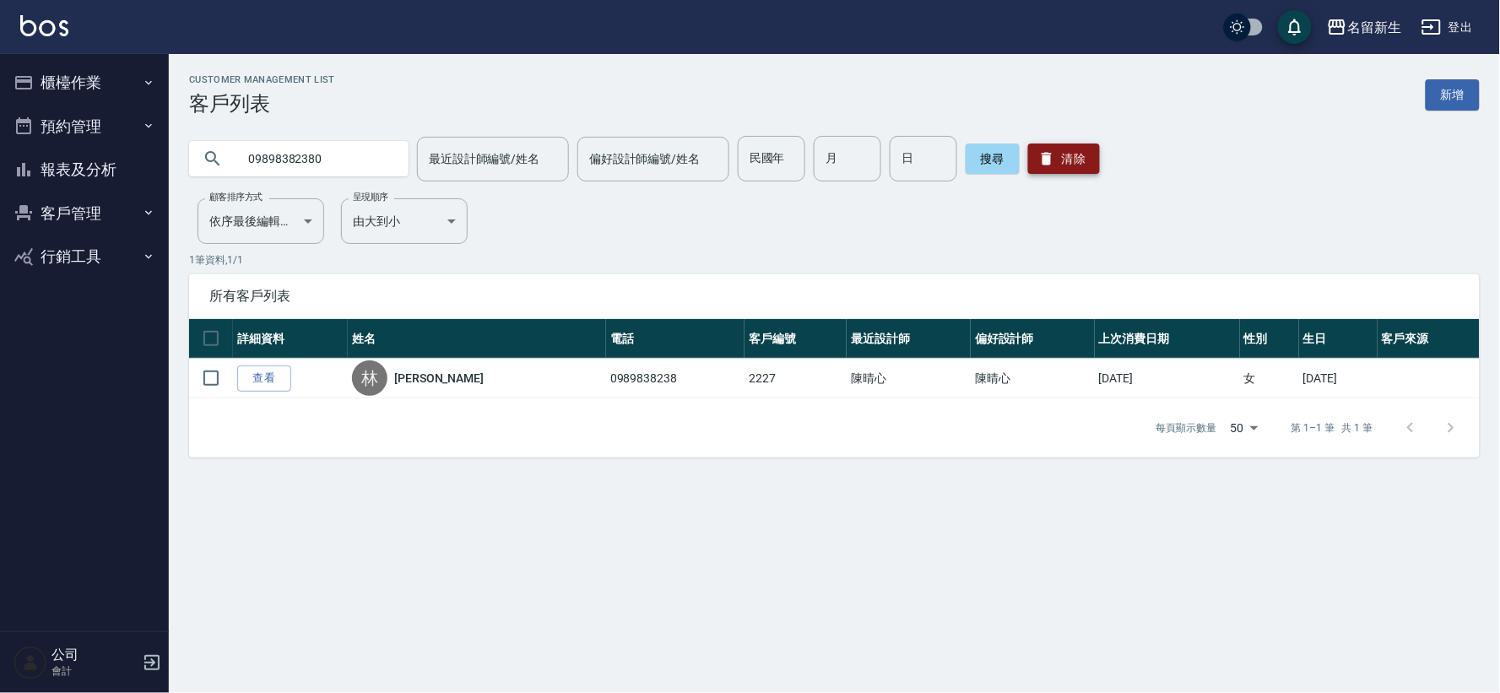
type input "09898382380"
click at [1064, 156] on button "清除" at bounding box center [1064, 159] width 72 height 30
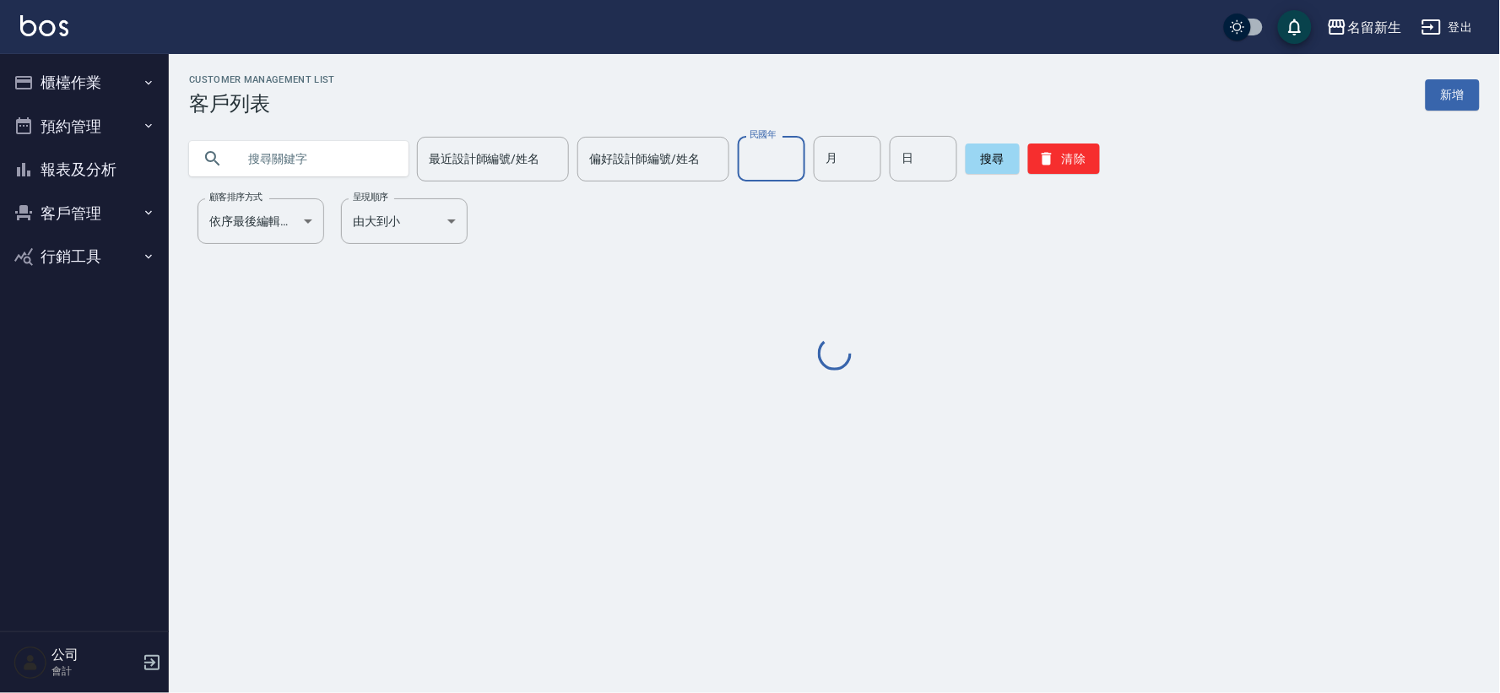
click at [755, 156] on div "民國年 民國年" at bounding box center [772, 159] width 68 height 46
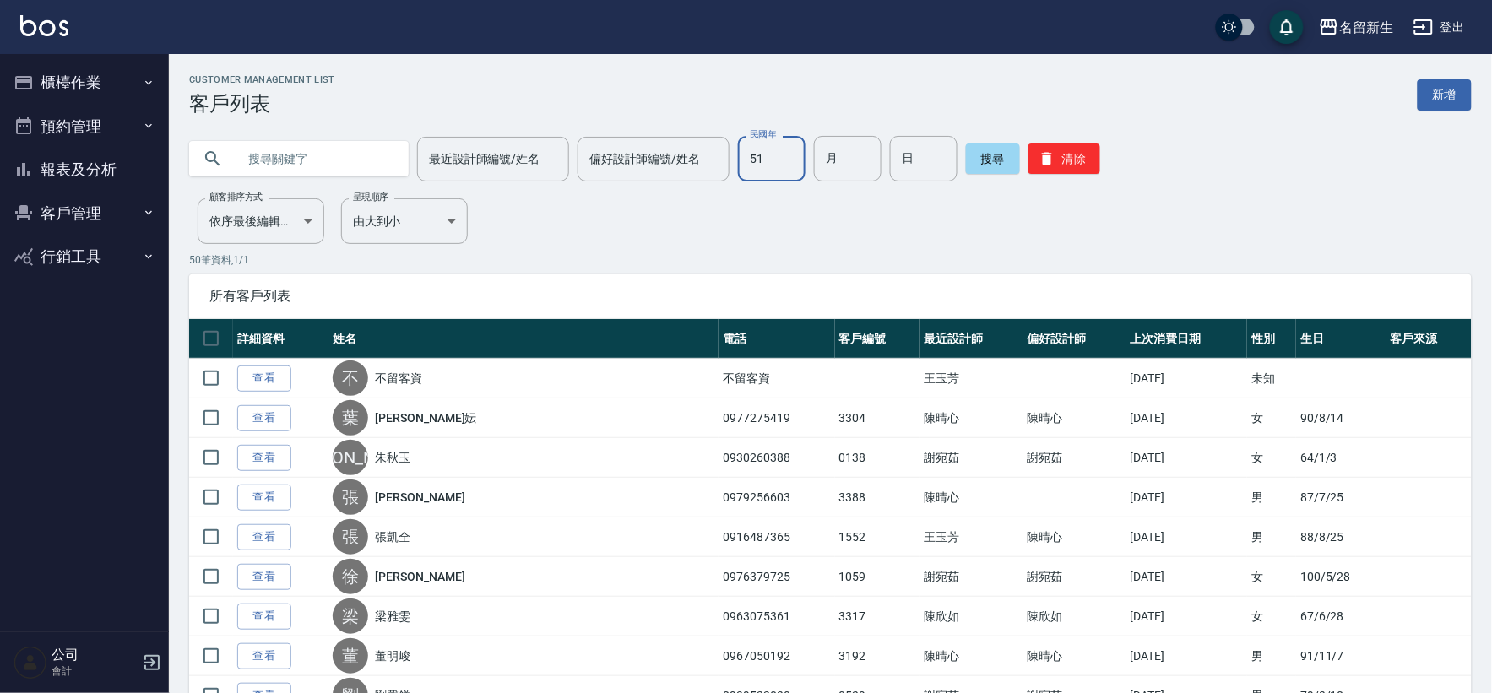
type input "51"
type input "01"
type input "13"
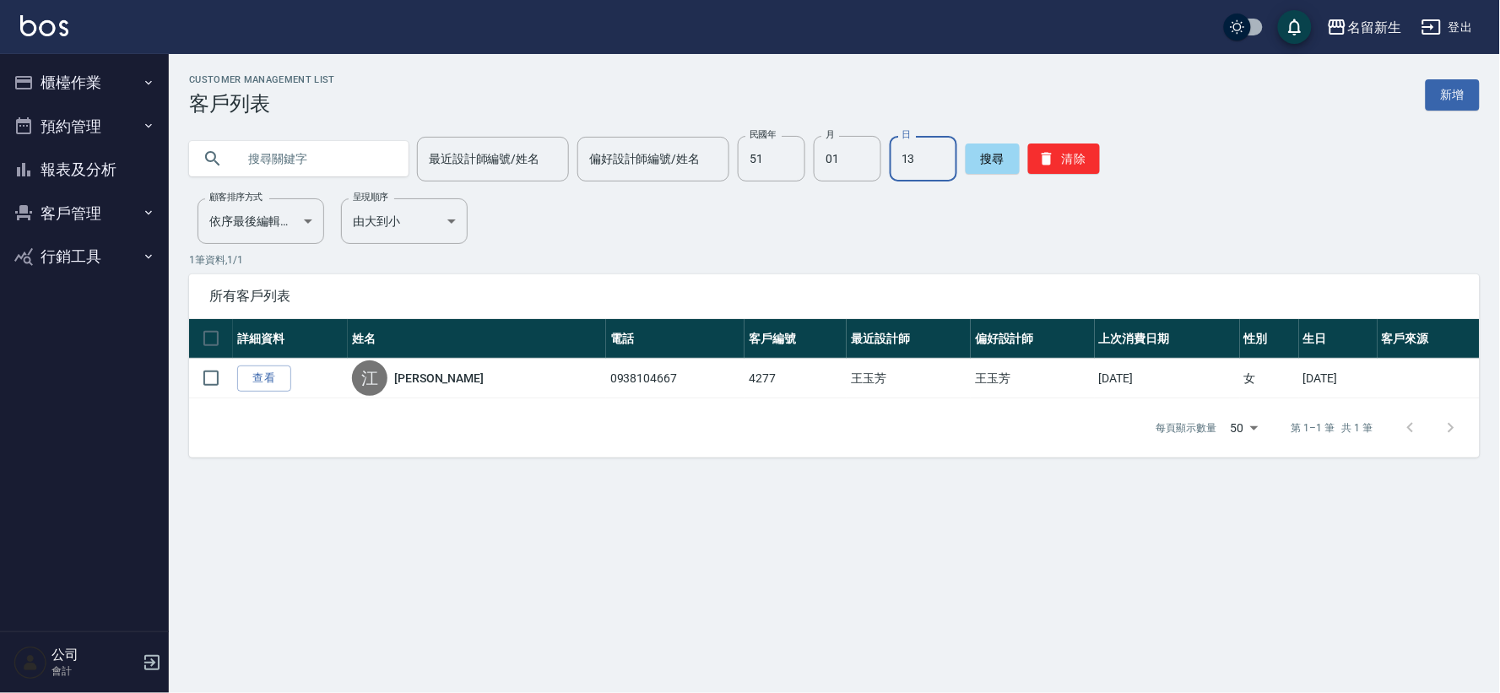
click at [102, 89] on button "櫃檯作業" at bounding box center [84, 83] width 155 height 44
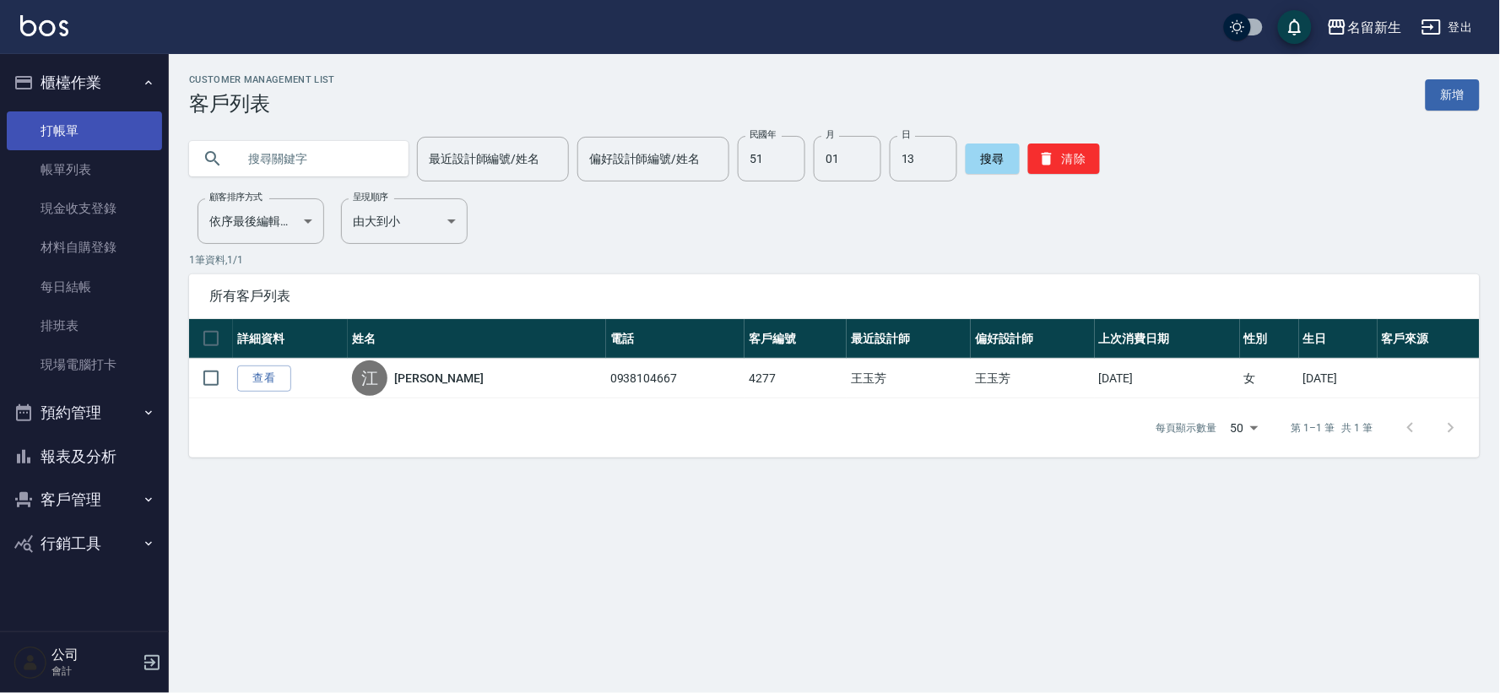
click at [95, 113] on link "打帳單" at bounding box center [84, 130] width 155 height 39
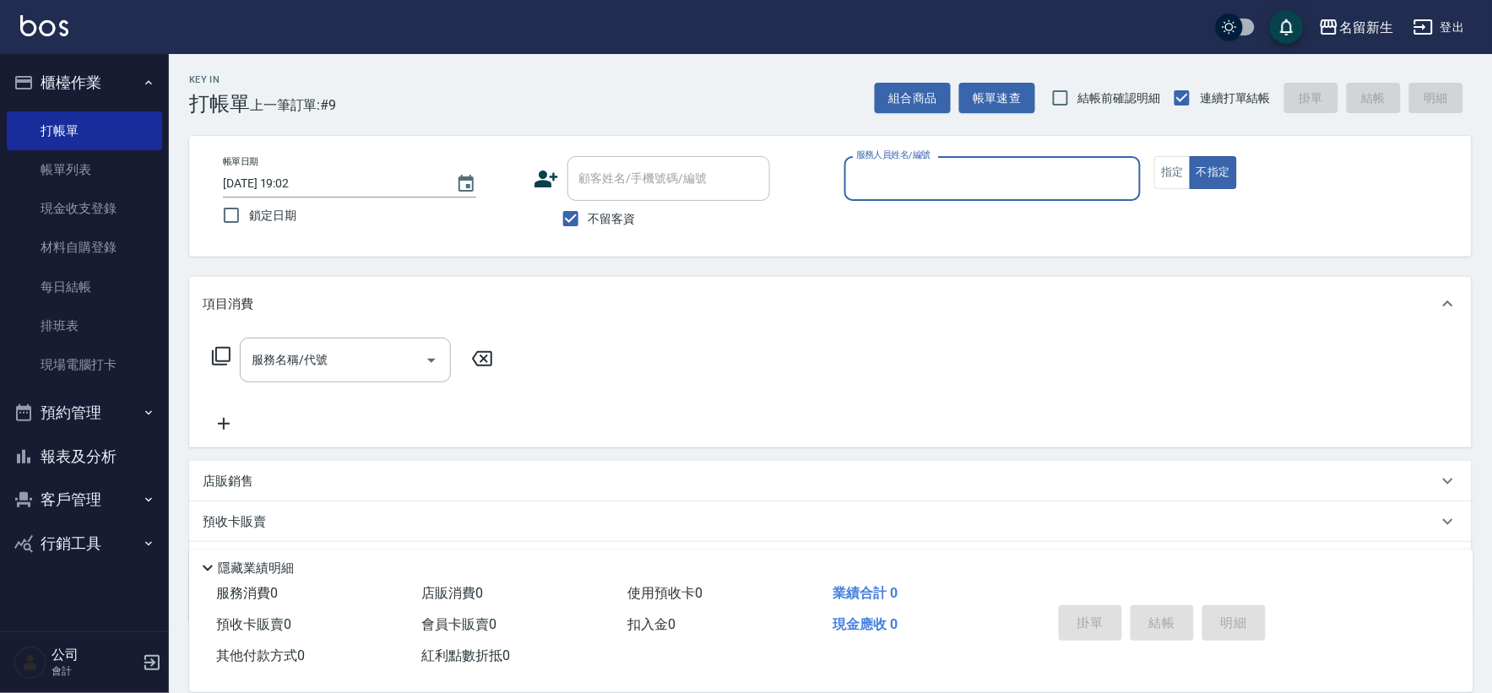
drag, startPoint x: 612, startPoint y: 220, endPoint x: 523, endPoint y: 187, distance: 94.6
click at [614, 220] on span "不留客資" at bounding box center [611, 219] width 47 height 18
click at [588, 220] on input "不留客資" at bounding box center [570, 218] width 35 height 35
checkbox input "false"
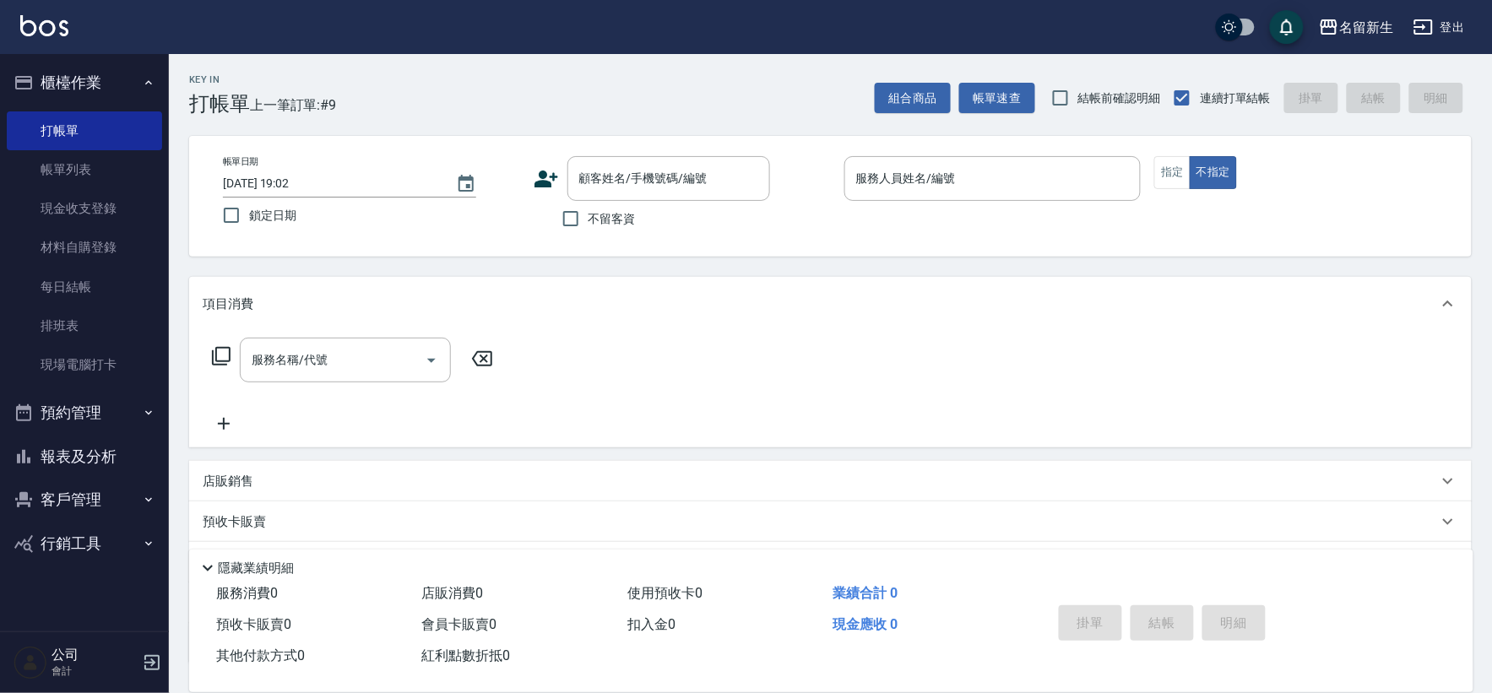
click at [521, 177] on div "帳單日期 [DATE] 19:02 鎖定日期 顧客姓名/手機號碼/編號 顧客姓名/手機號碼/編號 不留客資 服務人員姓名/編號 服務人員姓名/編號 指定 不指定" at bounding box center [830, 196] width 1242 height 80
click at [561, 174] on div "顧客姓名/手機號碼/編號 顧客姓名/手機號碼/編號" at bounding box center [682, 178] width 297 height 45
click at [542, 180] on icon at bounding box center [546, 179] width 24 height 17
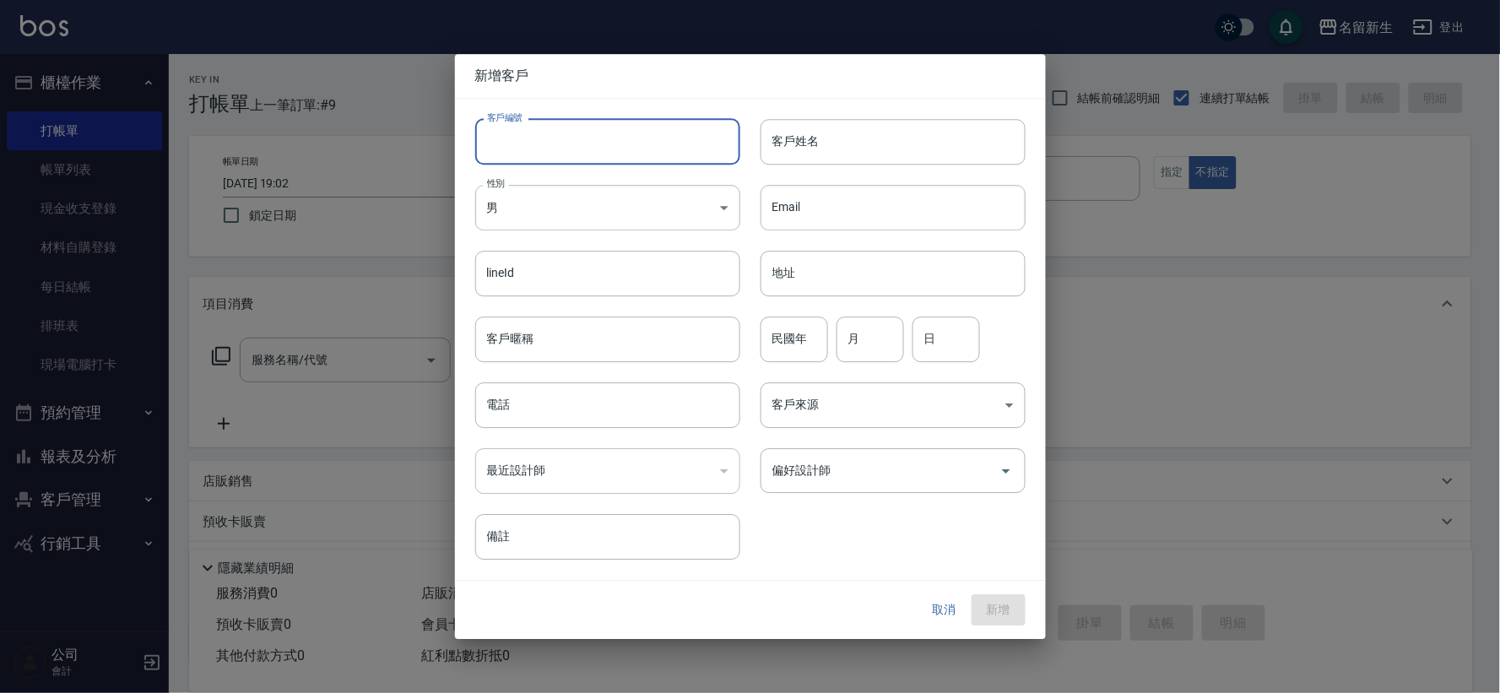
click at [557, 145] on input "客戶編號" at bounding box center [607, 142] width 265 height 46
type input "3"
type input "3300"
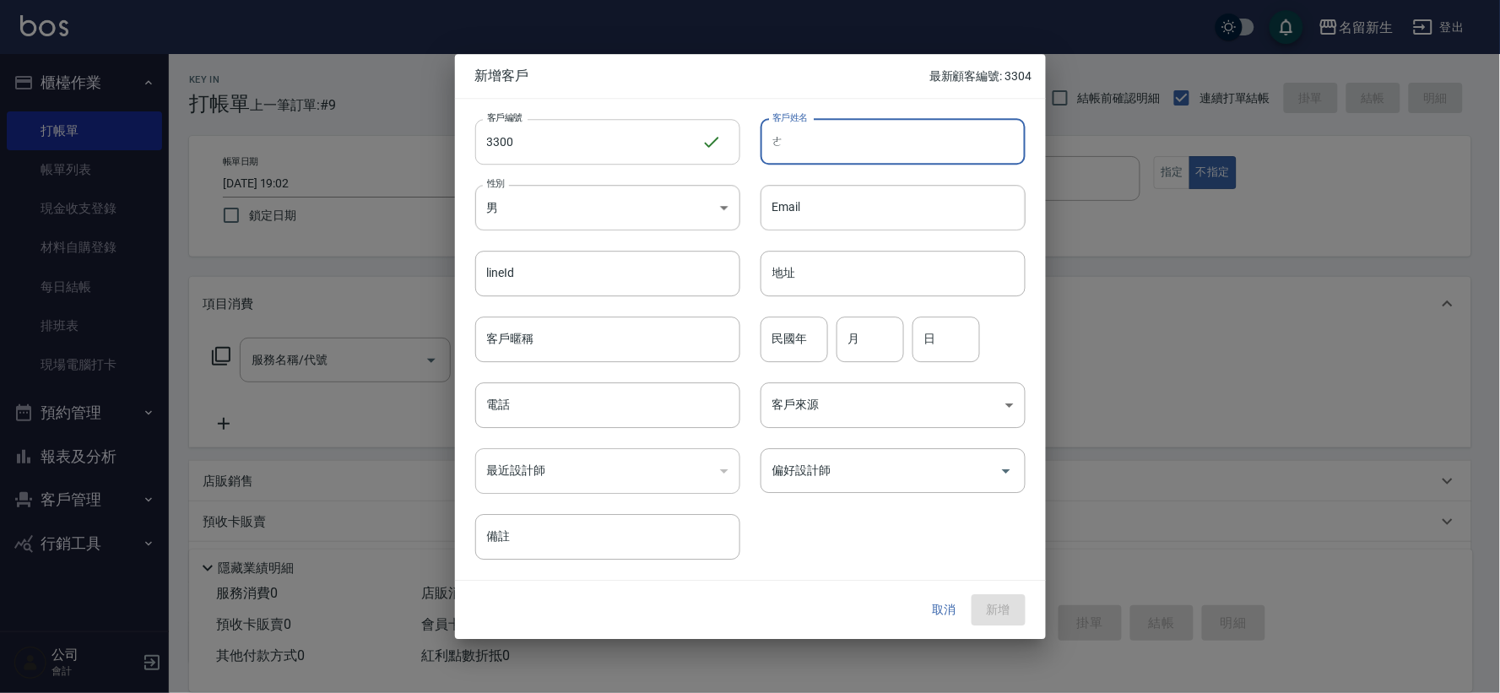
type input "額"
type input "[PERSON_NAME]?"
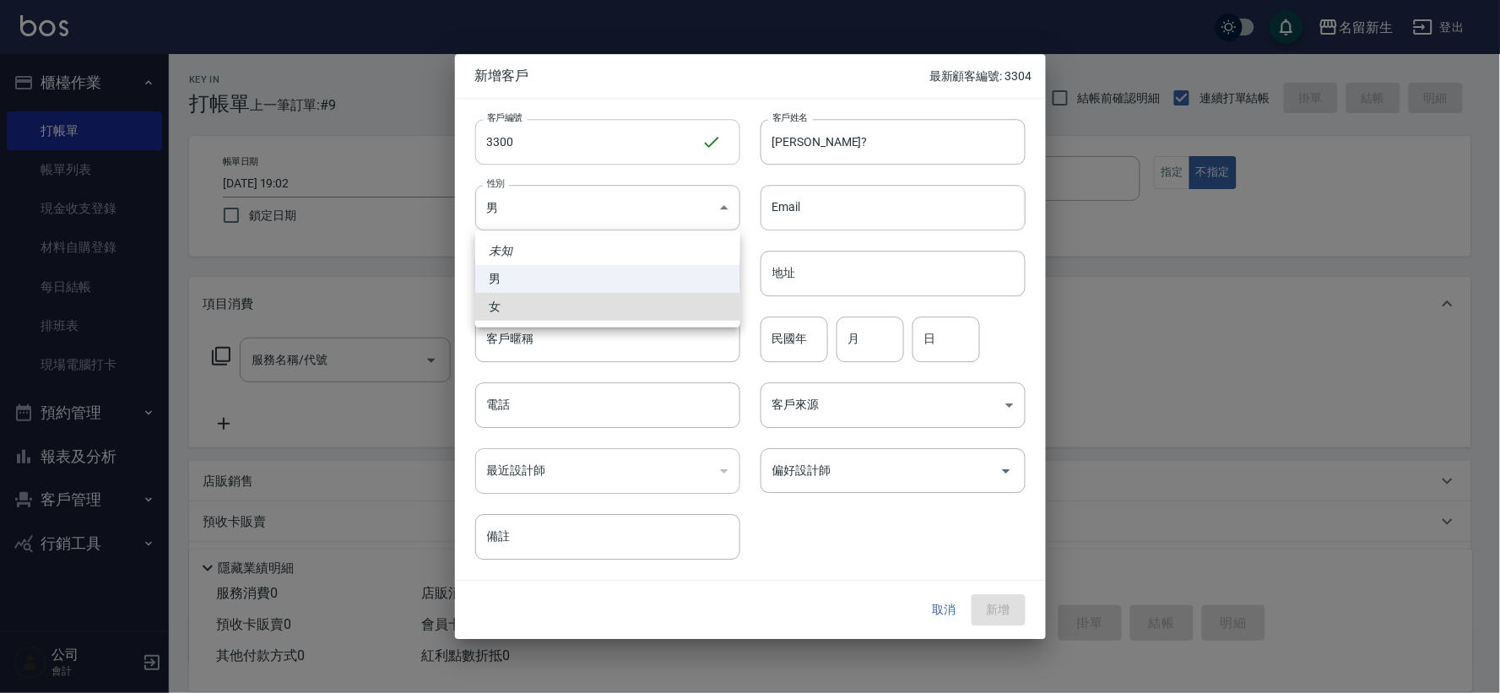
type input "[DEMOGRAPHIC_DATA]"
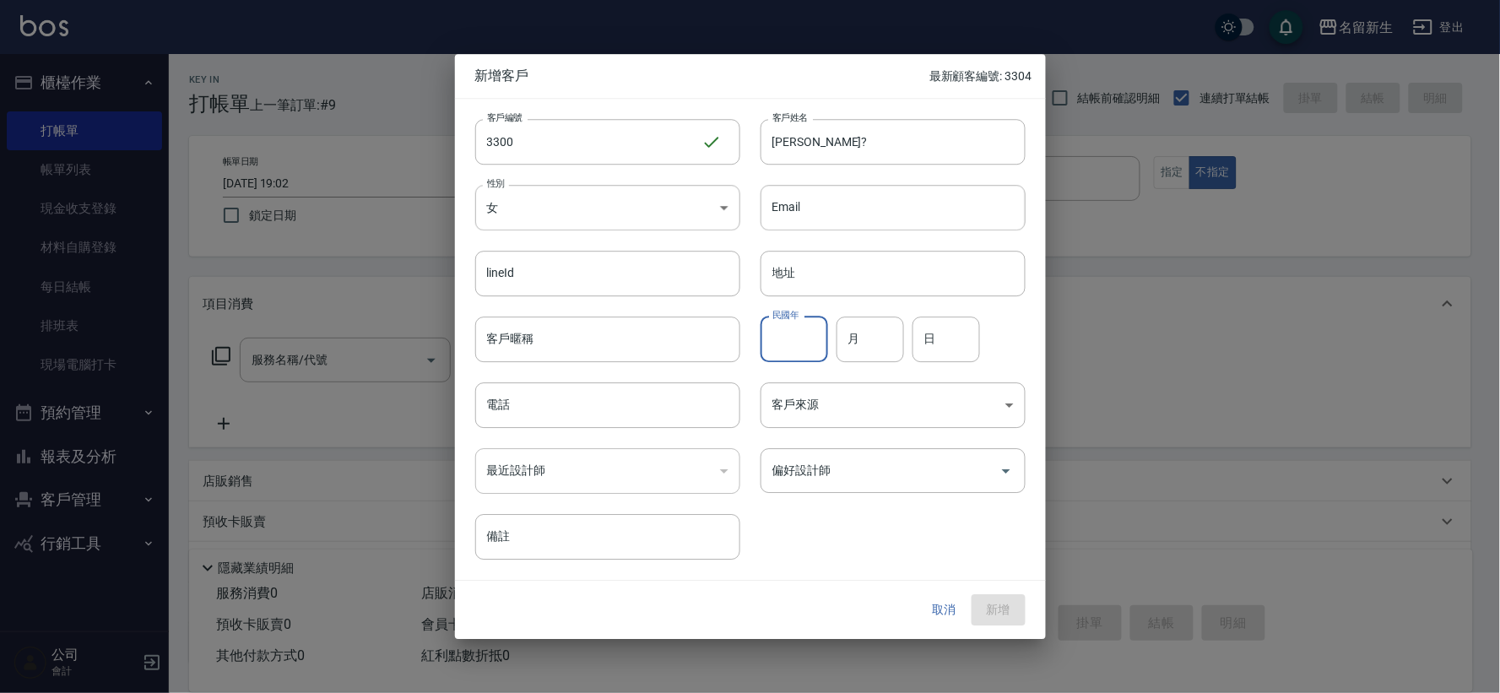
click at [809, 356] on input "民國年" at bounding box center [795, 340] width 68 height 46
type input "84"
click at [871, 346] on input "月" at bounding box center [871, 340] width 68 height 46
type input "09"
type input "10"
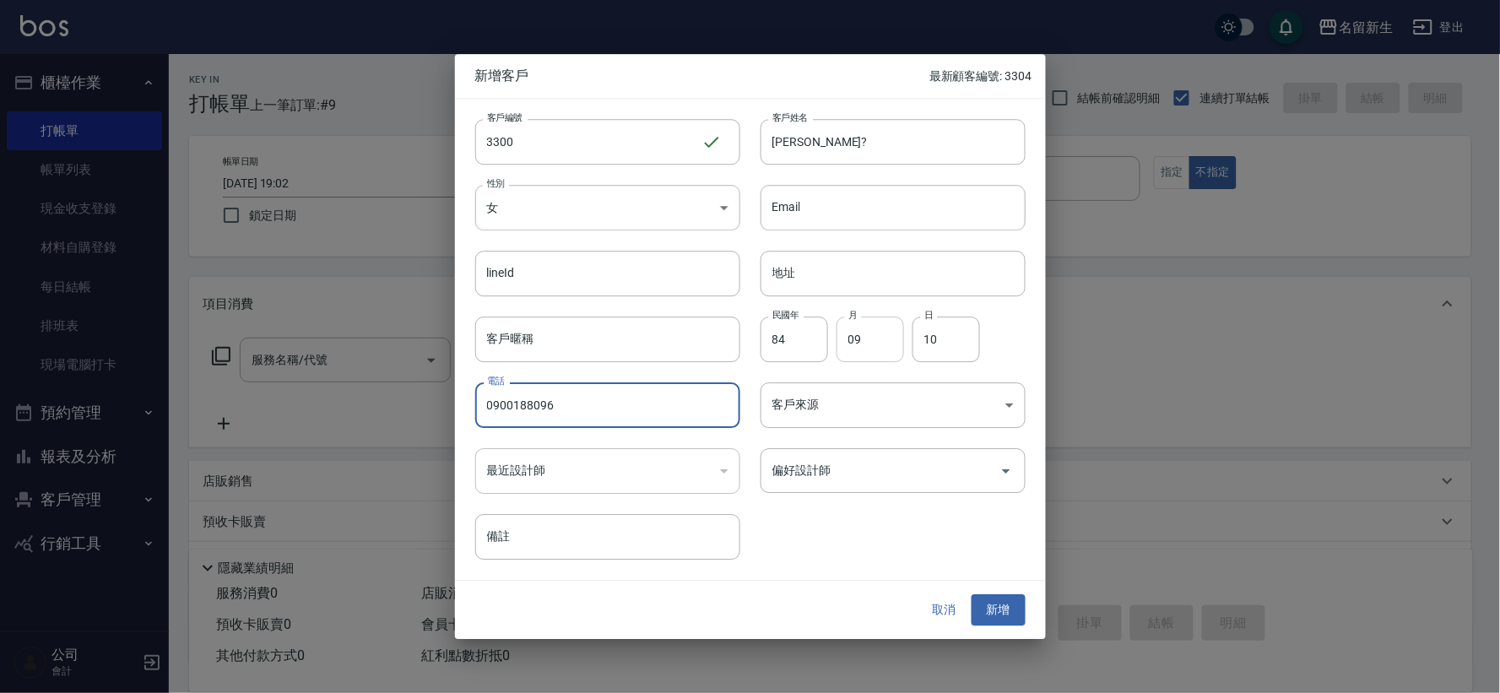
type input "0900188096"
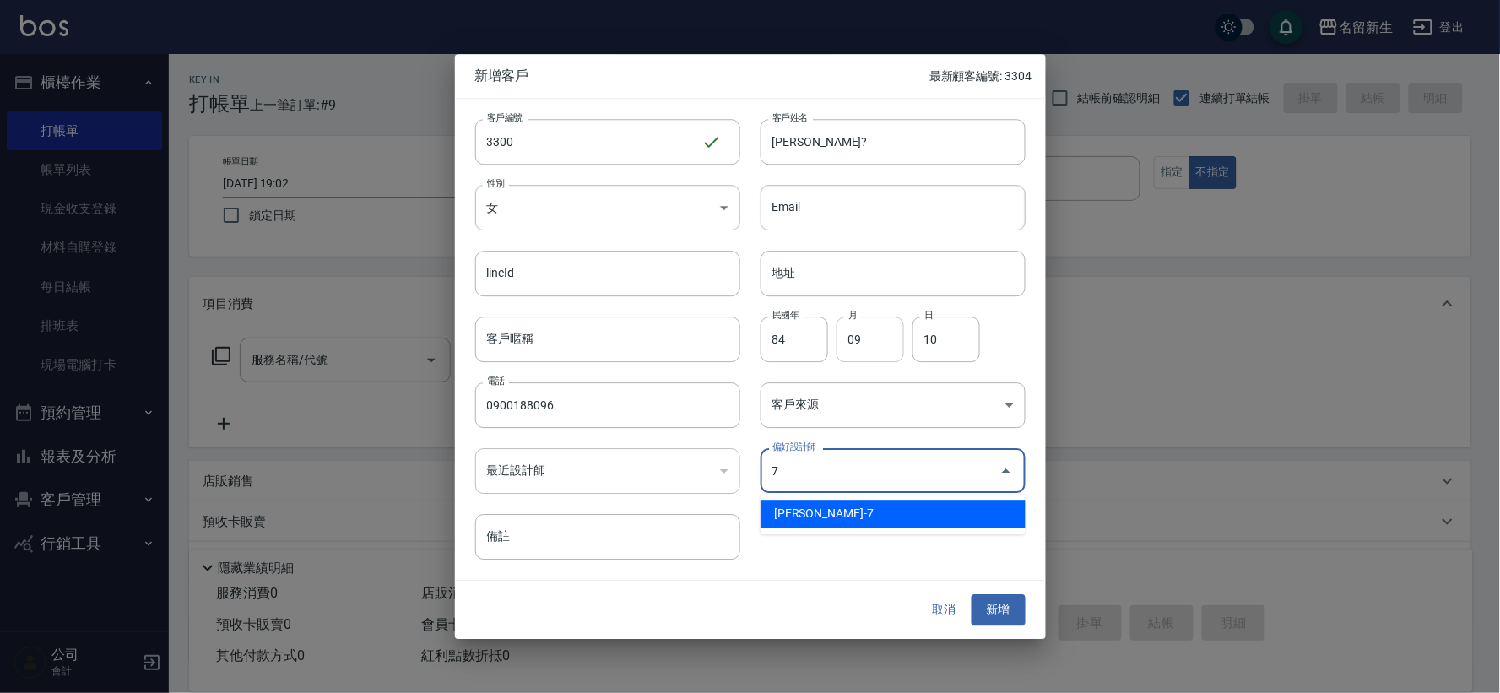
type input "陳晴心"
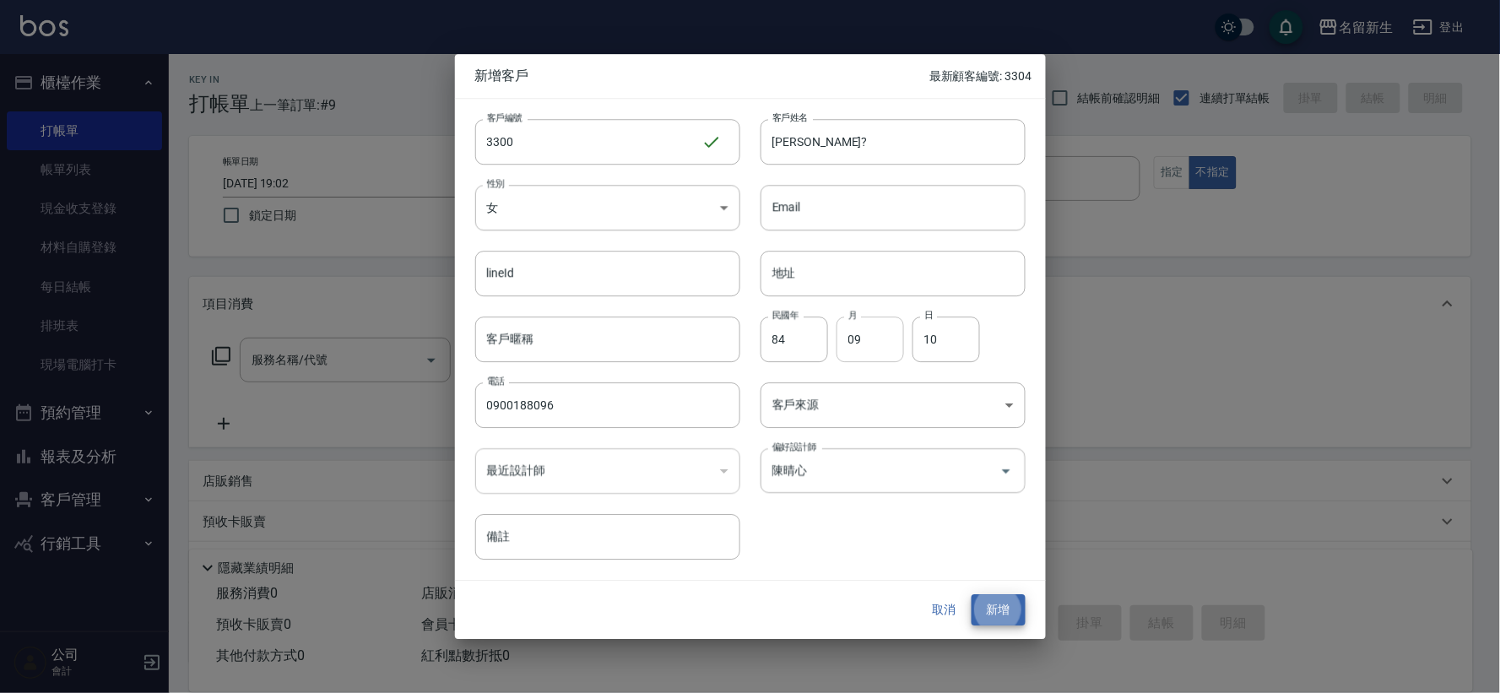
click at [972, 595] on button "新增" at bounding box center [999, 610] width 54 height 31
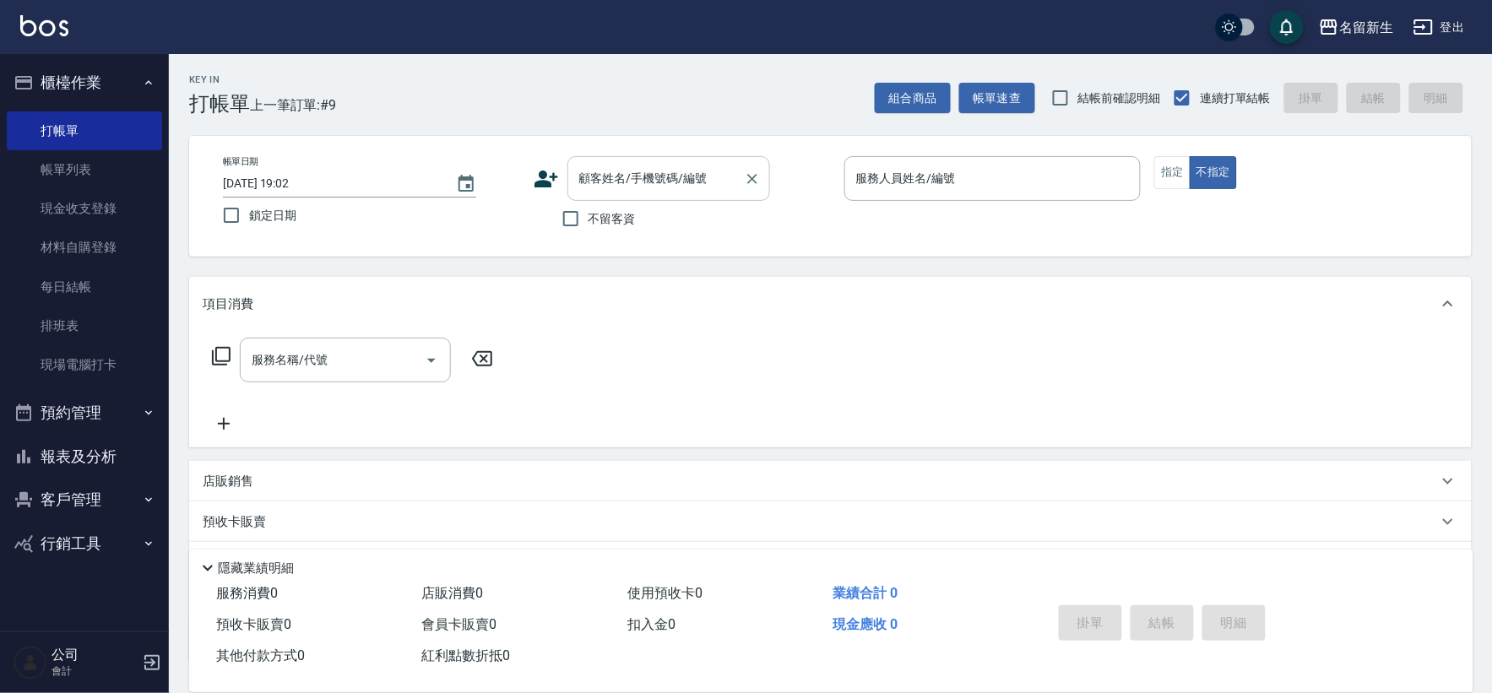
click at [642, 171] on div "顧客姓名/手機號碼/編號 顧客姓名/手機號碼/編號" at bounding box center [668, 178] width 203 height 45
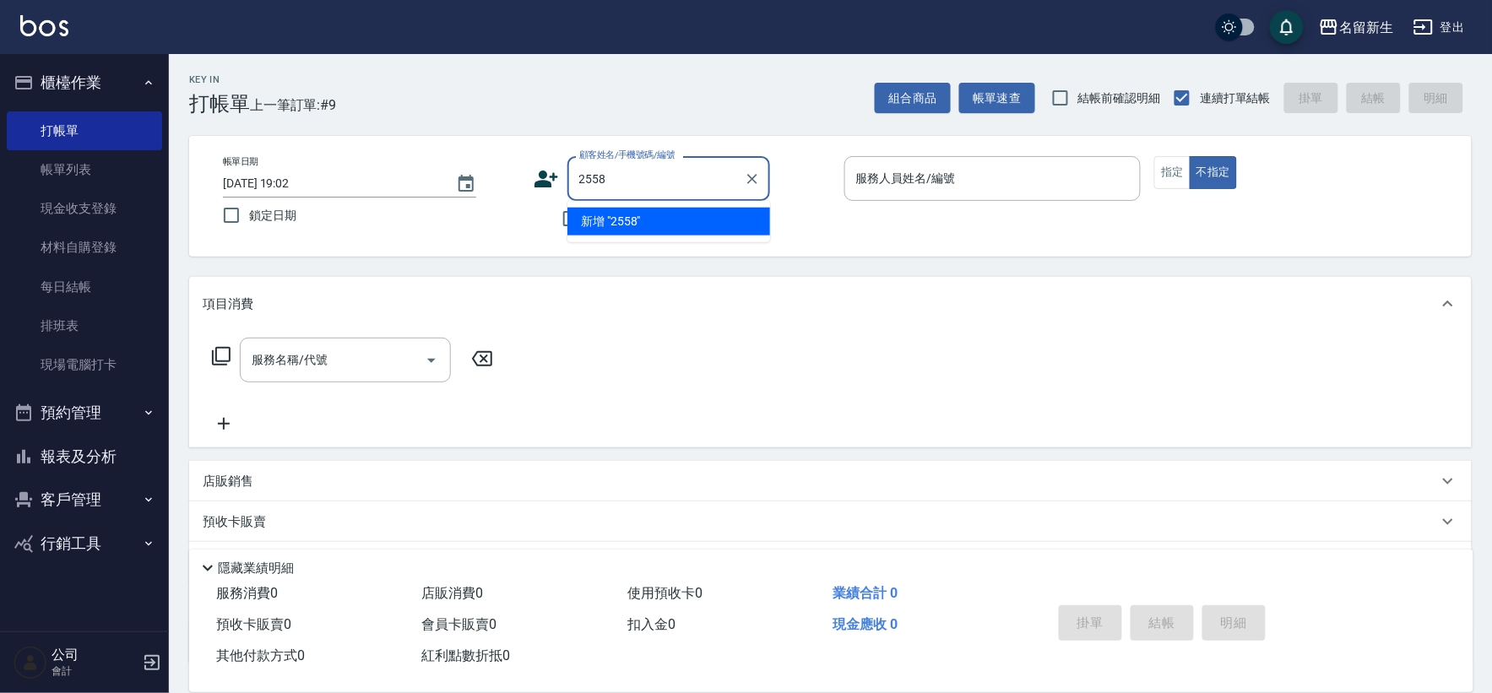
type input "2558"
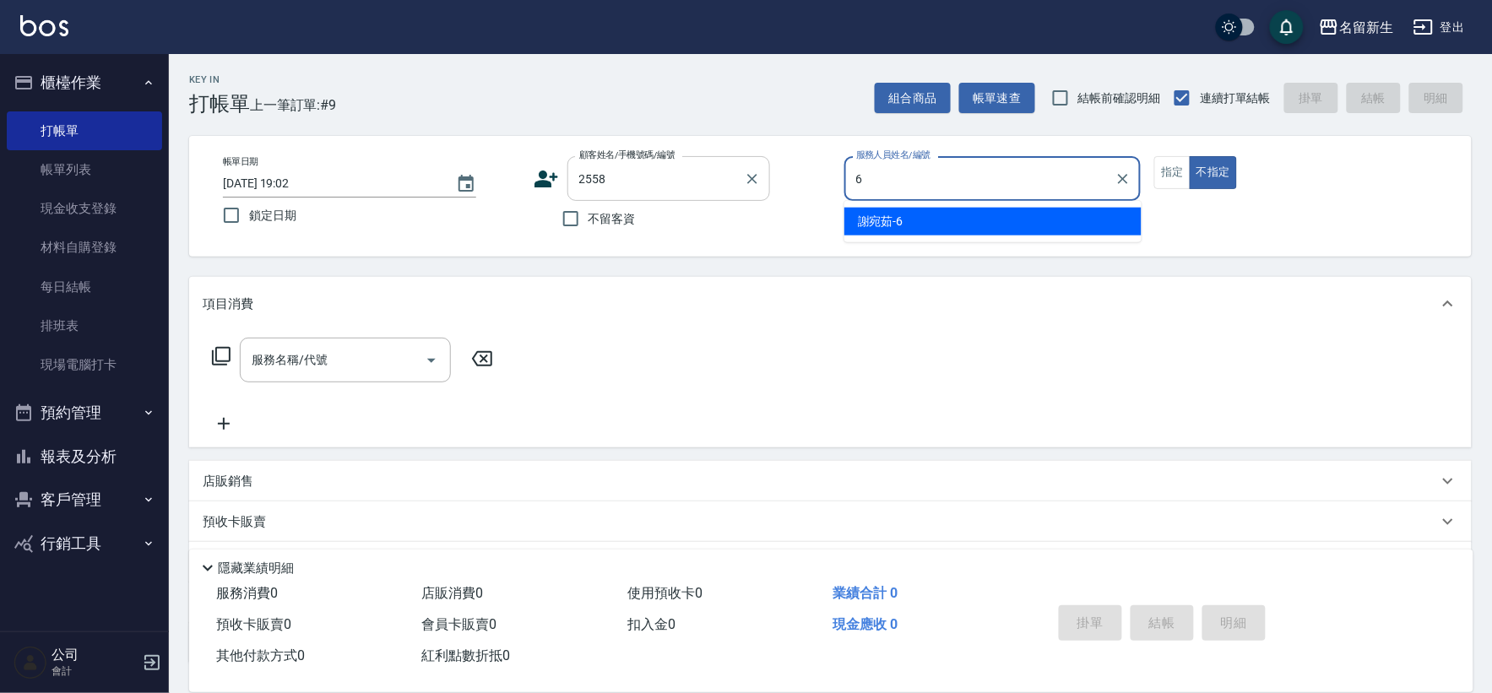
type input "[PERSON_NAME]-6"
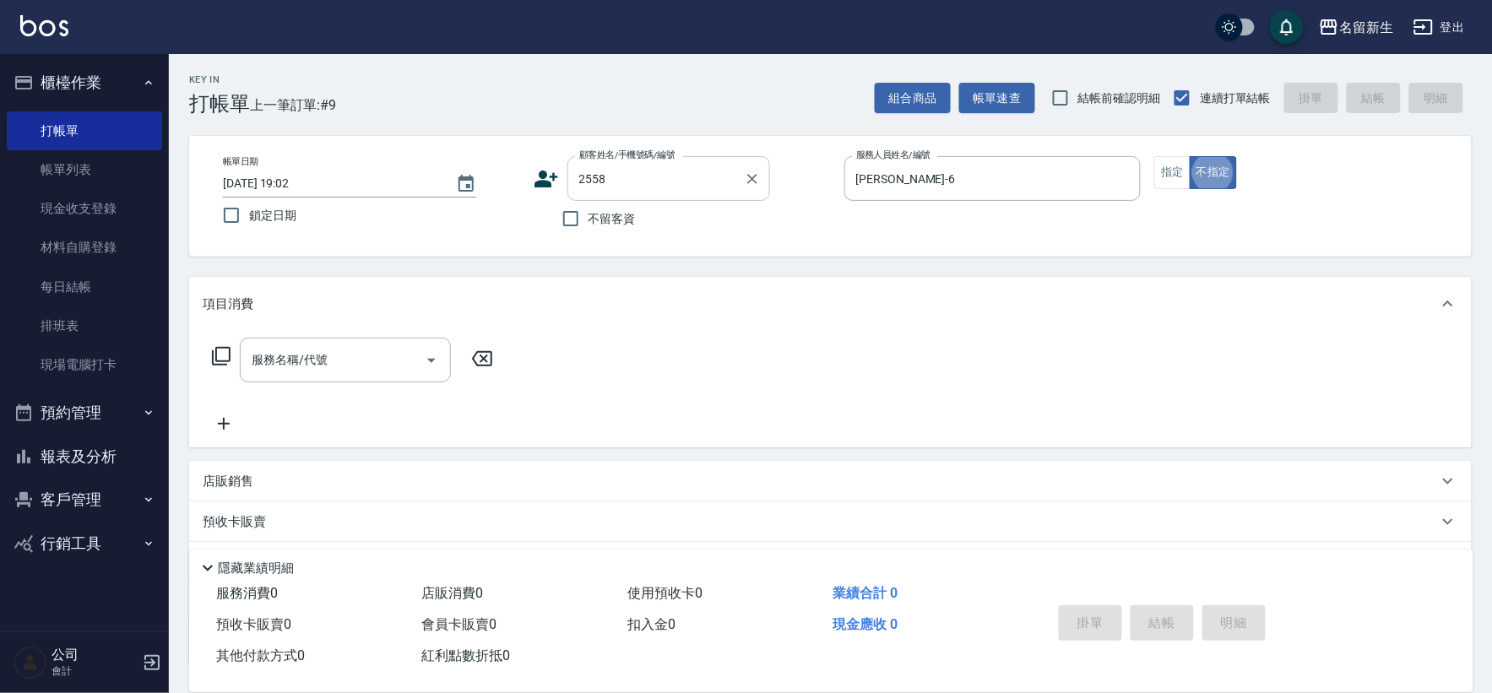
type button "false"
type input "[PERSON_NAME]/0988832150/2558"
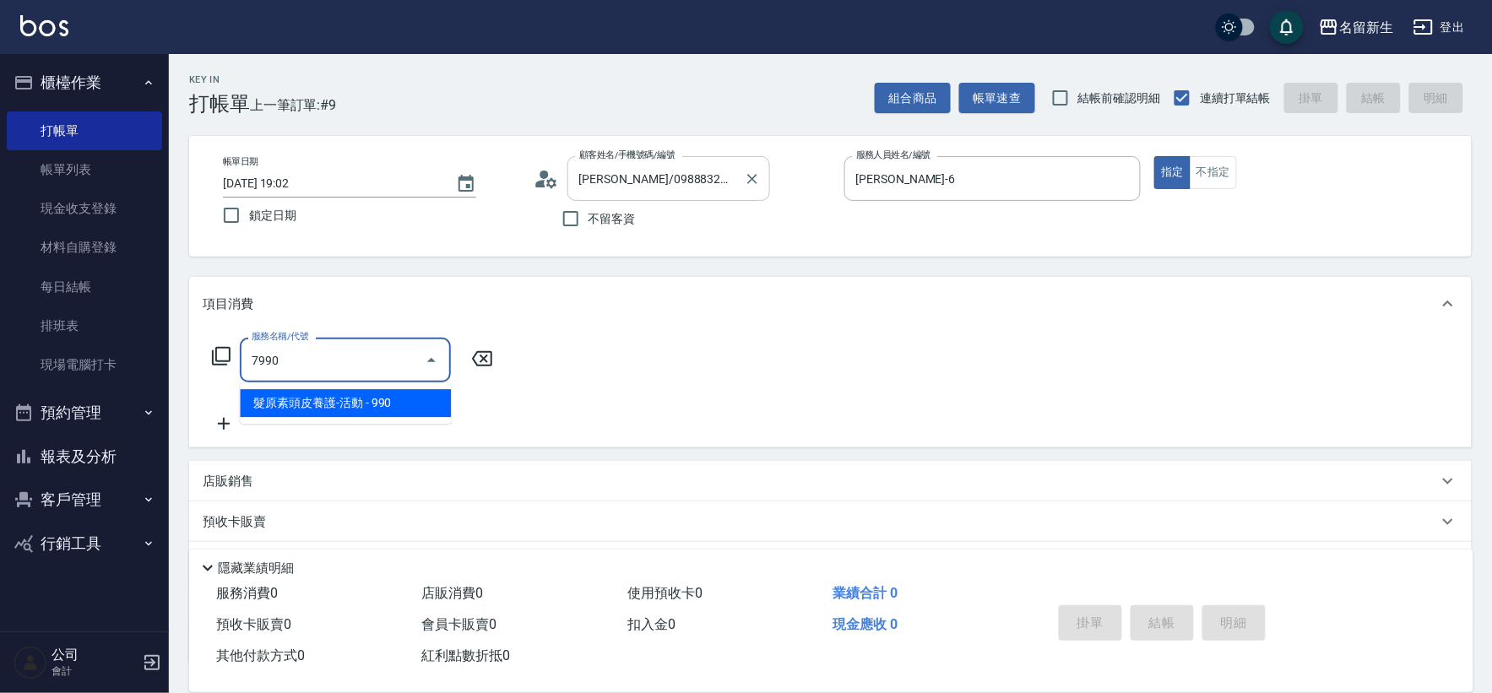
type input "髮原素頭皮養護-活動(7990)"
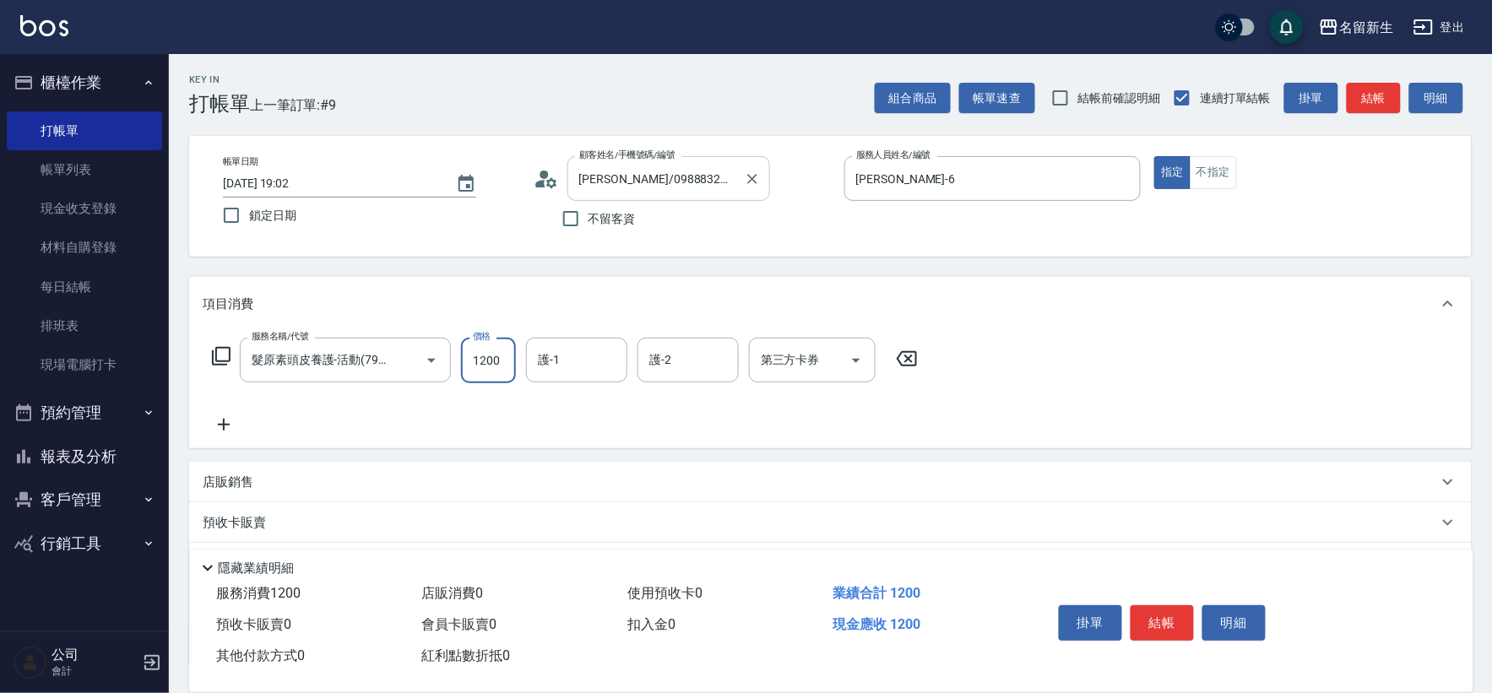
type input "1200"
type input "[PERSON_NAME]-6"
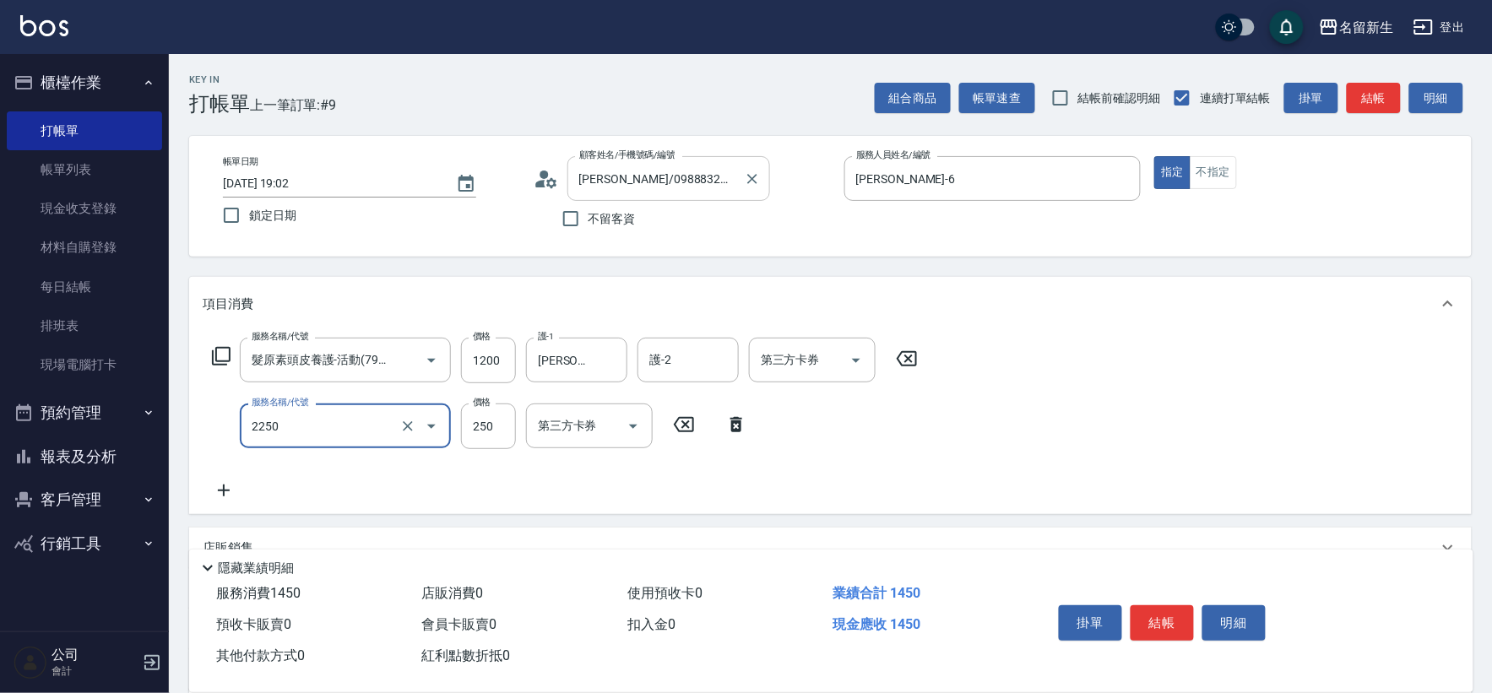
type input "剪髮(2250)"
type input "300"
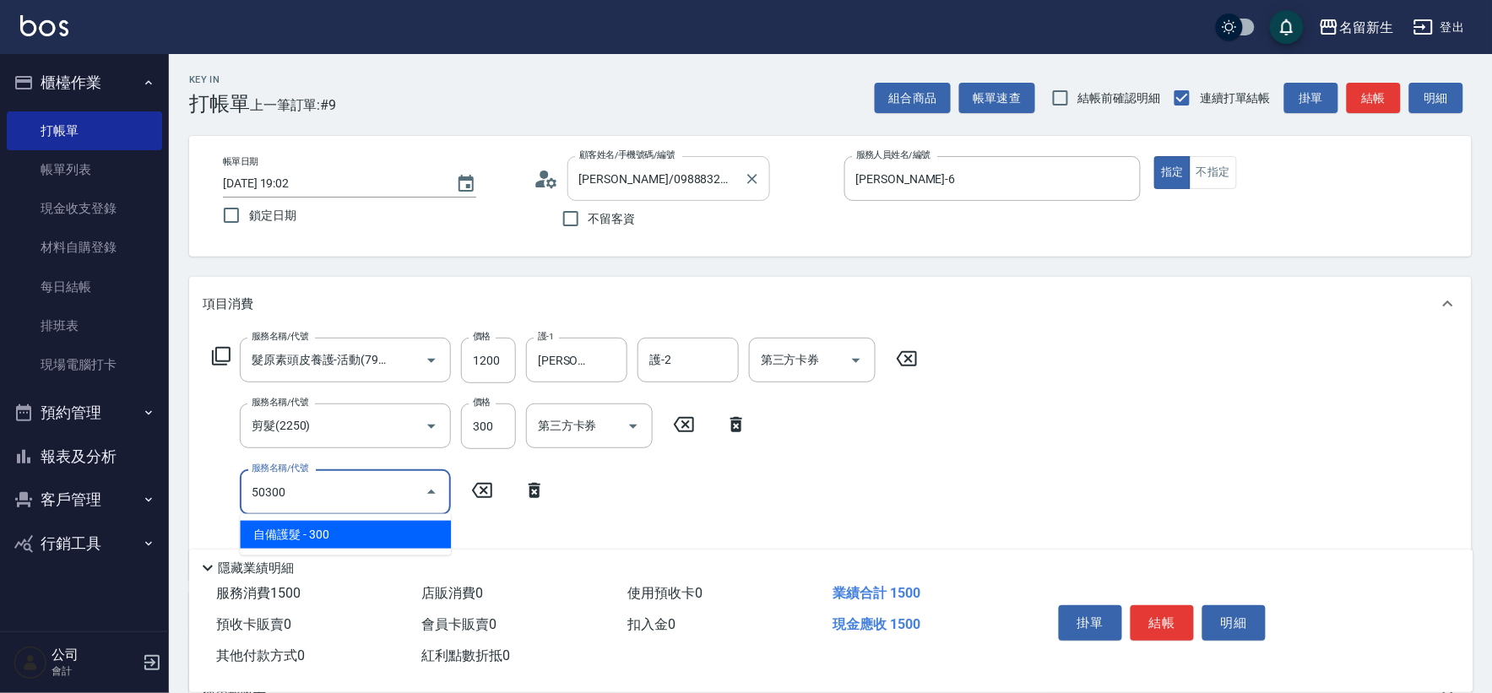
type input "自備護髮(50300)"
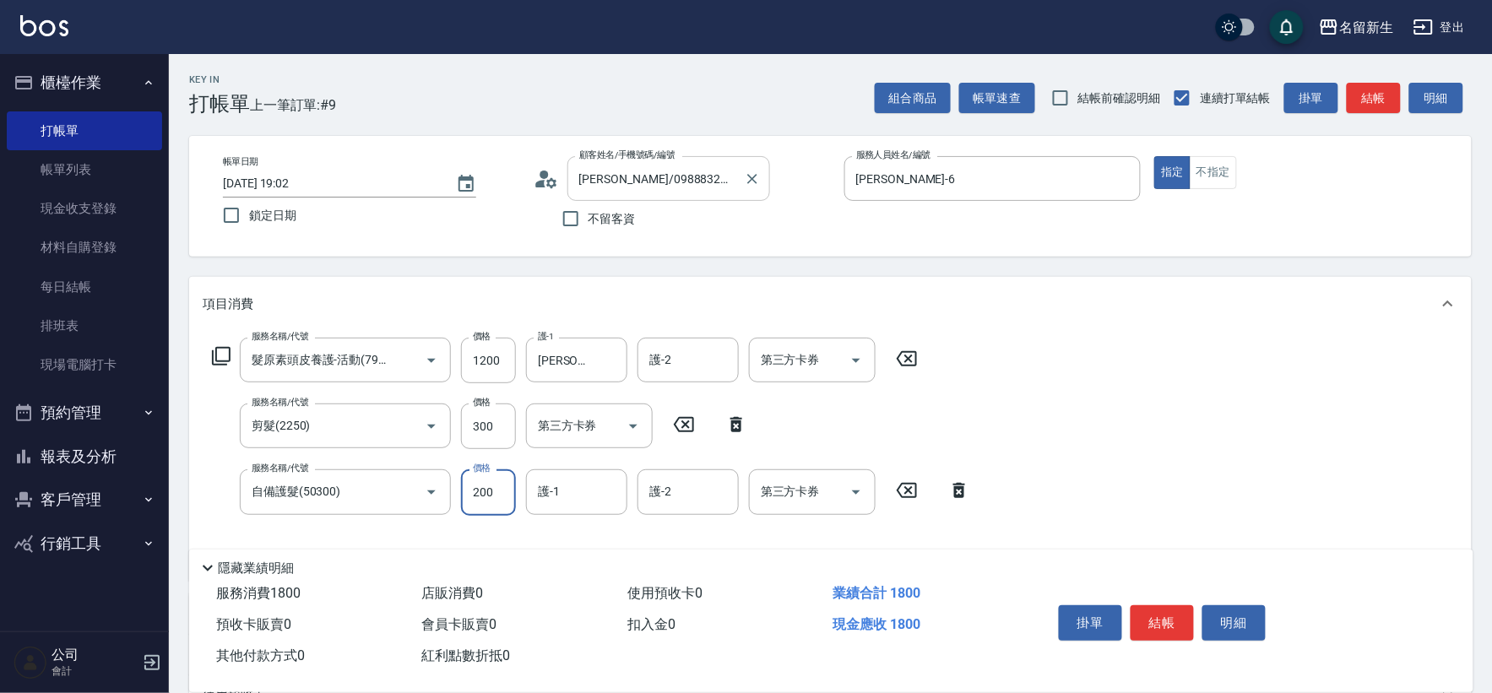
type input "200"
type input "[PERSON_NAME]-6"
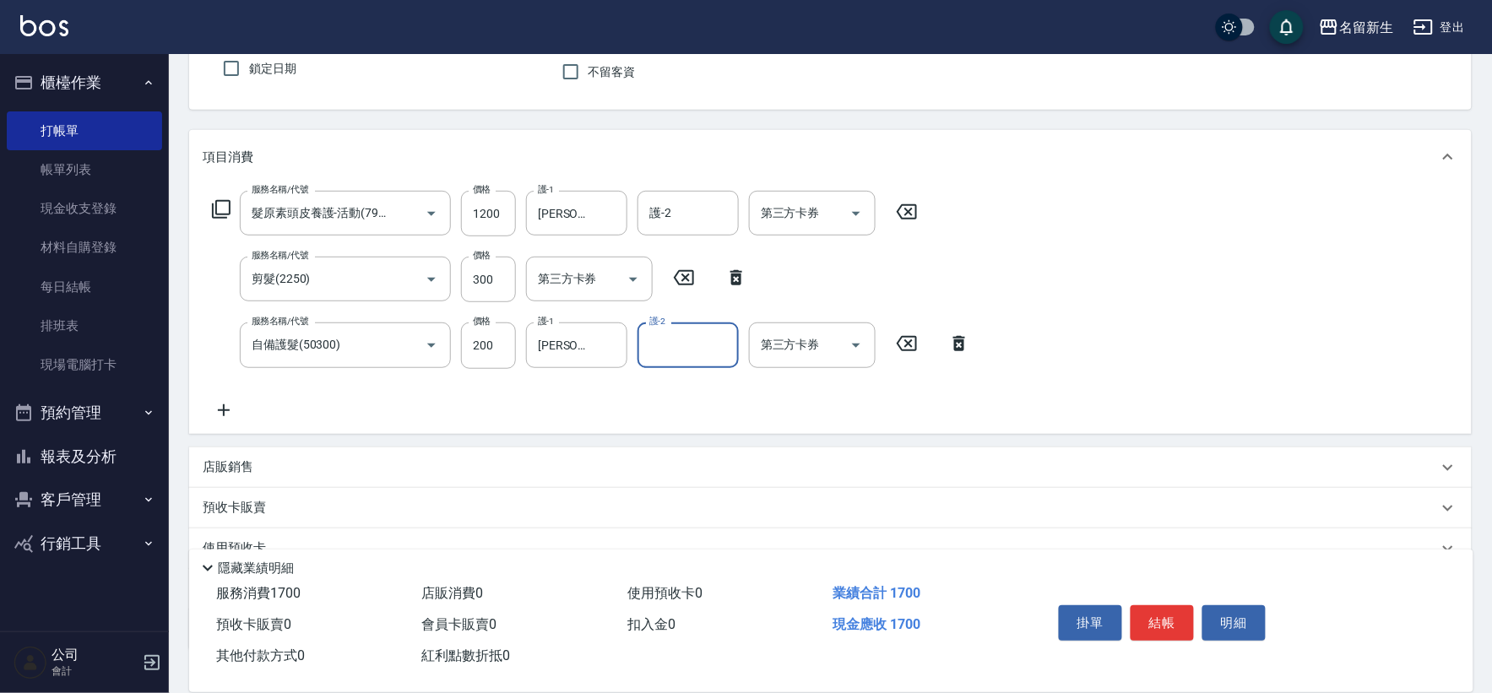
scroll to position [263, 0]
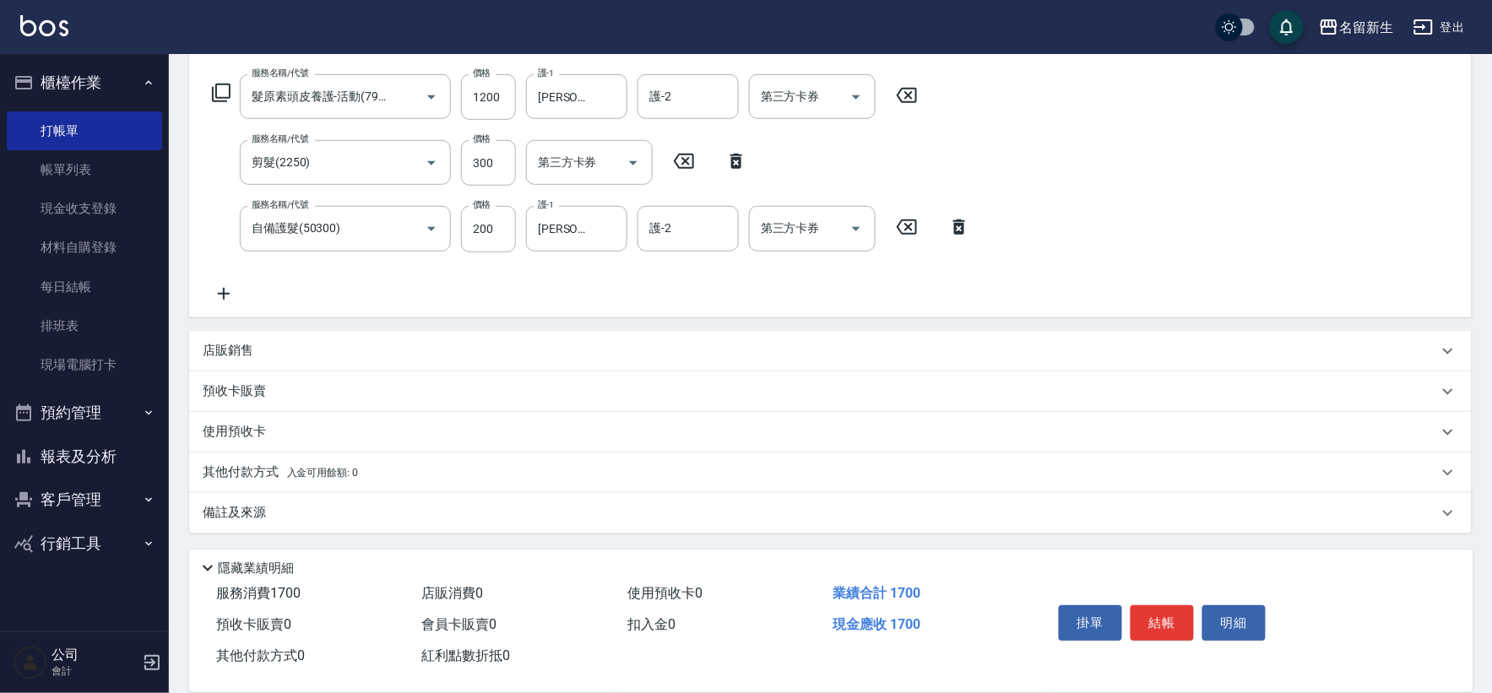
click at [263, 340] on div "店販銷售" at bounding box center [830, 351] width 1283 height 41
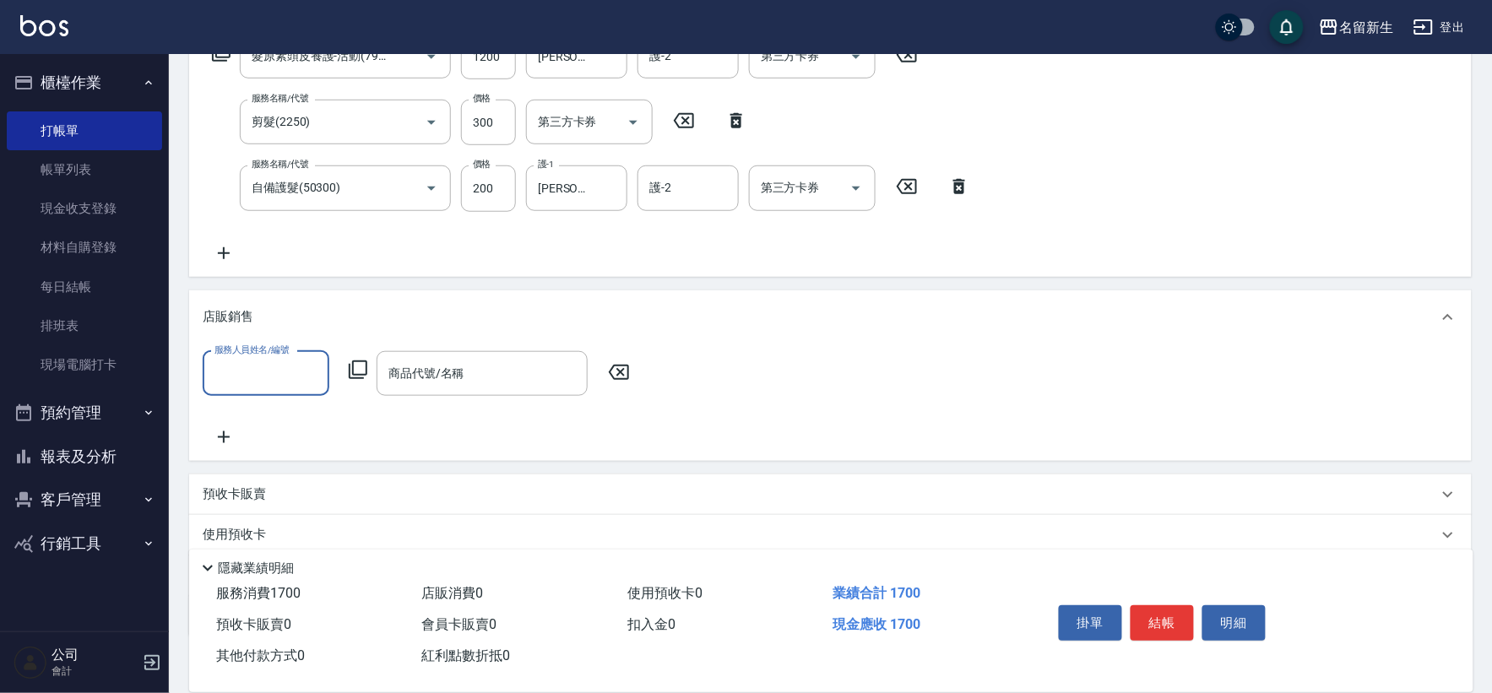
scroll to position [336, 0]
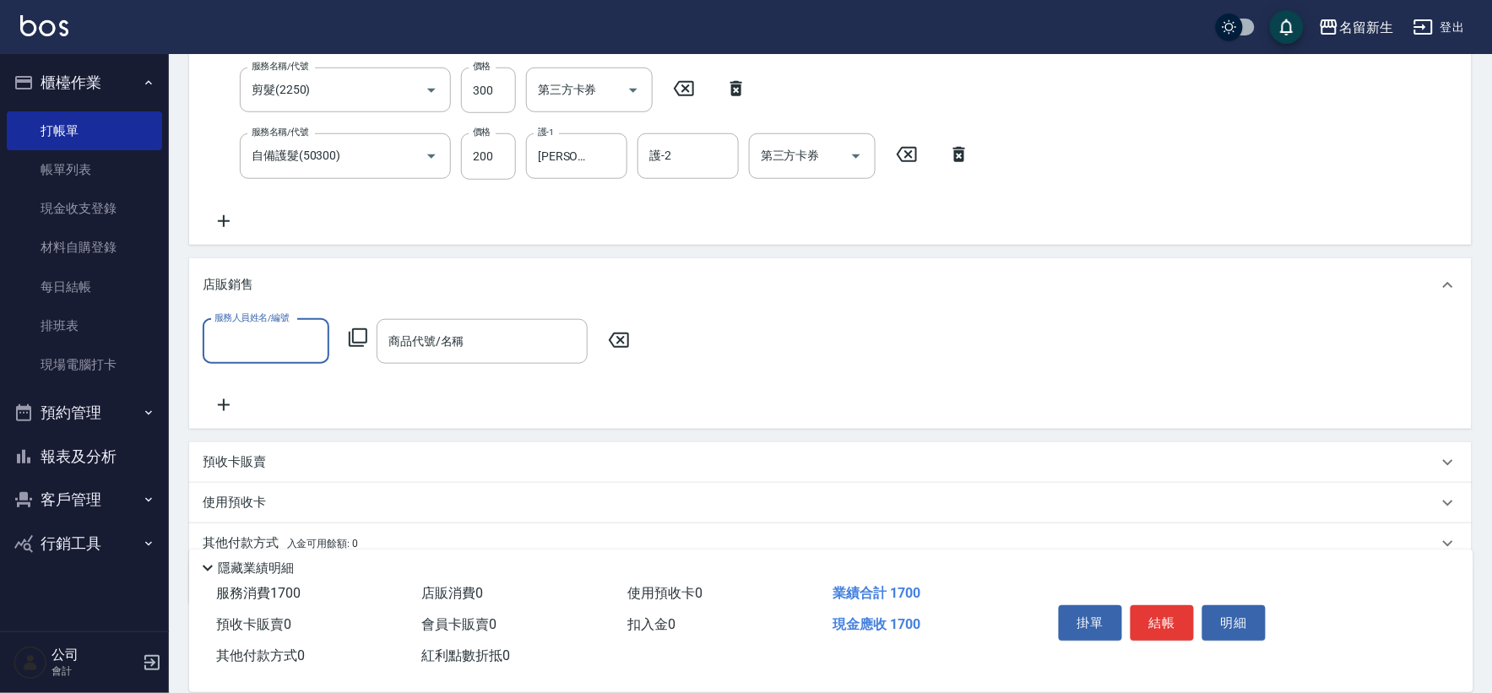
click at [273, 317] on label "服務人員姓名/編號" at bounding box center [251, 318] width 74 height 13
click at [273, 327] on input "服務人員姓名/編號" at bounding box center [265, 342] width 111 height 30
click at [273, 335] on input "服務人員姓名/編號" at bounding box center [265, 342] width 111 height 30
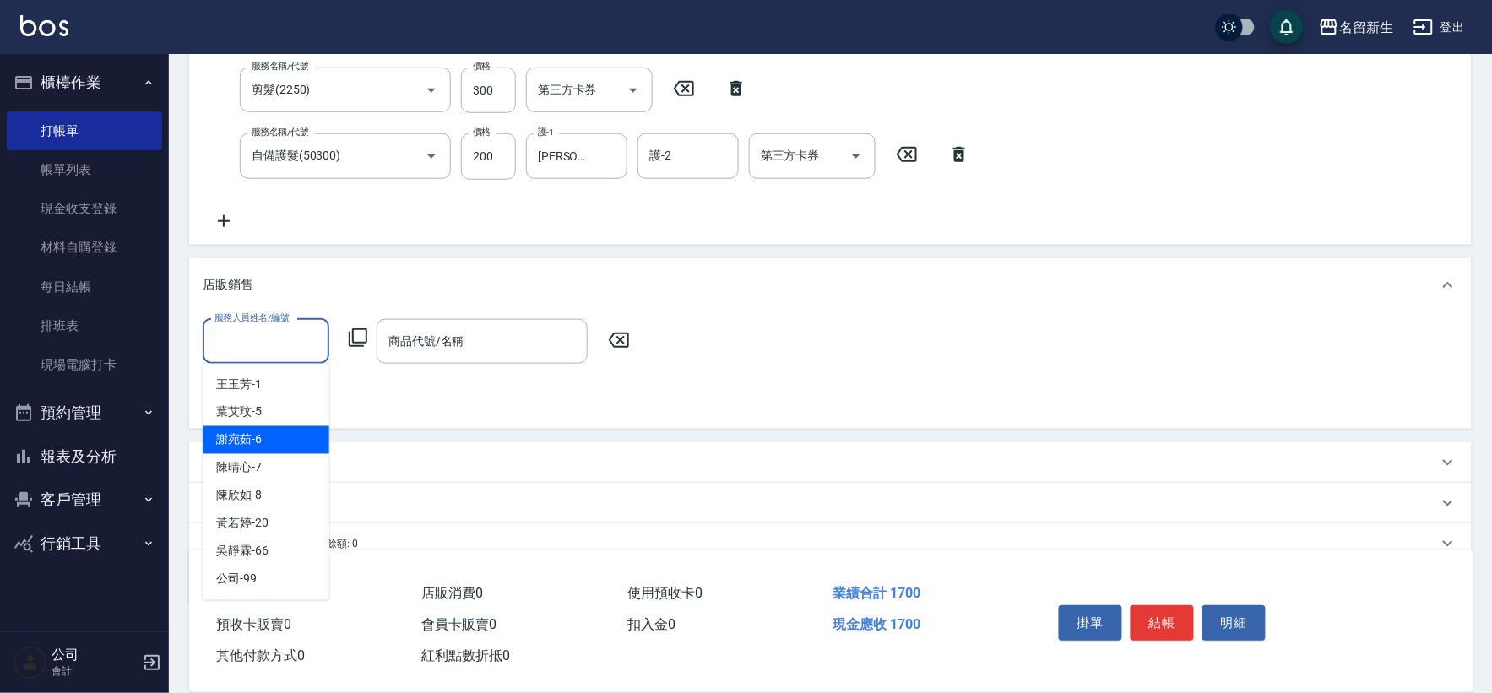
click at [279, 446] on div "[PERSON_NAME]-6" at bounding box center [266, 440] width 127 height 28
type input "[PERSON_NAME]-6"
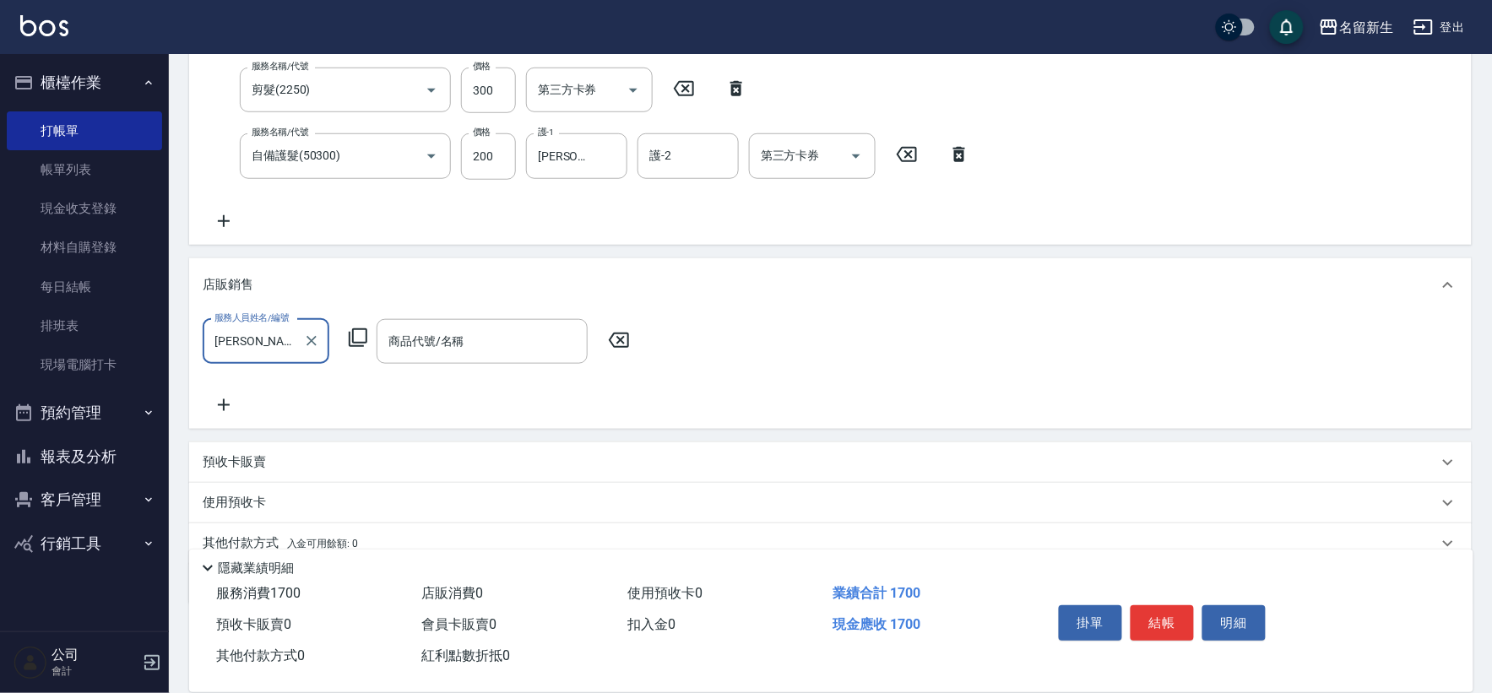
click at [356, 344] on icon at bounding box center [358, 337] width 19 height 19
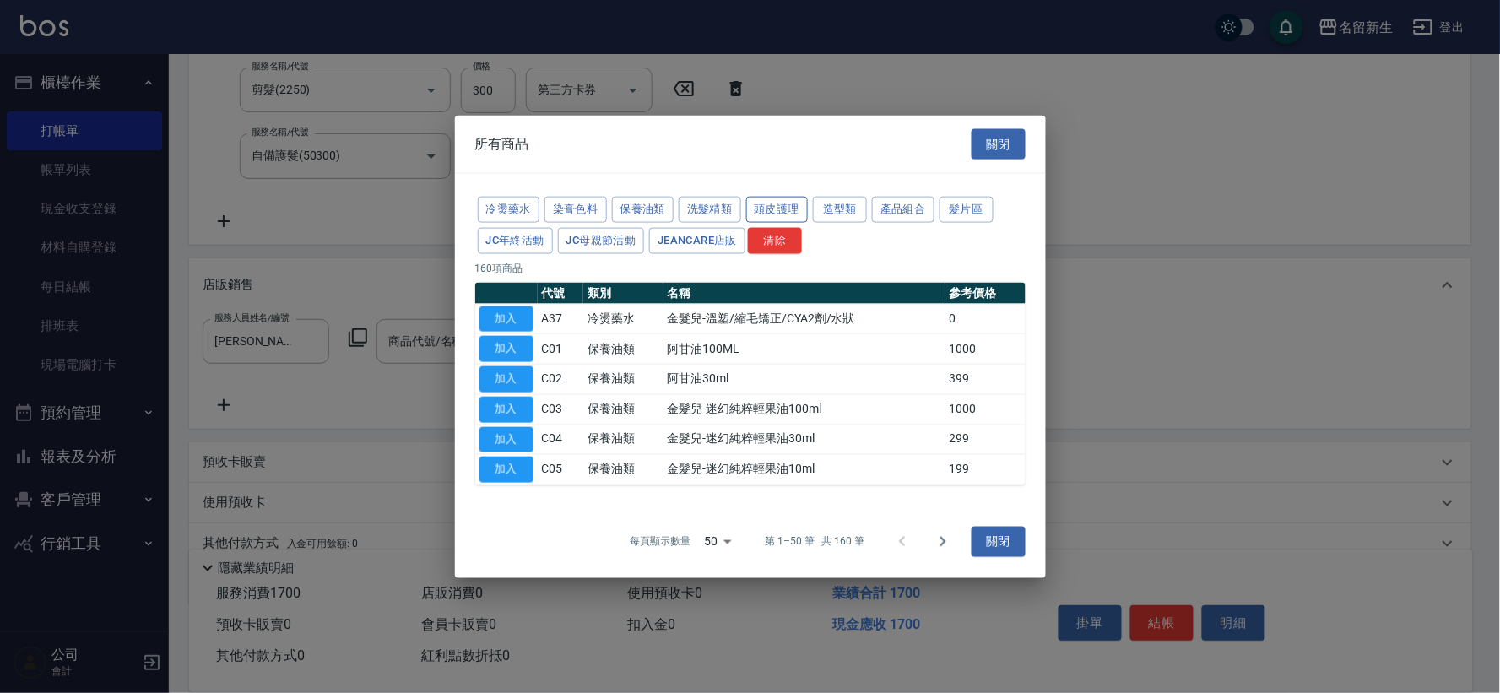
click at [787, 205] on button "頭皮護理" at bounding box center [777, 210] width 62 height 26
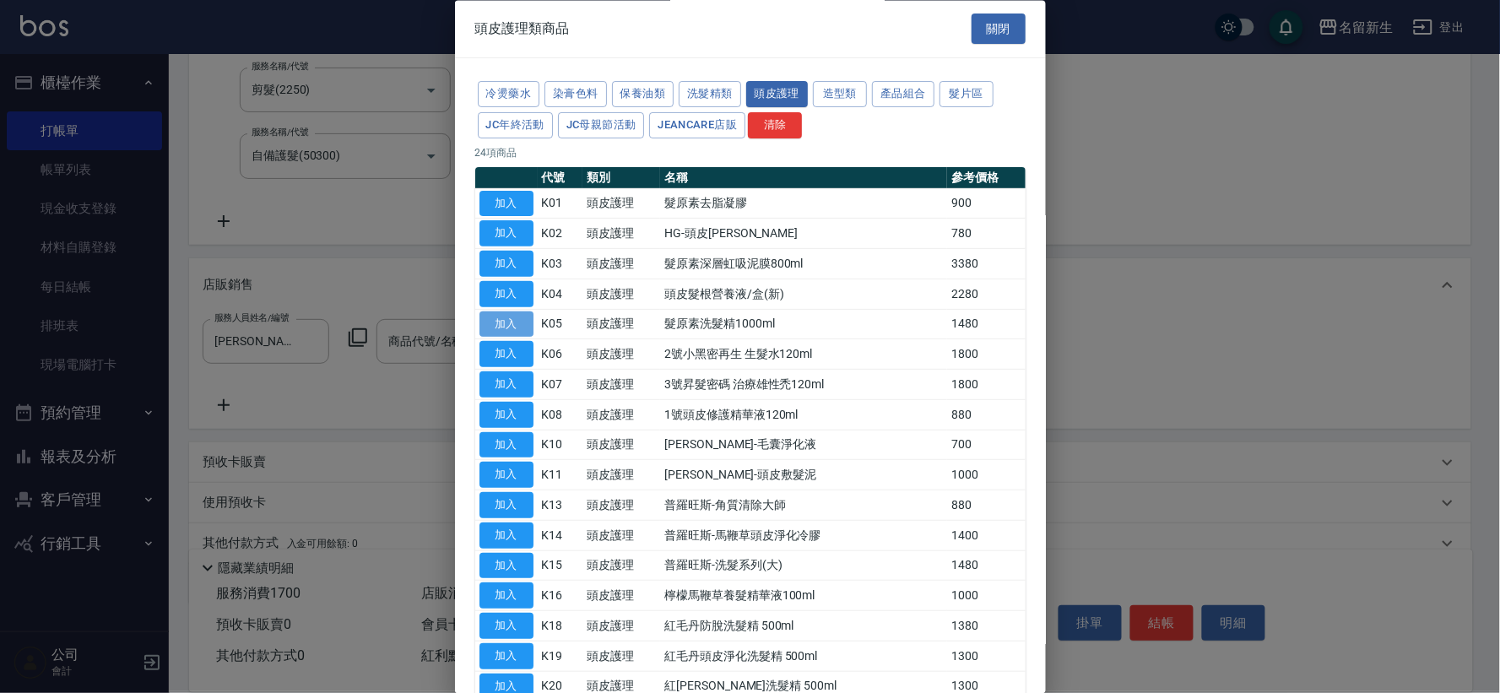
click at [533, 335] on button "加入" at bounding box center [507, 325] width 54 height 26
type input "髮原素洗髮精1000ml"
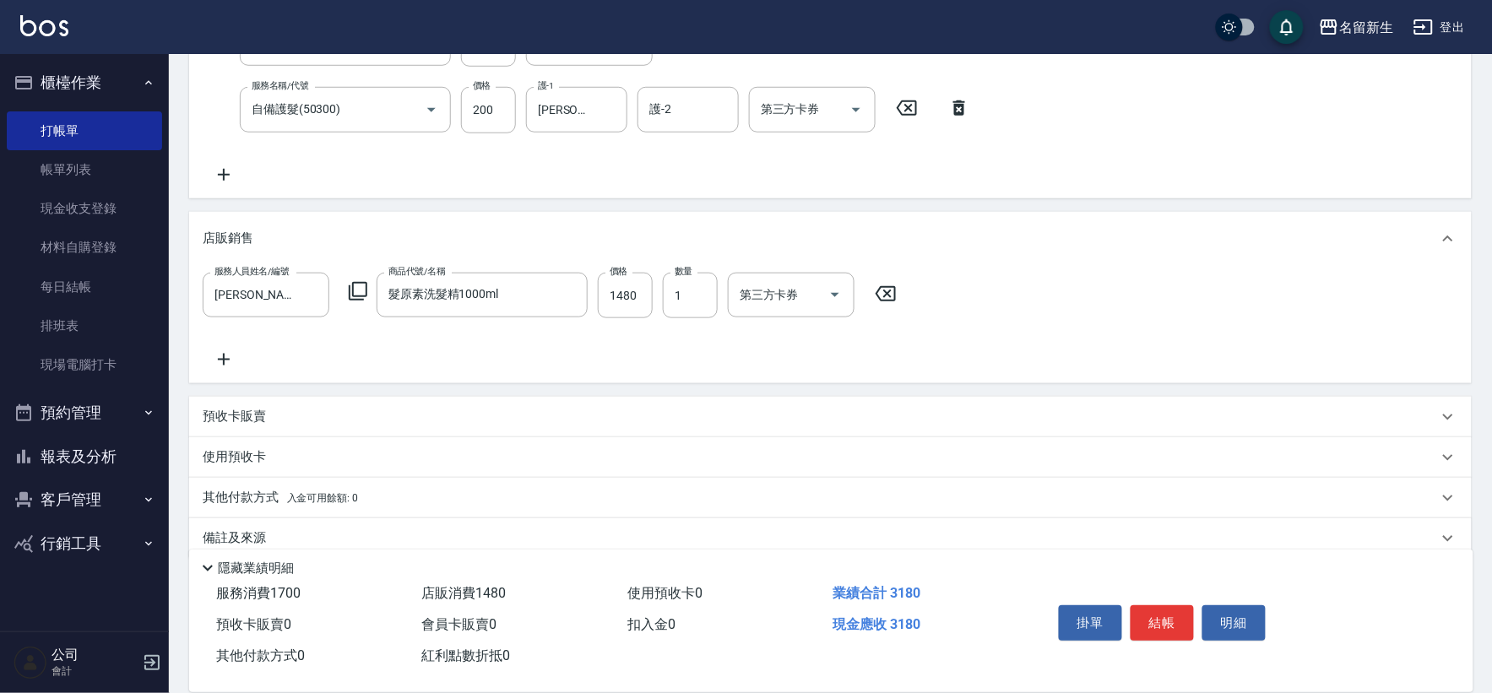
scroll to position [408, 0]
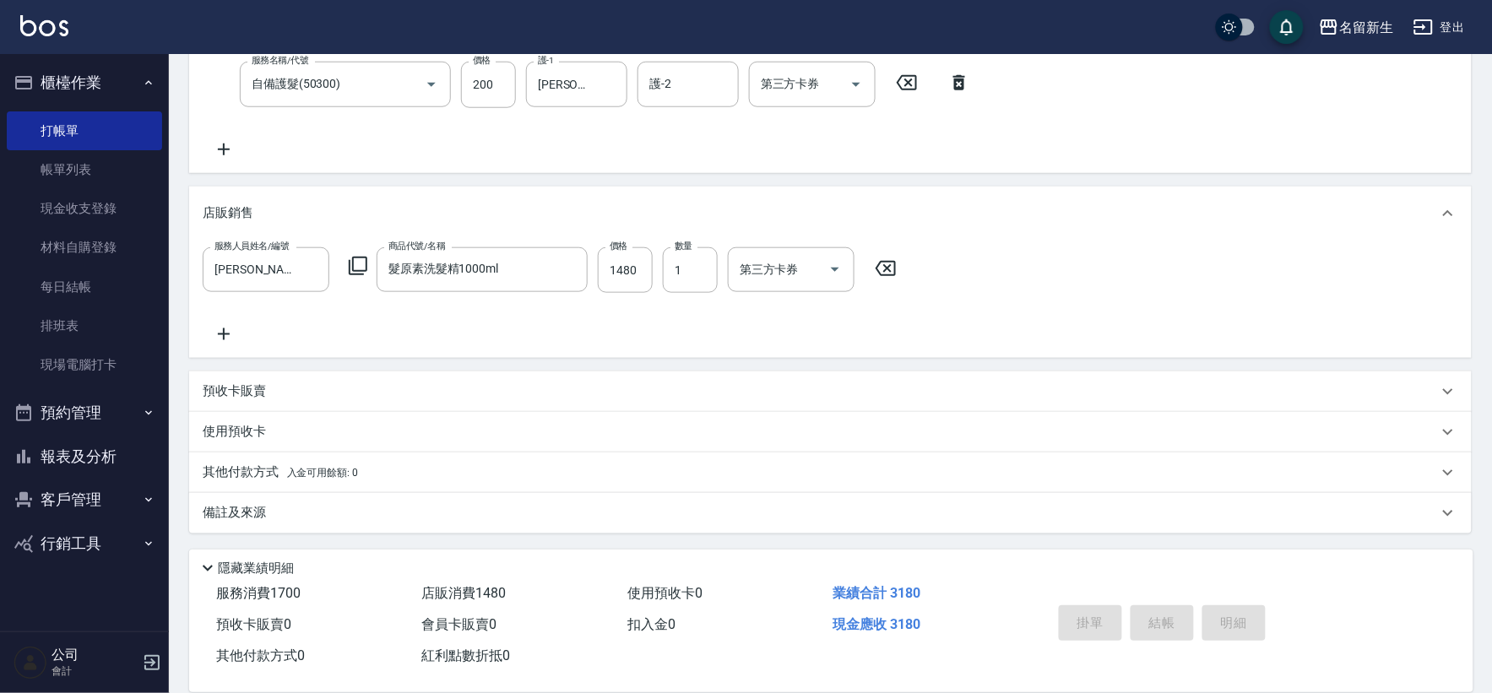
type input "[DATE] 19:04"
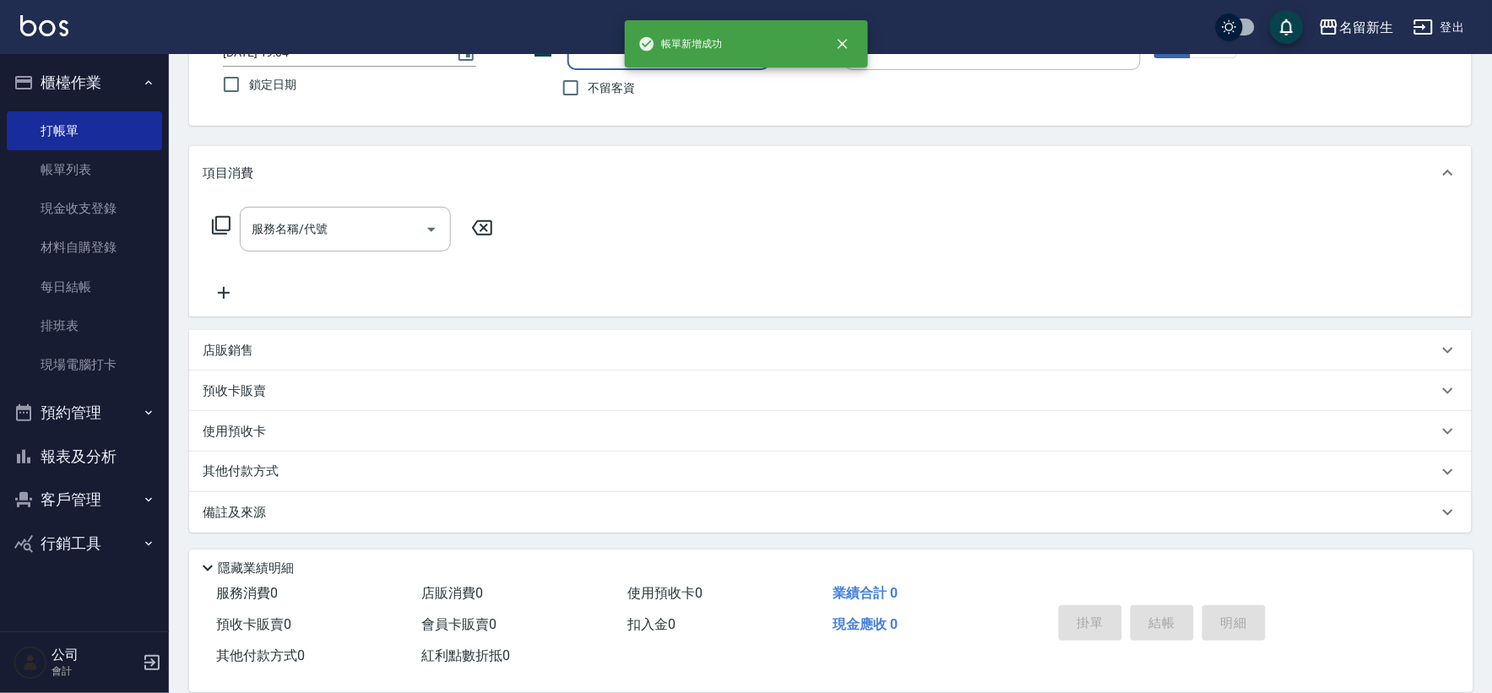
scroll to position [0, 0]
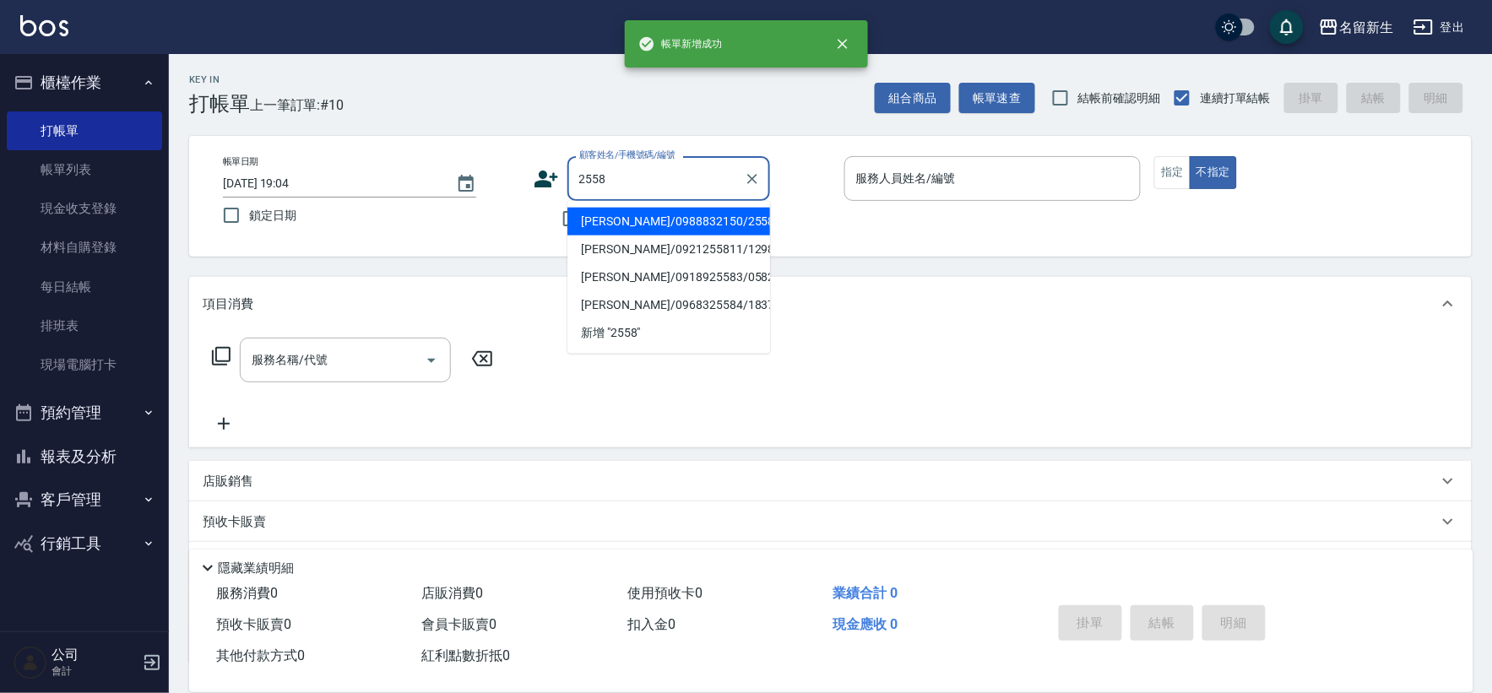
type input "[PERSON_NAME]/0988832150/2558"
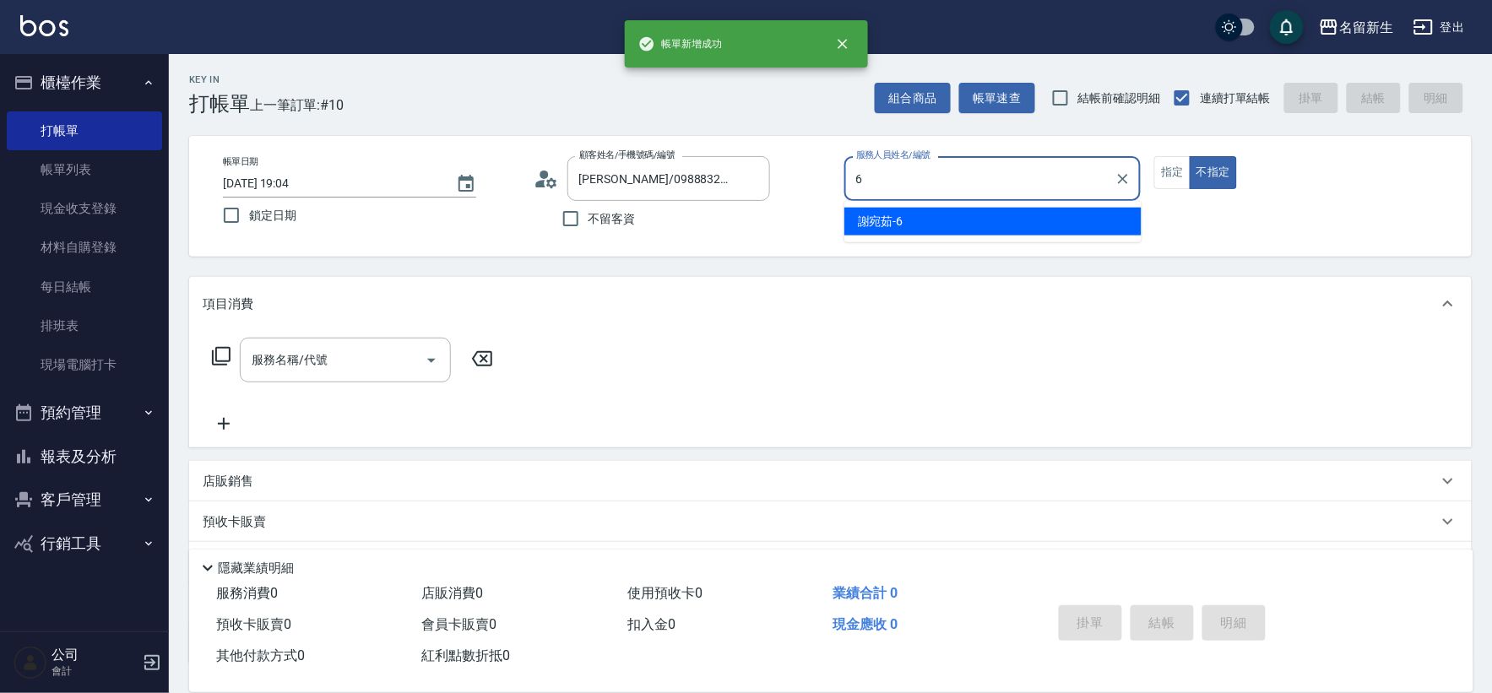
type input "[PERSON_NAME]-6"
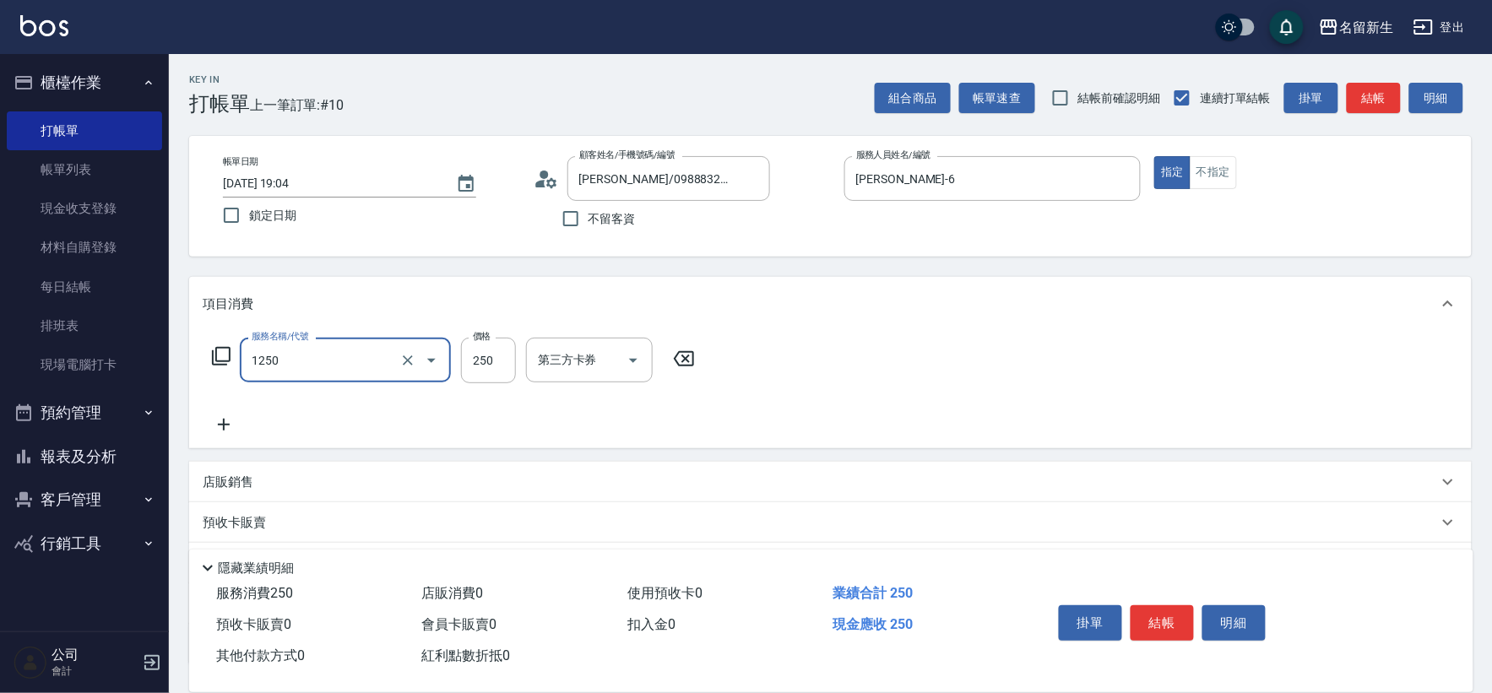
type input "洗髮250(1250)"
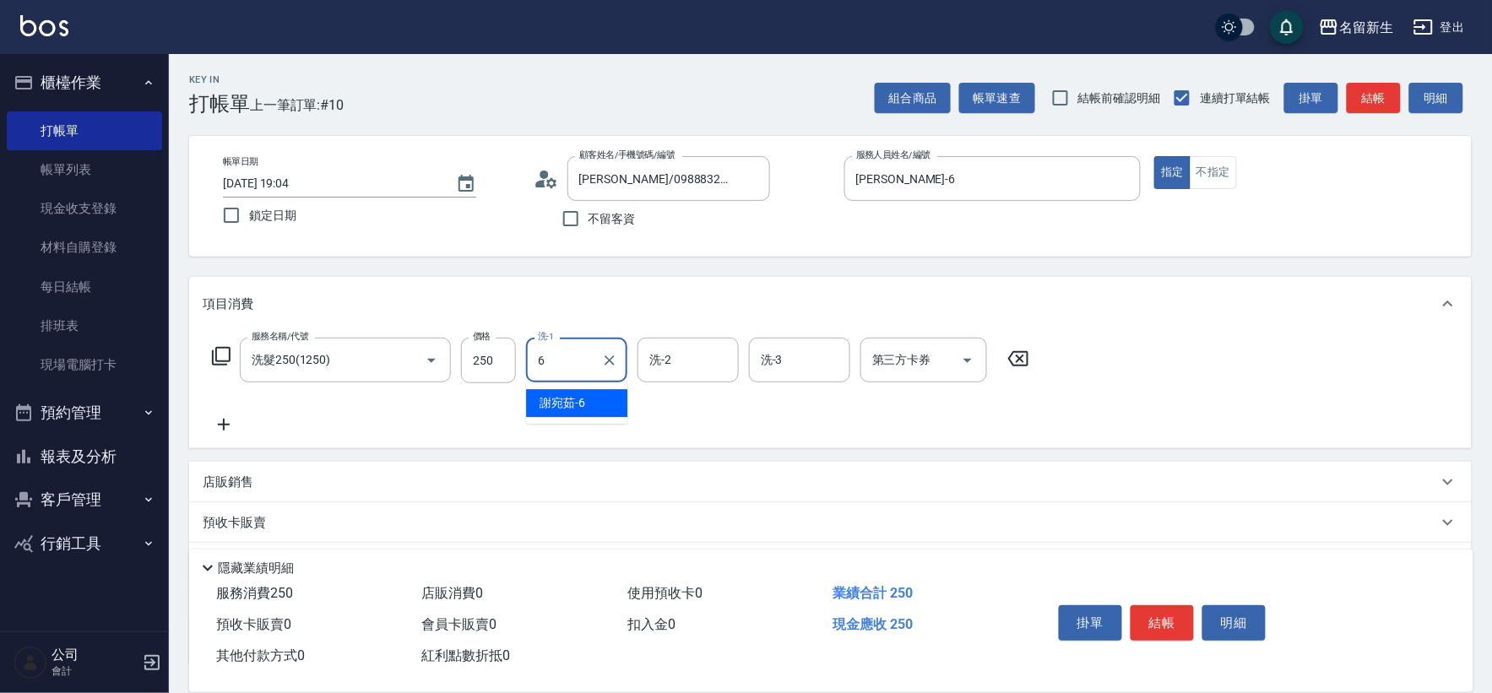
type input "[PERSON_NAME]-6"
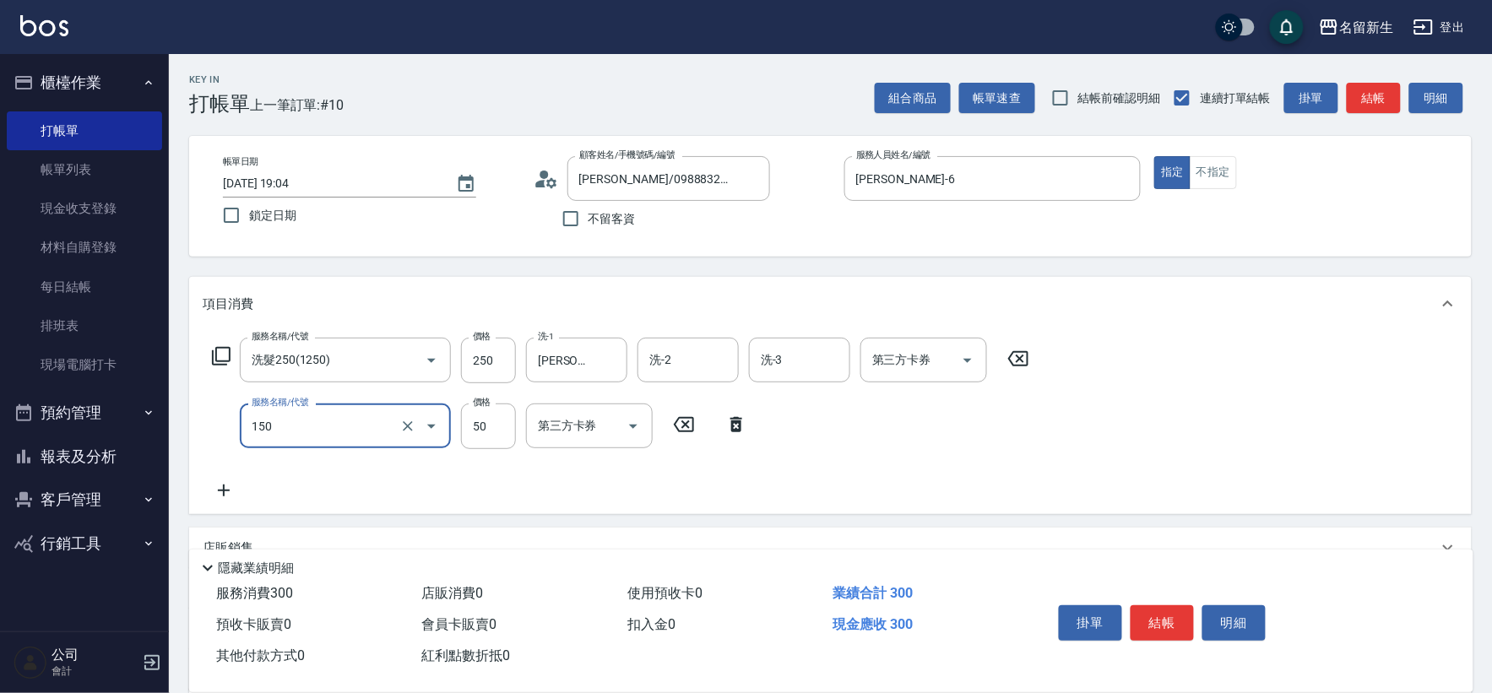
type input "精油(150)"
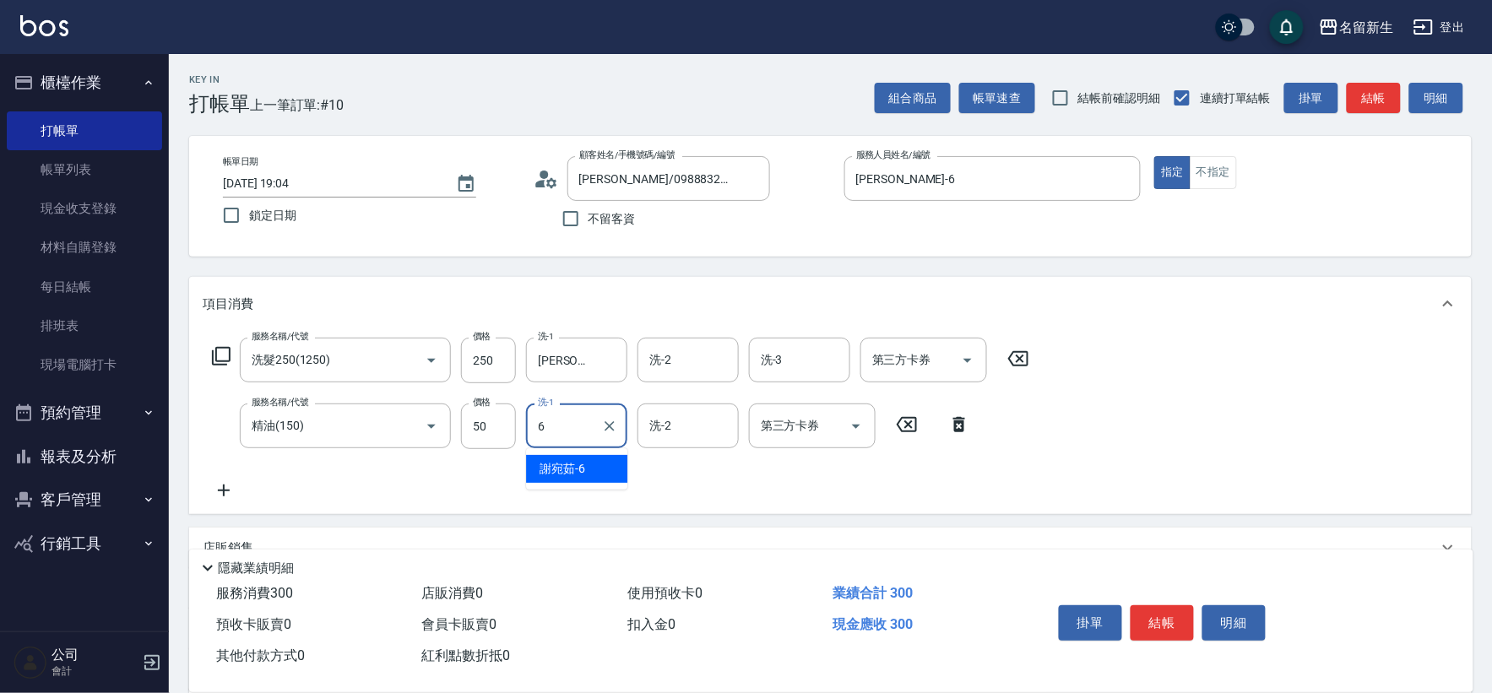
type input "[PERSON_NAME]-6"
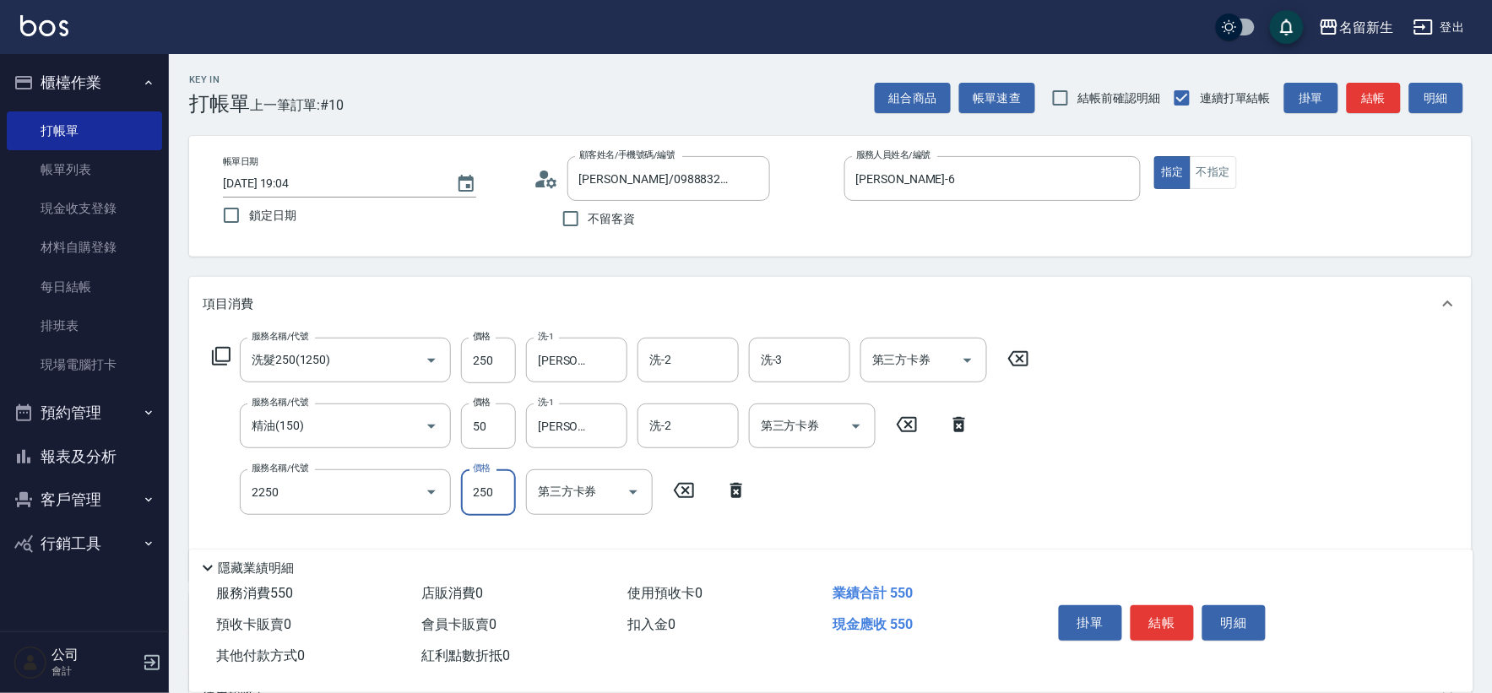
type input "剪髮(2250)"
type input "200"
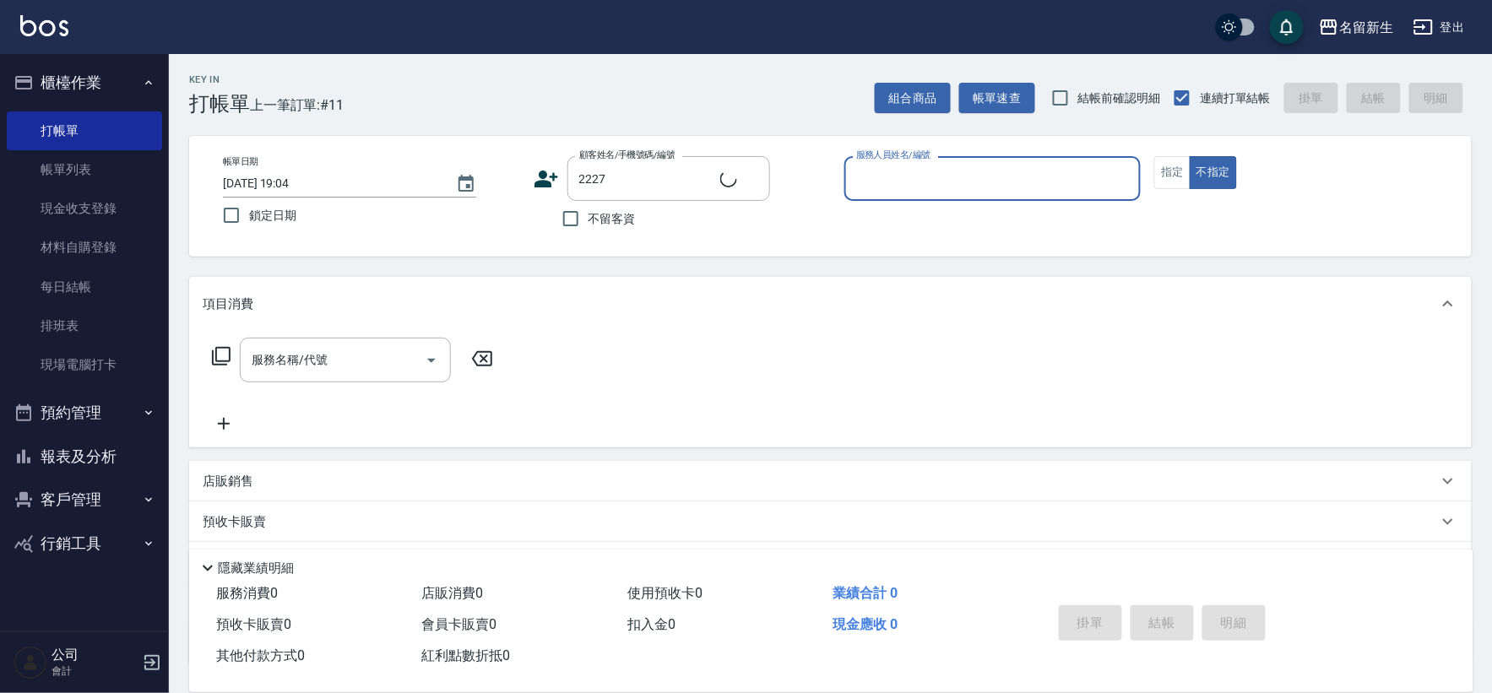
type input "[PERSON_NAME]/0989838238/2227"
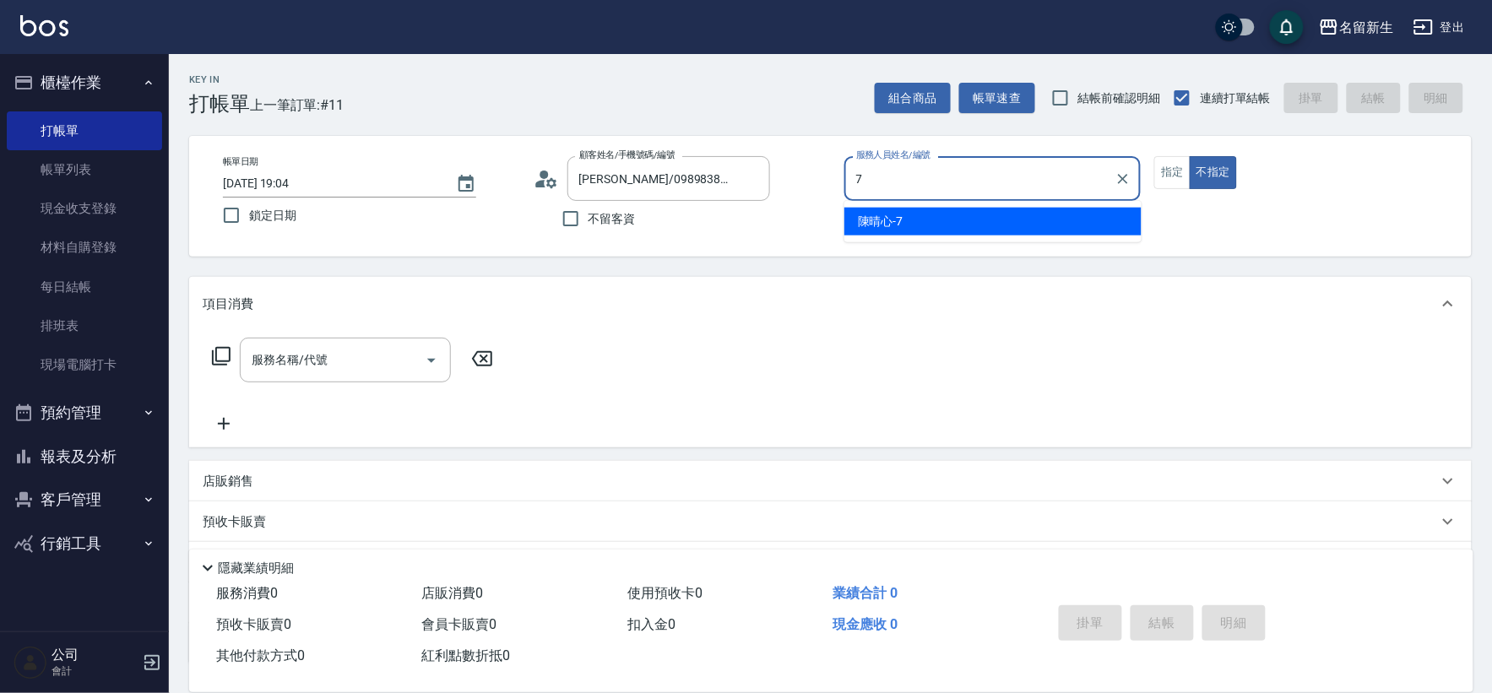
type input "[PERSON_NAME]-7"
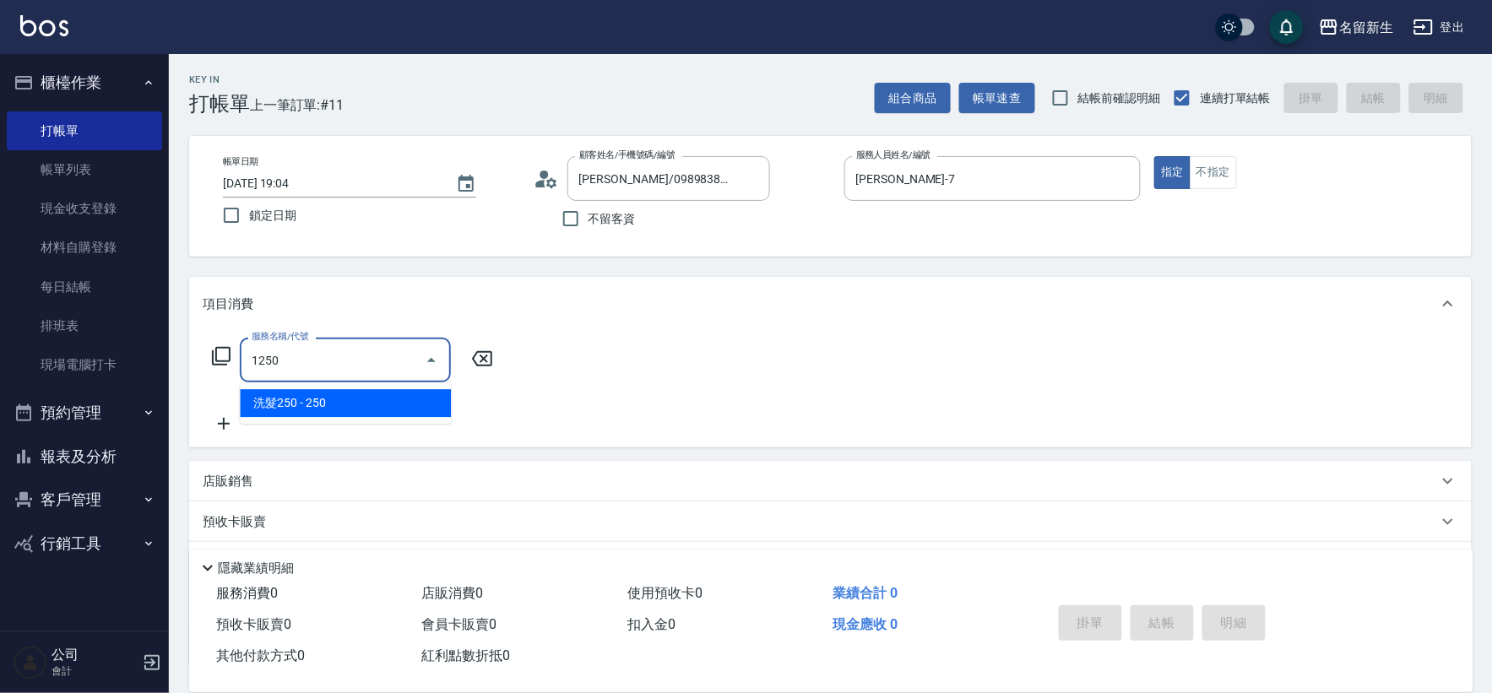
type input "洗髮250(1250)"
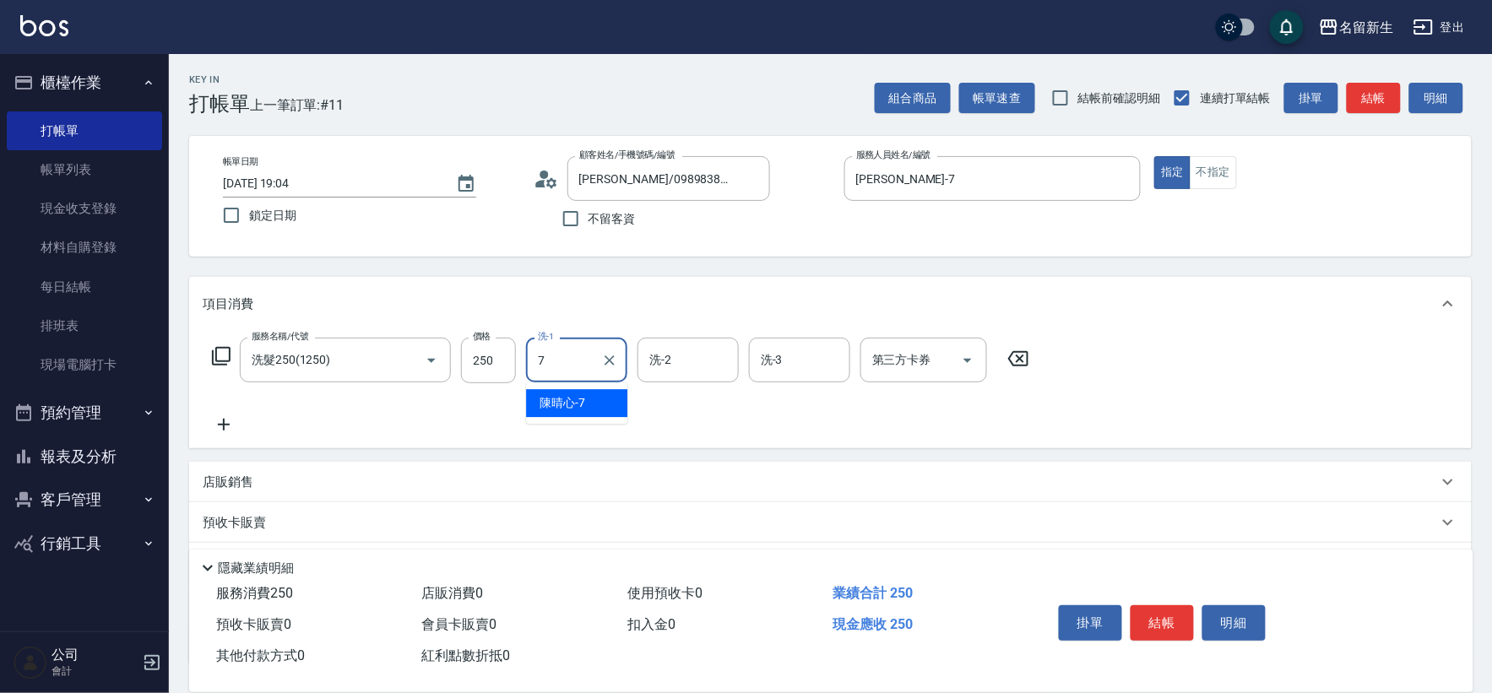
type input "[PERSON_NAME]-7"
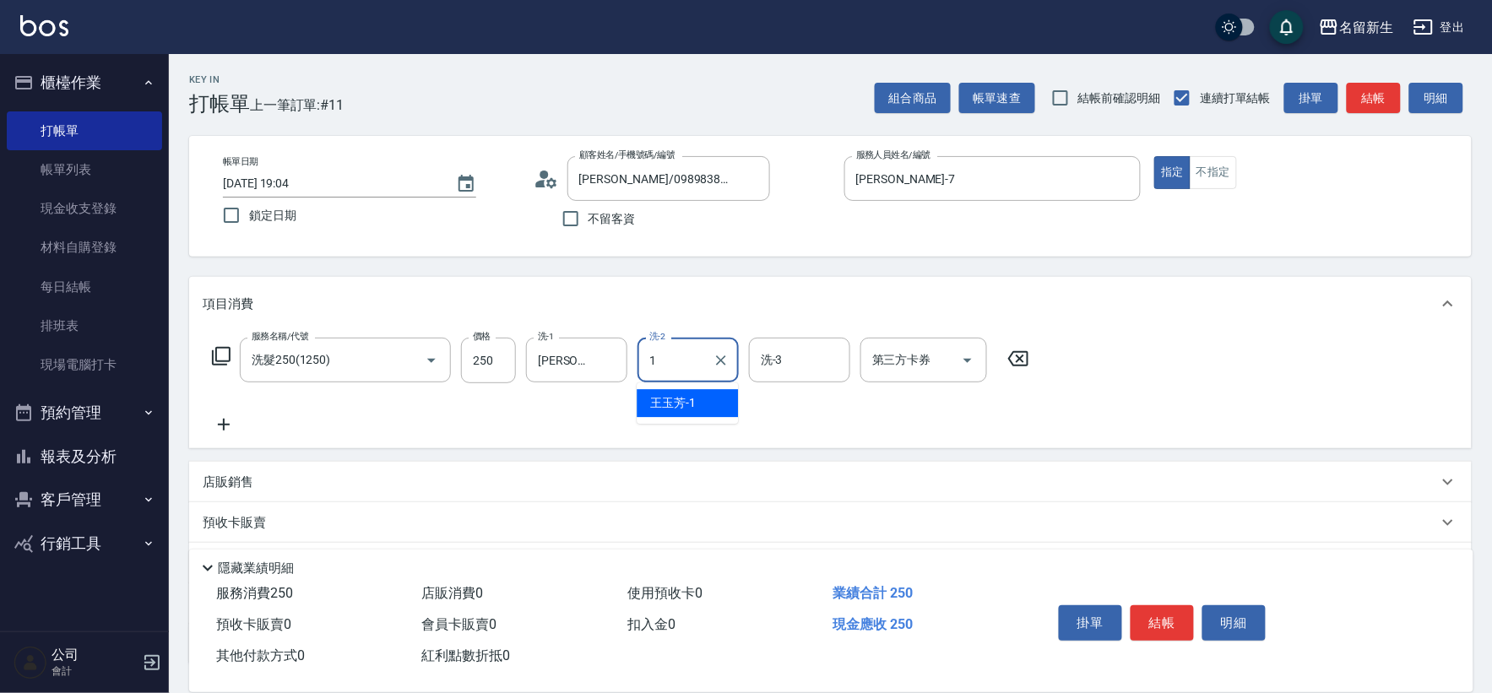
type input "[PERSON_NAME]-1"
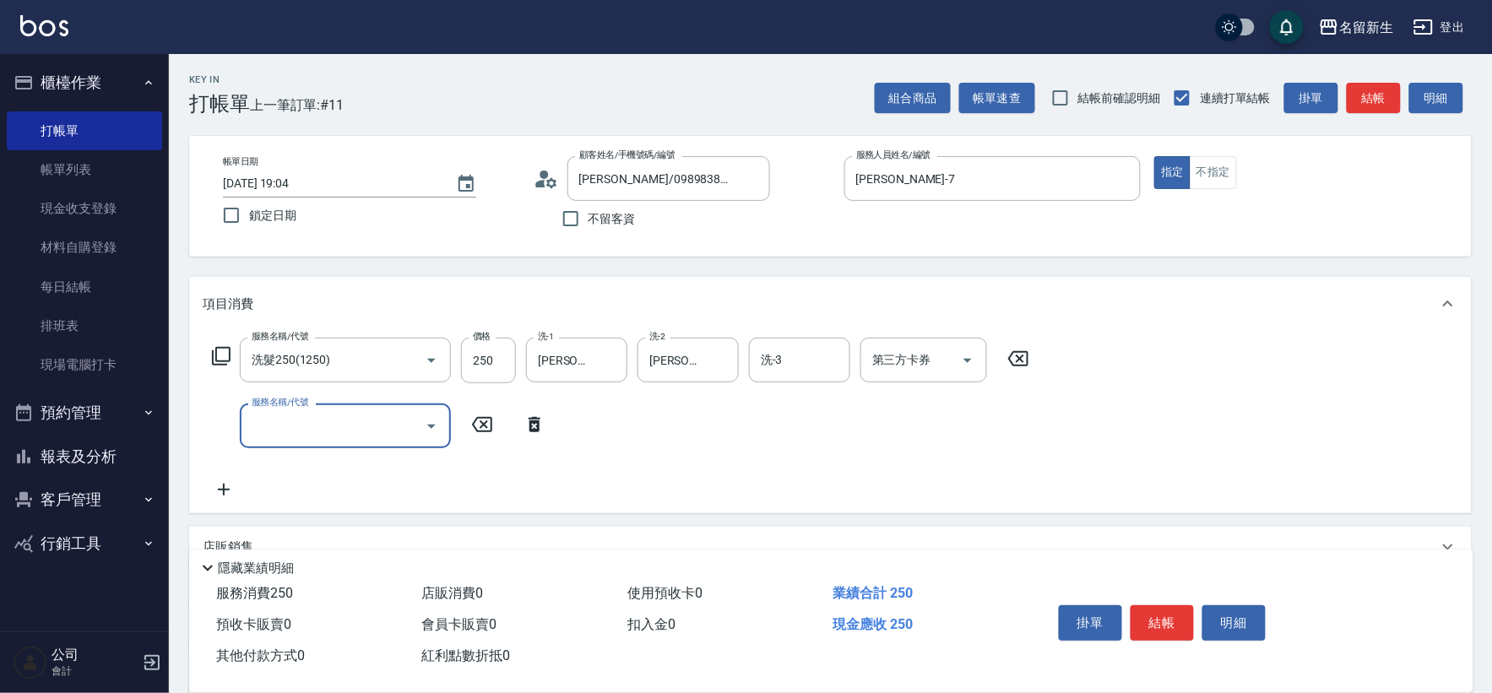
type input "5"
type input "補染(4500)"
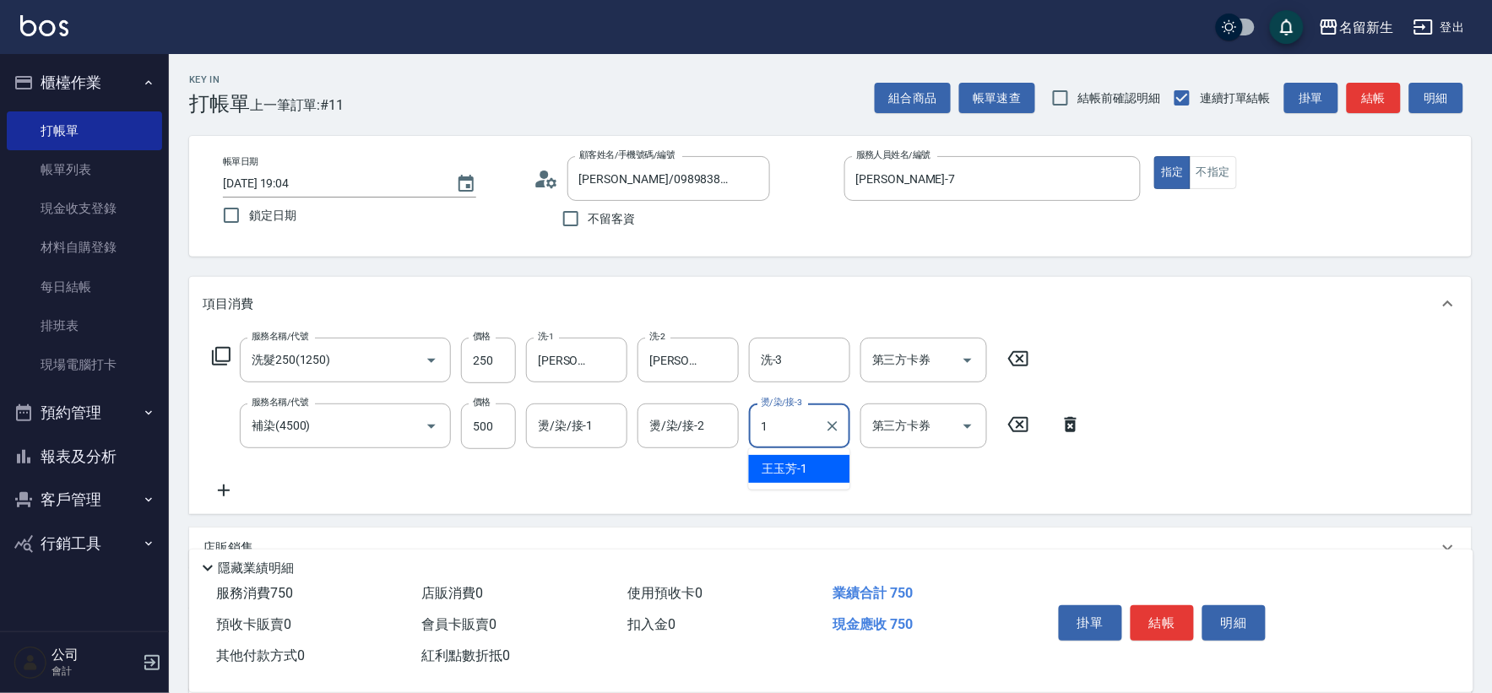
type input "[PERSON_NAME]-1"
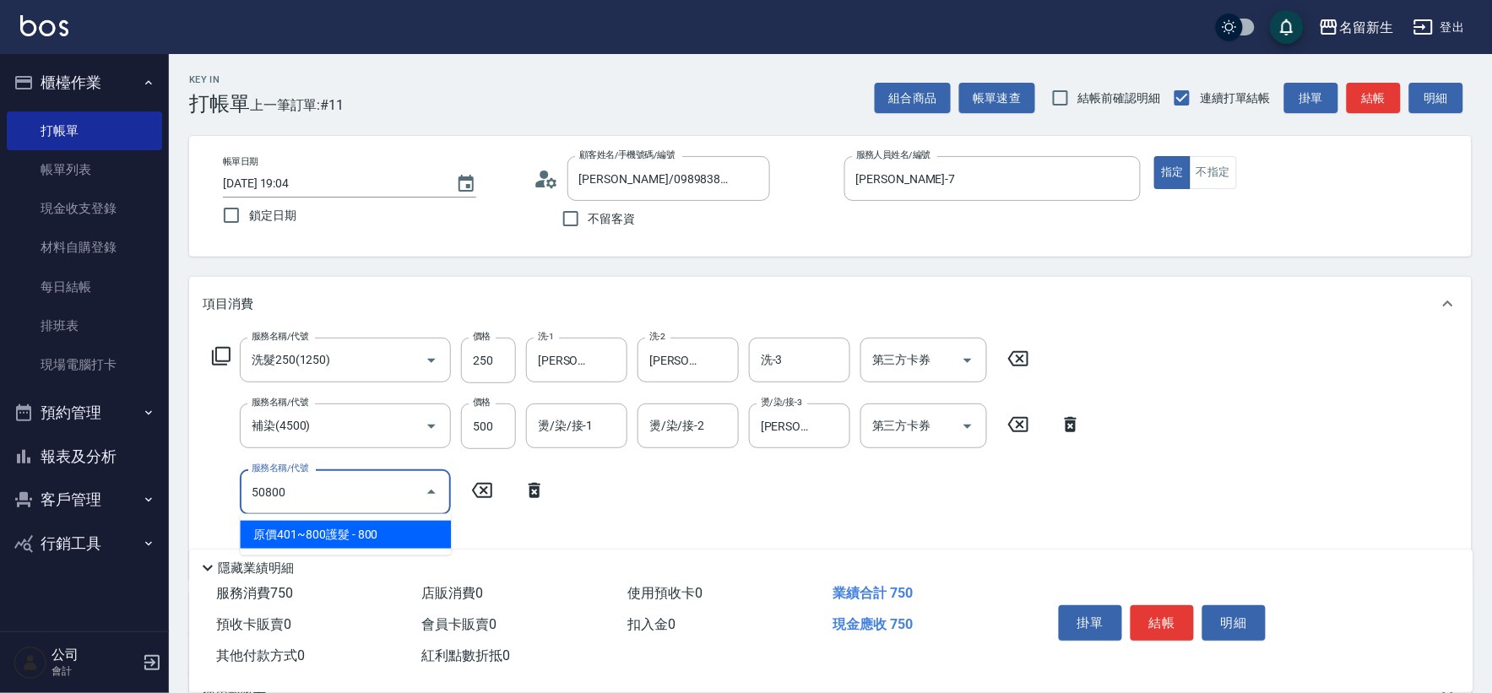
type input "原價401~800護髮(50800)"
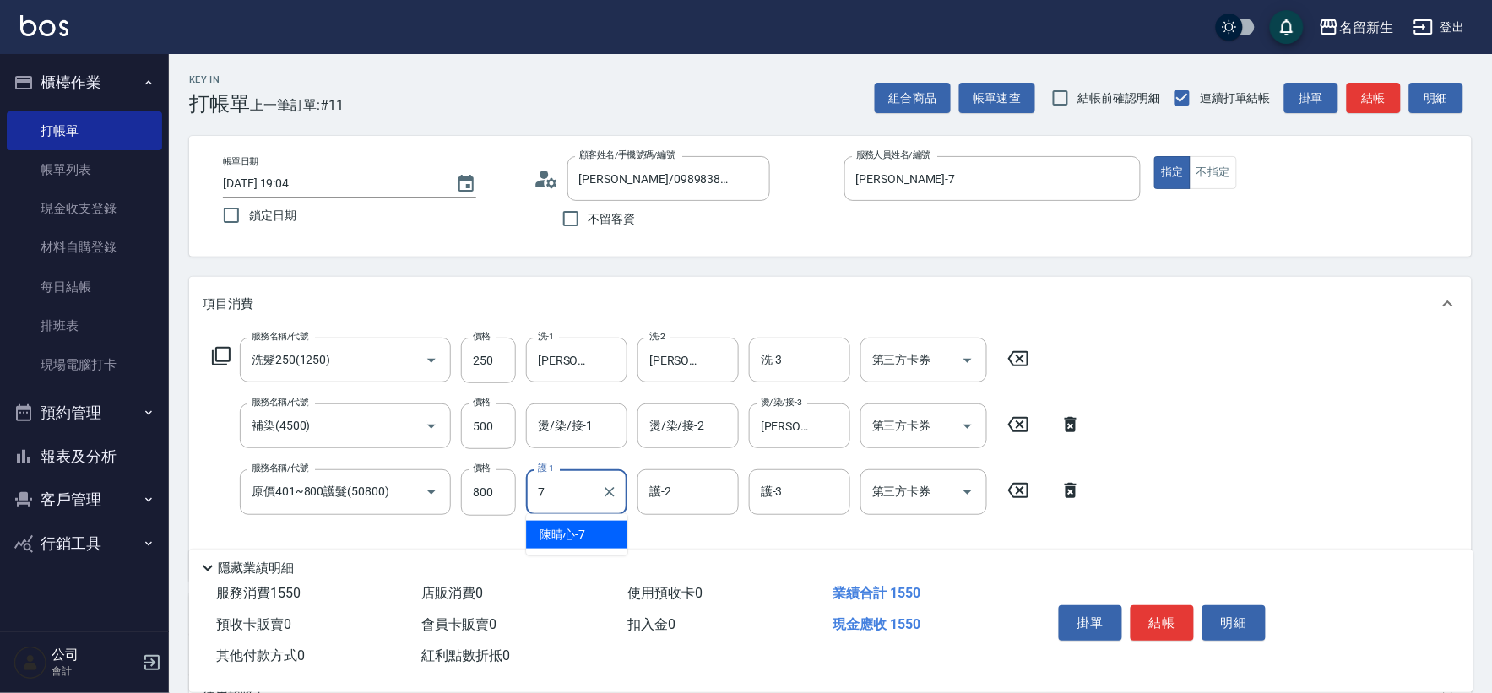
type input "[PERSON_NAME]-7"
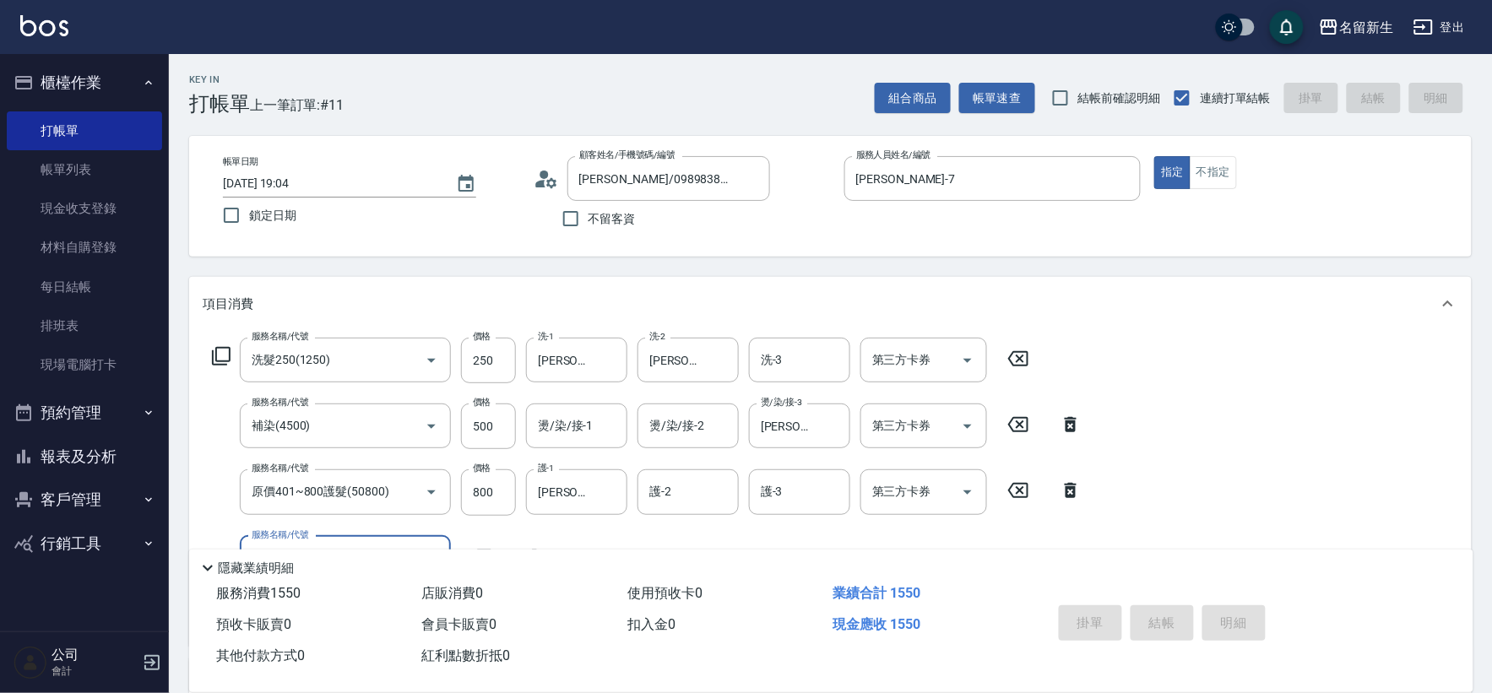
type input "[DATE] 19:05"
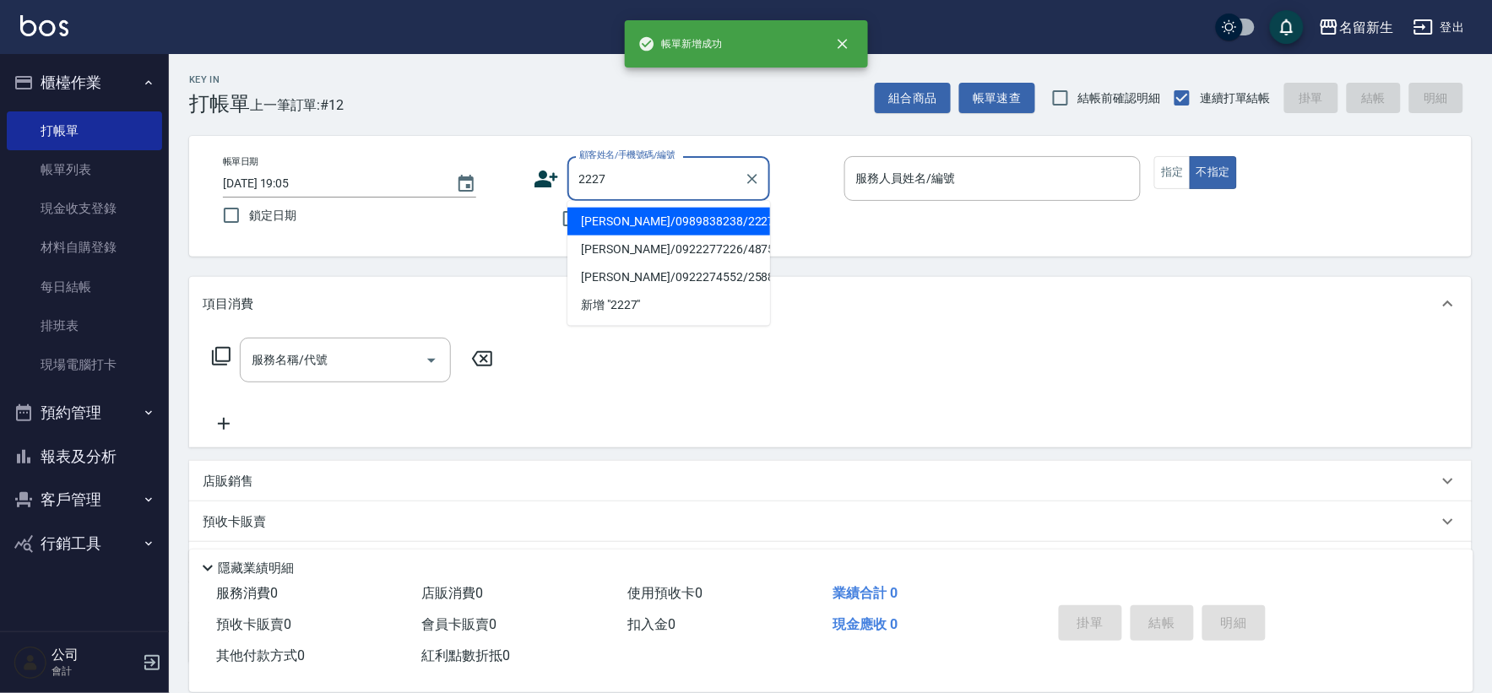
type input "[PERSON_NAME]/0989838238/2227"
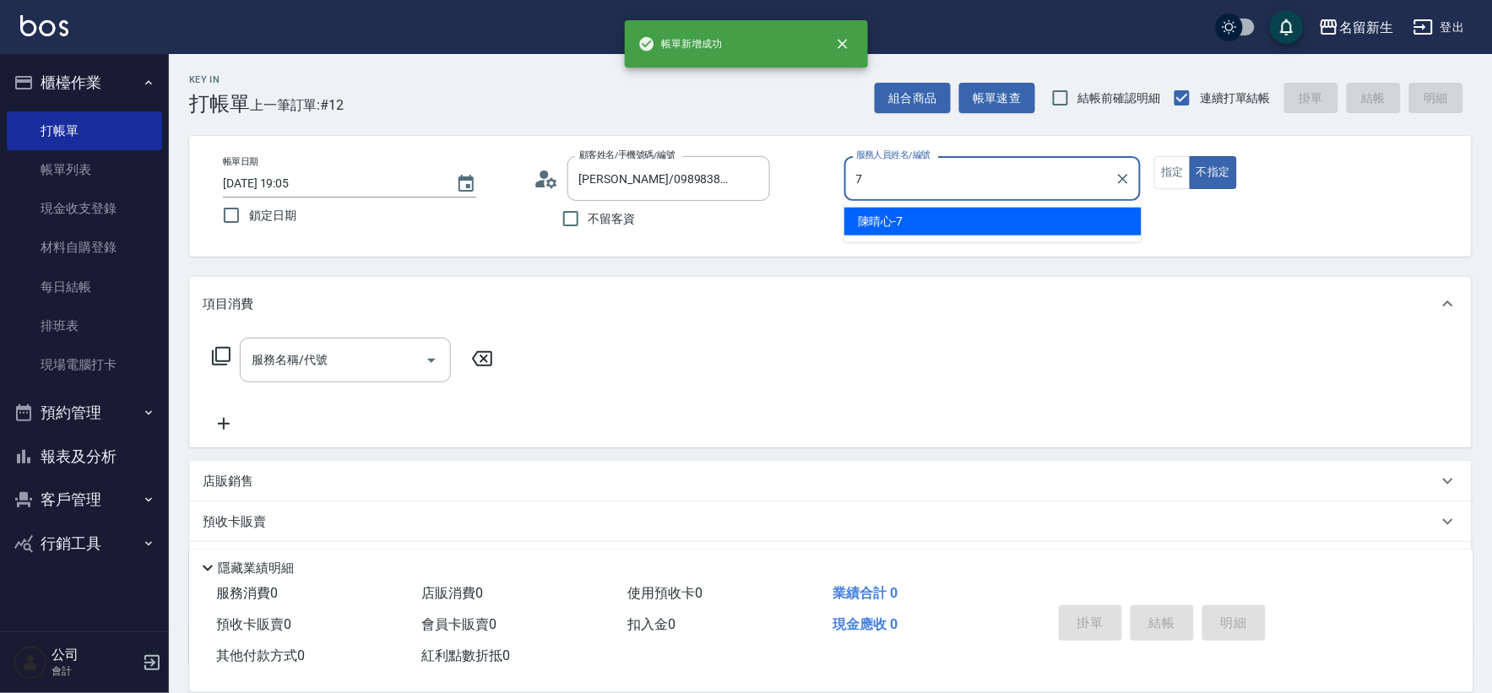
type input "[PERSON_NAME]-7"
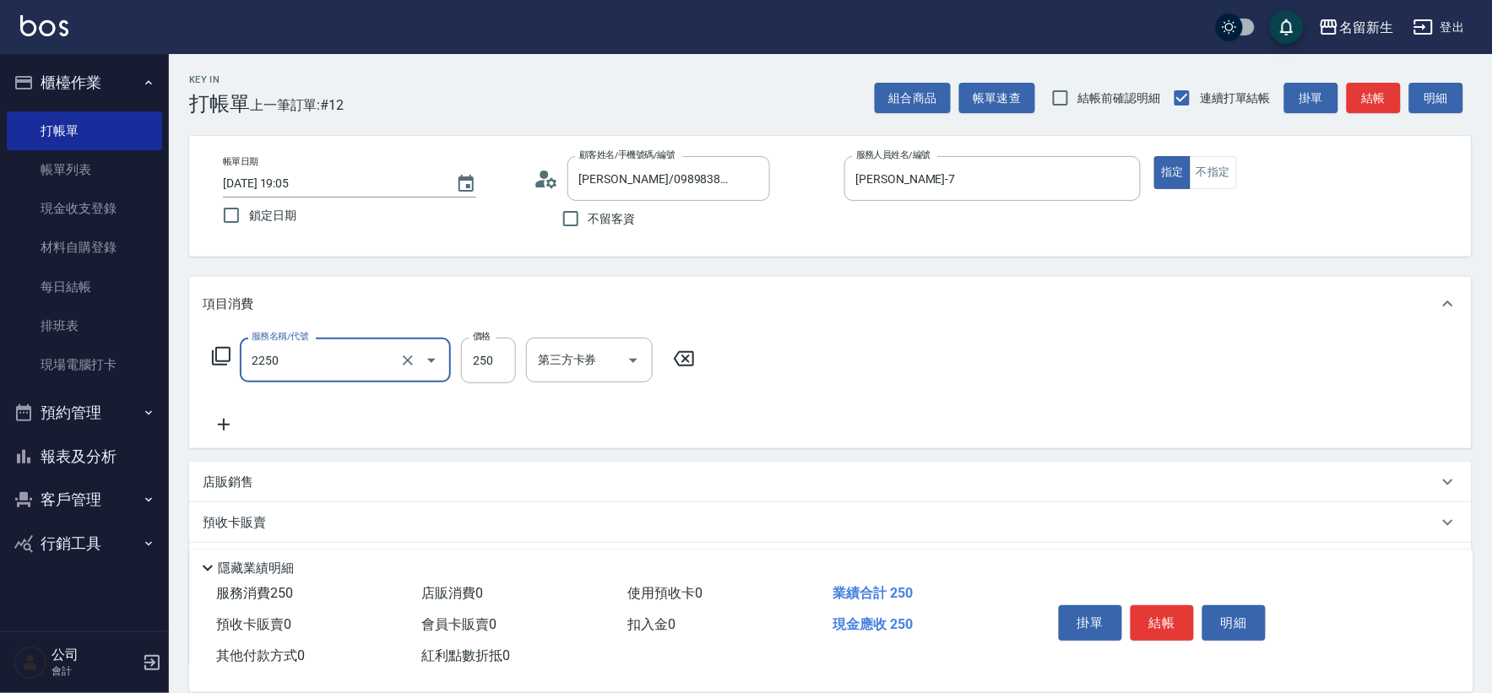
type input "剪髮(2250)"
type input "150"
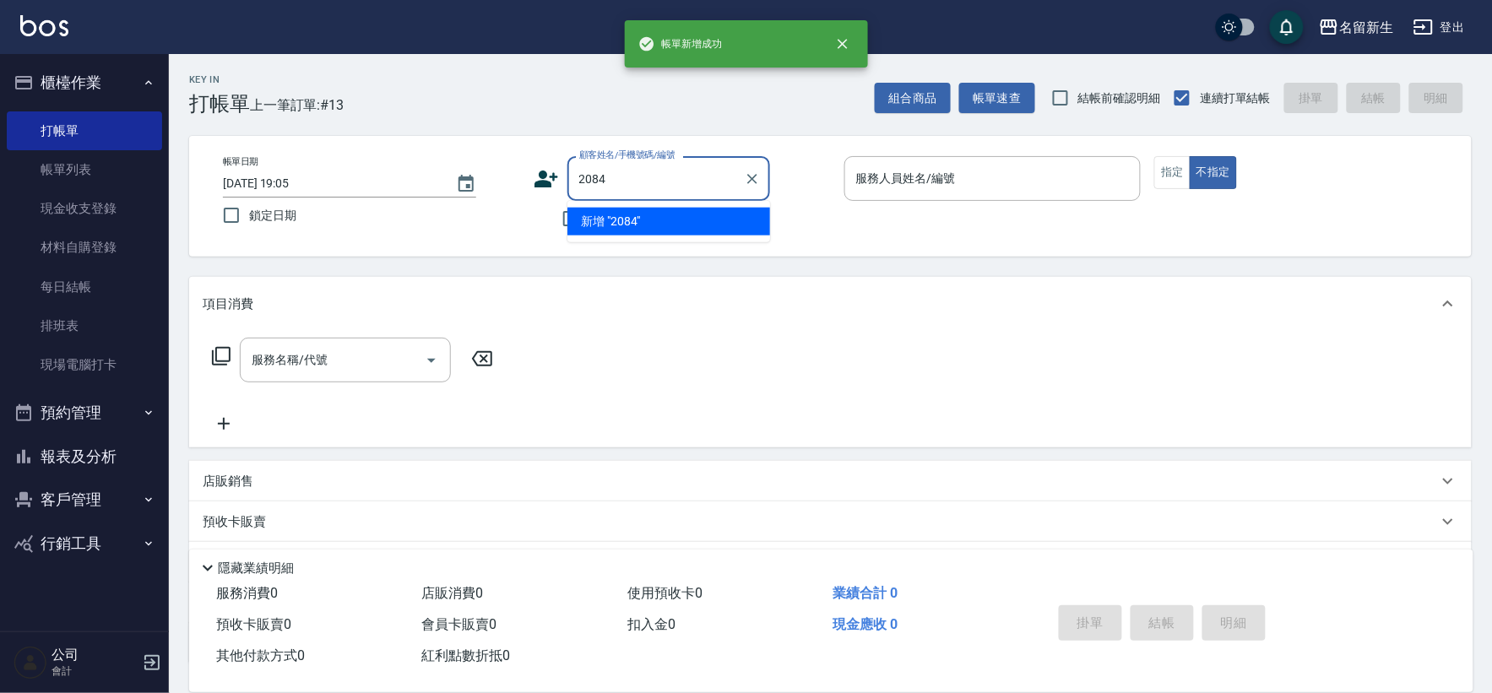
type input "2084"
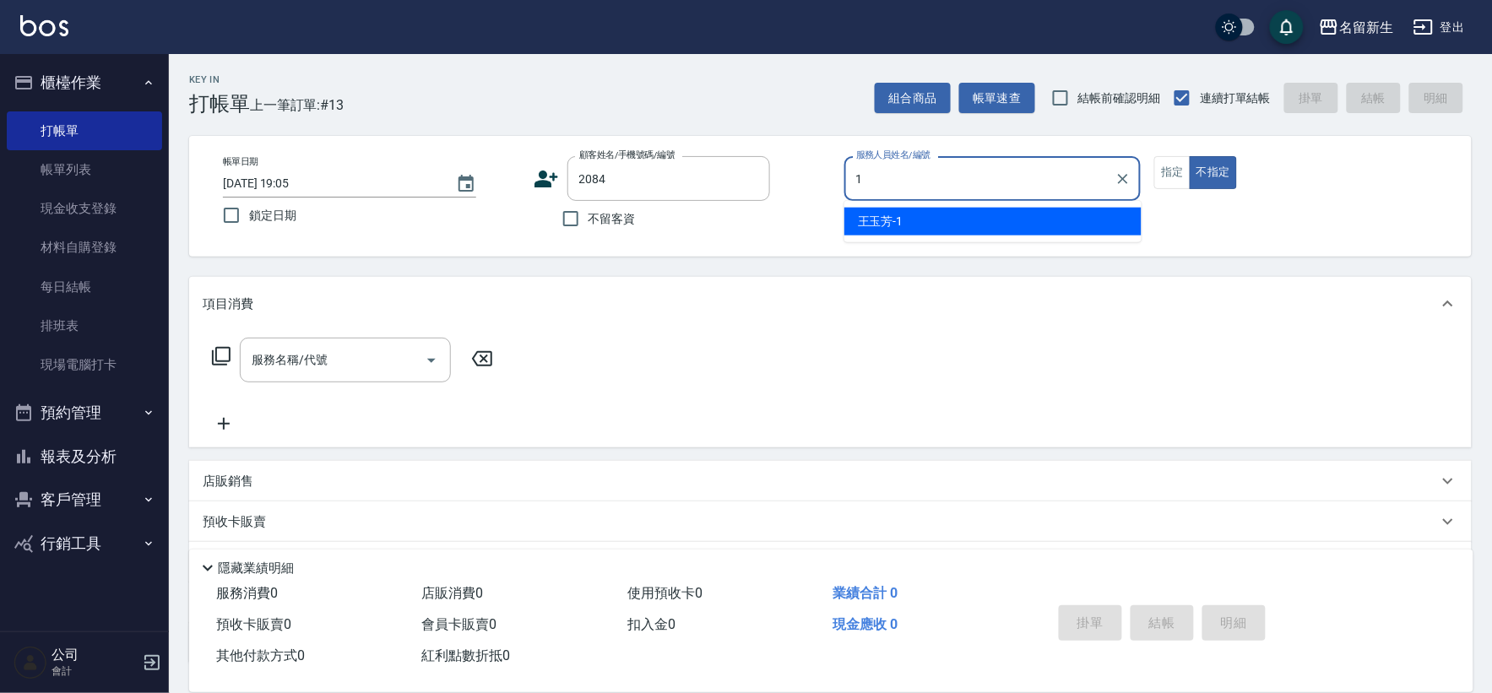
type input "[PERSON_NAME]-1"
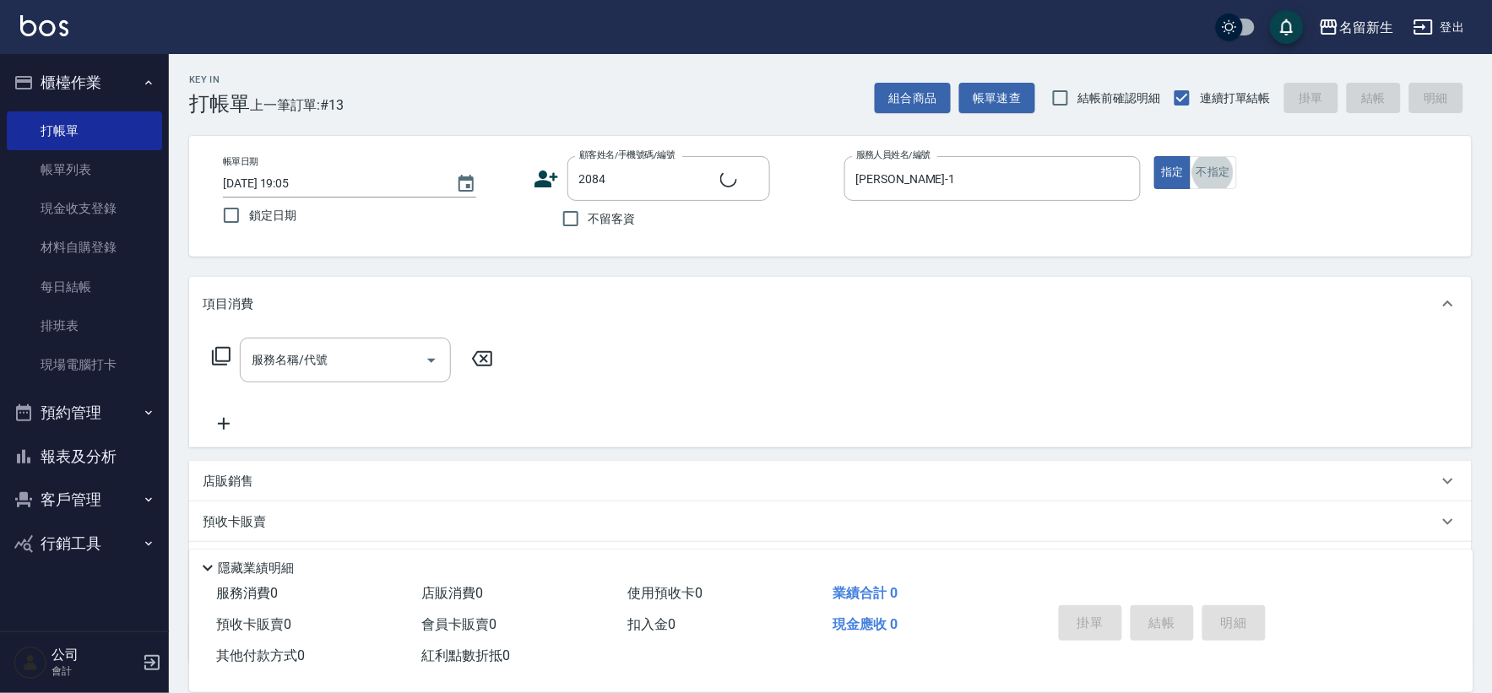
type input "[PERSON_NAME]如/0906696540/2084"
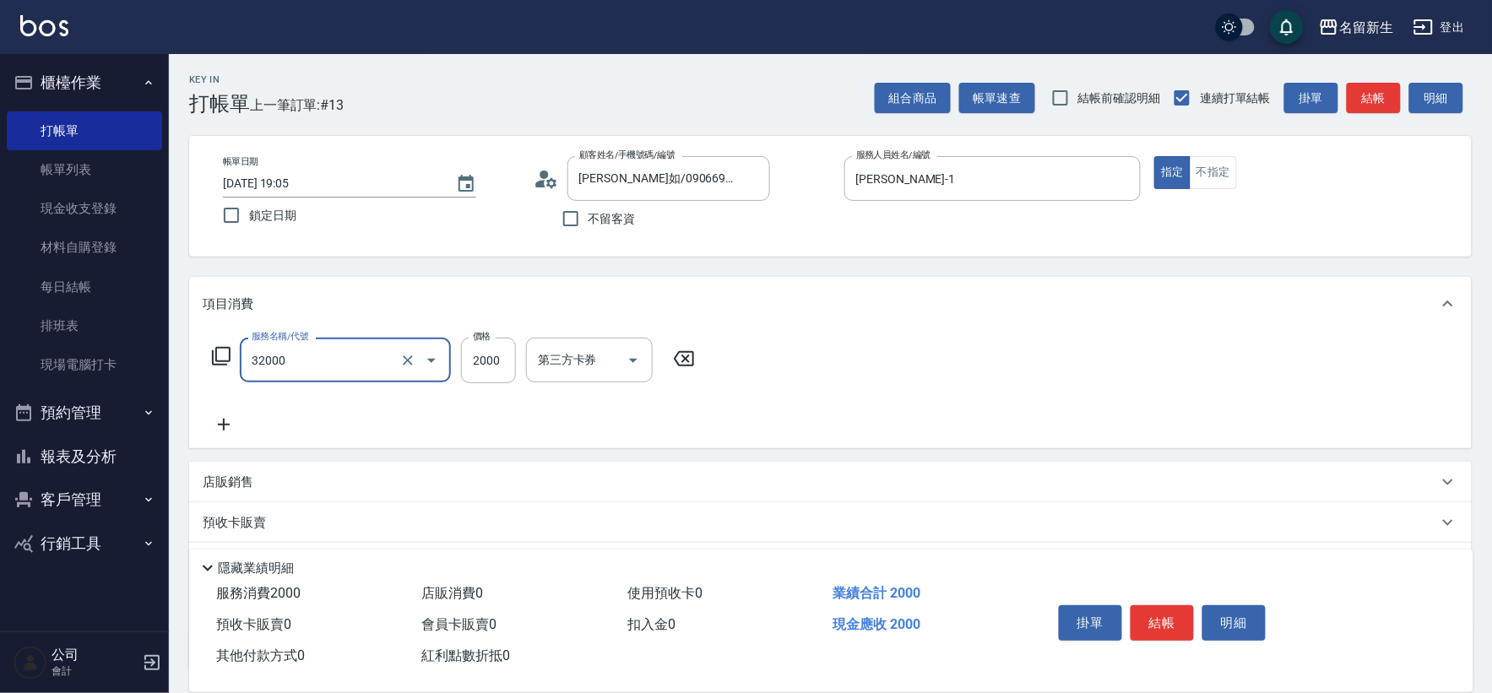
type input "2000以上燙髮(32000)"
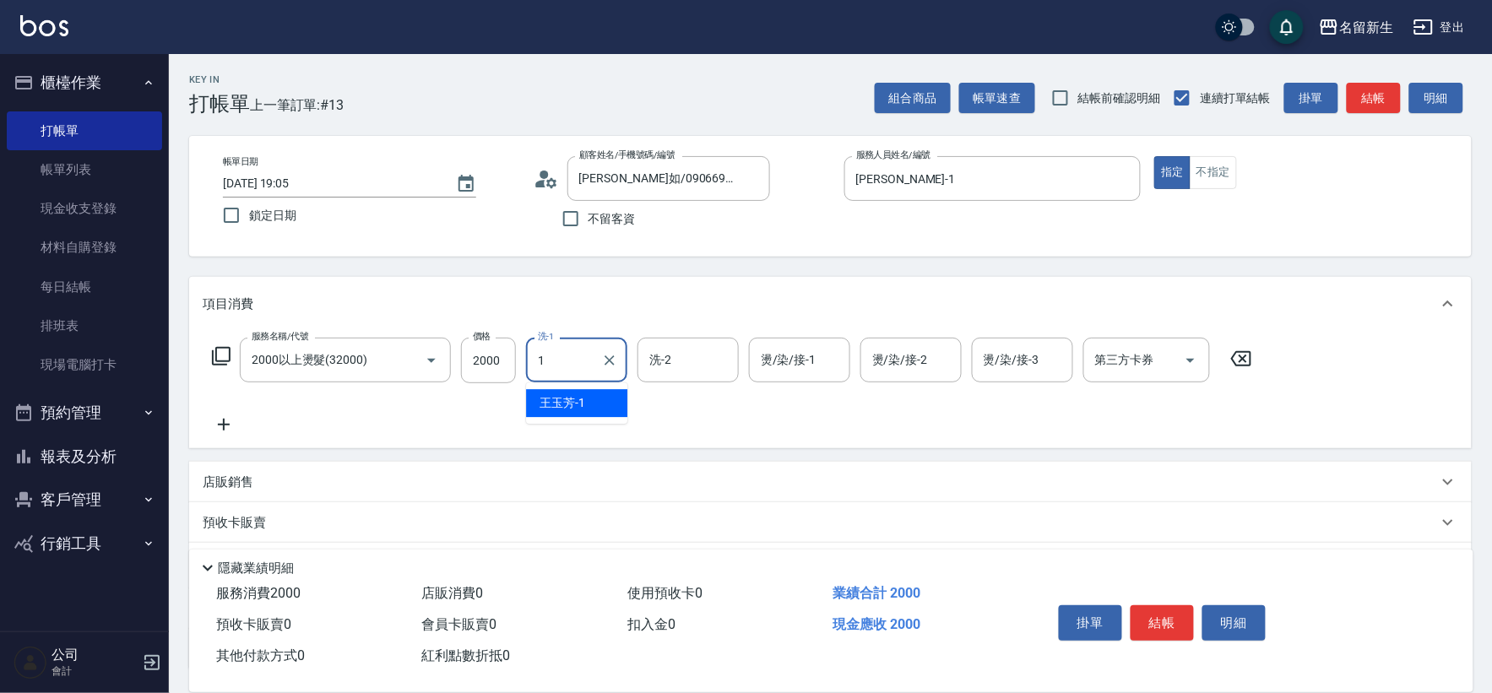
type input "[PERSON_NAME]-1"
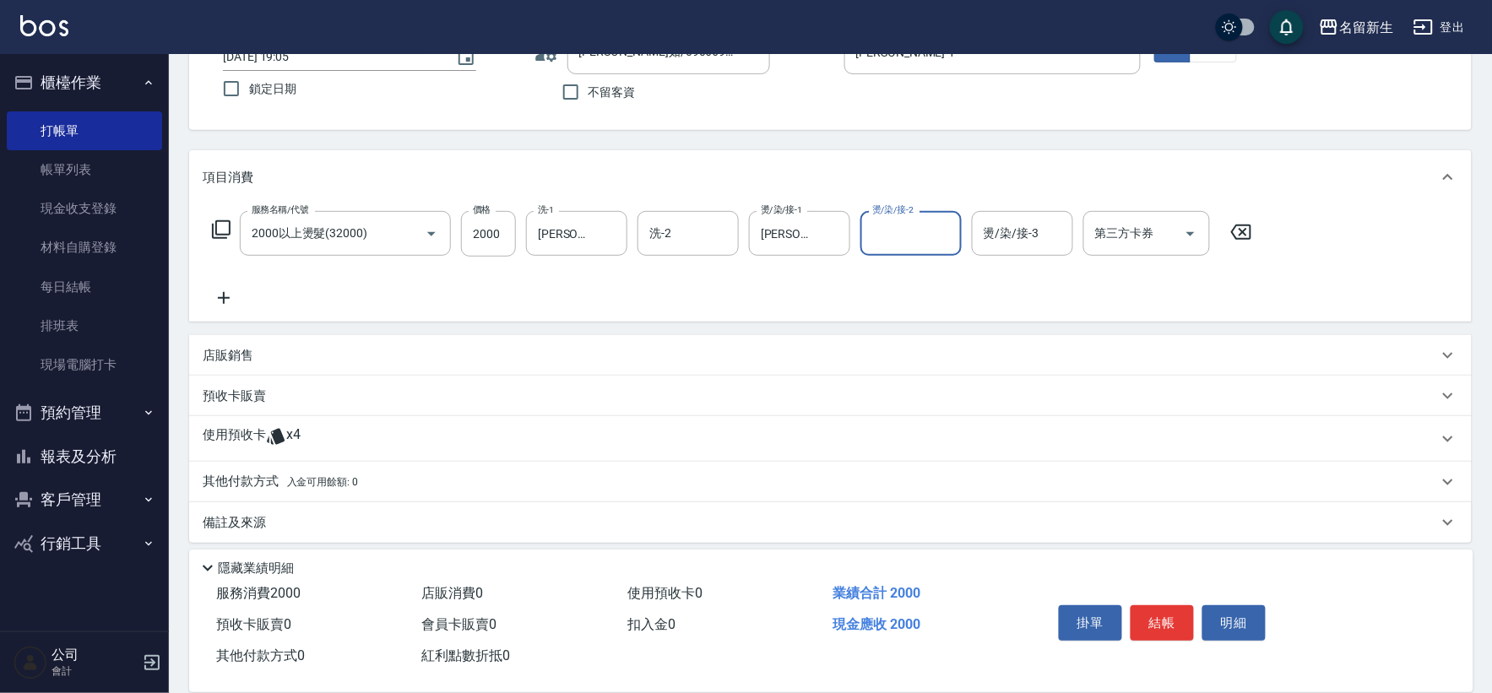
scroll to position [136, 0]
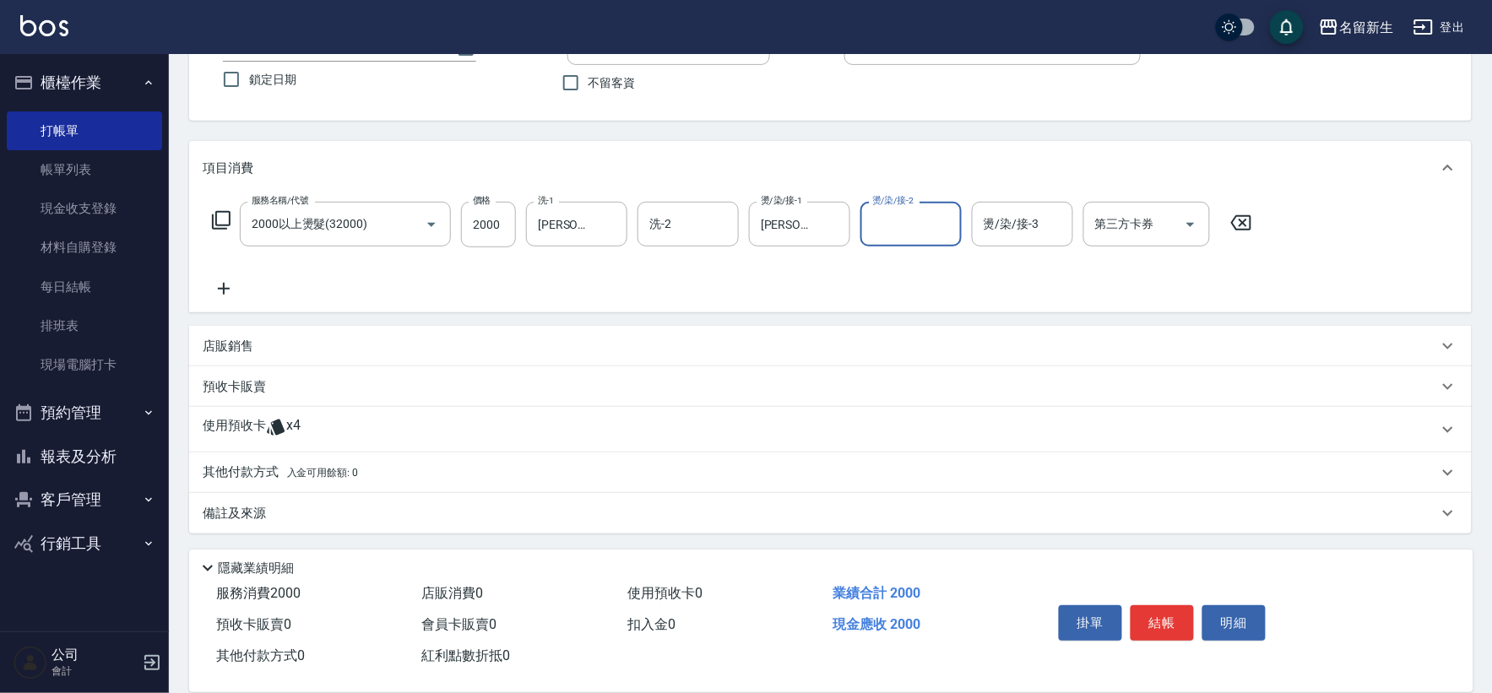
click at [296, 434] on span "x4" at bounding box center [293, 429] width 14 height 25
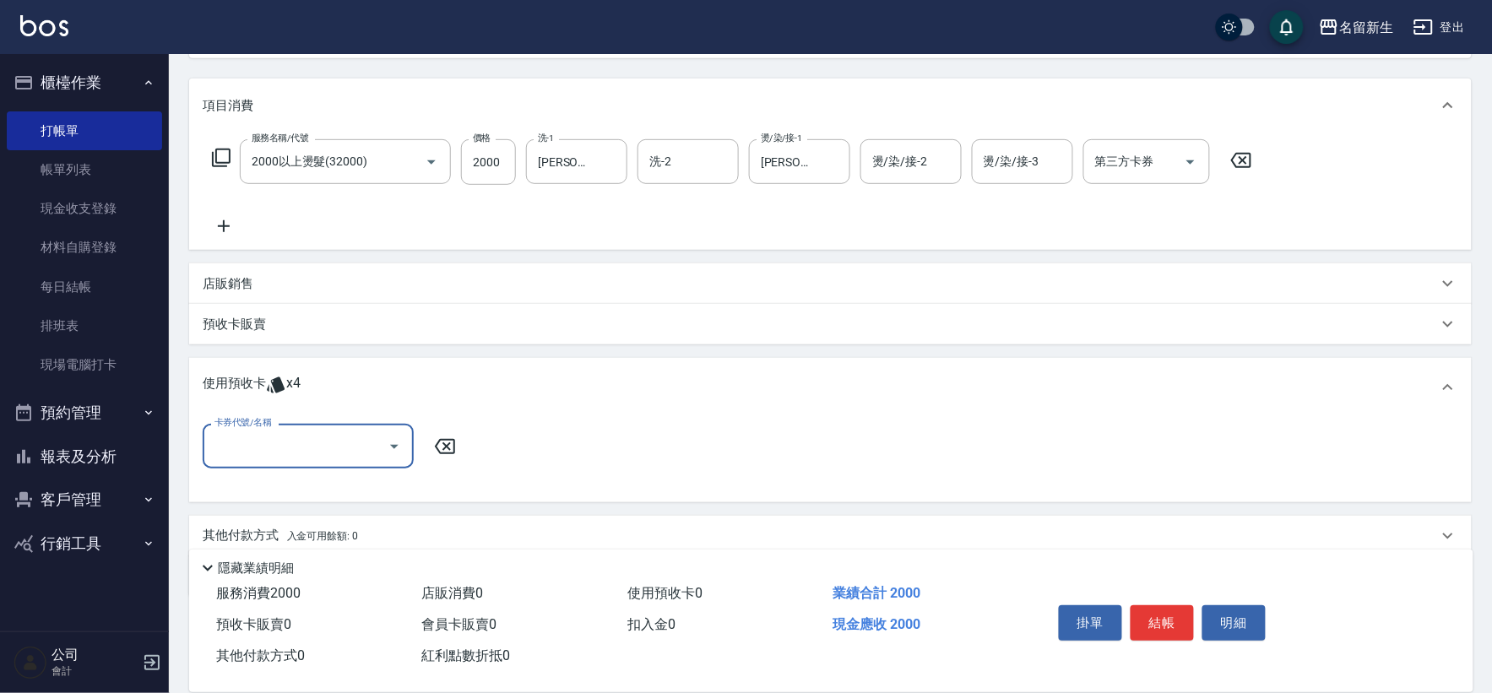
scroll to position [253, 0]
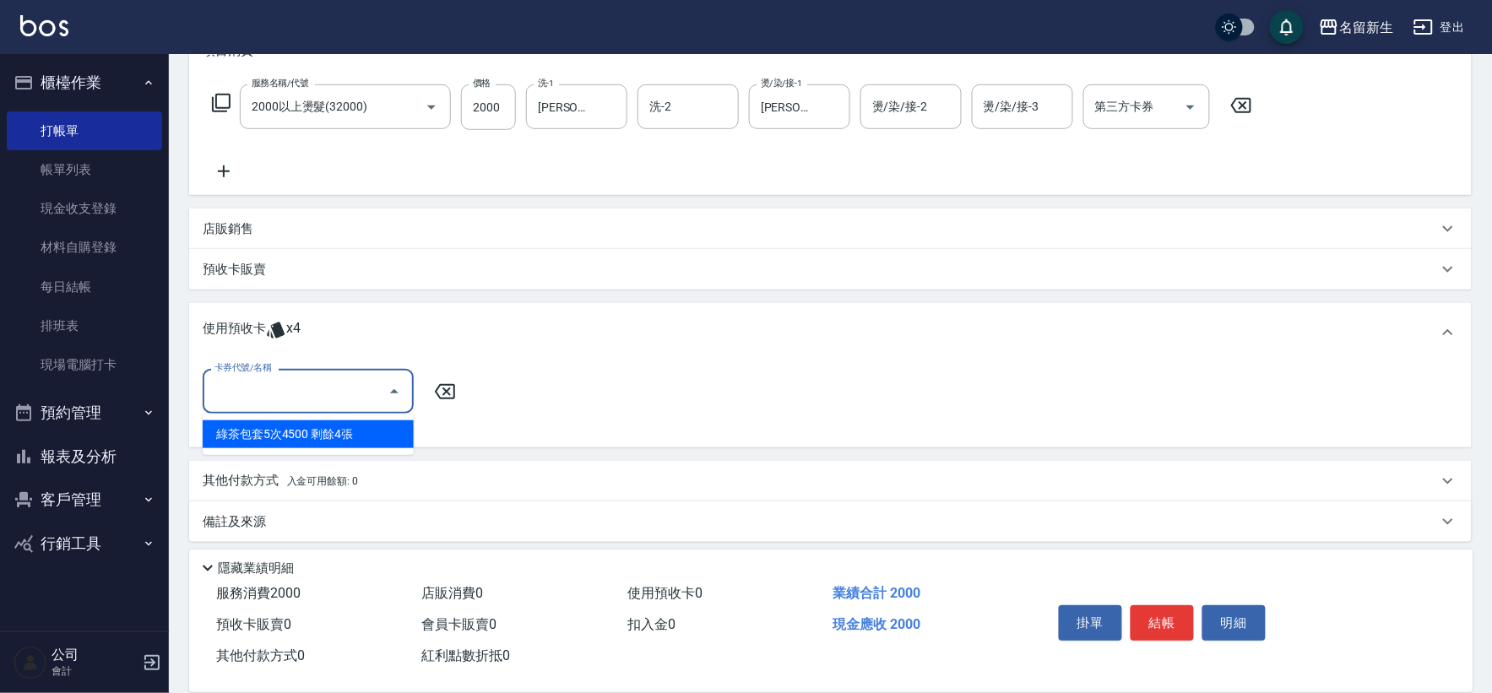
click at [298, 383] on input "卡券代號/名稱" at bounding box center [295, 392] width 171 height 30
click at [334, 450] on ul "綠茶包套5次4500 剩餘4張" at bounding box center [308, 434] width 211 height 41
click at [344, 435] on div "綠茶包套5次4500 剩餘4張" at bounding box center [308, 434] width 211 height 28
type input "綠茶包套5次4500"
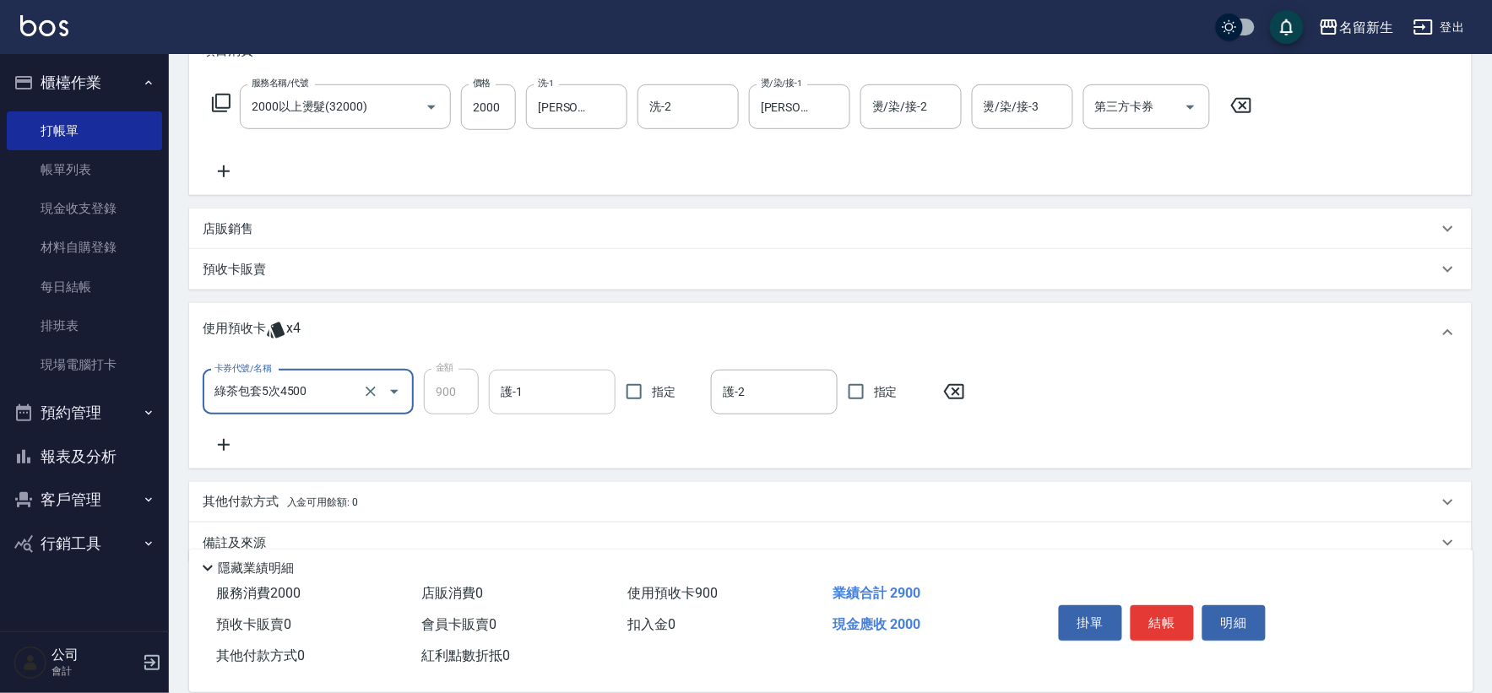
click at [538, 394] on input "護-1" at bounding box center [551, 392] width 111 height 30
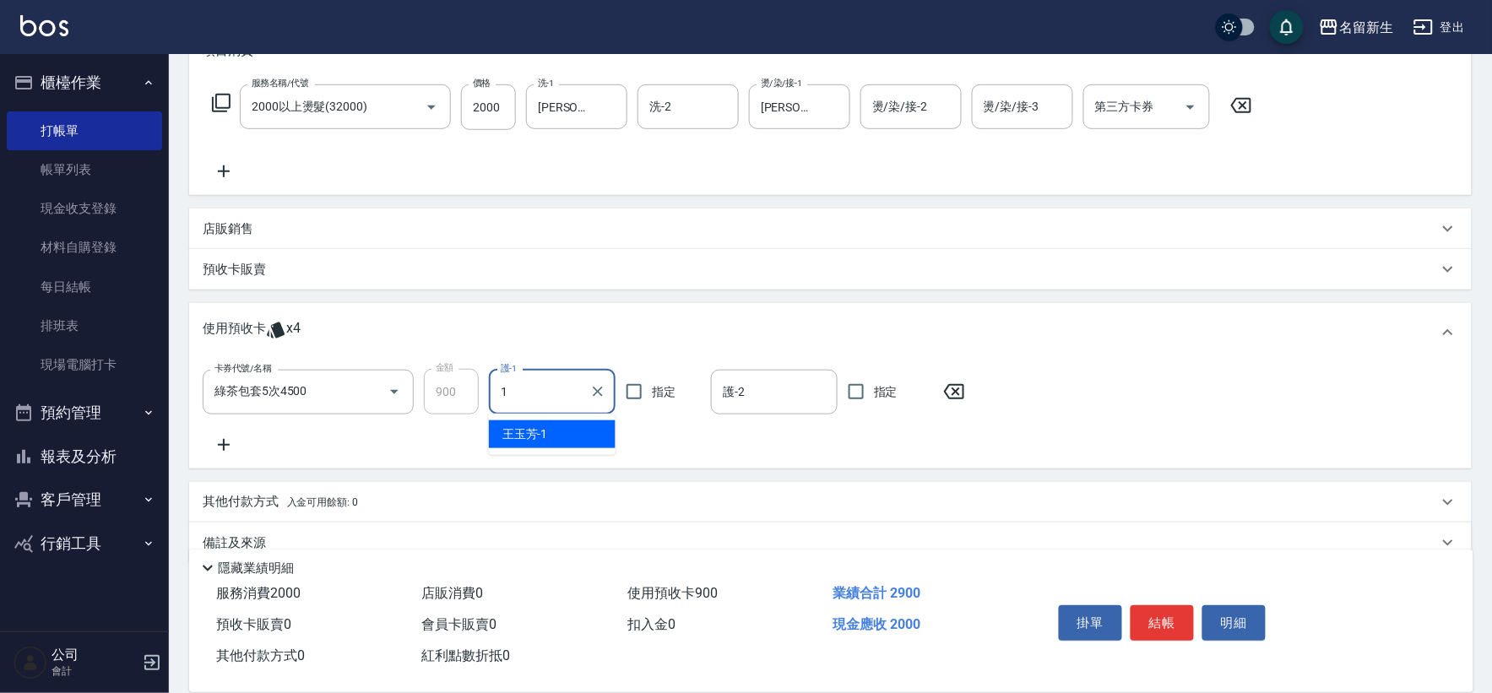
type input "[PERSON_NAME]-1"
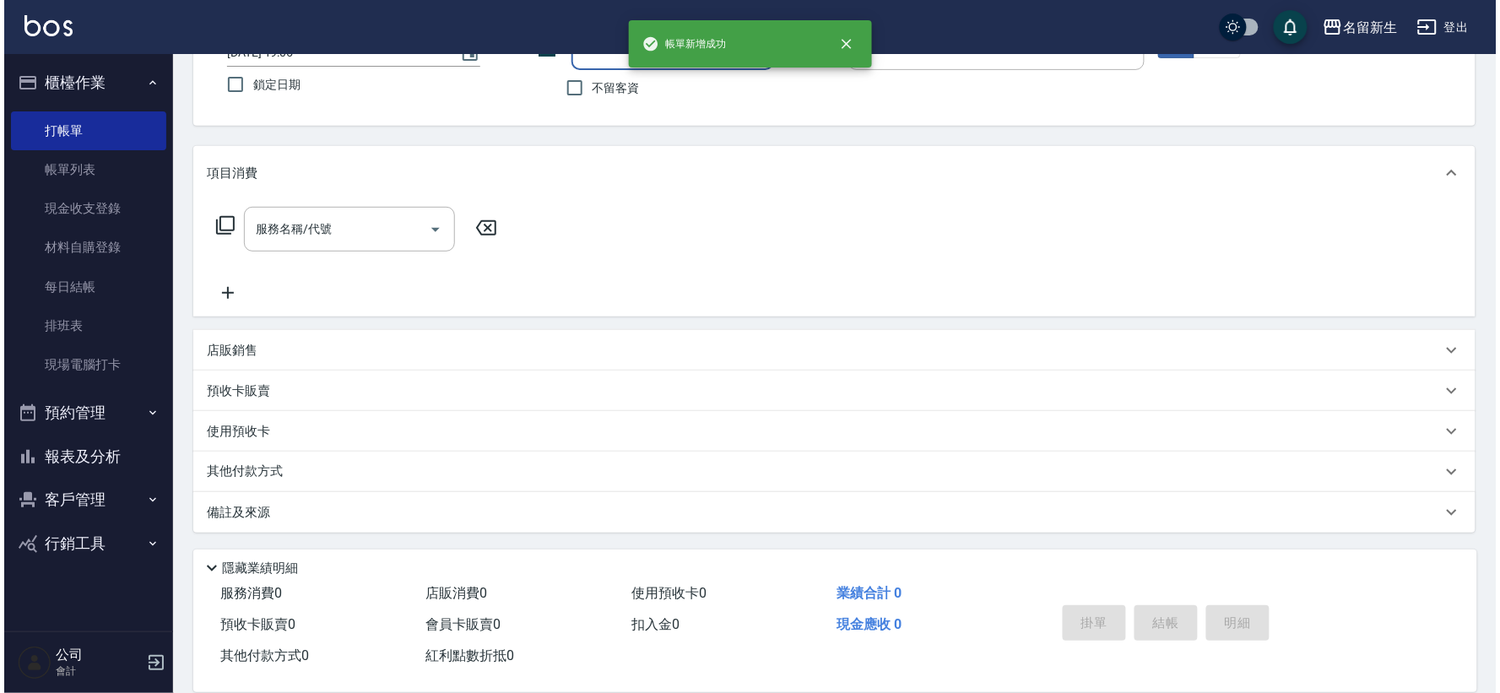
scroll to position [0, 0]
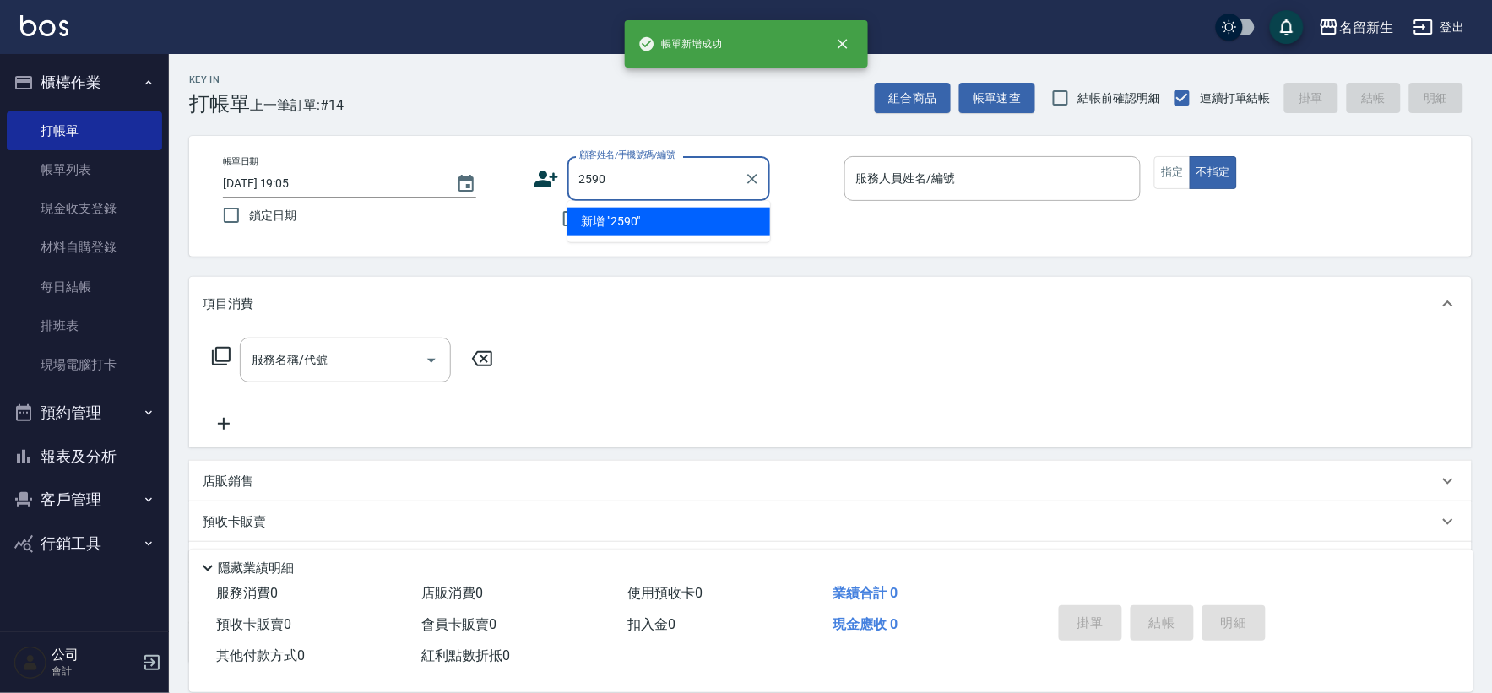
type input "2590"
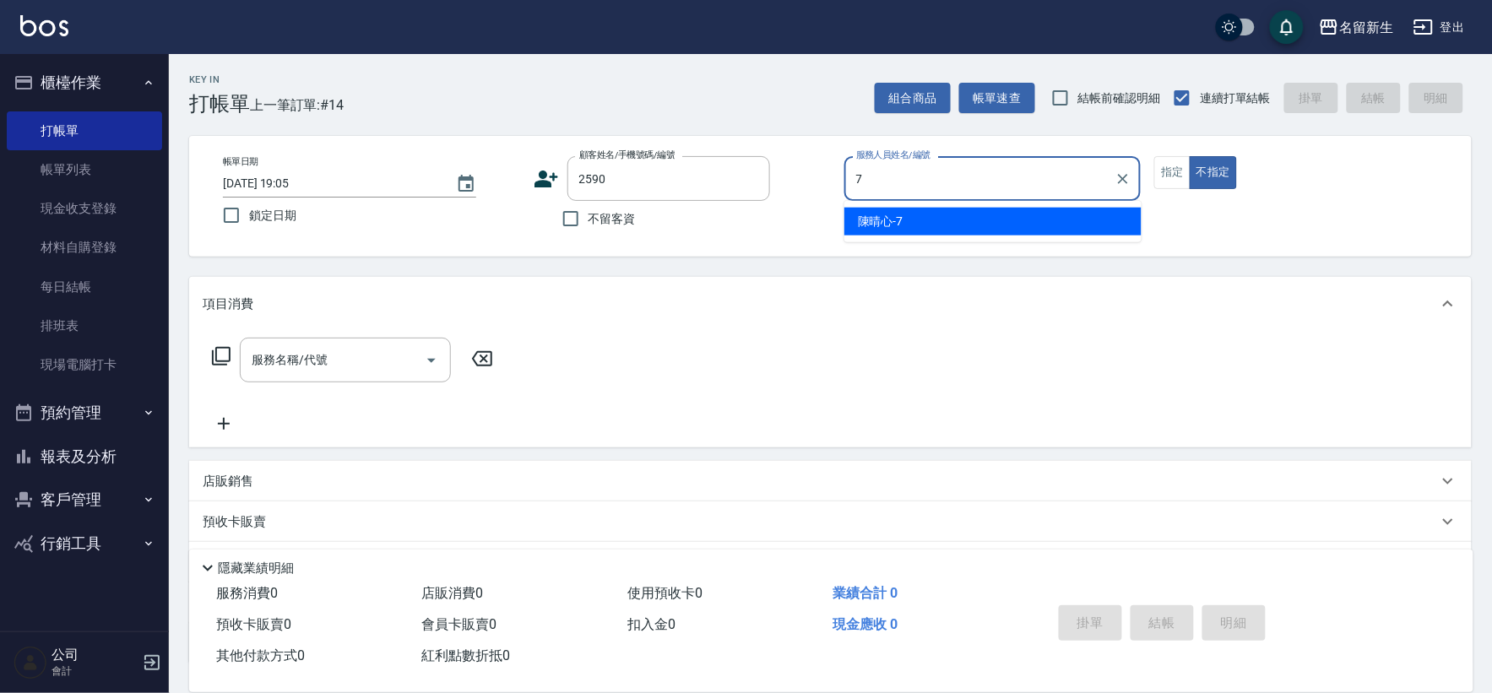
type input "[PERSON_NAME]-7"
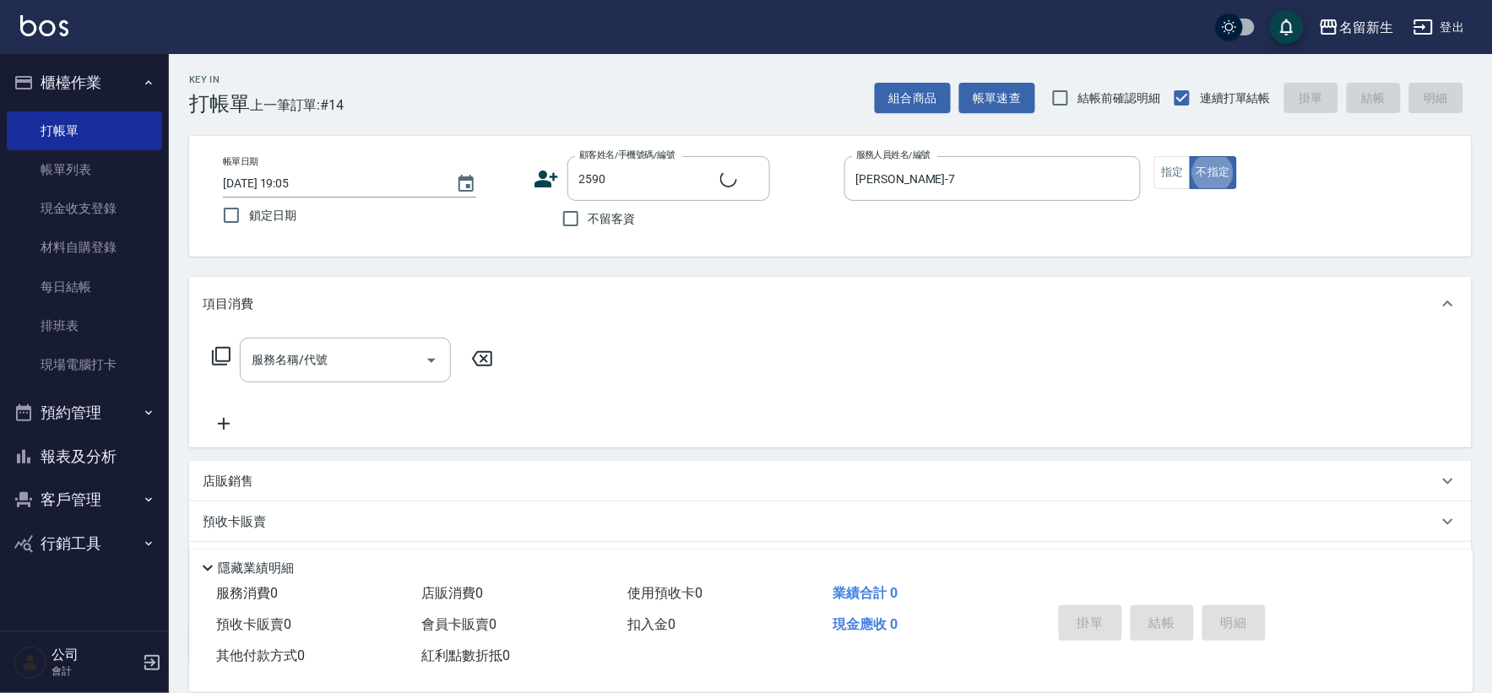
type input "[PERSON_NAME]/0936942291/2590"
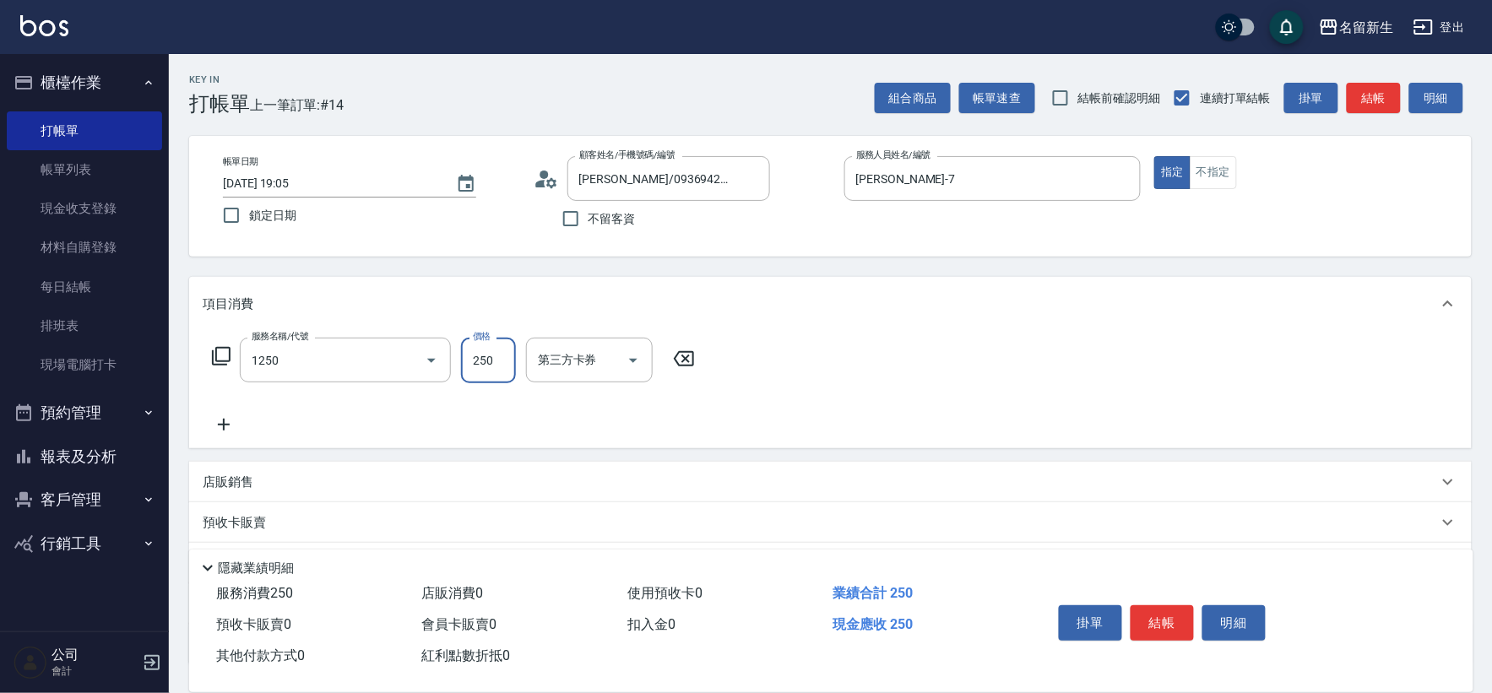
type input "洗髮250(1250)"
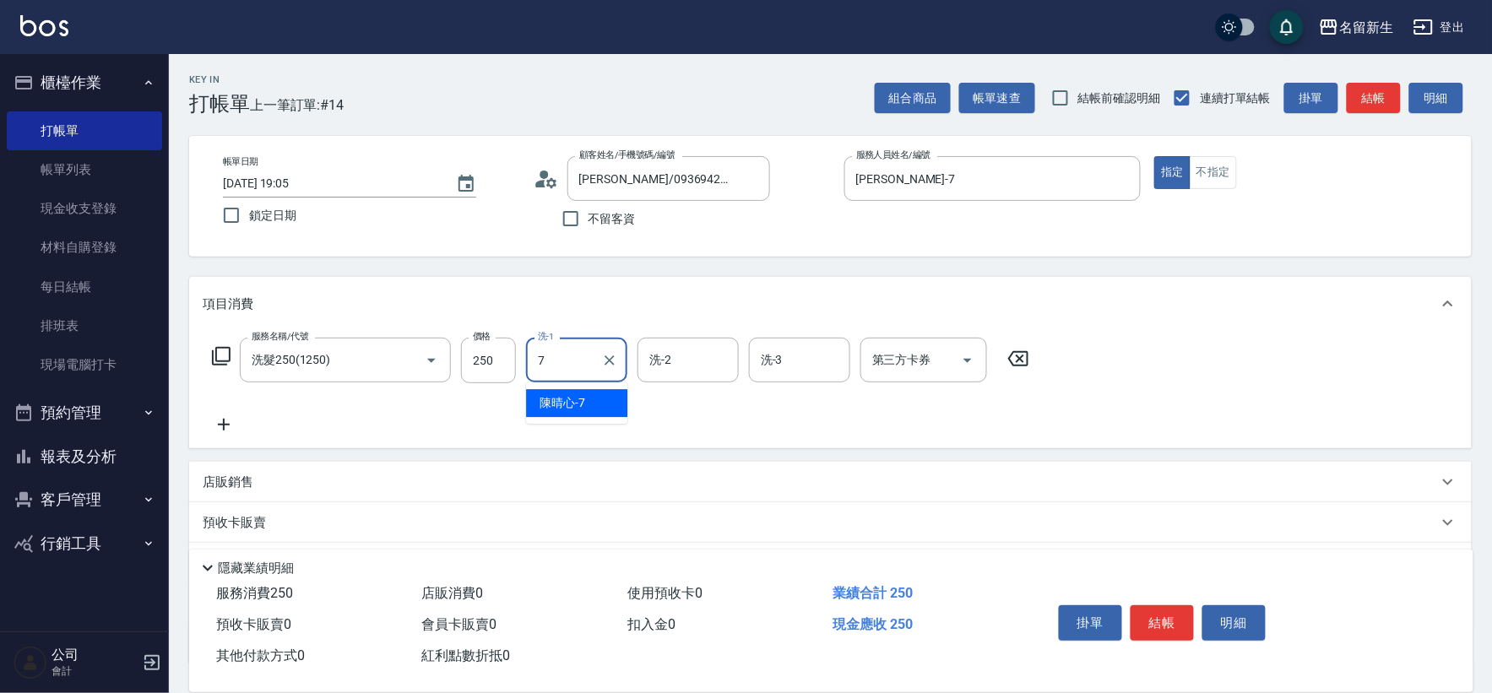
type input "[PERSON_NAME]-7"
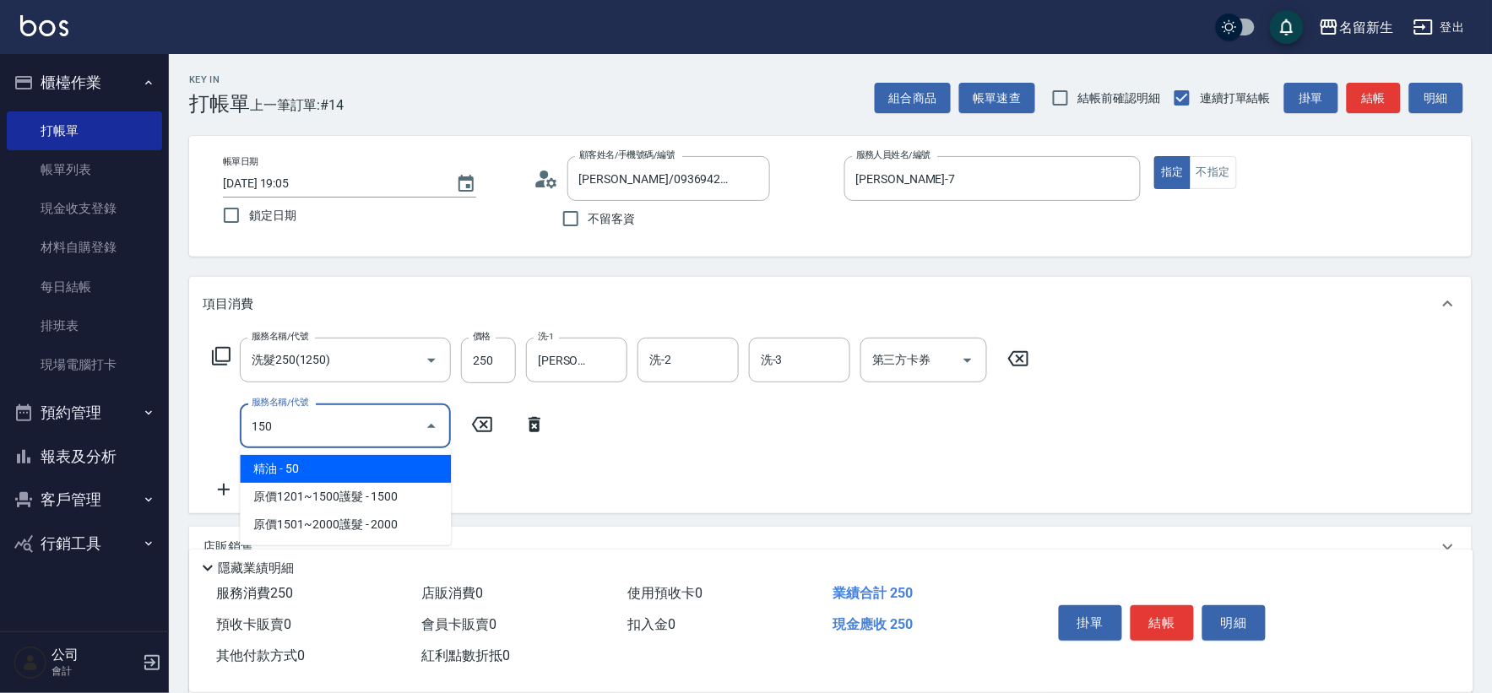
type input "精油(150)"
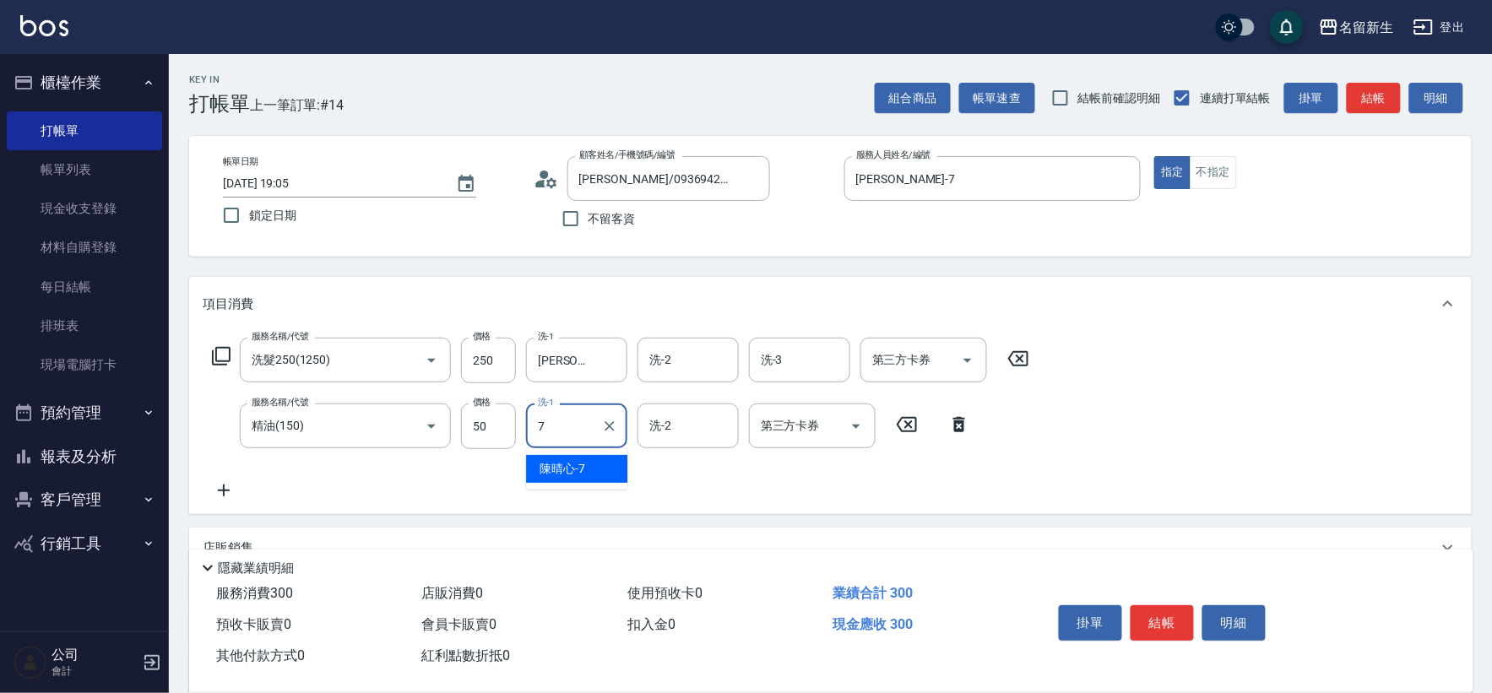
type input "[PERSON_NAME]-7"
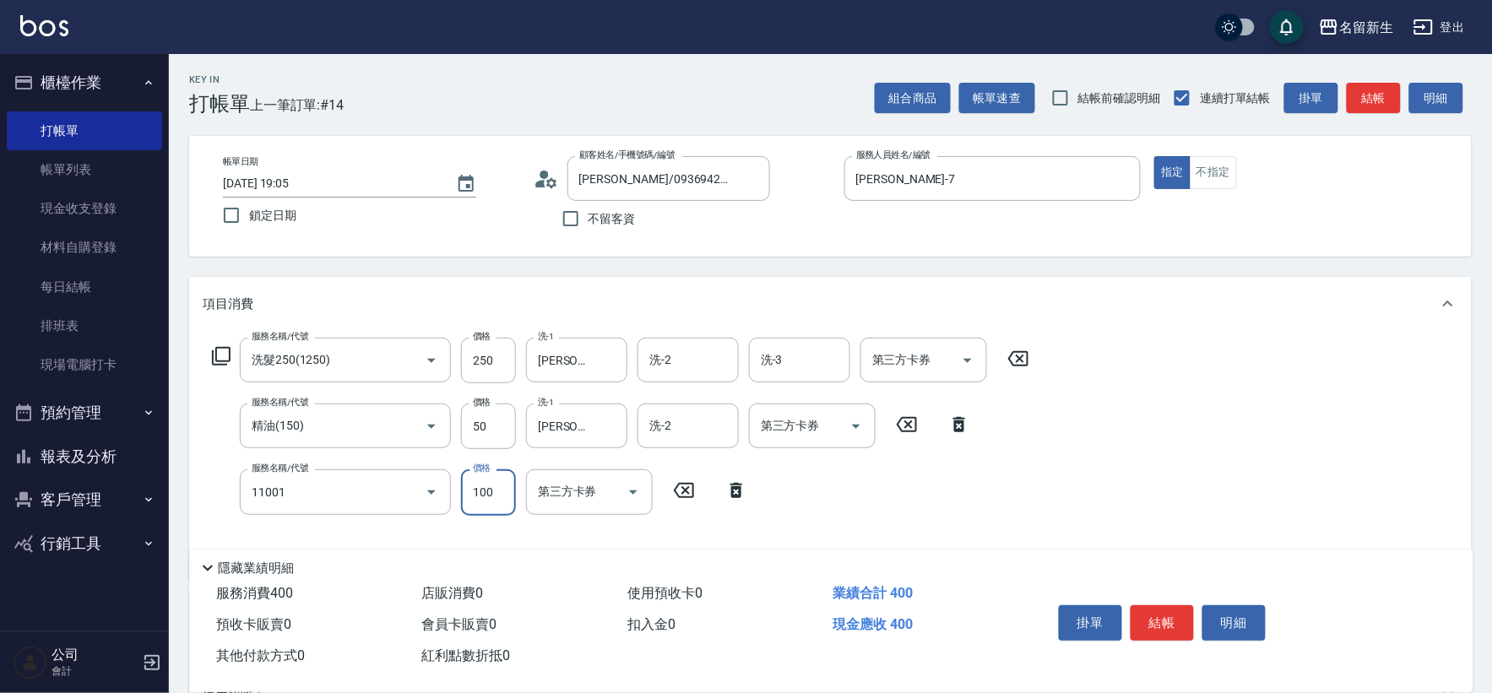
type input "瞬護(11001)"
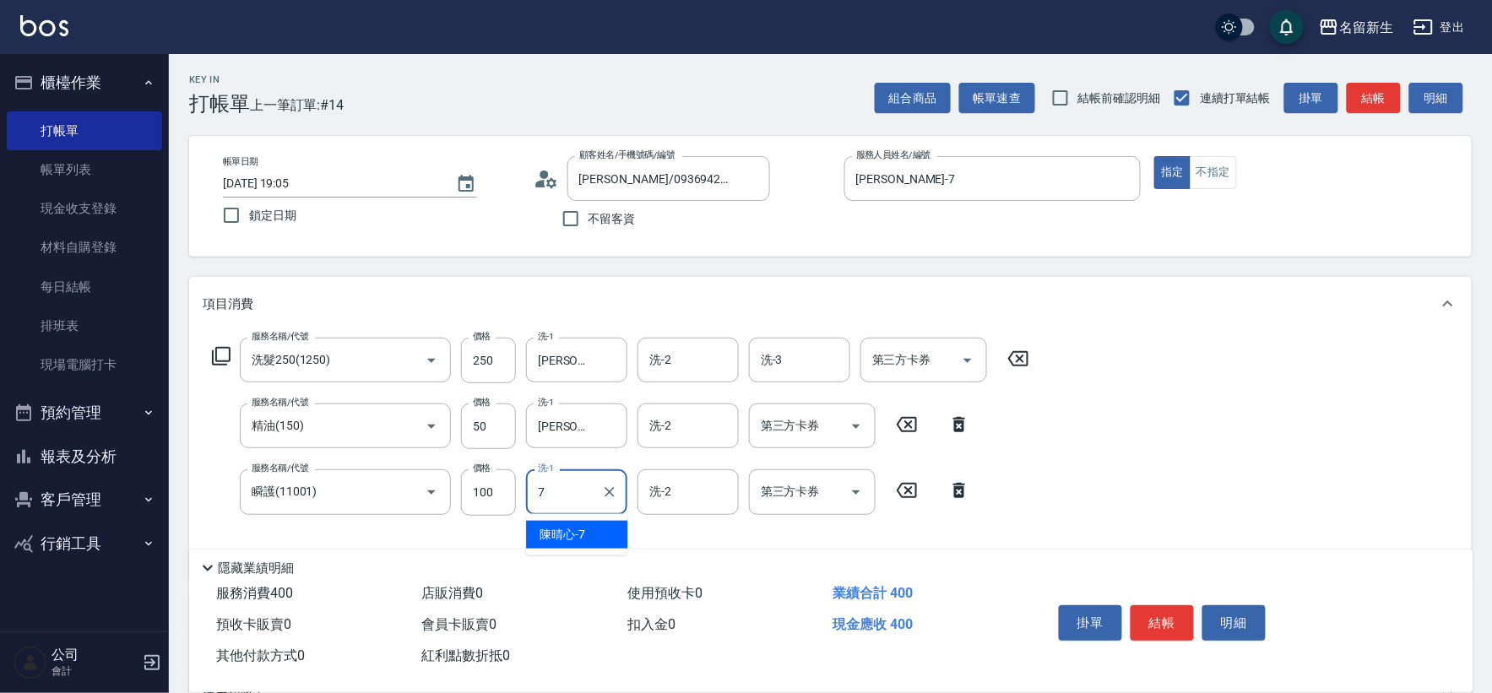
type input "[PERSON_NAME]-7"
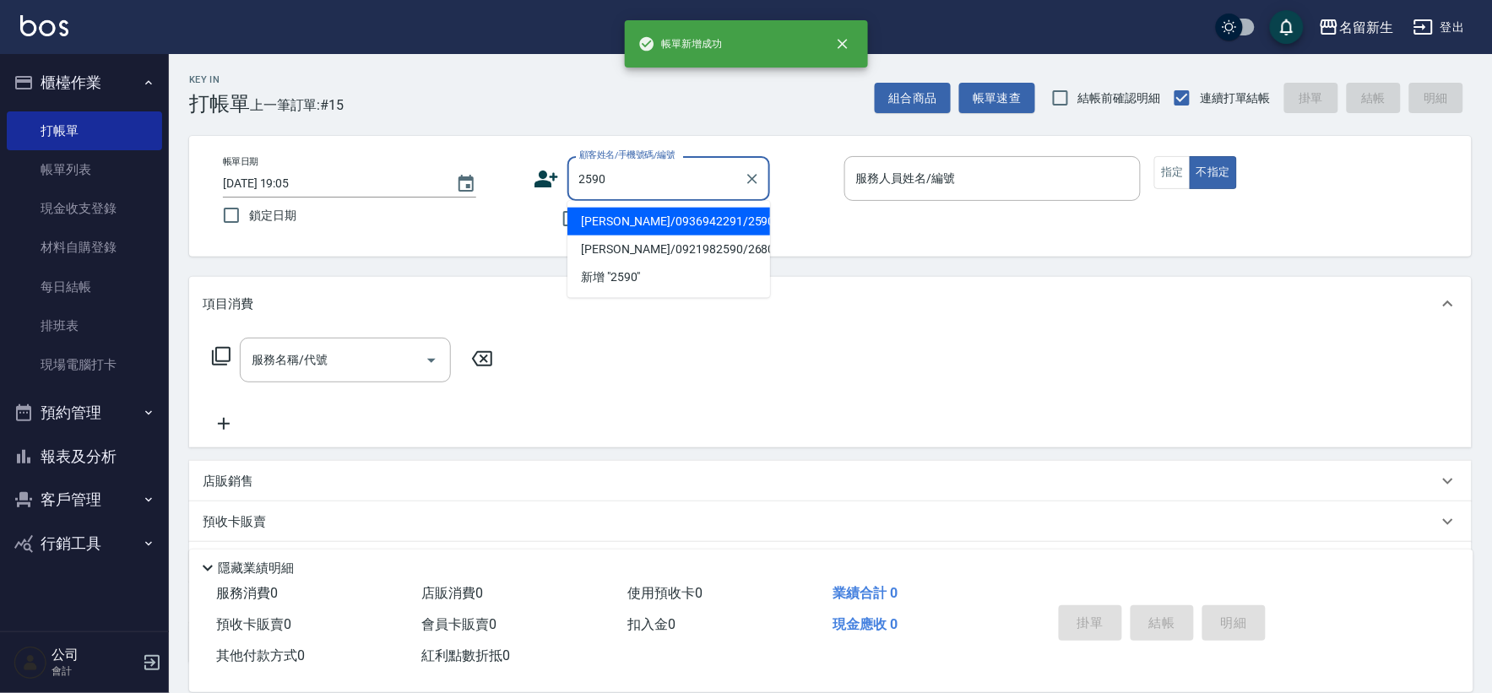
type input "[PERSON_NAME]/0936942291/2590"
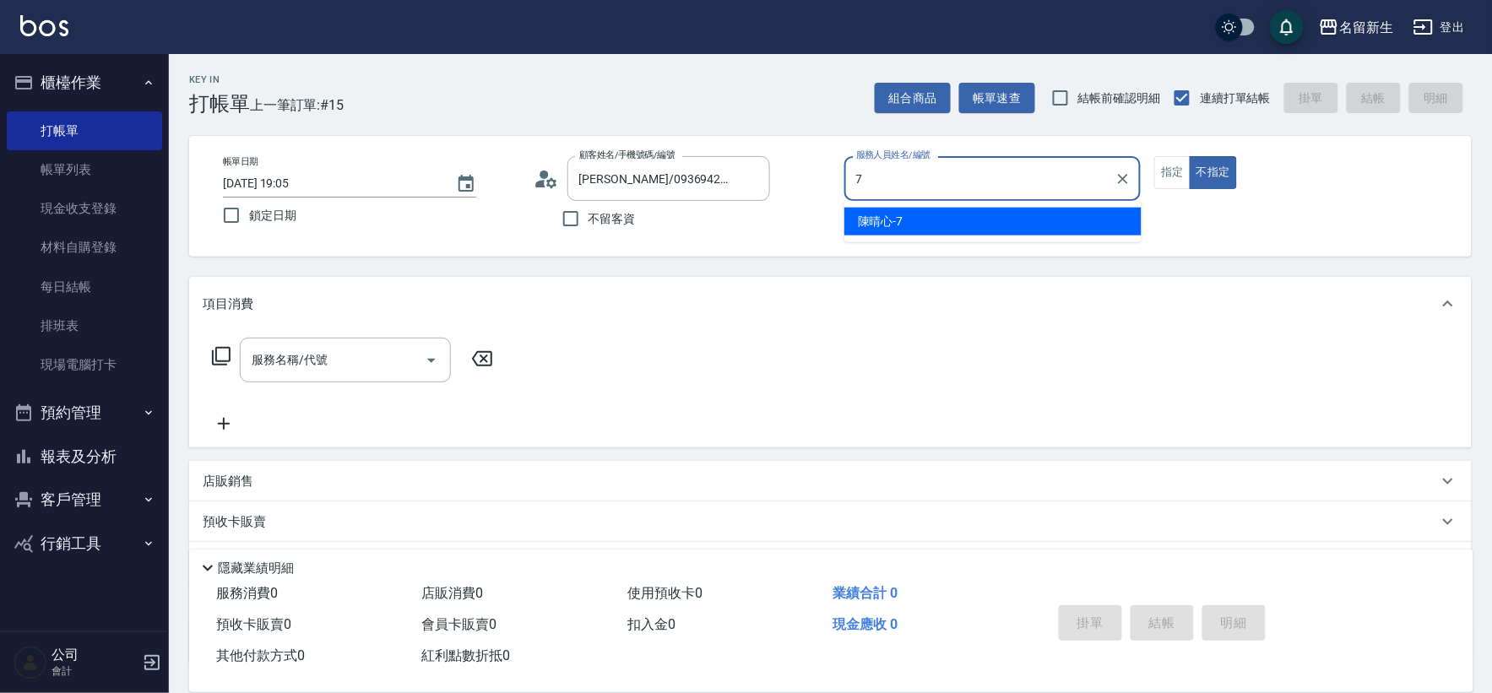
type input "[PERSON_NAME]-7"
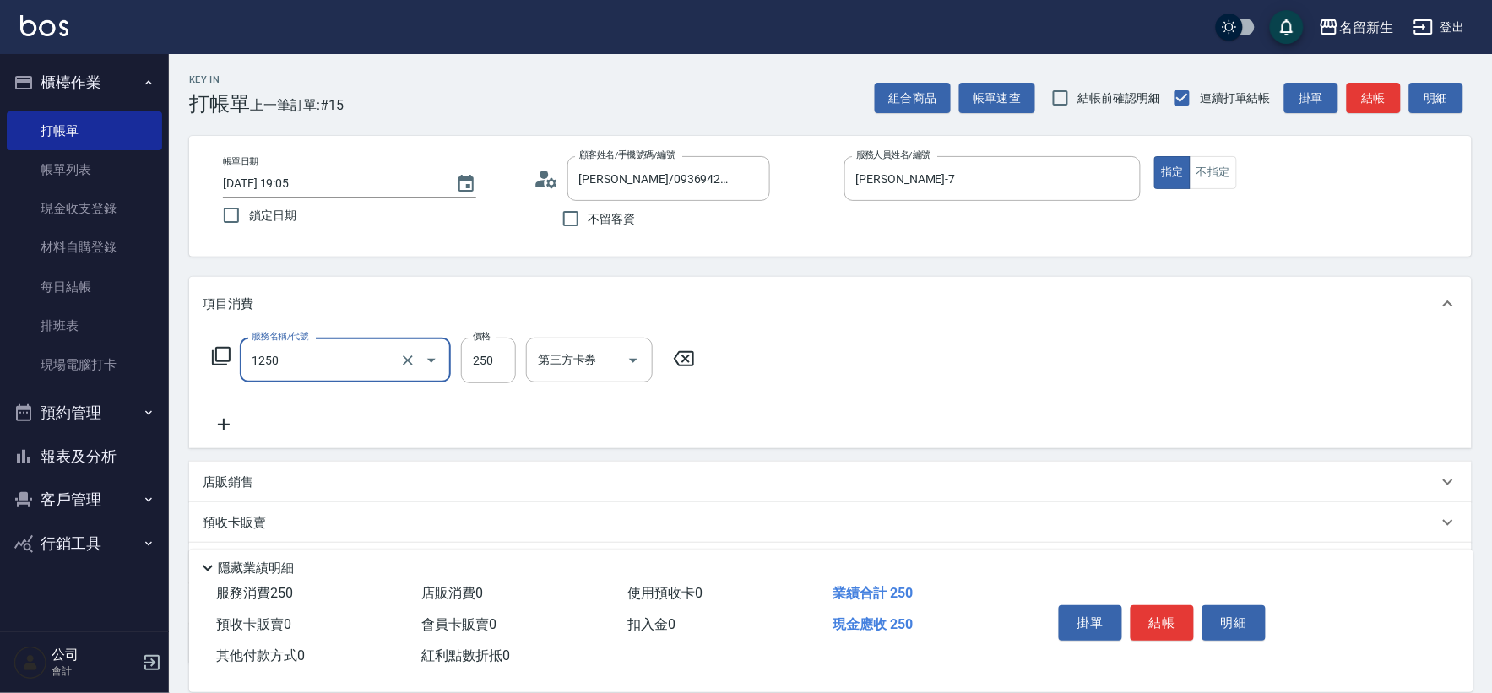
type input "洗髮250(1250)"
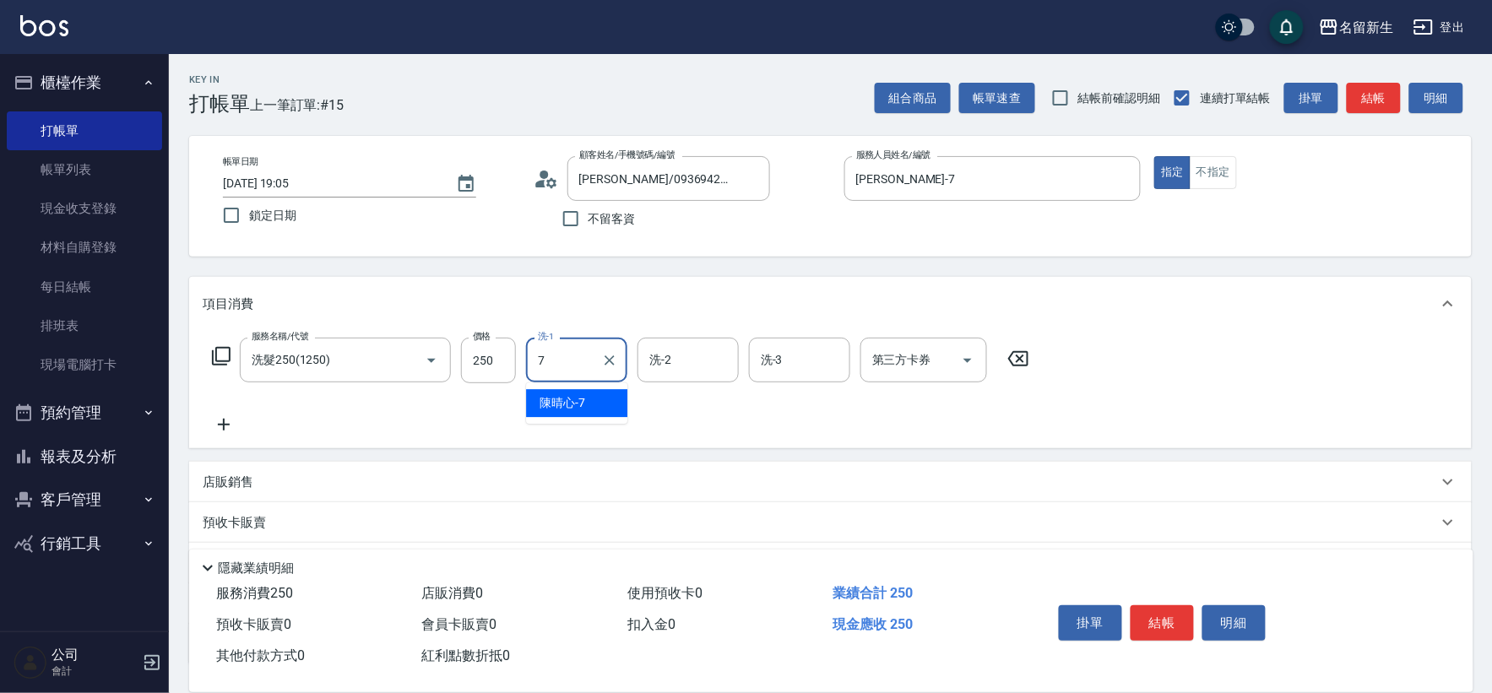
type input "[PERSON_NAME]-7"
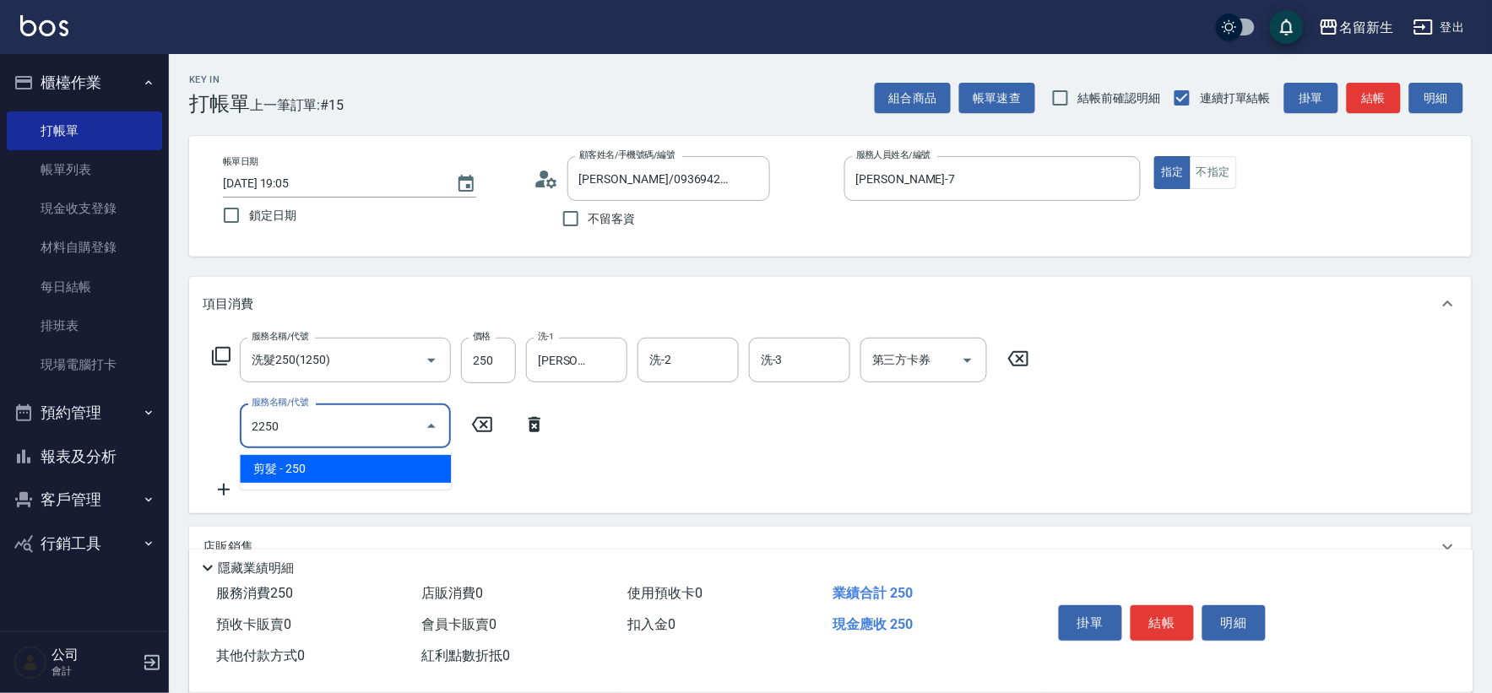
type input "剪髮(2250)"
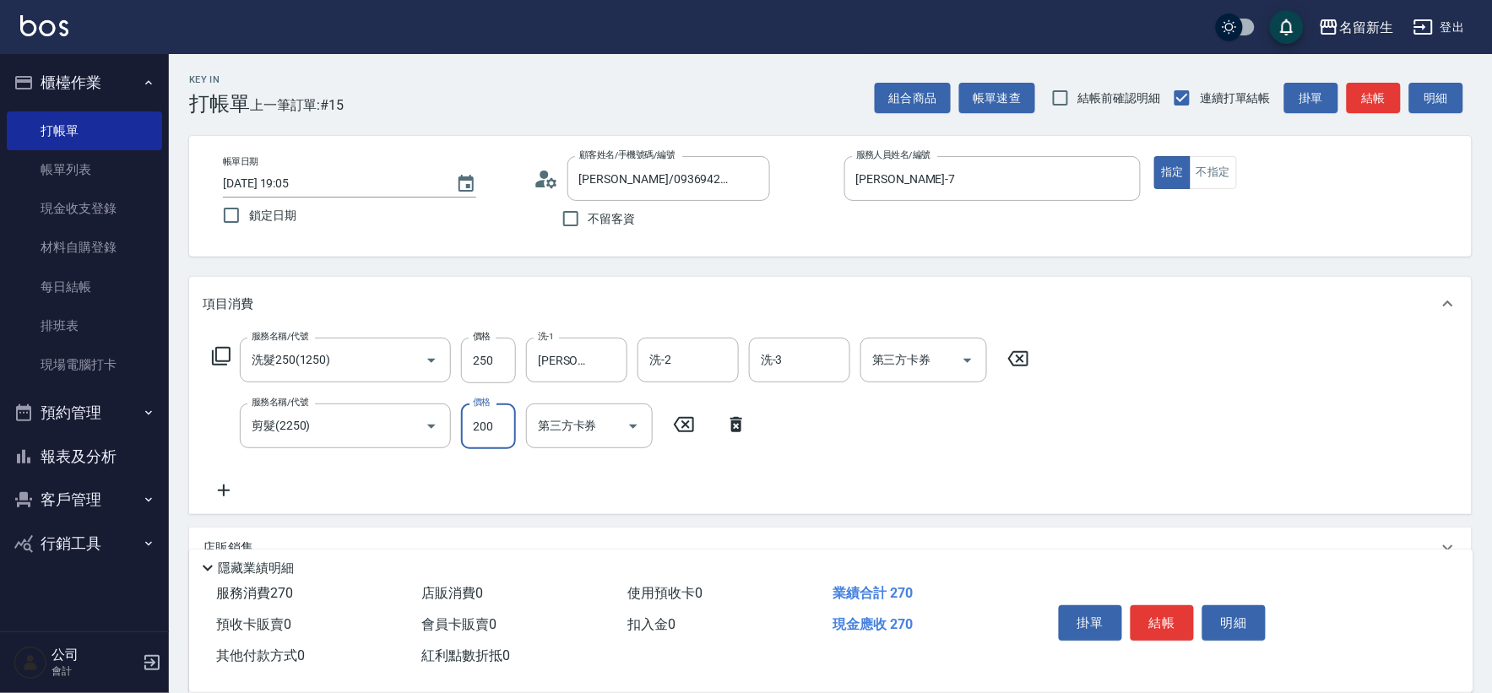
type input "200"
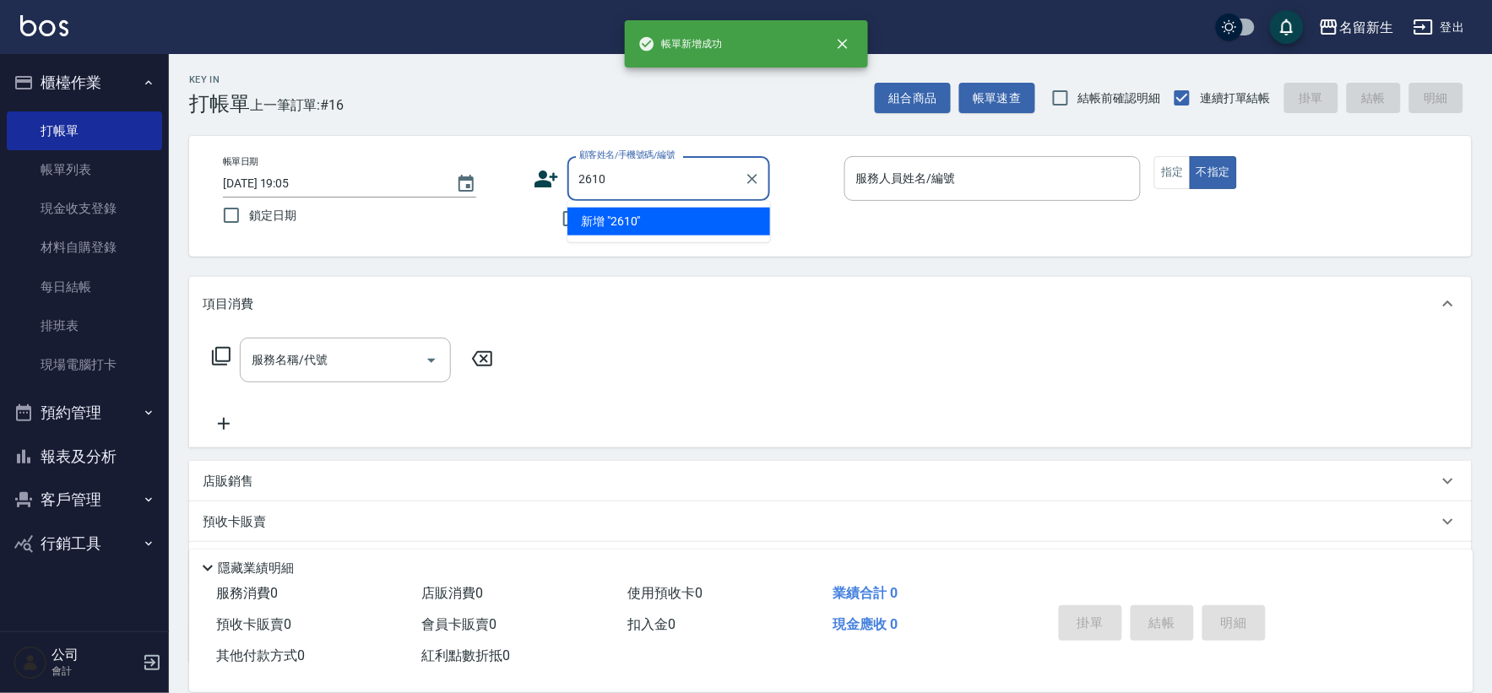
type input "2610"
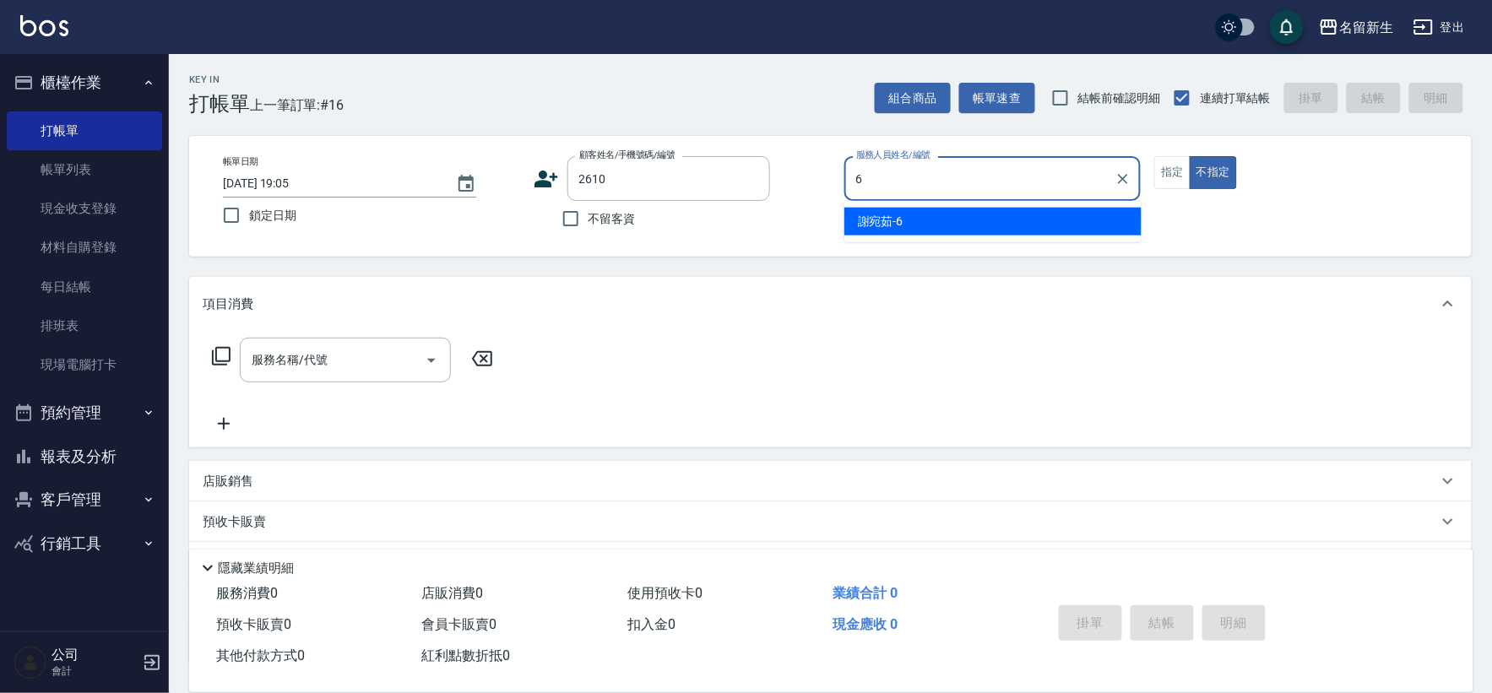
type input "[PERSON_NAME]-6"
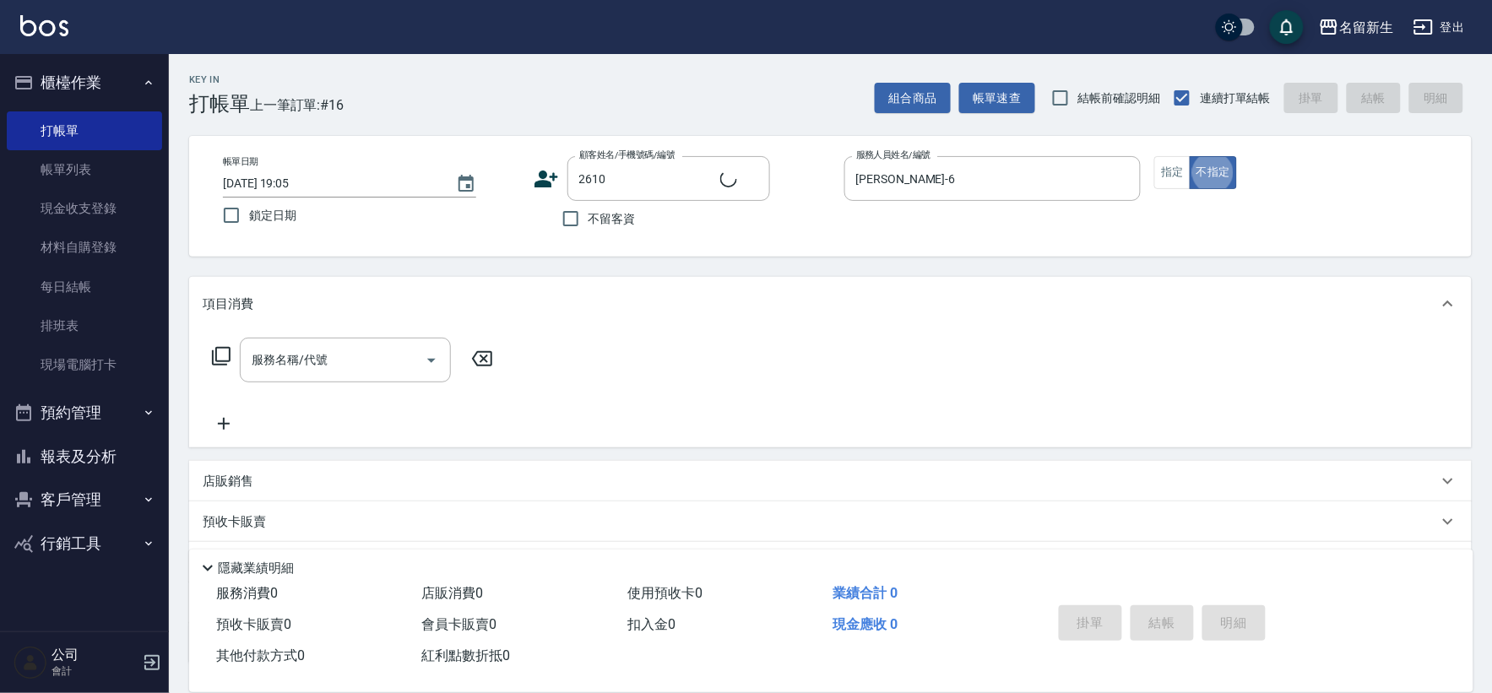
type input "[PERSON_NAME]/0989801892/2610"
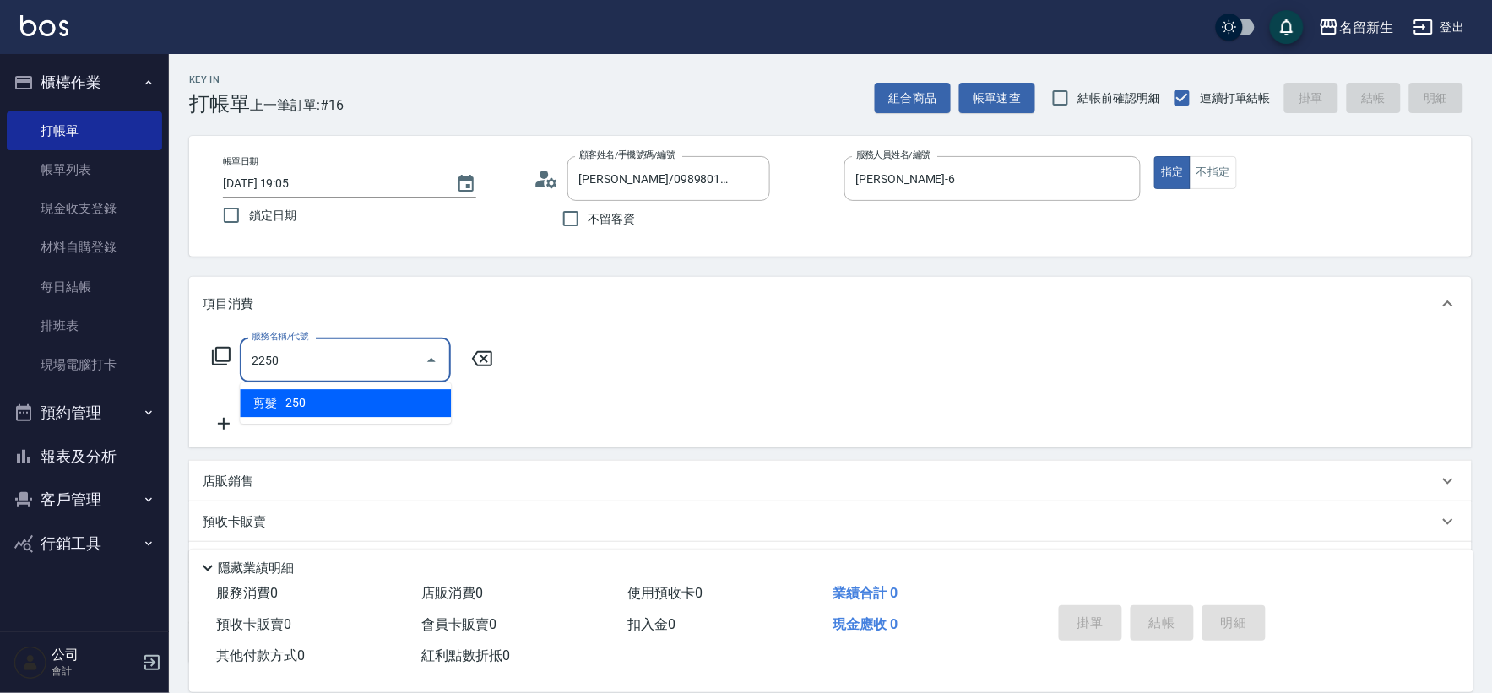
type input "剪髮(2250)"
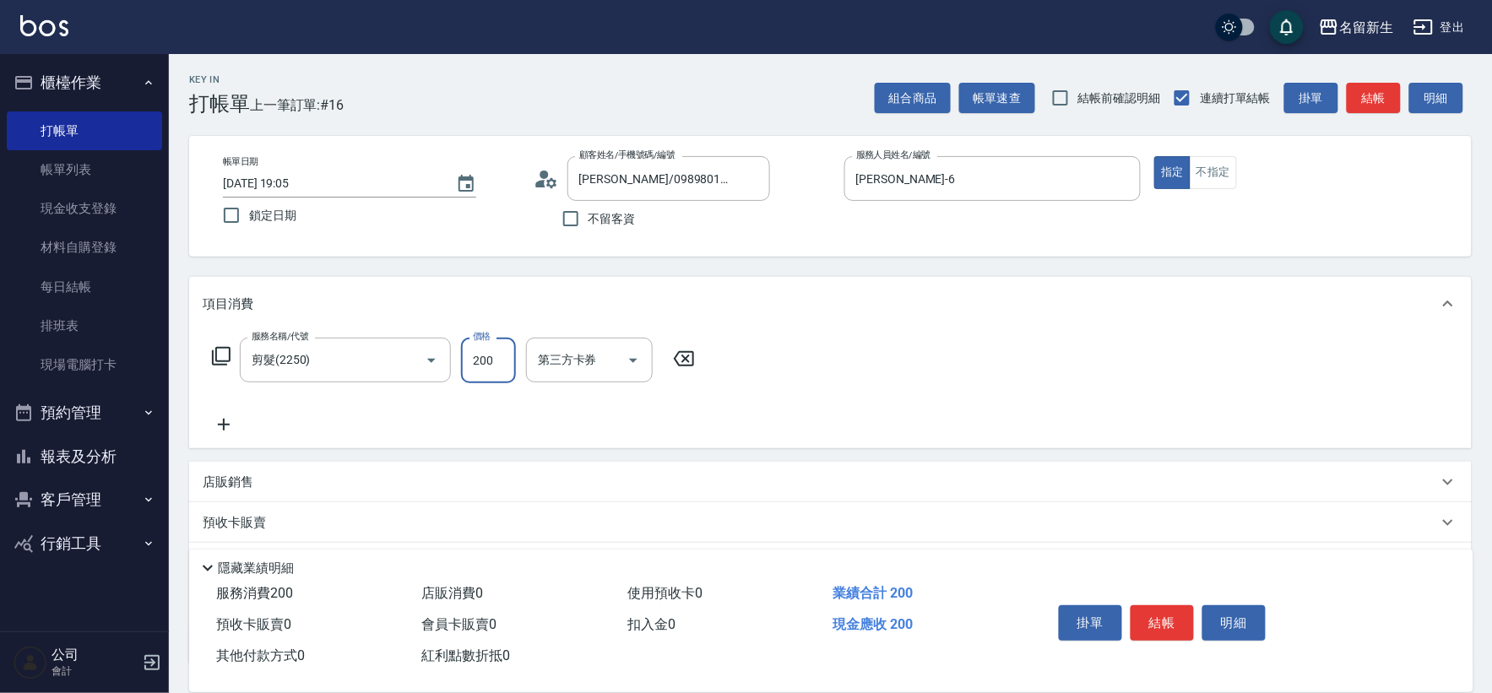
type input "200"
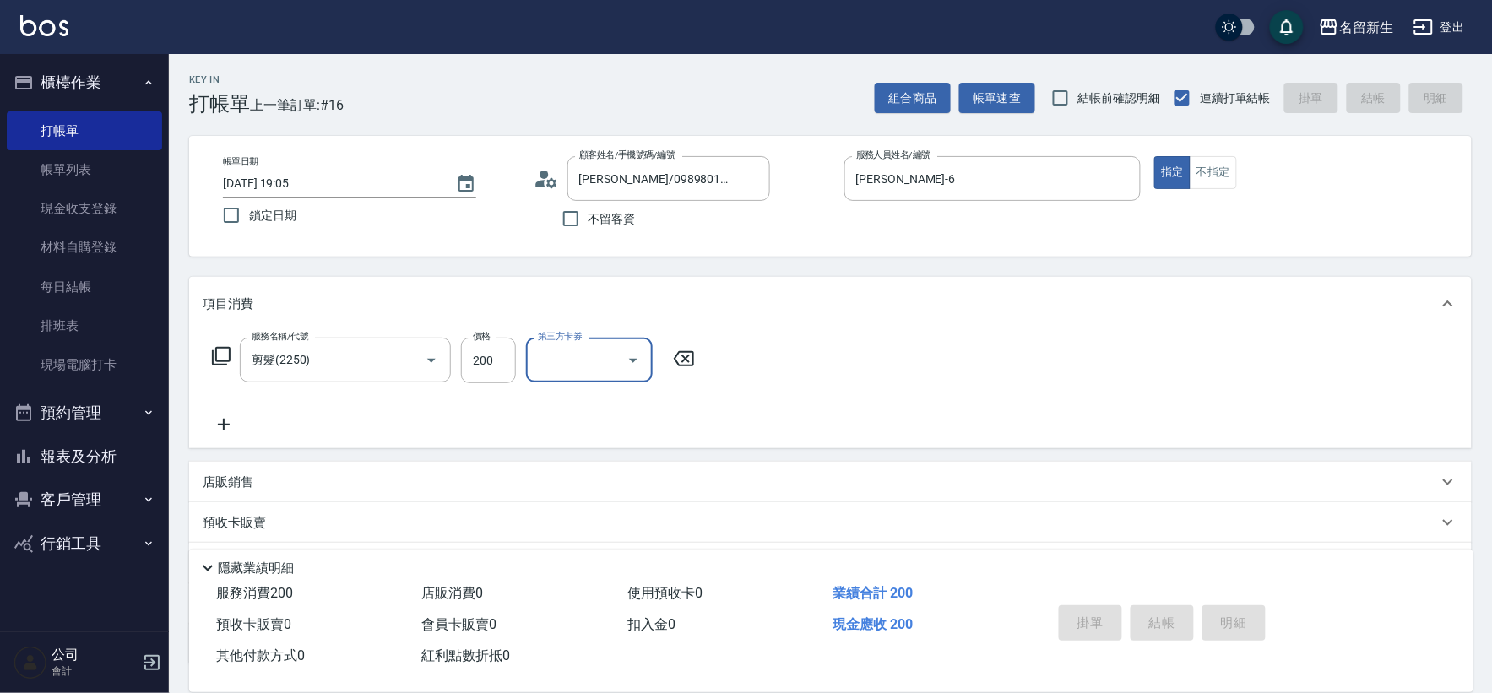
type input "[DATE] 19:06"
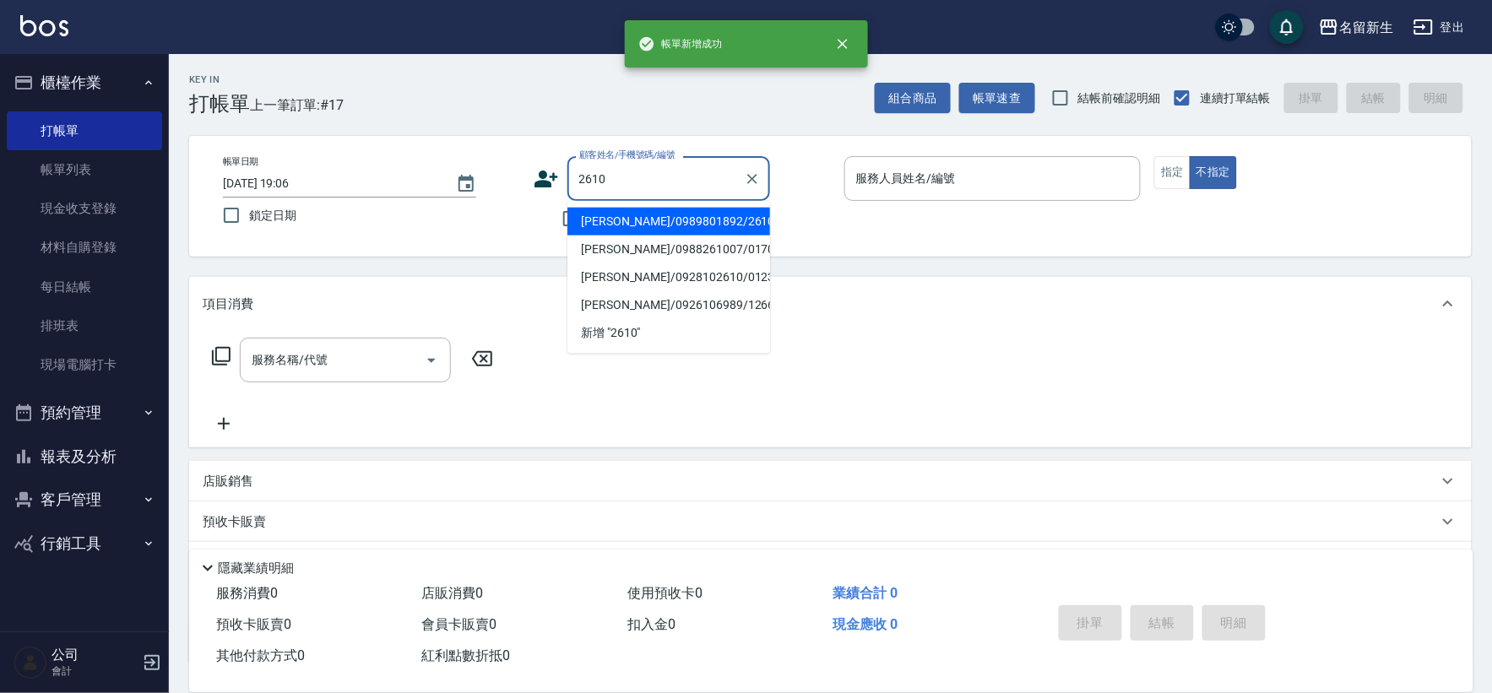
type input "2610"
type input "6"
type input "[PERSON_NAME]/0989801892/2610"
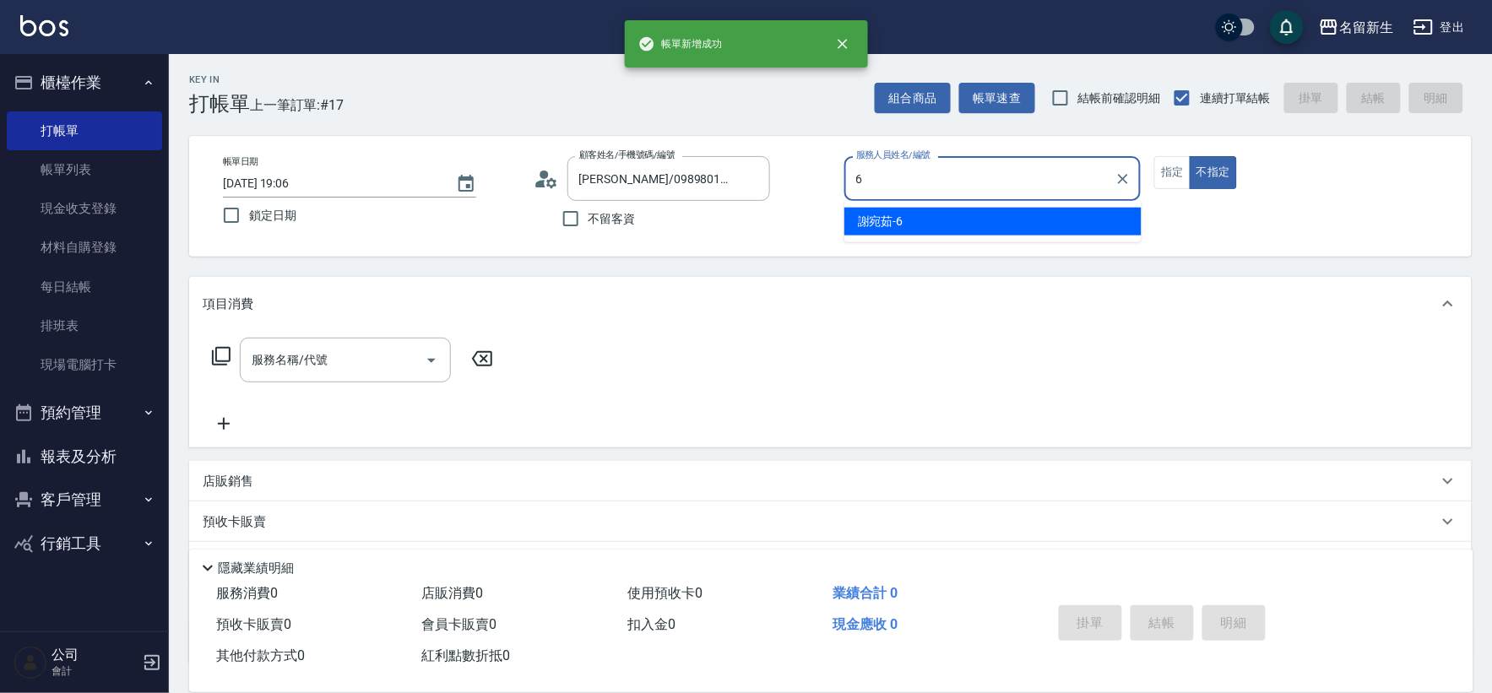
type input "[PERSON_NAME]-6"
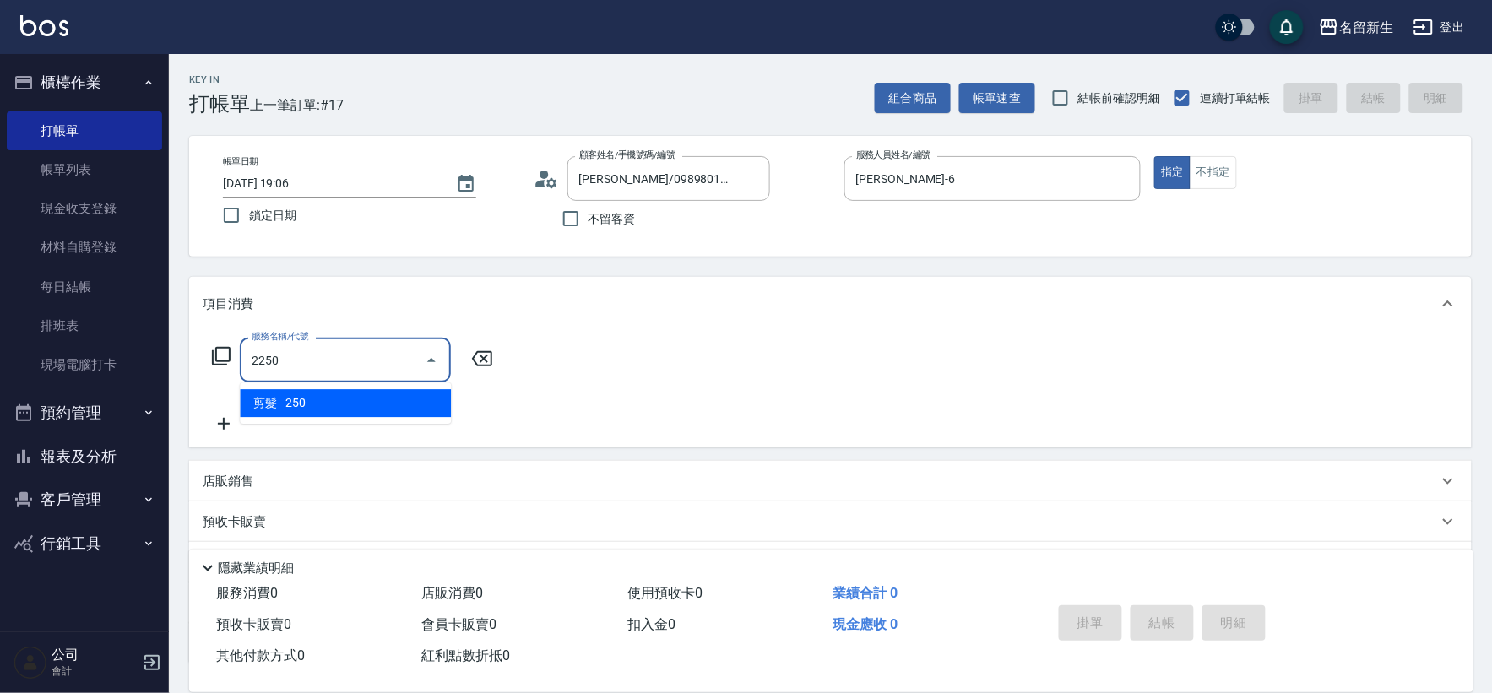
type input "剪髮(2250)"
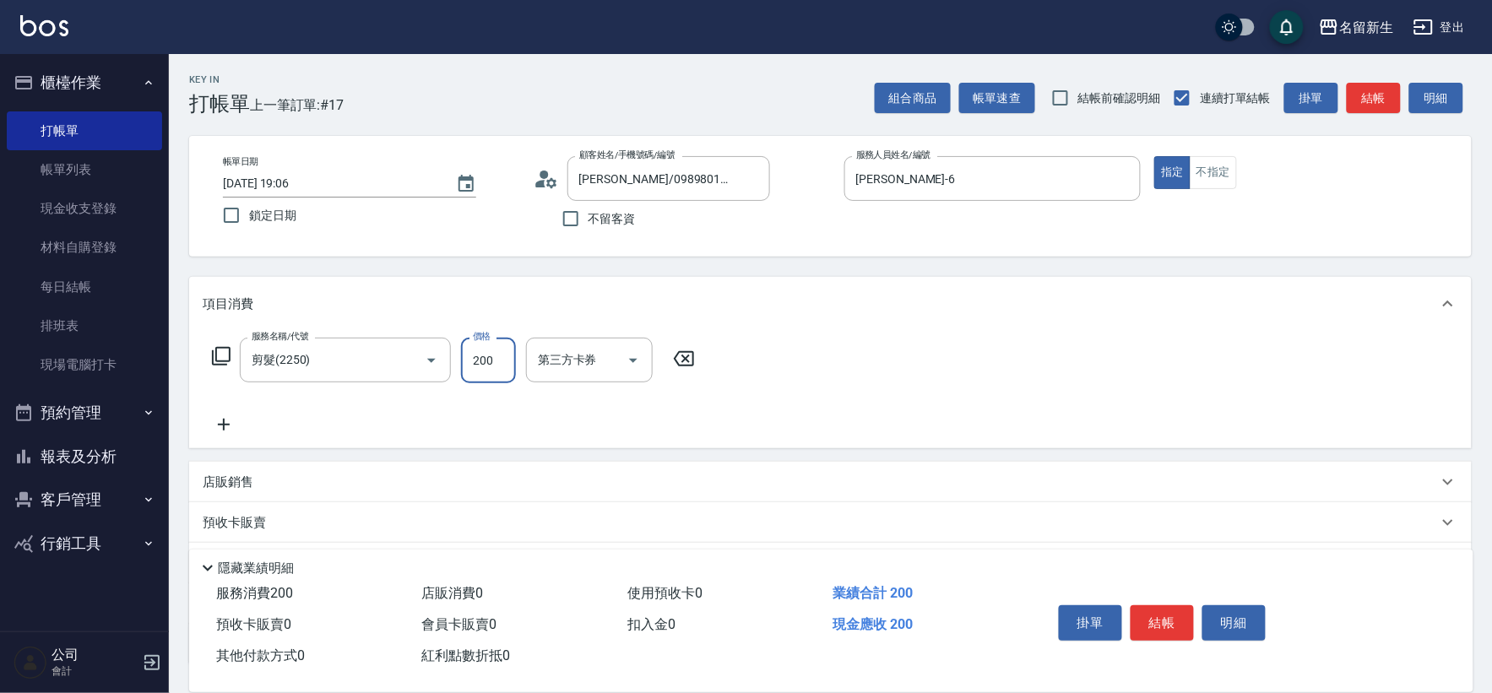
type input "200"
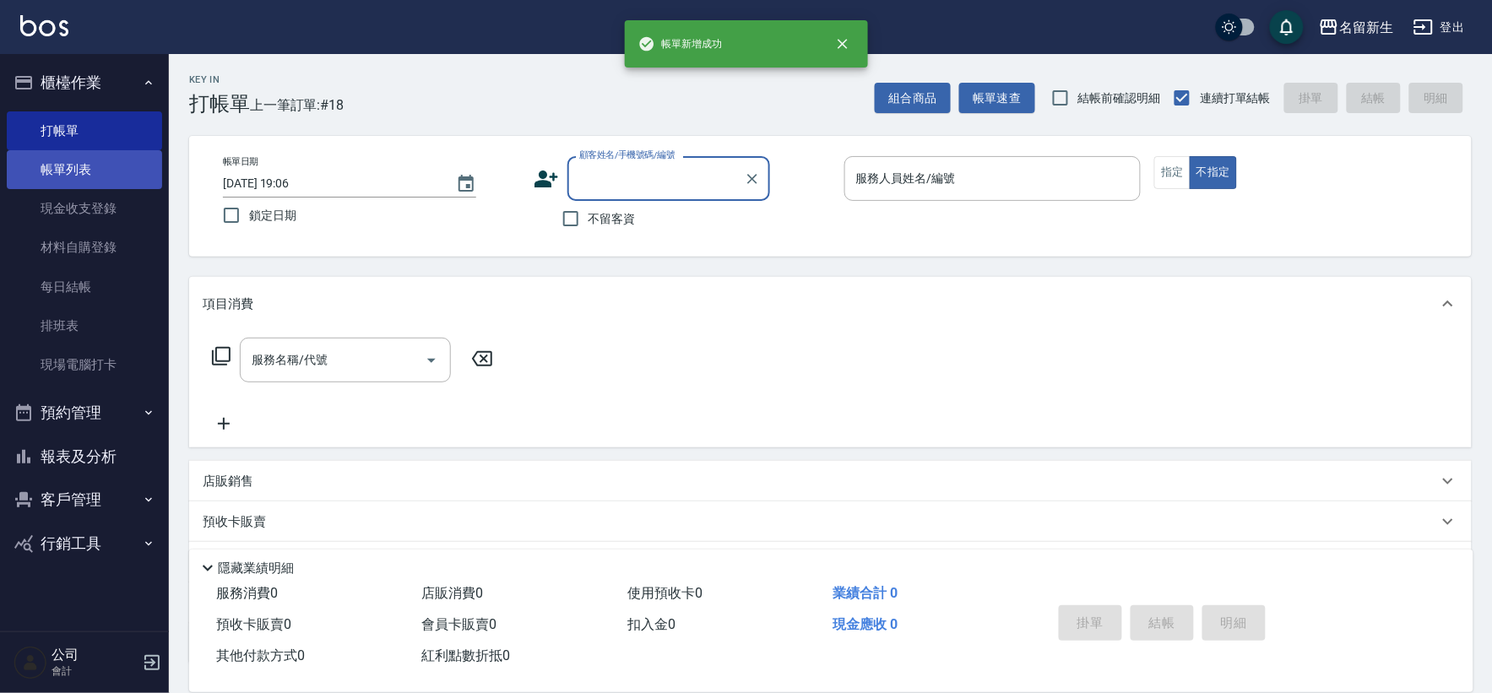
click at [66, 177] on link "帳單列表" at bounding box center [84, 169] width 155 height 39
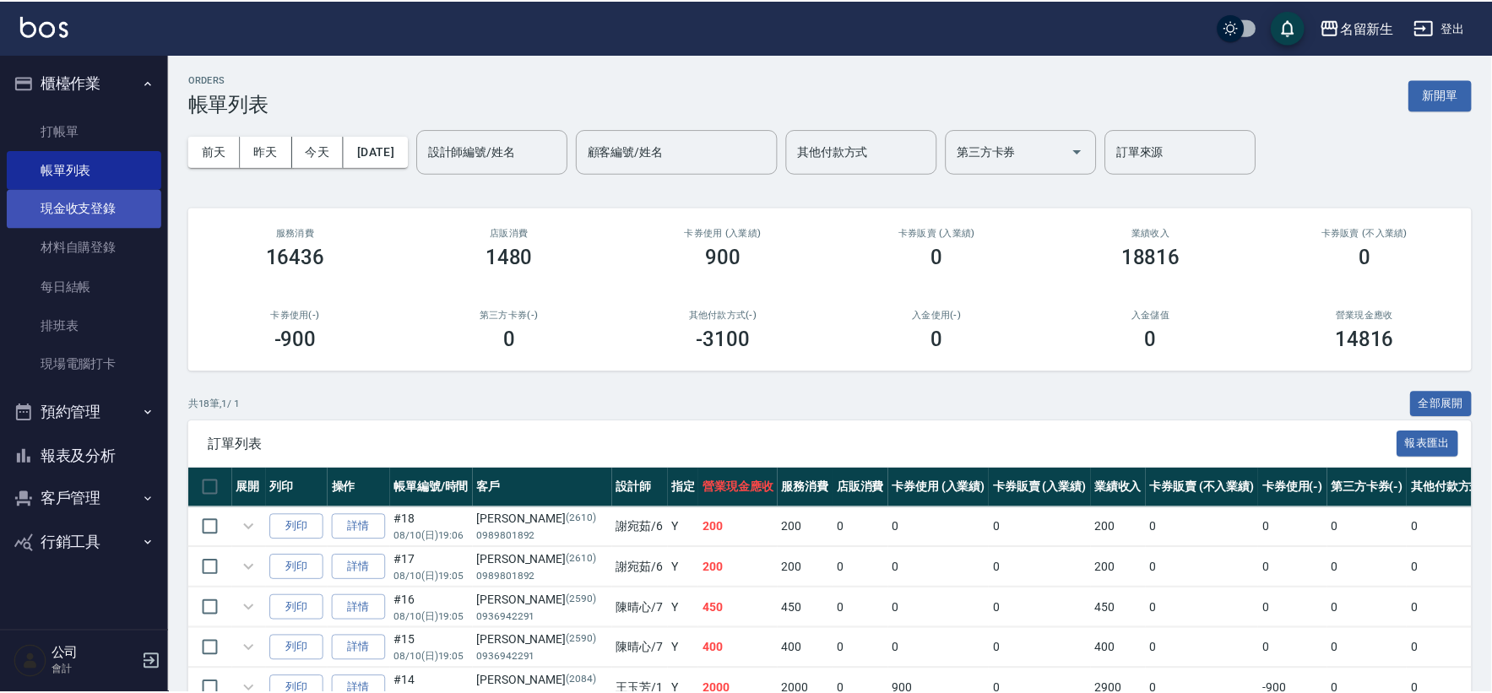
scroll to position [187, 0]
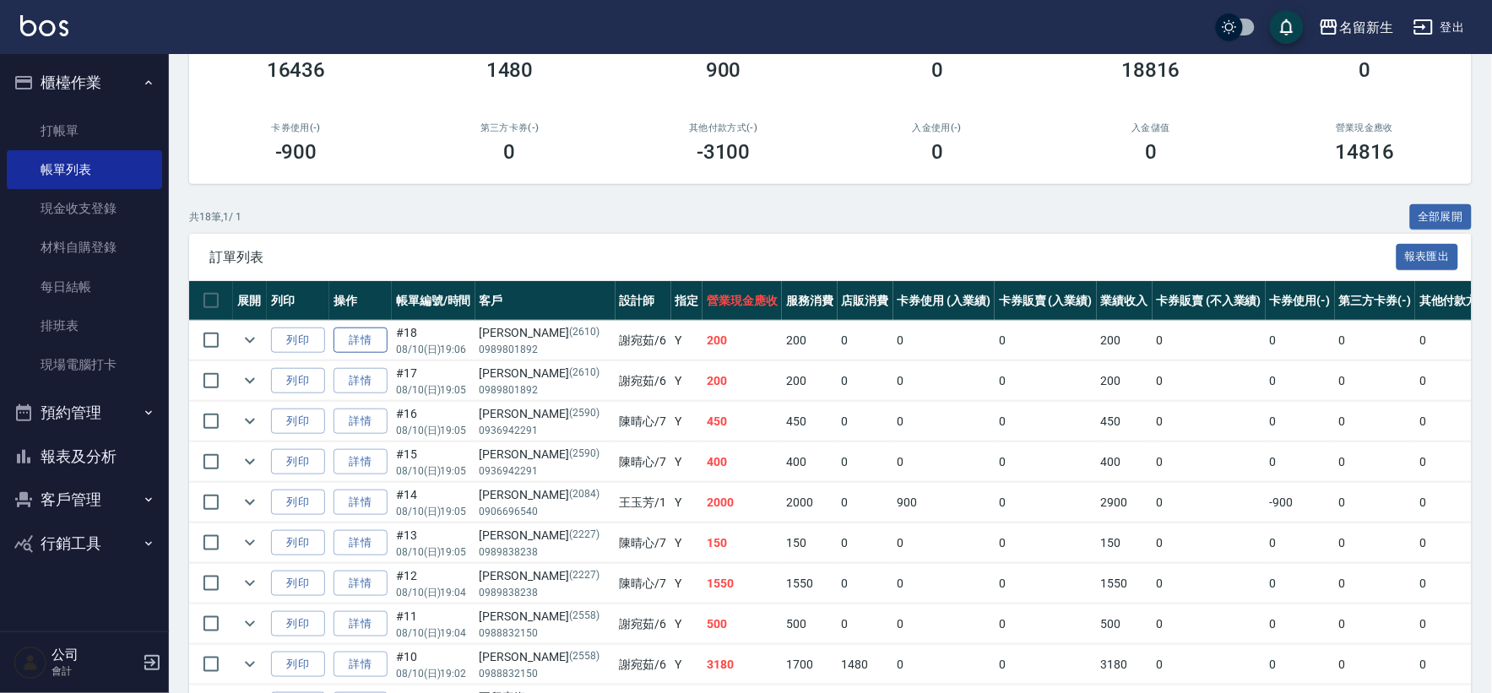
click at [357, 334] on link "詳情" at bounding box center [361, 341] width 54 height 26
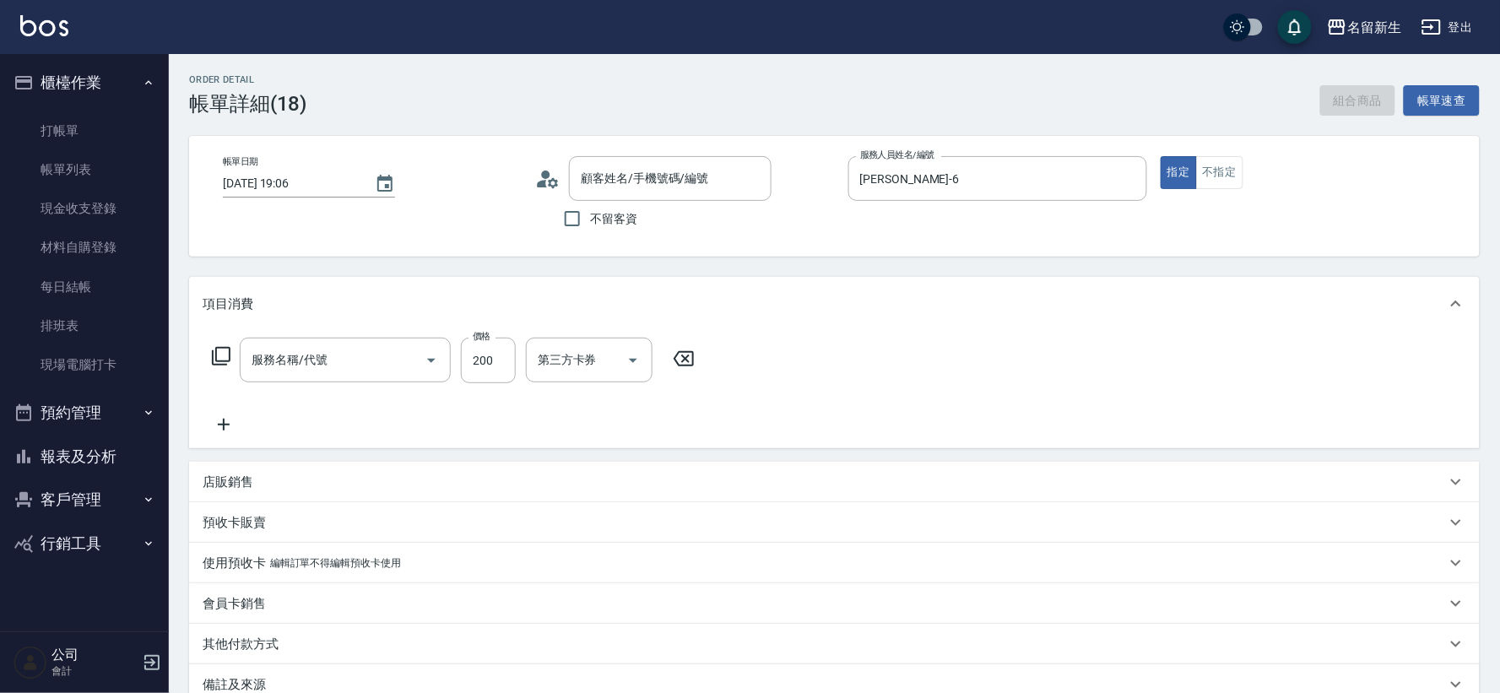
type input "[PERSON_NAME]-6"
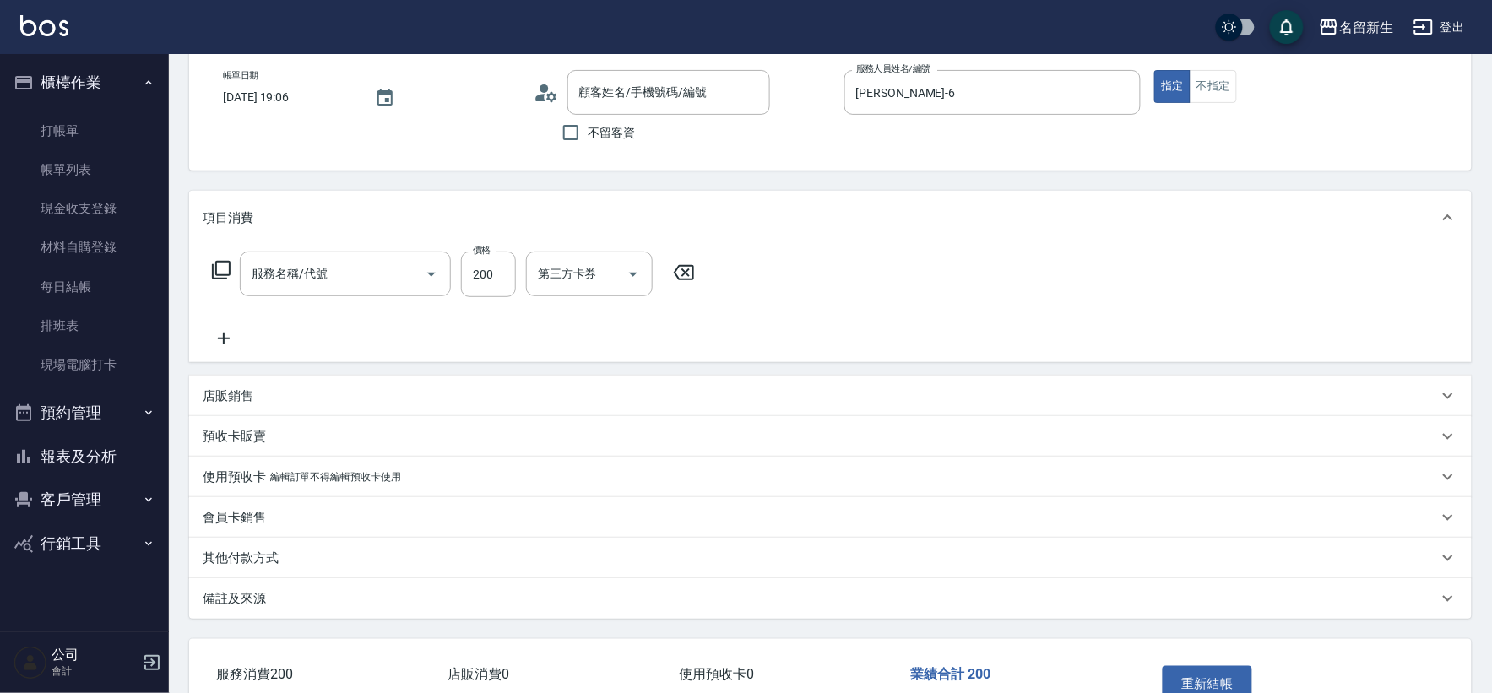
type input "剪髮(2250)"
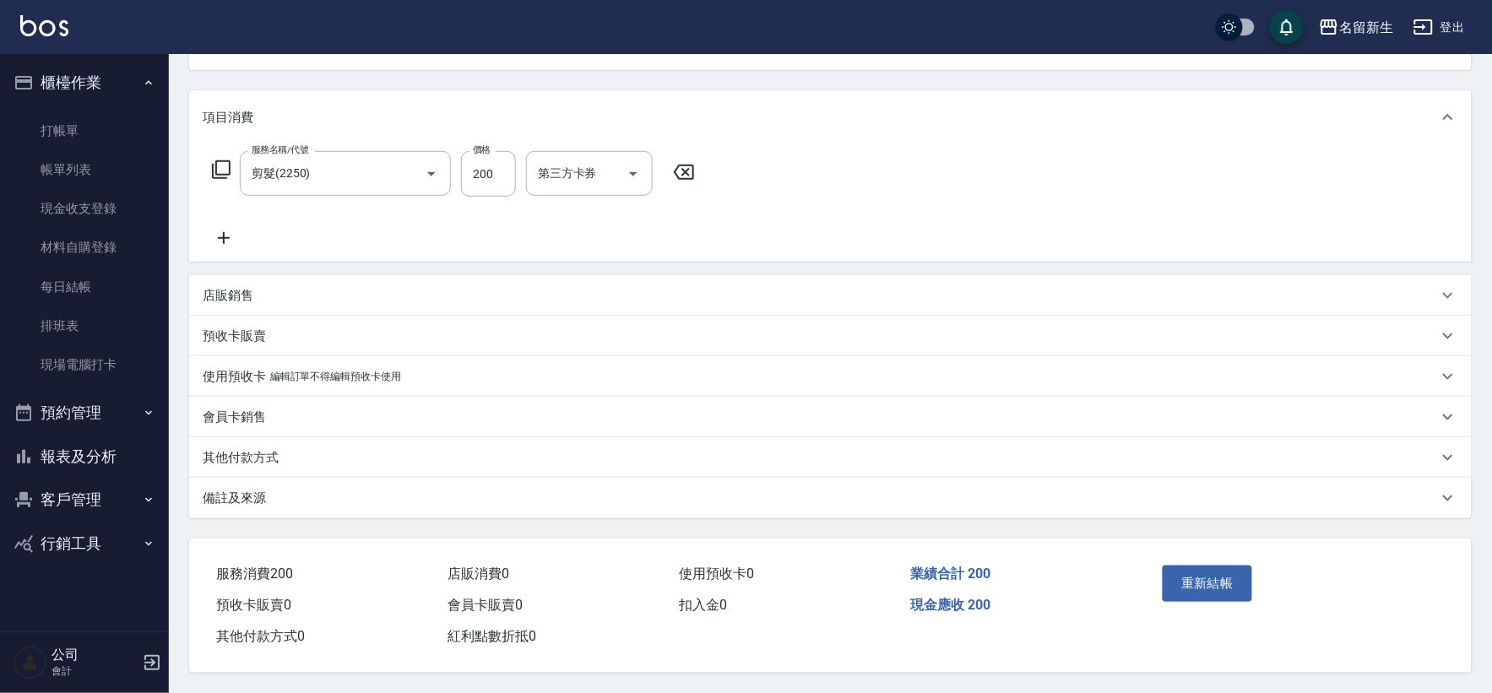
type input "[PERSON_NAME]/0989801892/2610"
click at [290, 457] on div "其他付款方式" at bounding box center [820, 458] width 1235 height 18
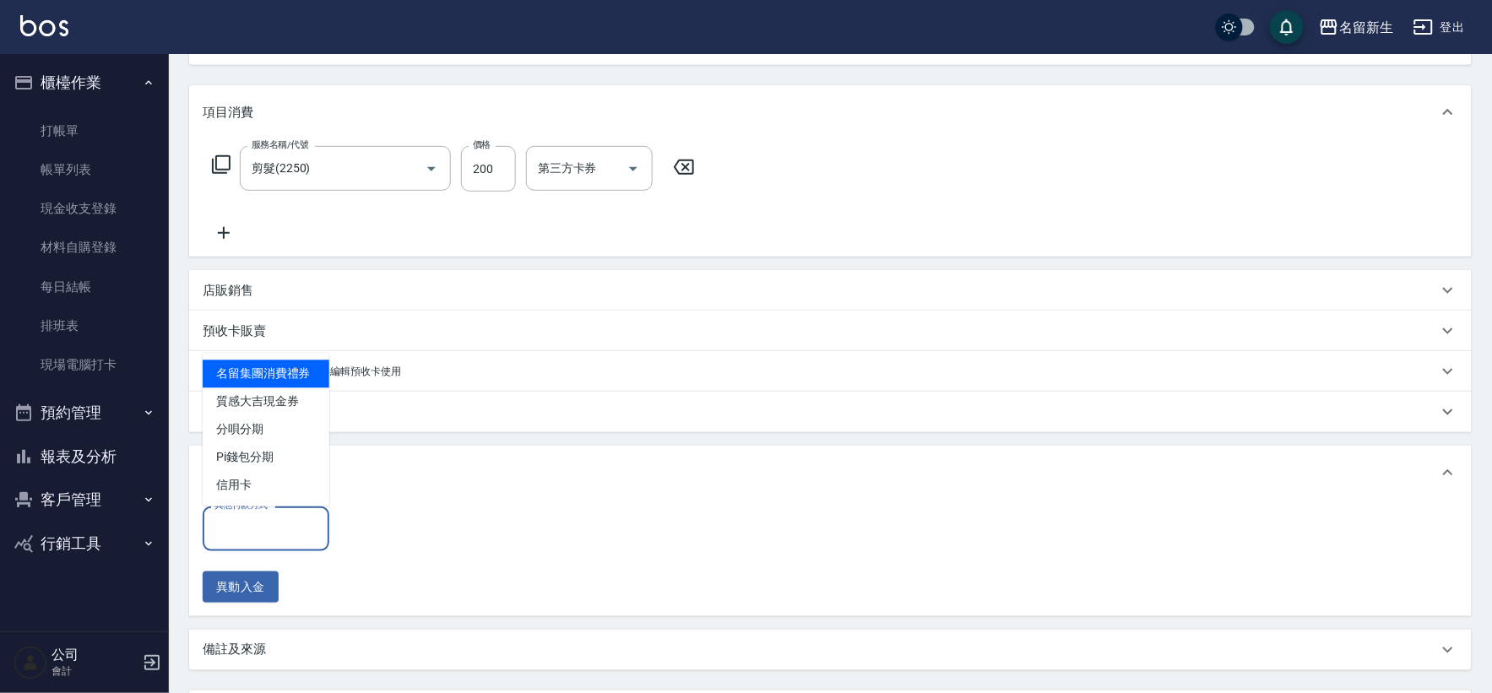
click at [257, 539] on input "其他付款方式" at bounding box center [265, 529] width 111 height 30
click at [268, 484] on span "信用卡" at bounding box center [266, 486] width 127 height 28
type input "信用卡"
click at [442, 524] on input "0" at bounding box center [402, 530] width 127 height 46
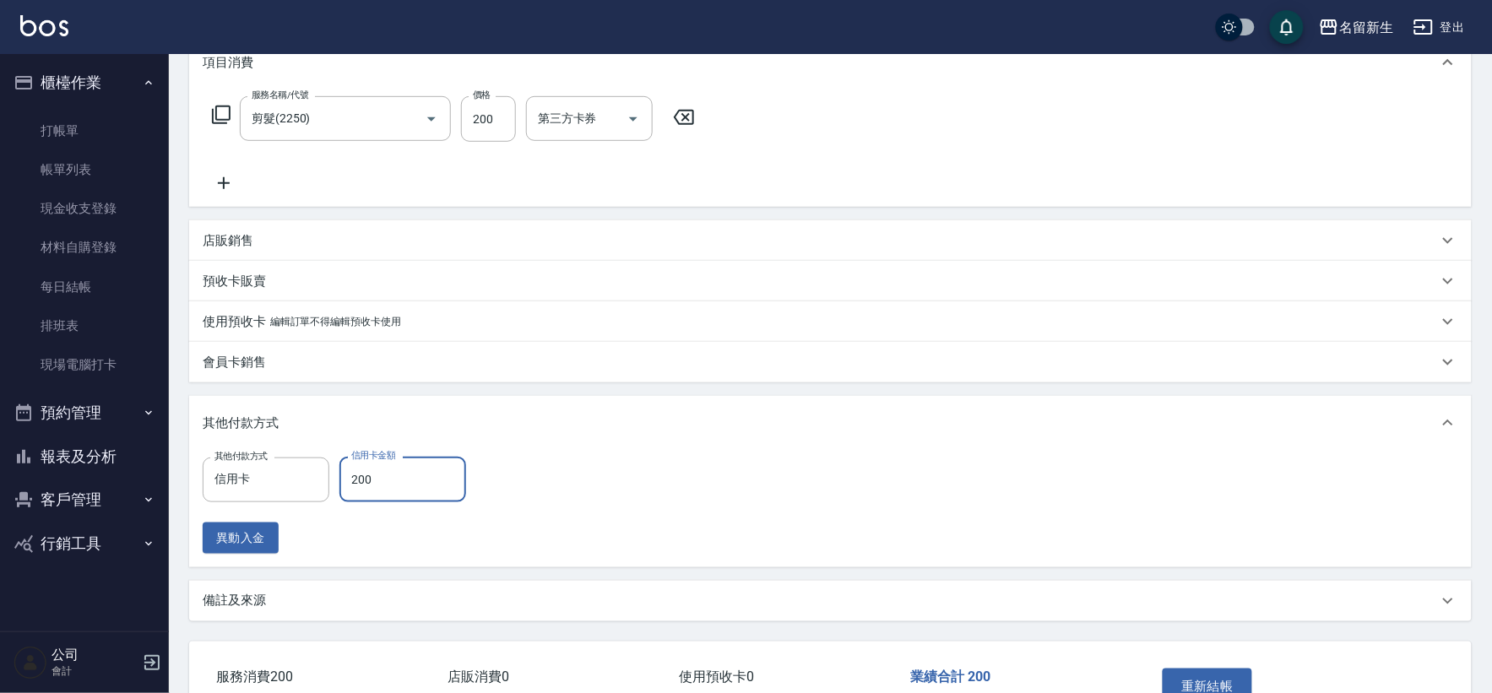
scroll to position [285, 0]
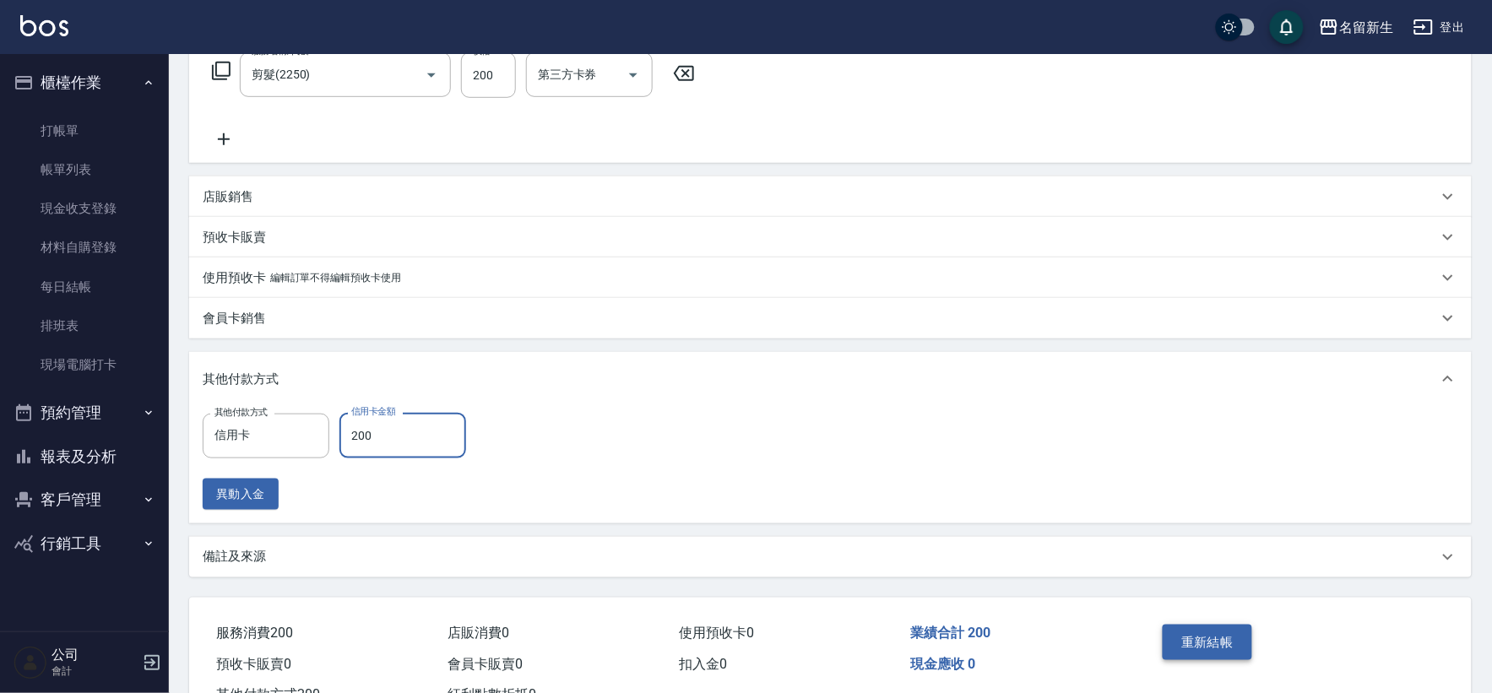
type input "200"
click at [1227, 643] on button "重新結帳" at bounding box center [1207, 642] width 89 height 35
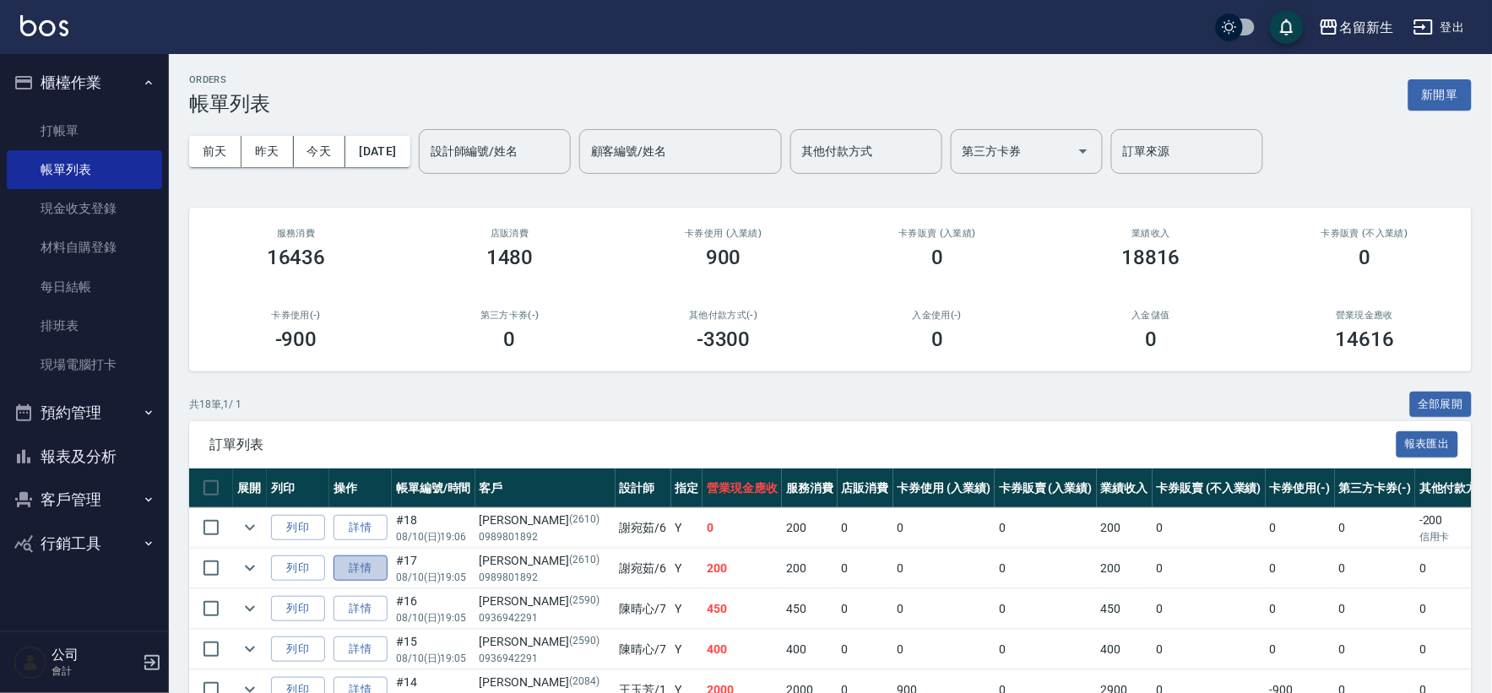
click at [372, 569] on link "詳情" at bounding box center [361, 569] width 54 height 26
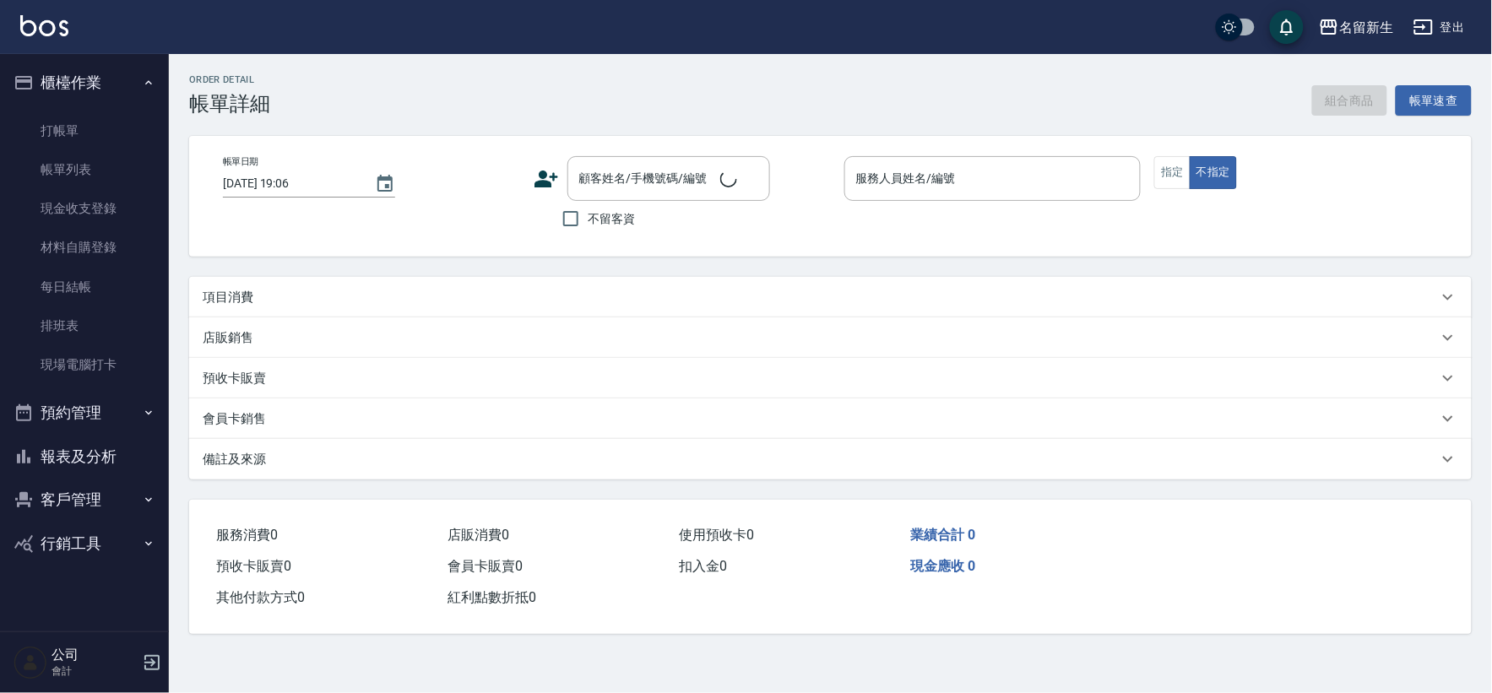
type input "[DATE] 19:05"
type input "[PERSON_NAME]-6"
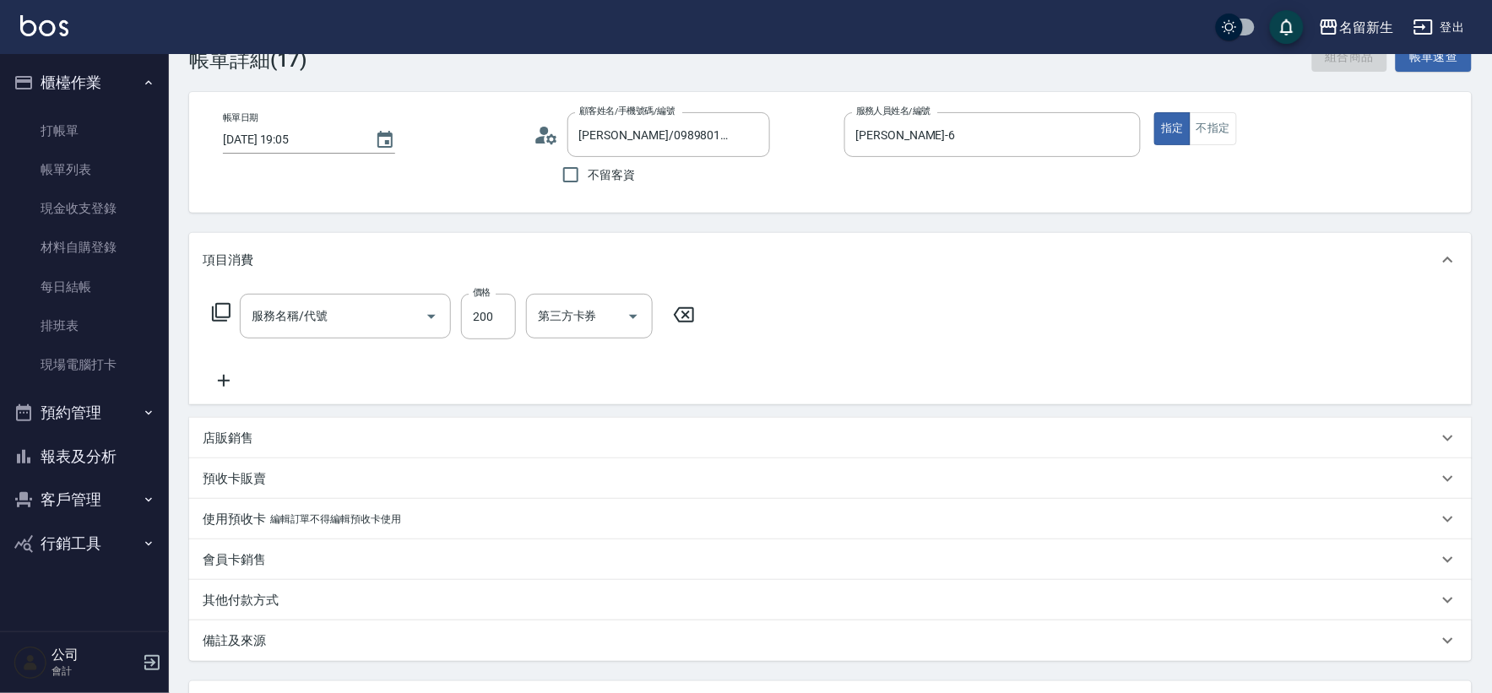
type input "[PERSON_NAME]/0989801892/2610"
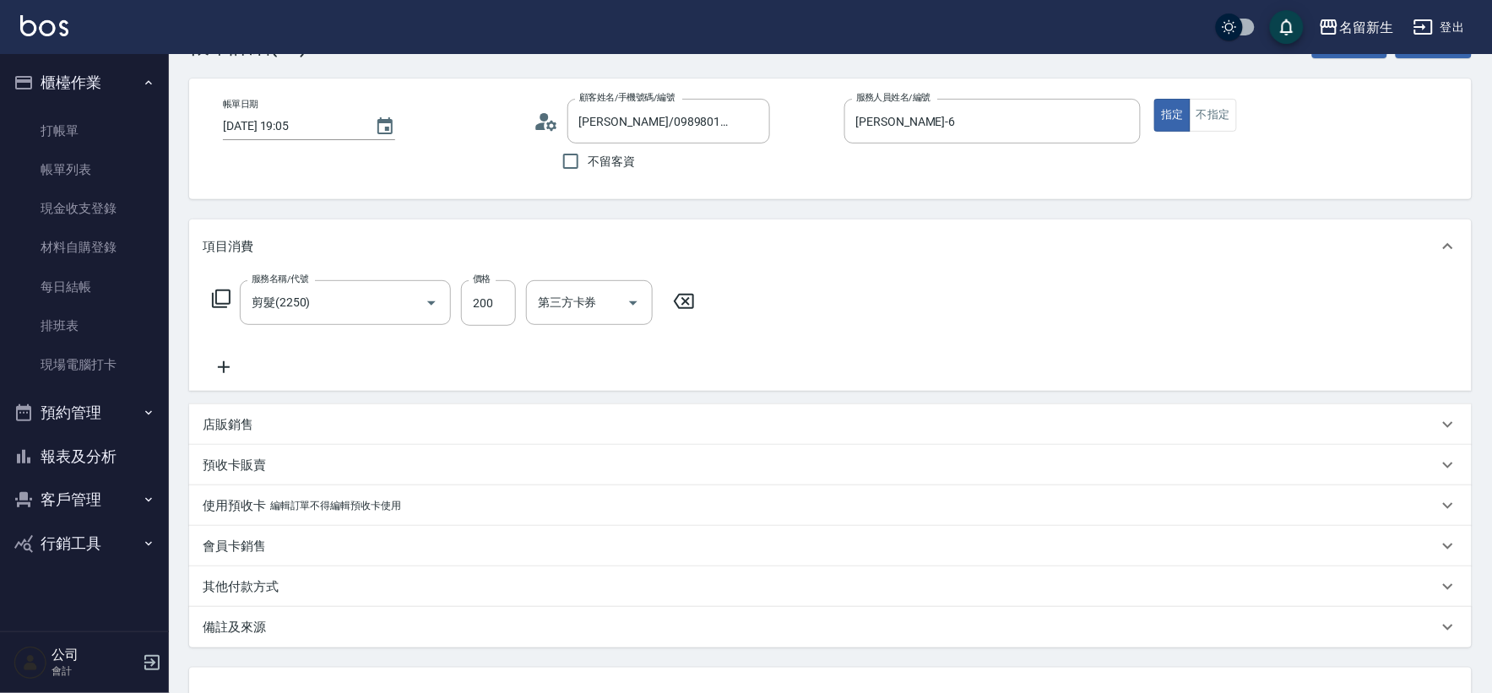
type input "剪髮(2250)"
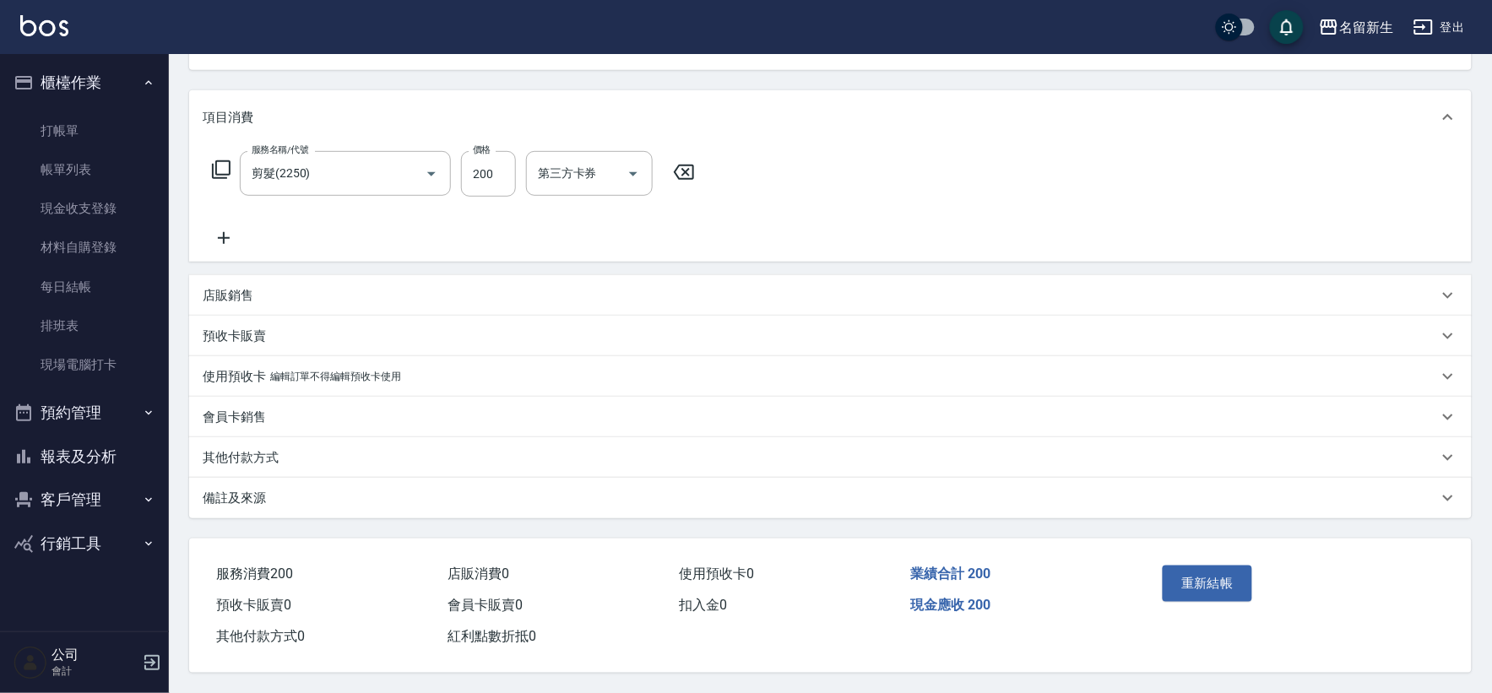
click at [301, 456] on div "其他付款方式" at bounding box center [820, 458] width 1235 height 18
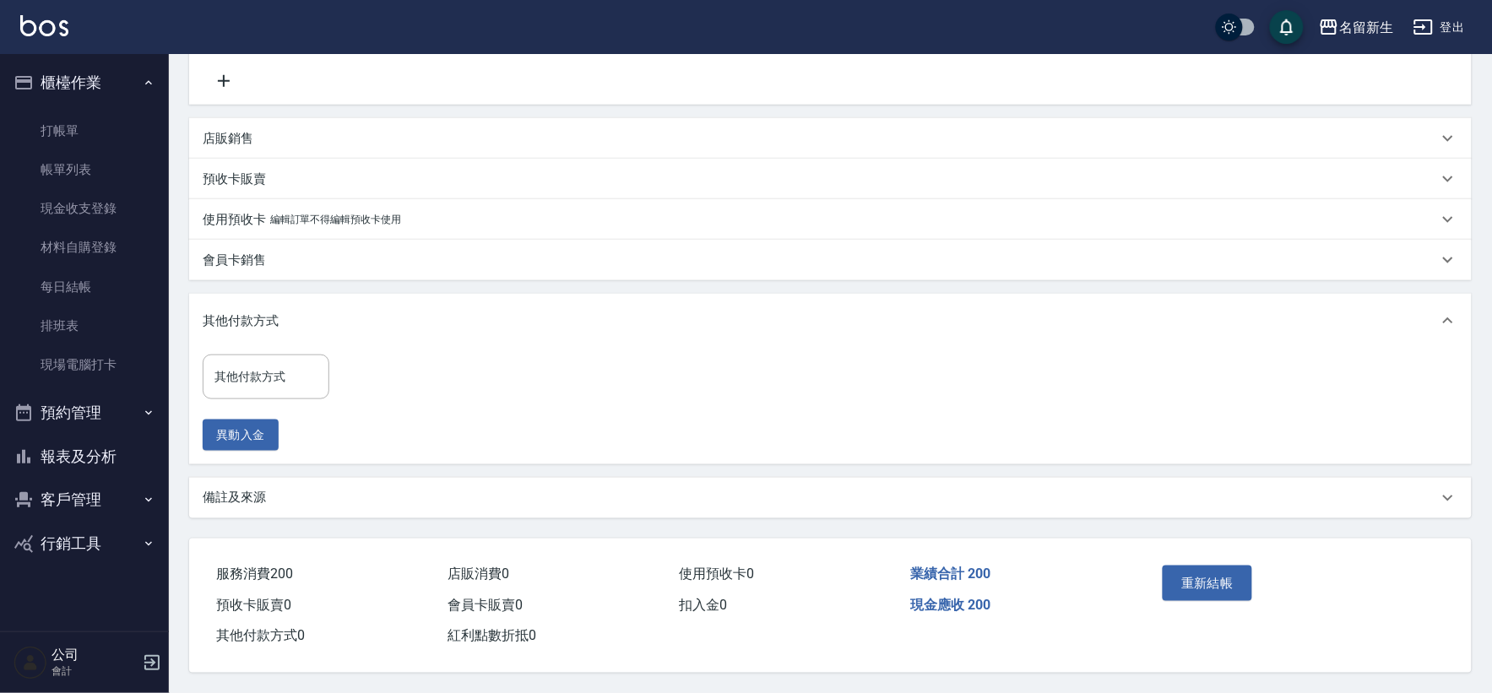
scroll to position [347, 0]
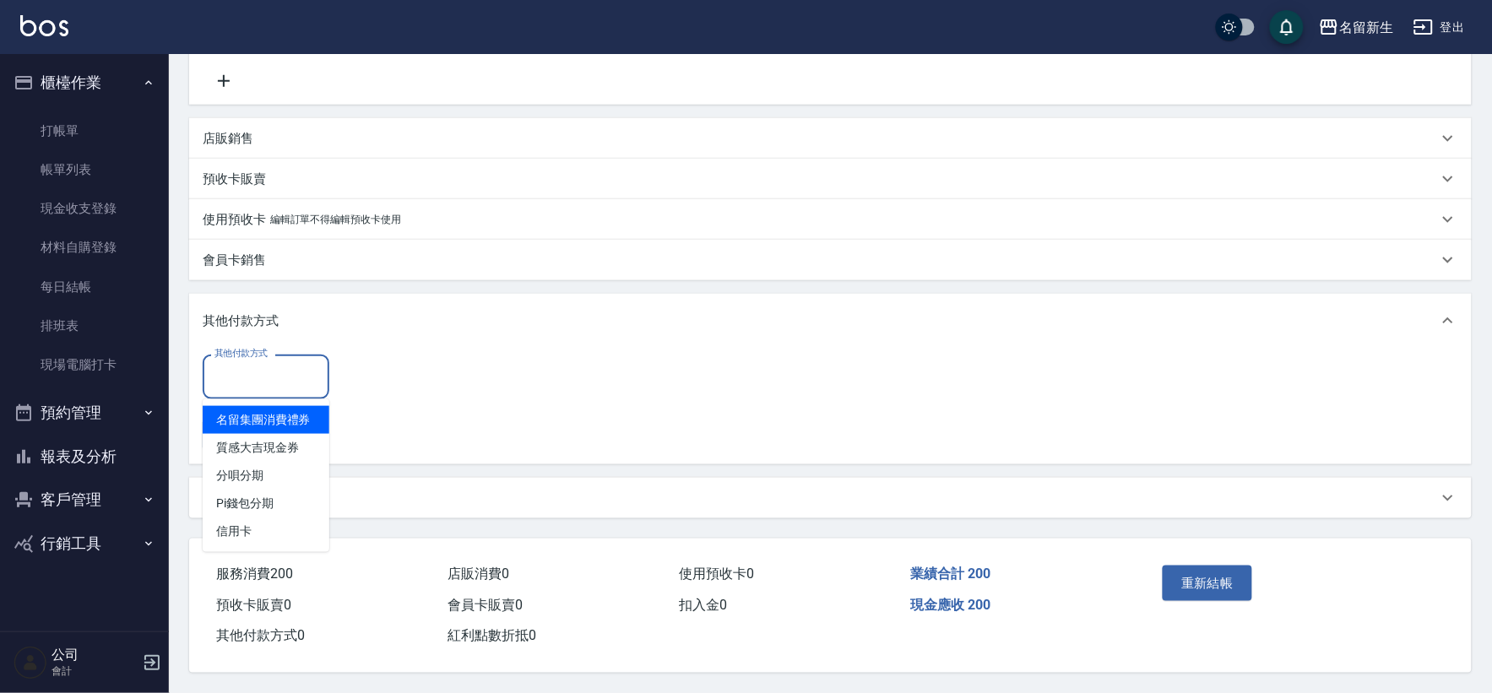
click at [263, 372] on input "其他付款方式" at bounding box center [265, 377] width 111 height 30
click at [255, 532] on span "信用卡" at bounding box center [266, 532] width 127 height 28
type input "信用卡"
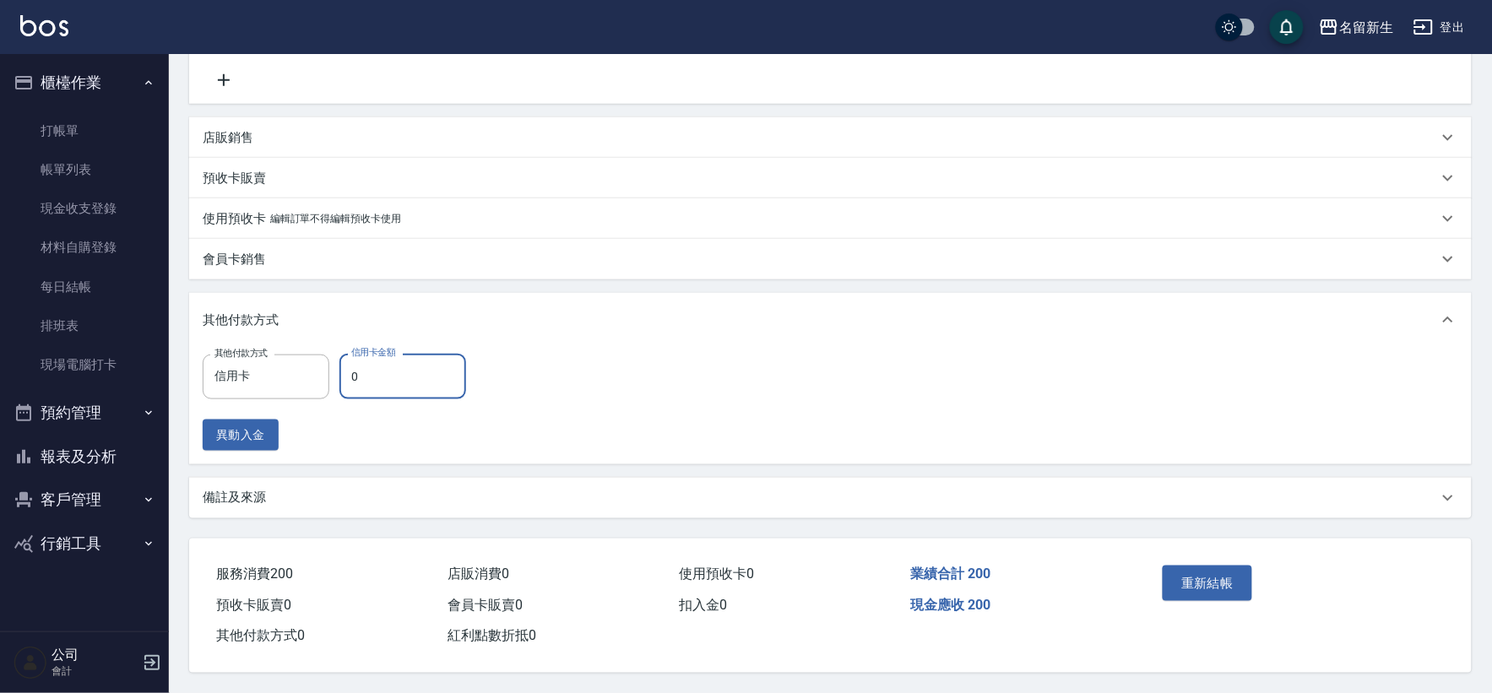
click at [410, 366] on input "0" at bounding box center [402, 377] width 127 height 46
type input "200"
click at [1202, 578] on button "重新結帳" at bounding box center [1207, 583] width 89 height 35
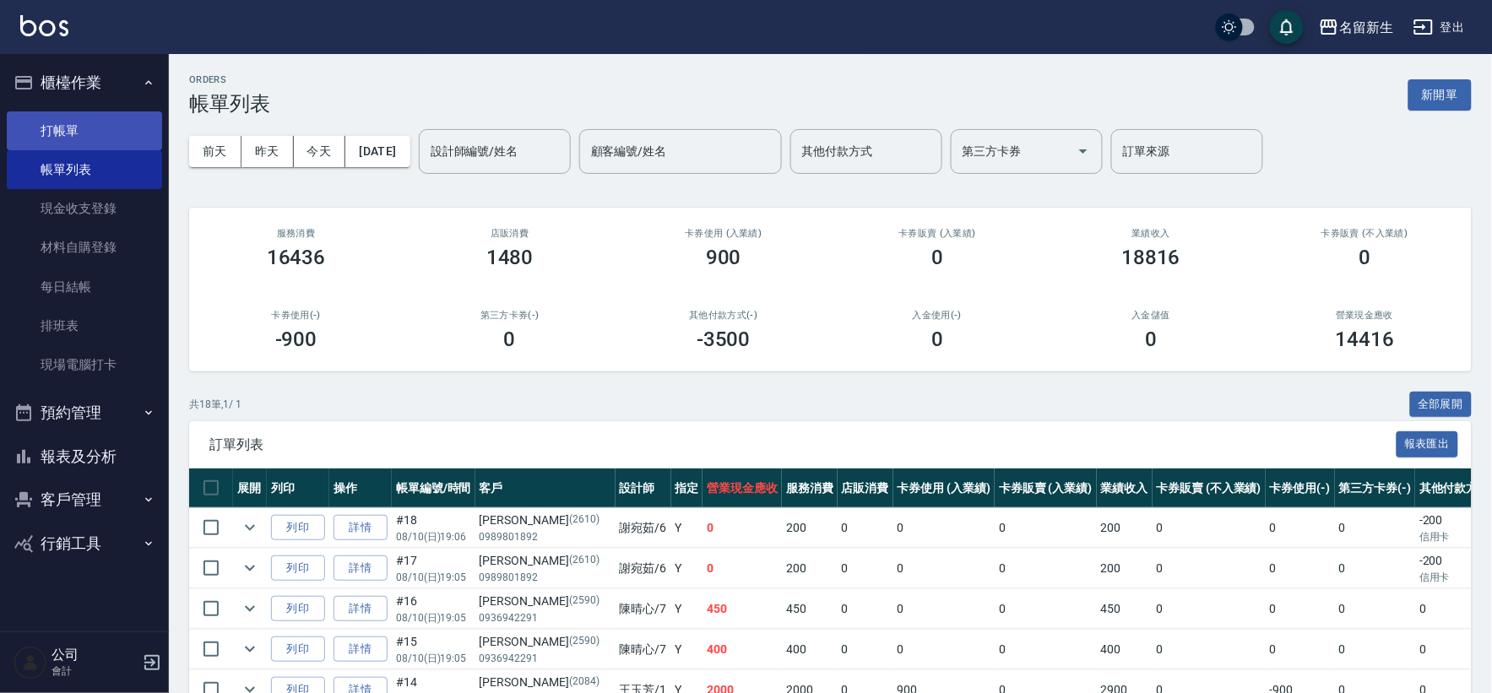
click at [80, 133] on link "打帳單" at bounding box center [84, 130] width 155 height 39
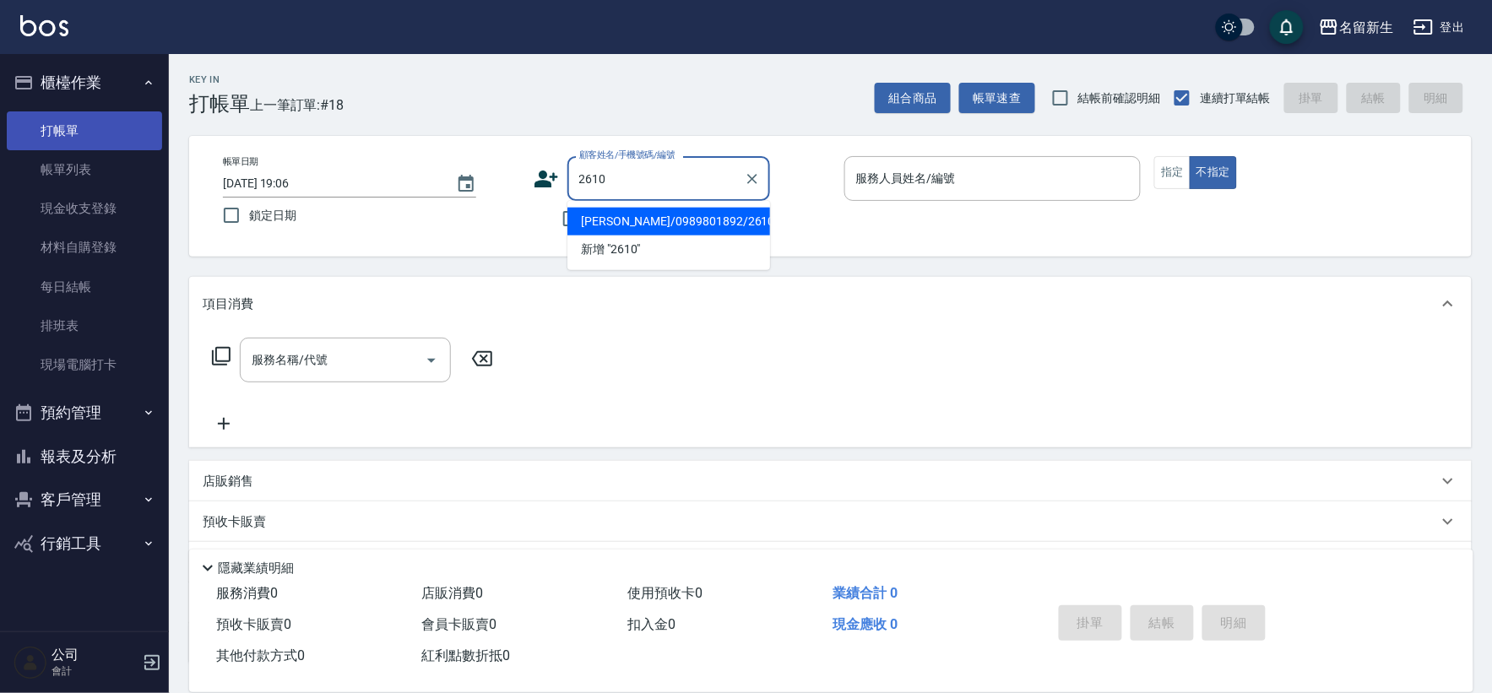
type input "2610"
type input "6"
type input "[PERSON_NAME]/0989801892/2610"
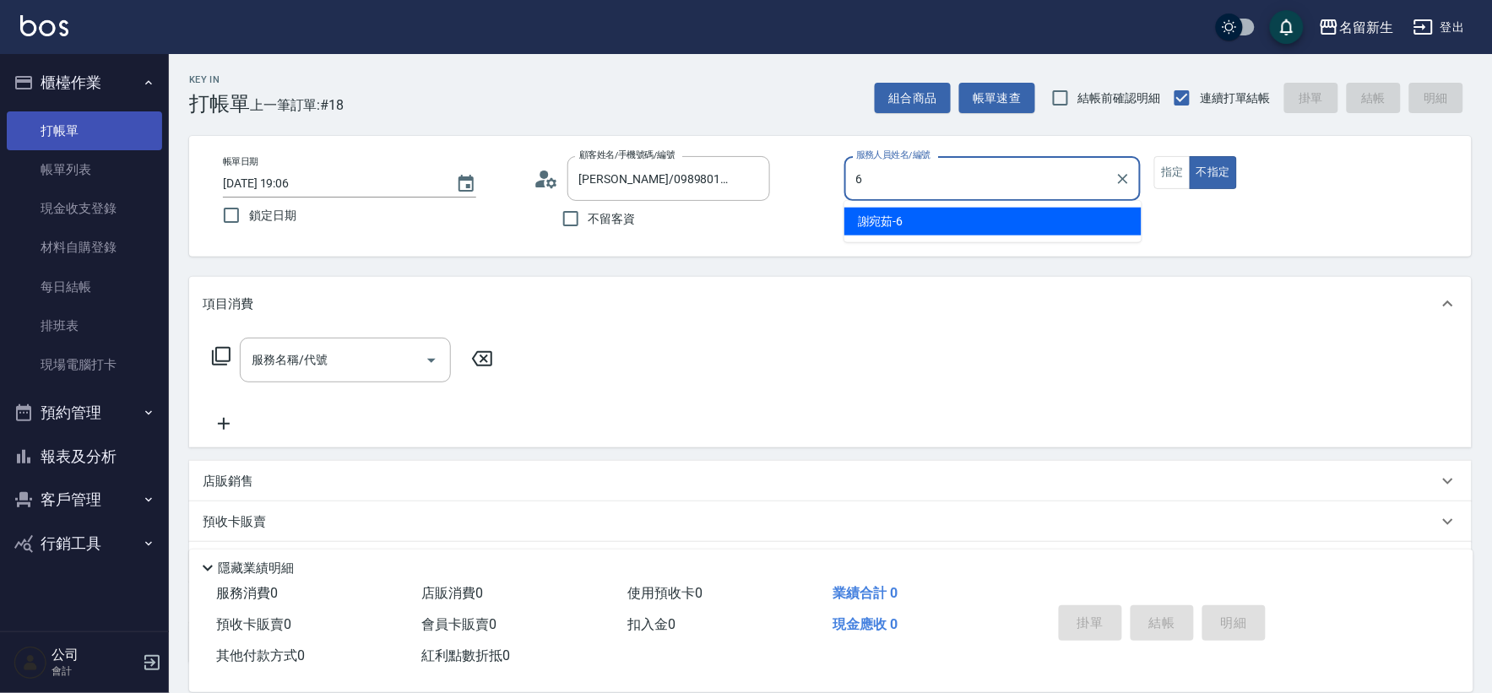
type input "6"
type button "false"
type input "[PERSON_NAME]-6"
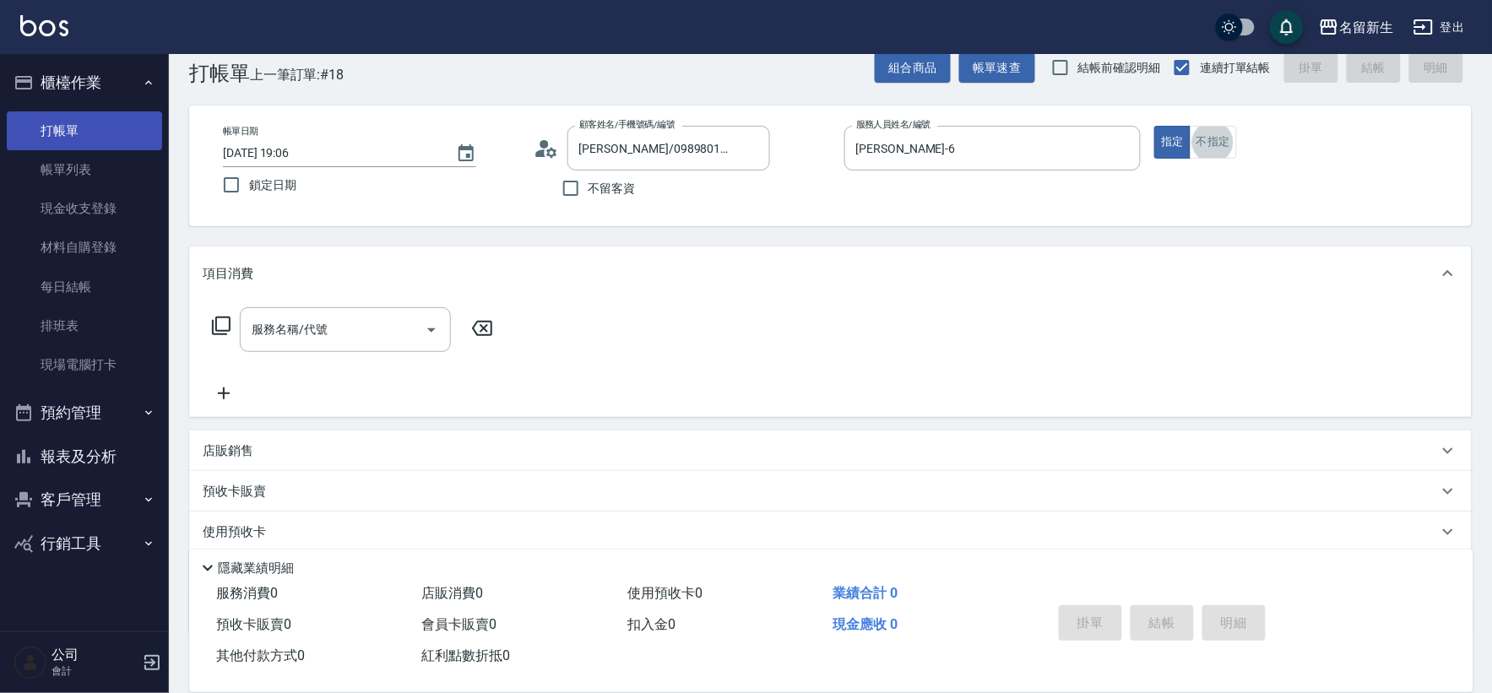
scroll to position [37, 0]
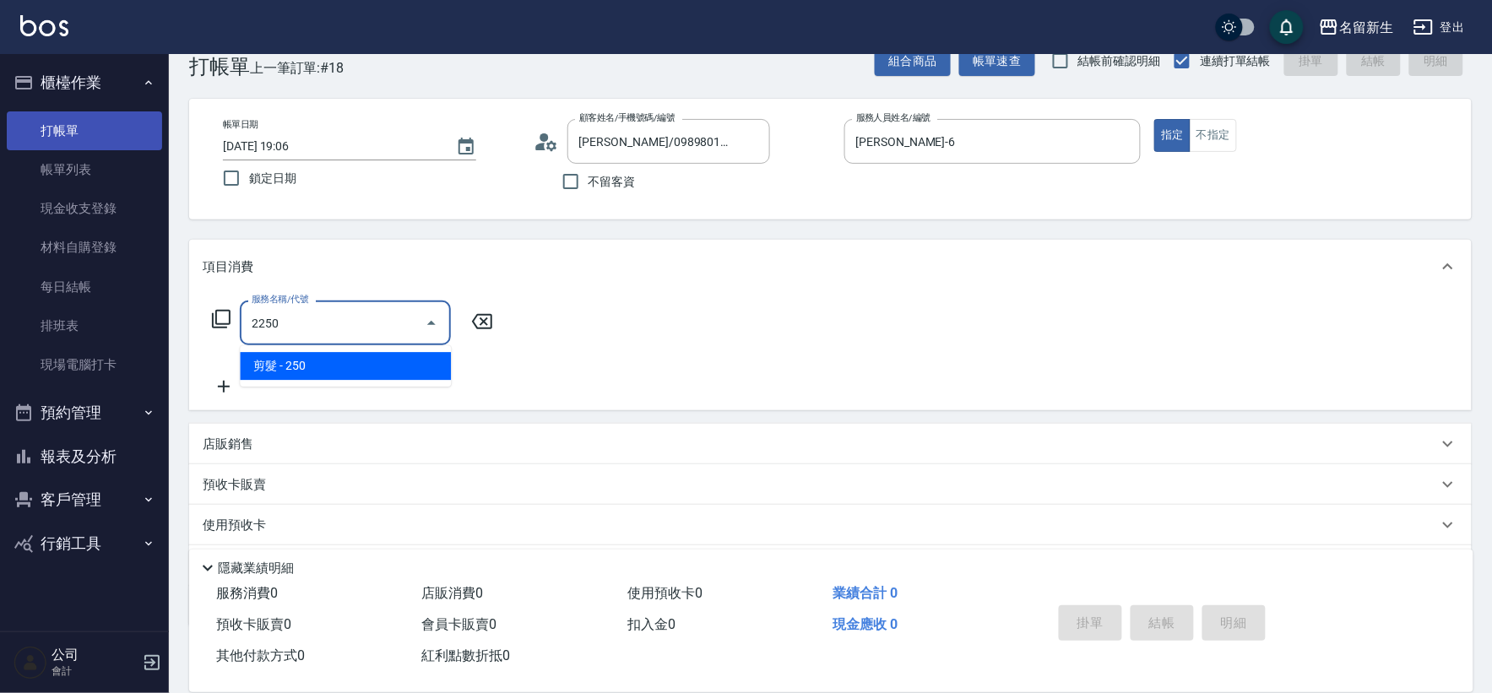
type input "剪髮(2250)"
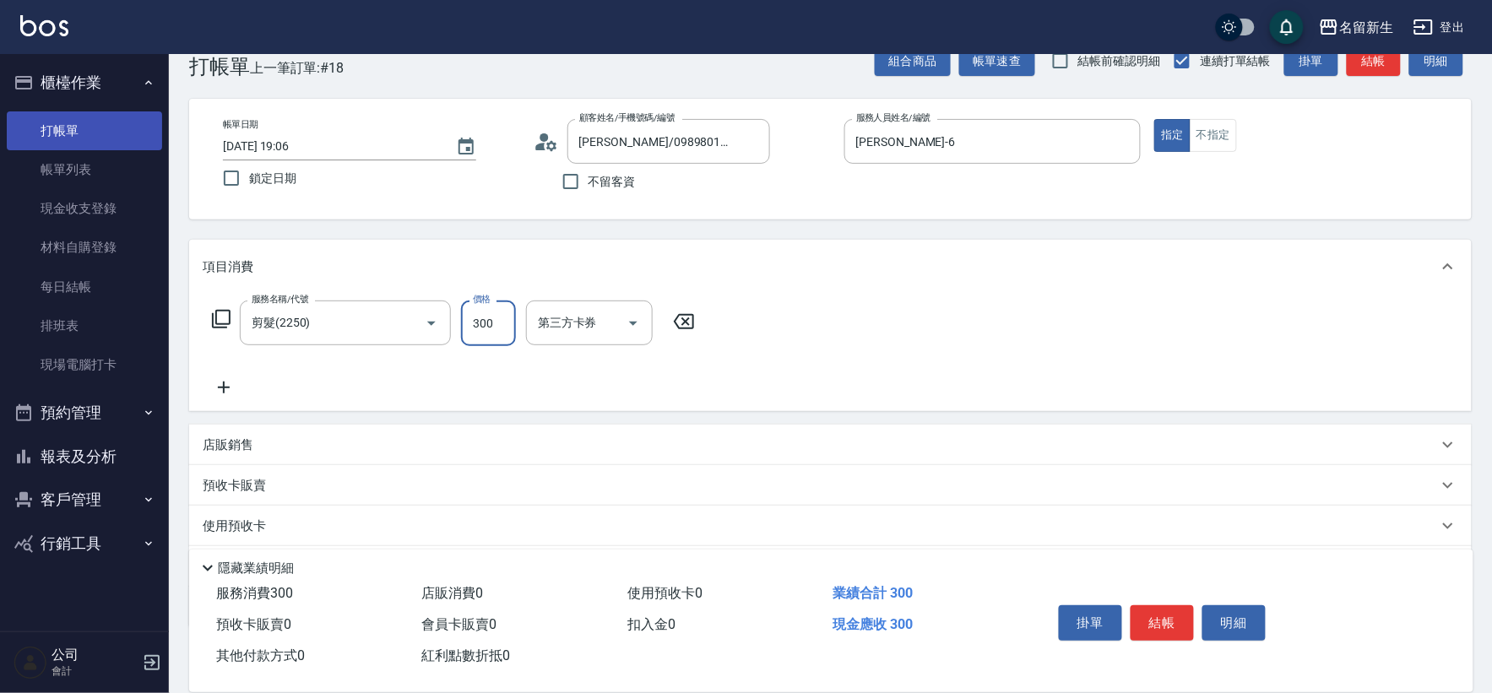
type input "300"
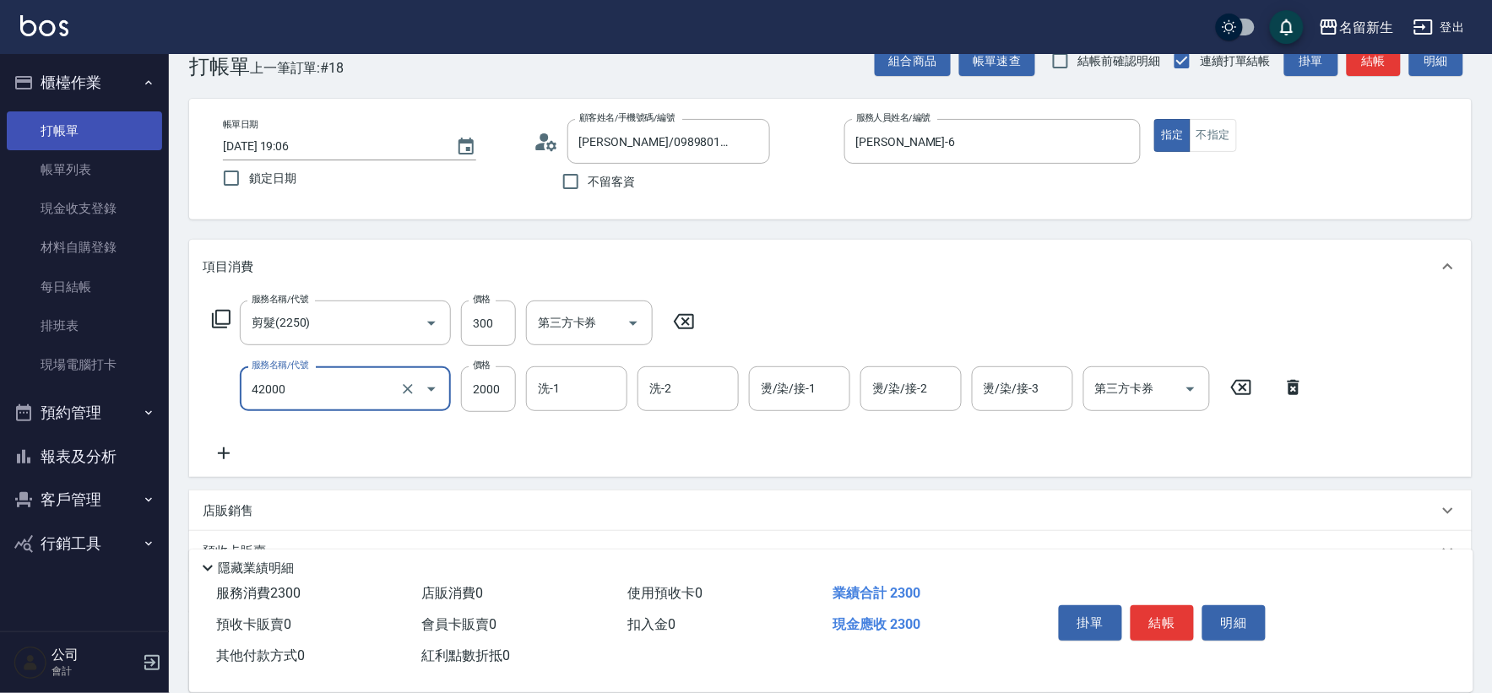
type input "2000以上染髮(42000)"
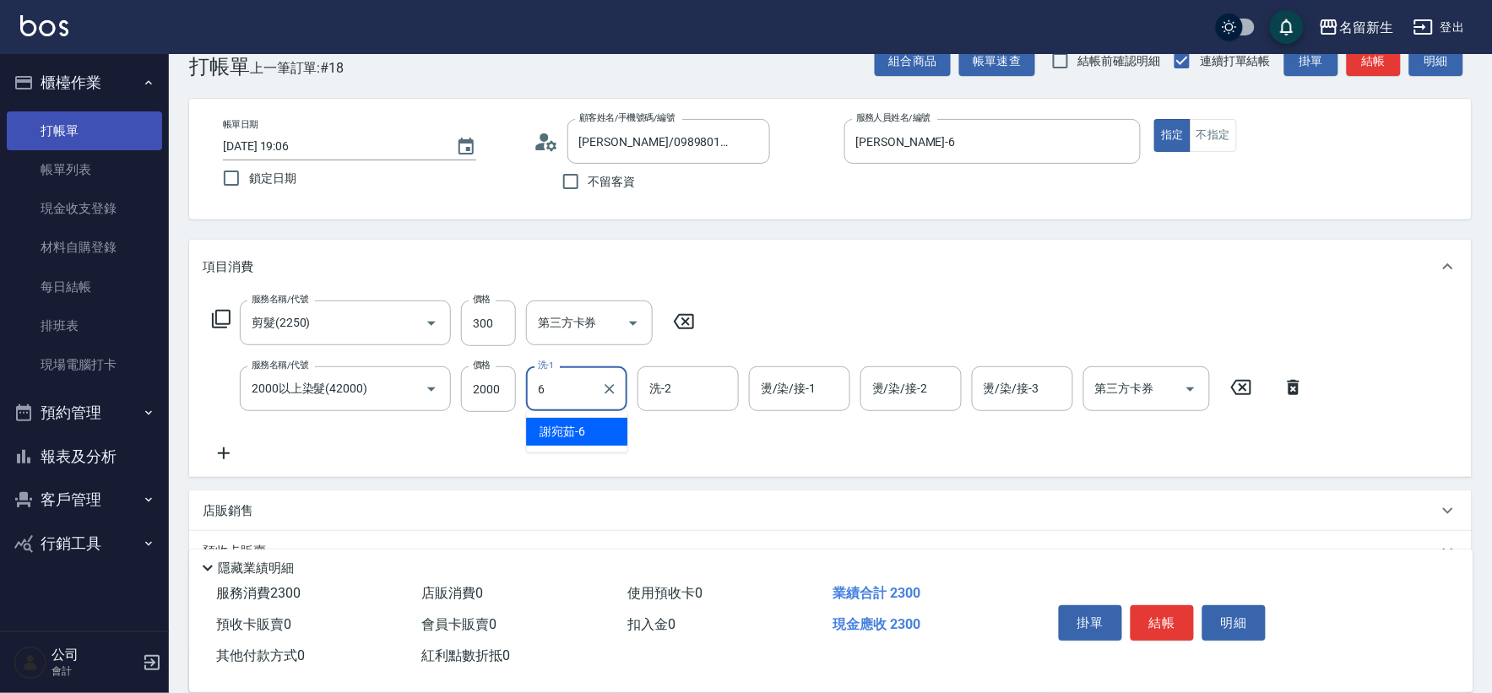
type input "[PERSON_NAME]-6"
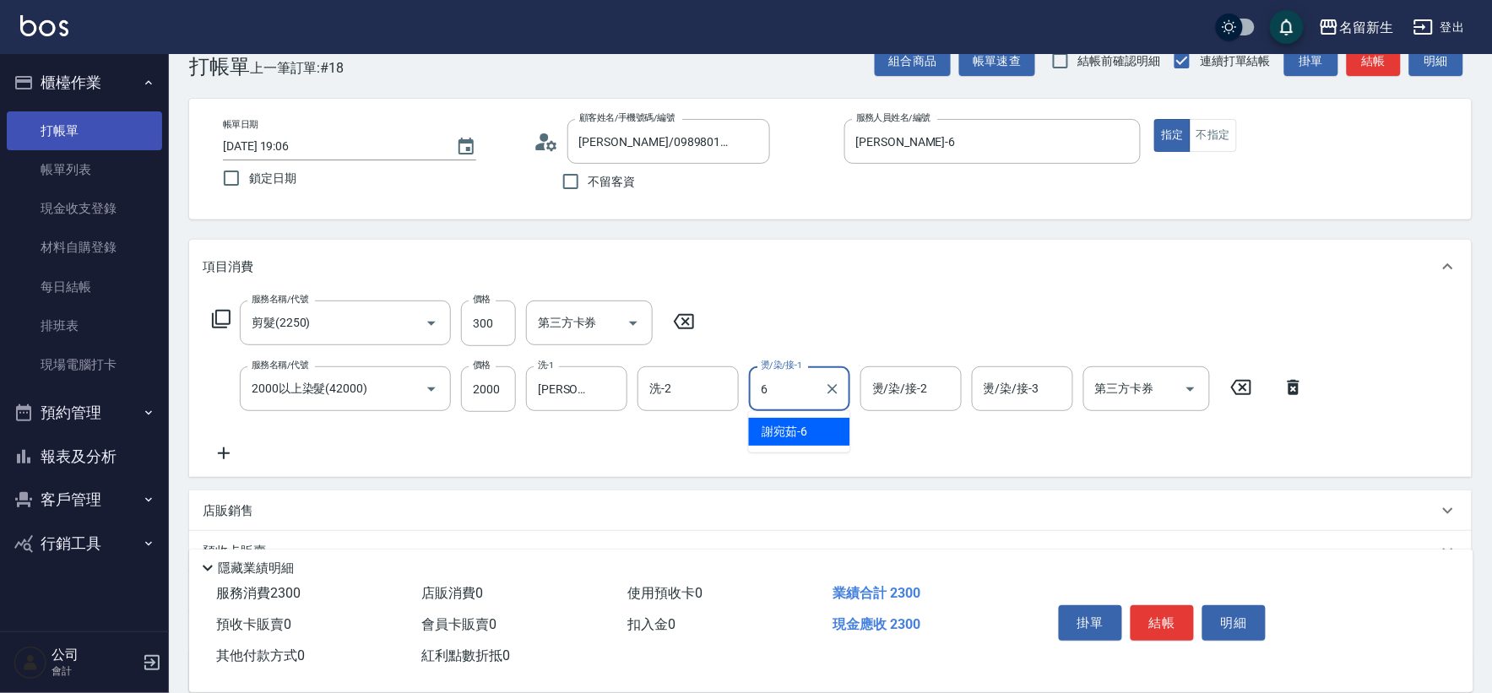
type input "[PERSON_NAME]-6"
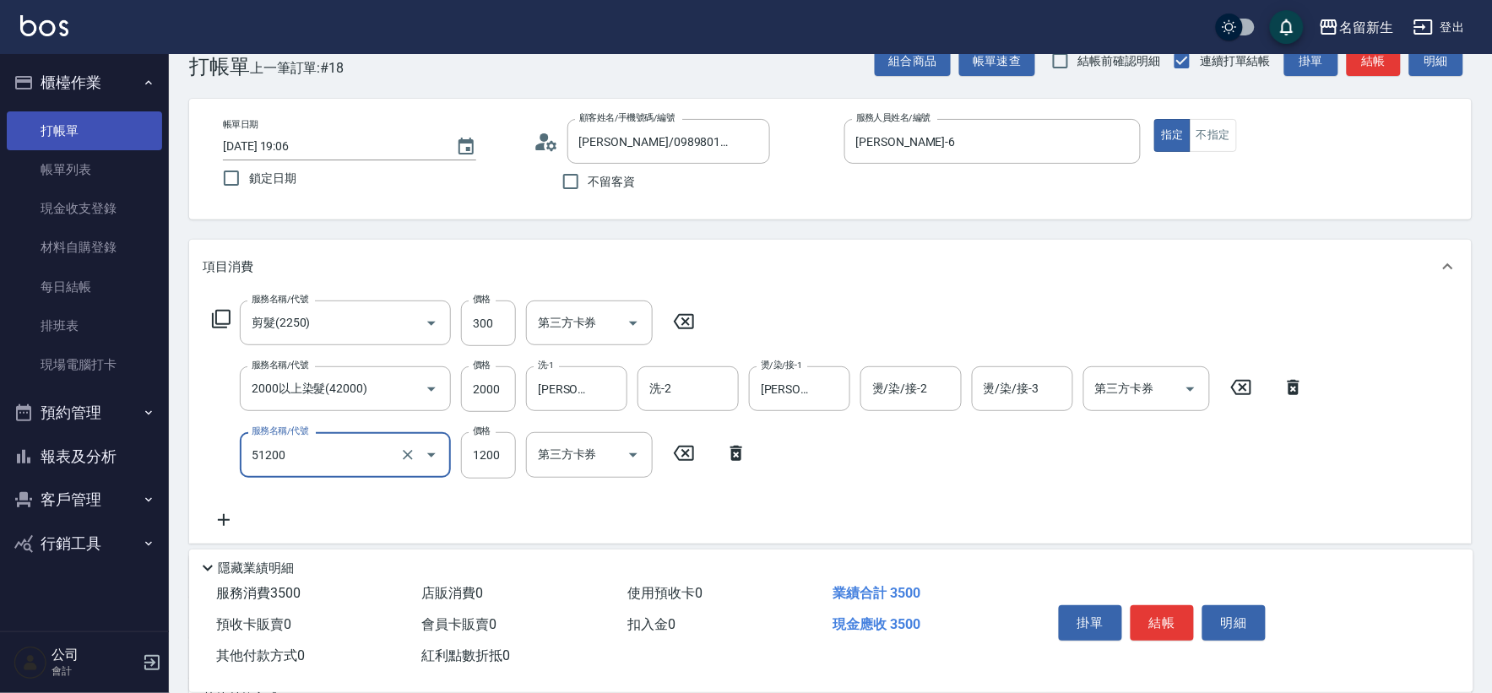
type input "原價801~1200護髮(51200)"
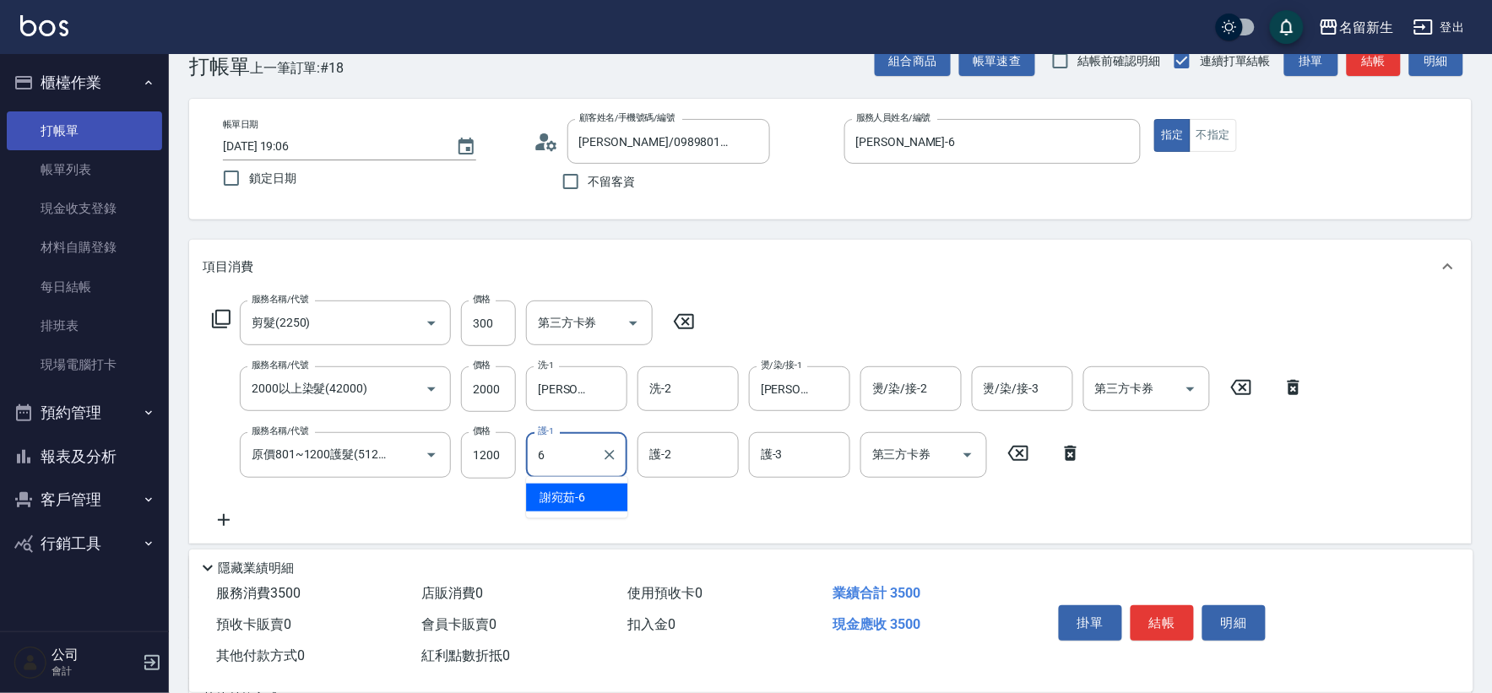
type input "[PERSON_NAME]-6"
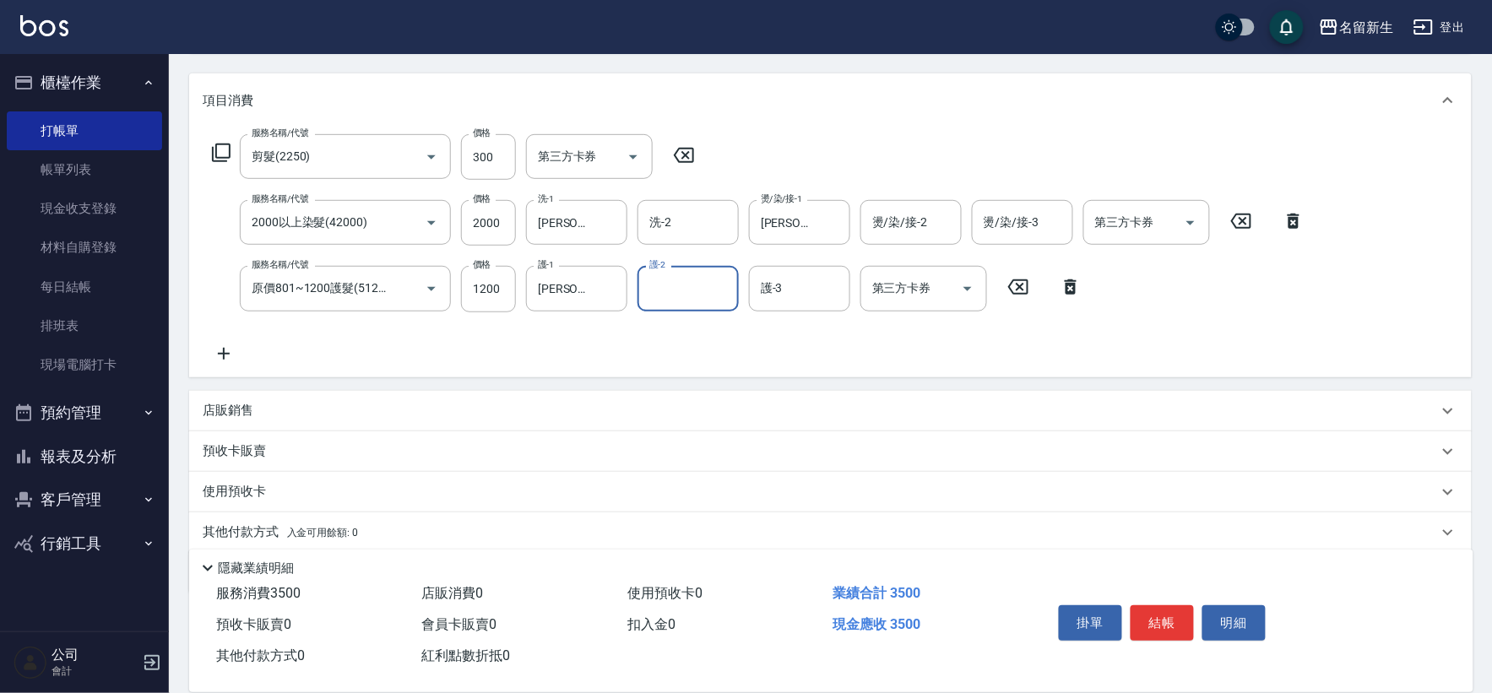
scroll to position [263, 0]
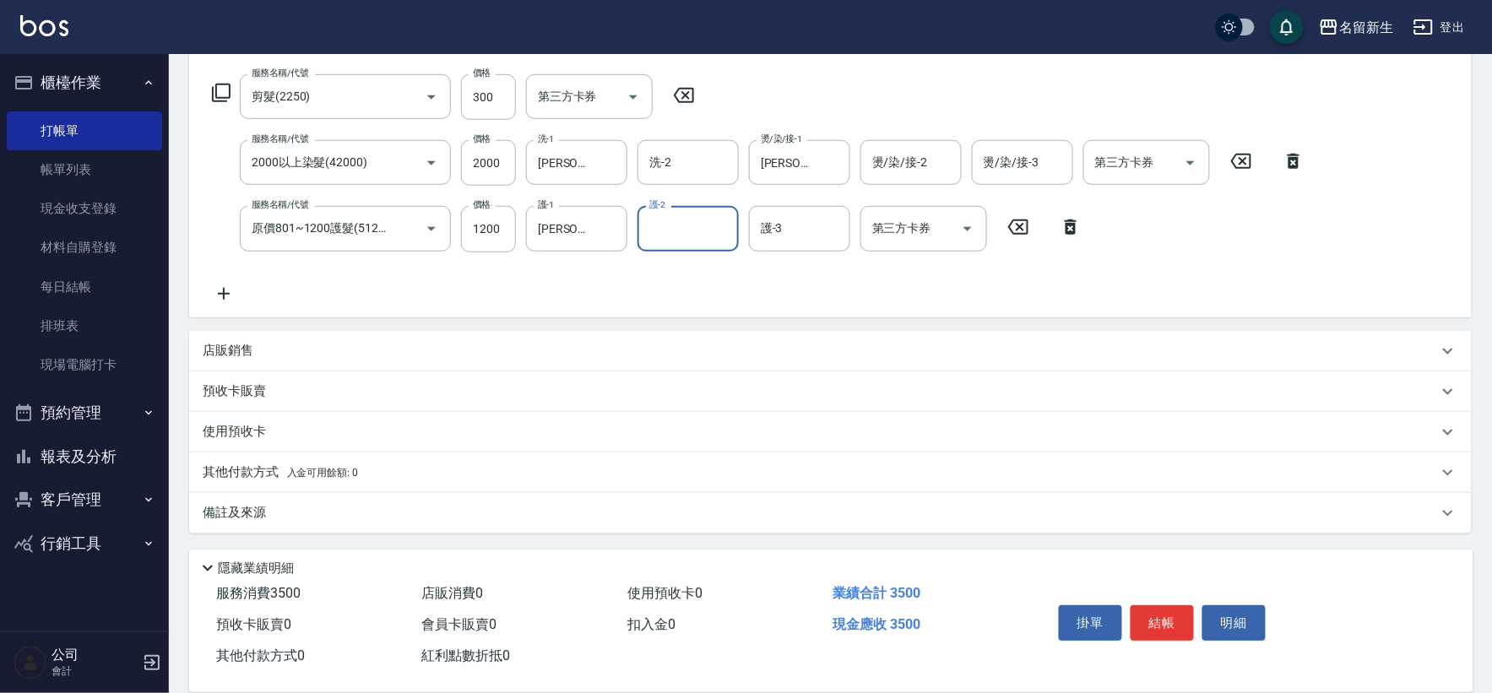
click at [329, 475] on span "入金可用餘額: 0" at bounding box center [323, 473] width 72 height 12
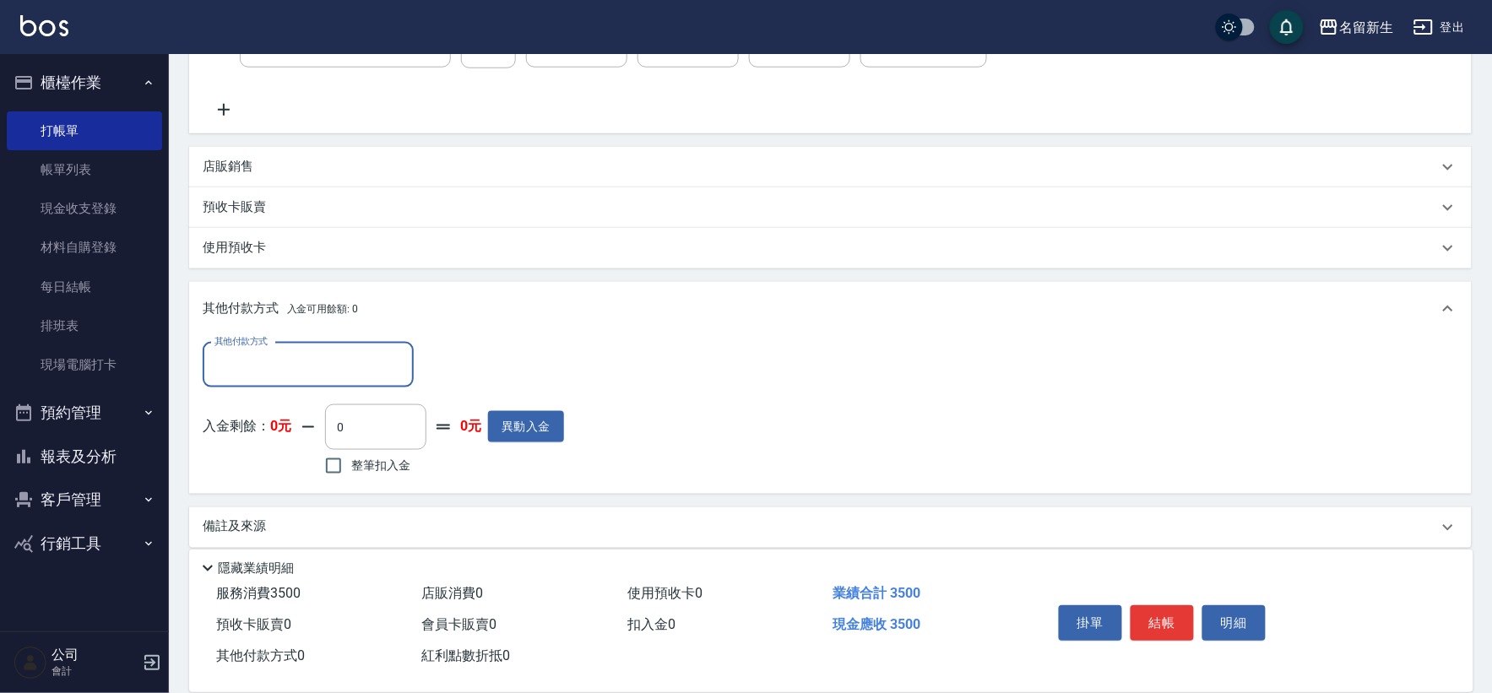
scroll to position [449, 0]
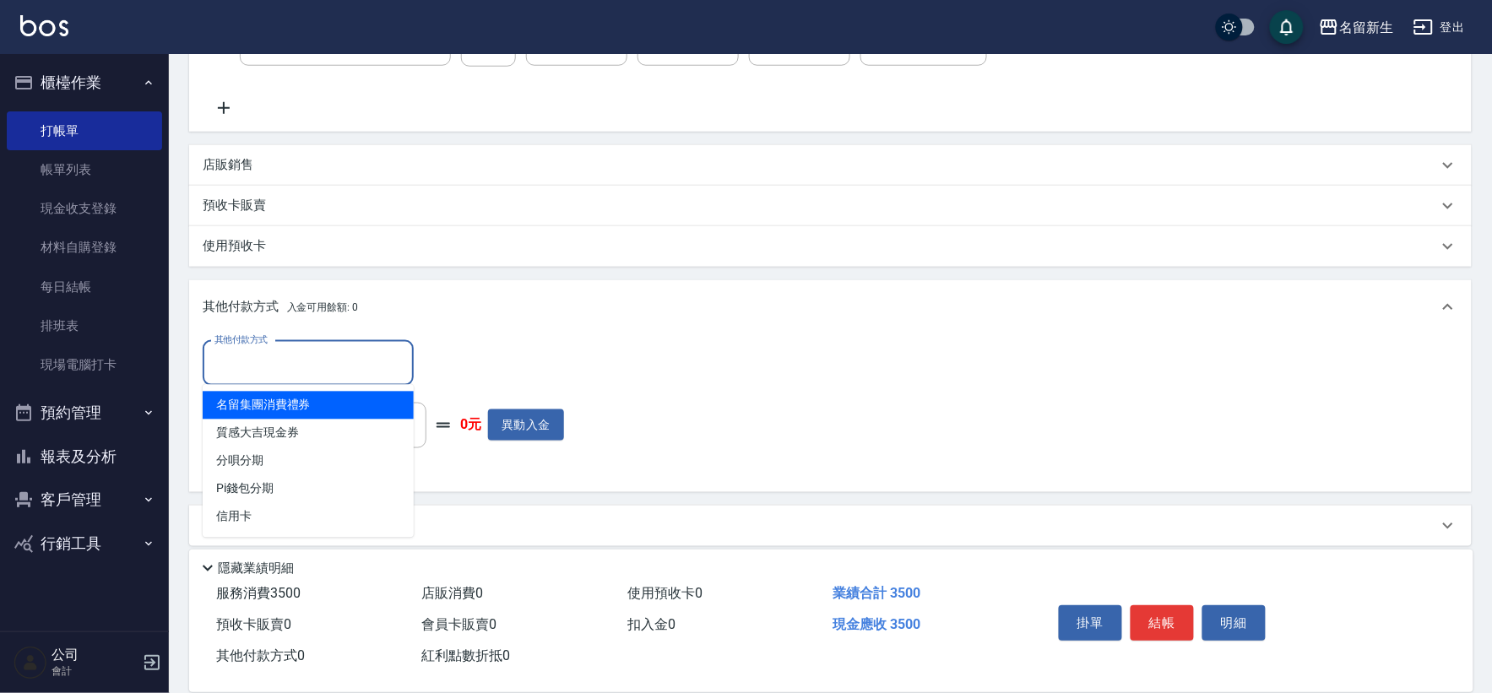
click at [313, 358] on input "其他付款方式" at bounding box center [308, 364] width 196 height 30
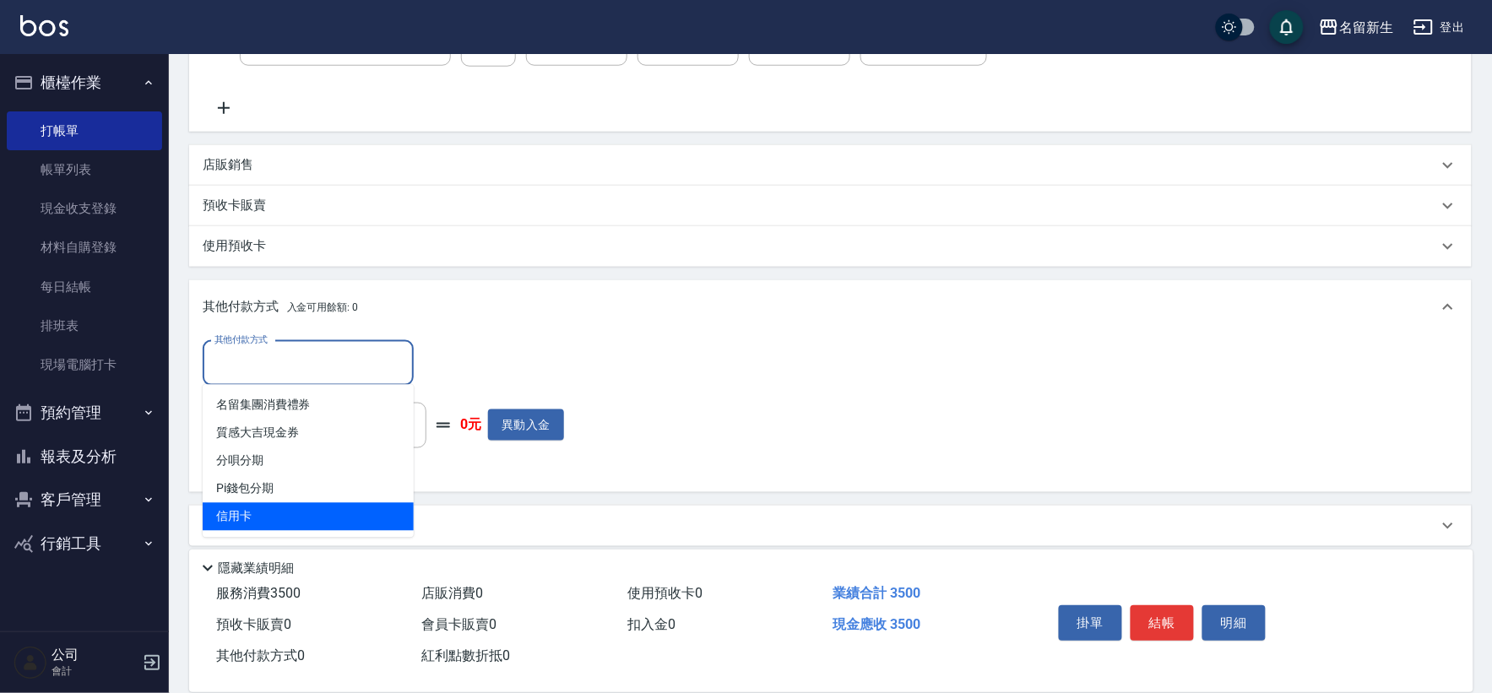
click at [276, 516] on span "信用卡" at bounding box center [308, 517] width 211 height 28
type input "信用卡"
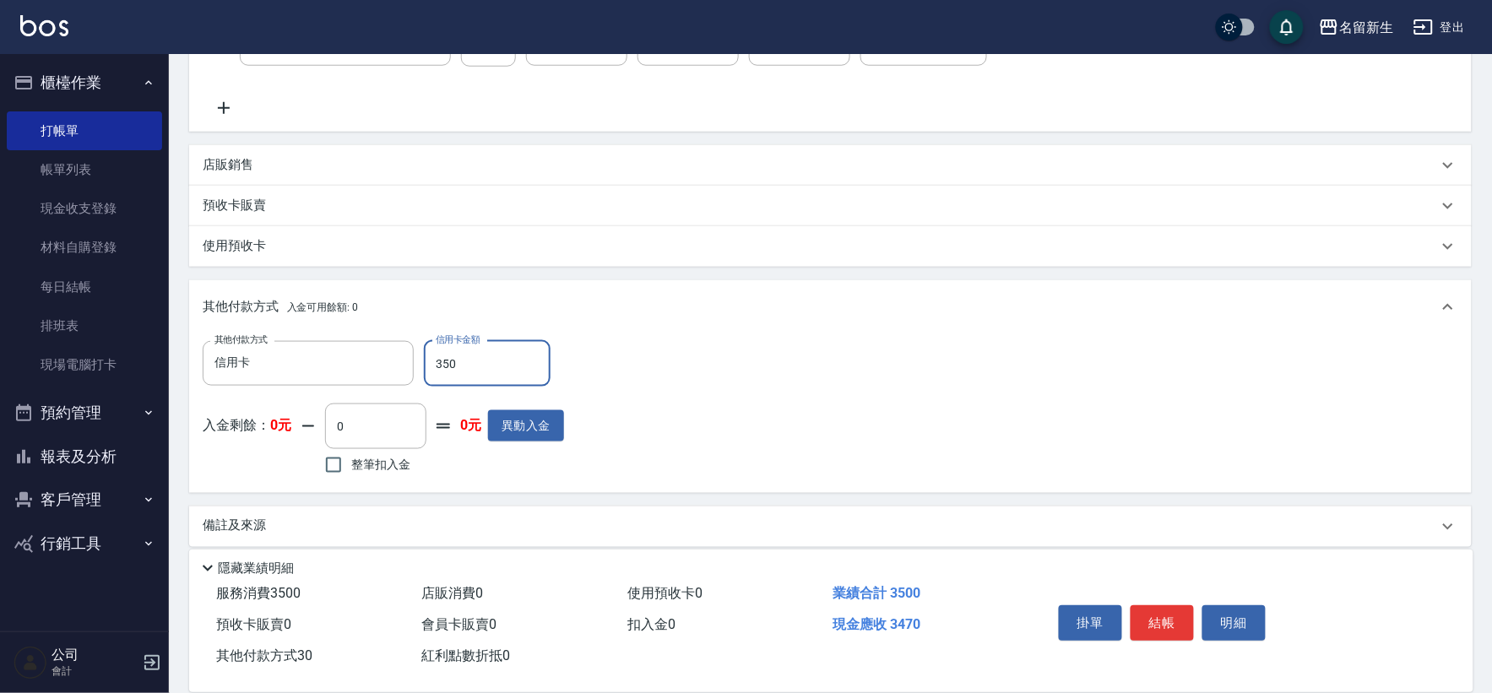
type input "3500"
type input "[DATE] 19:07"
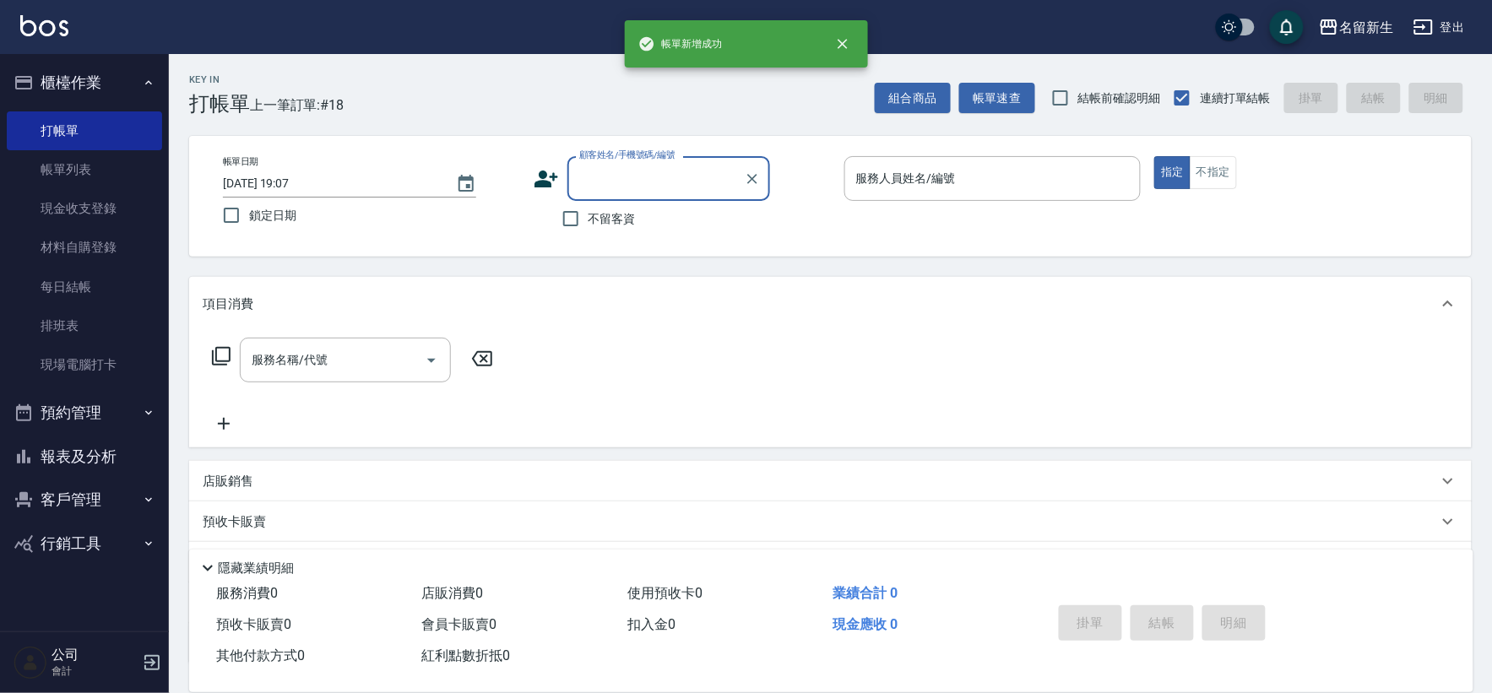
scroll to position [0, 0]
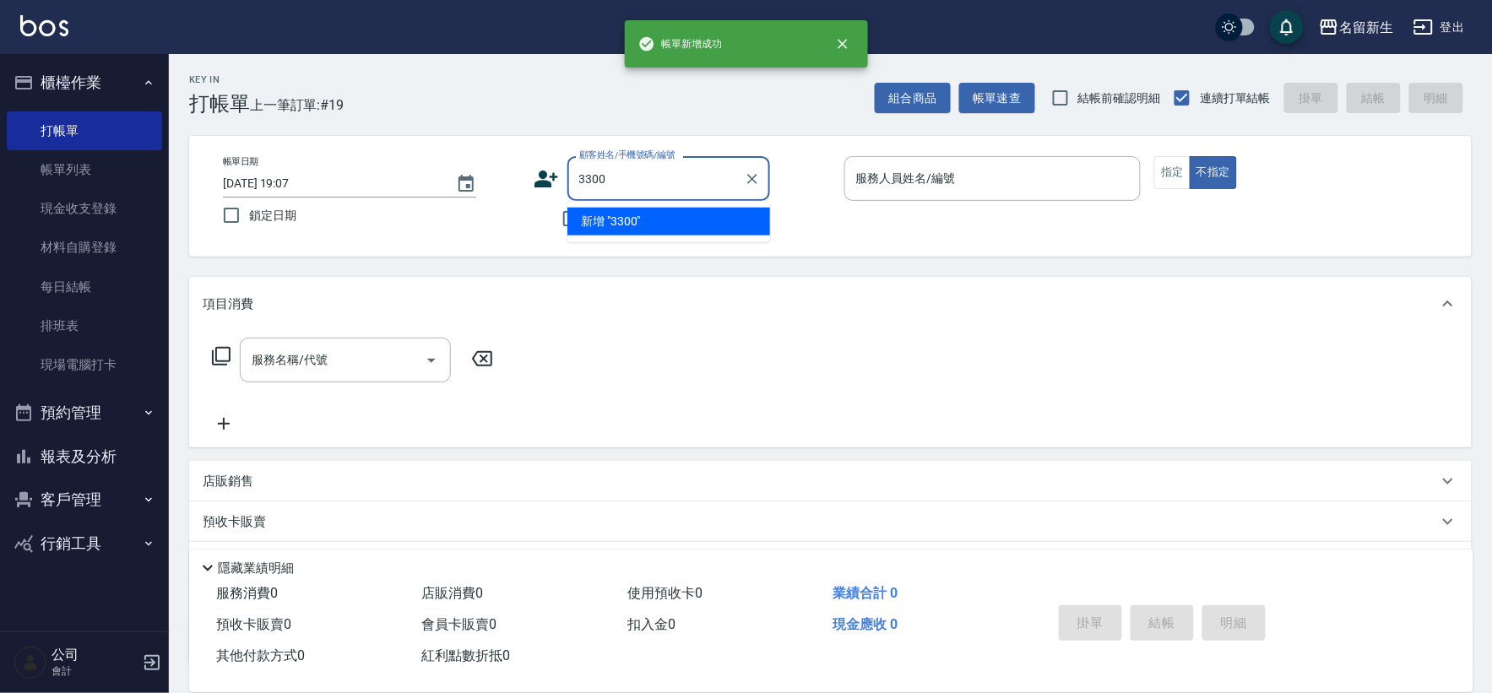
type input "3300"
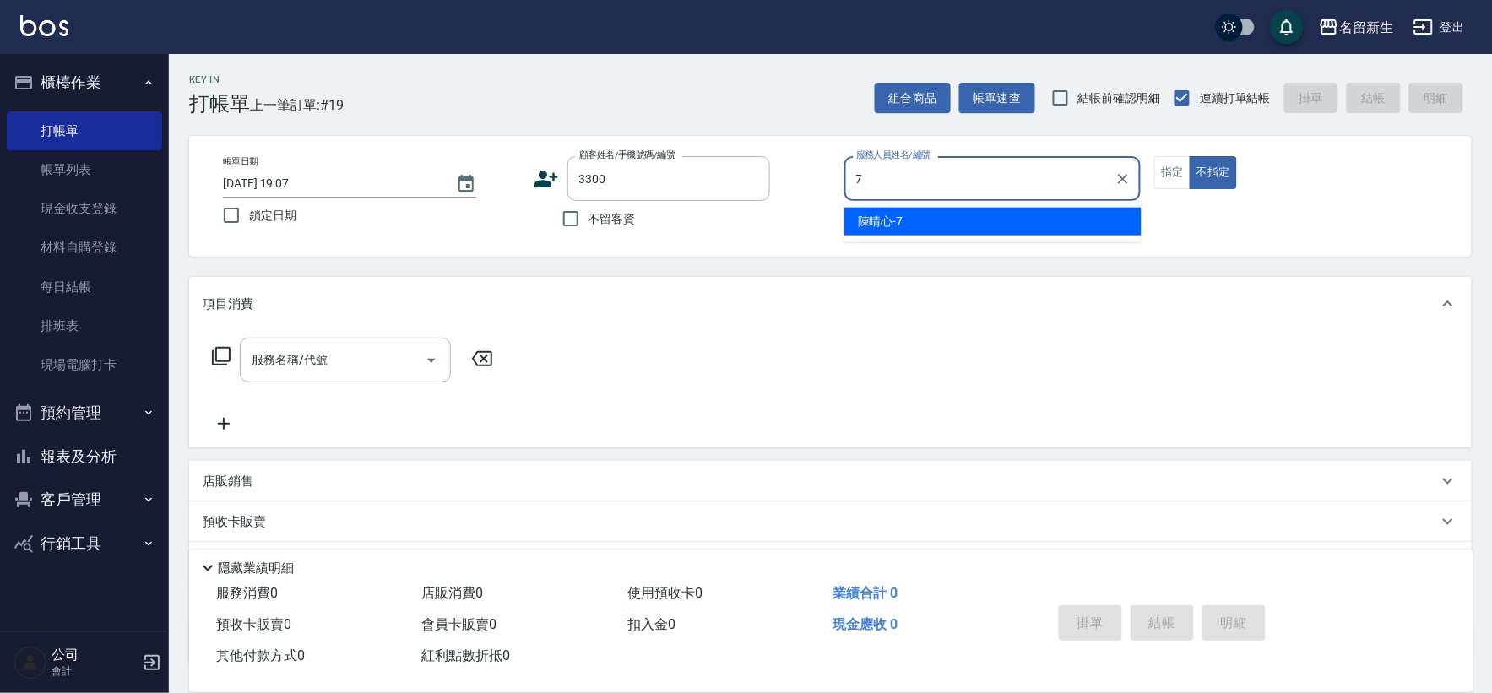
type input "[PERSON_NAME]-7"
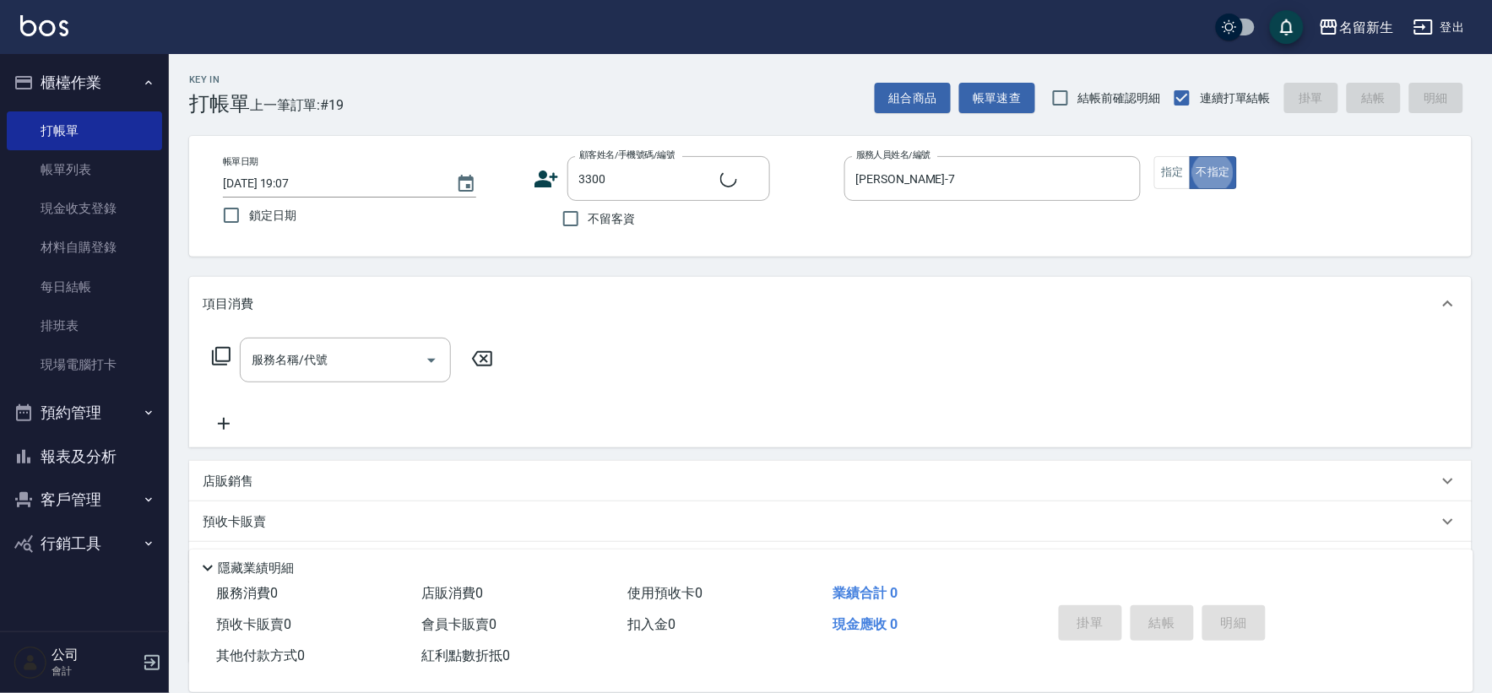
type input "[PERSON_NAME]?/0900188096/3300"
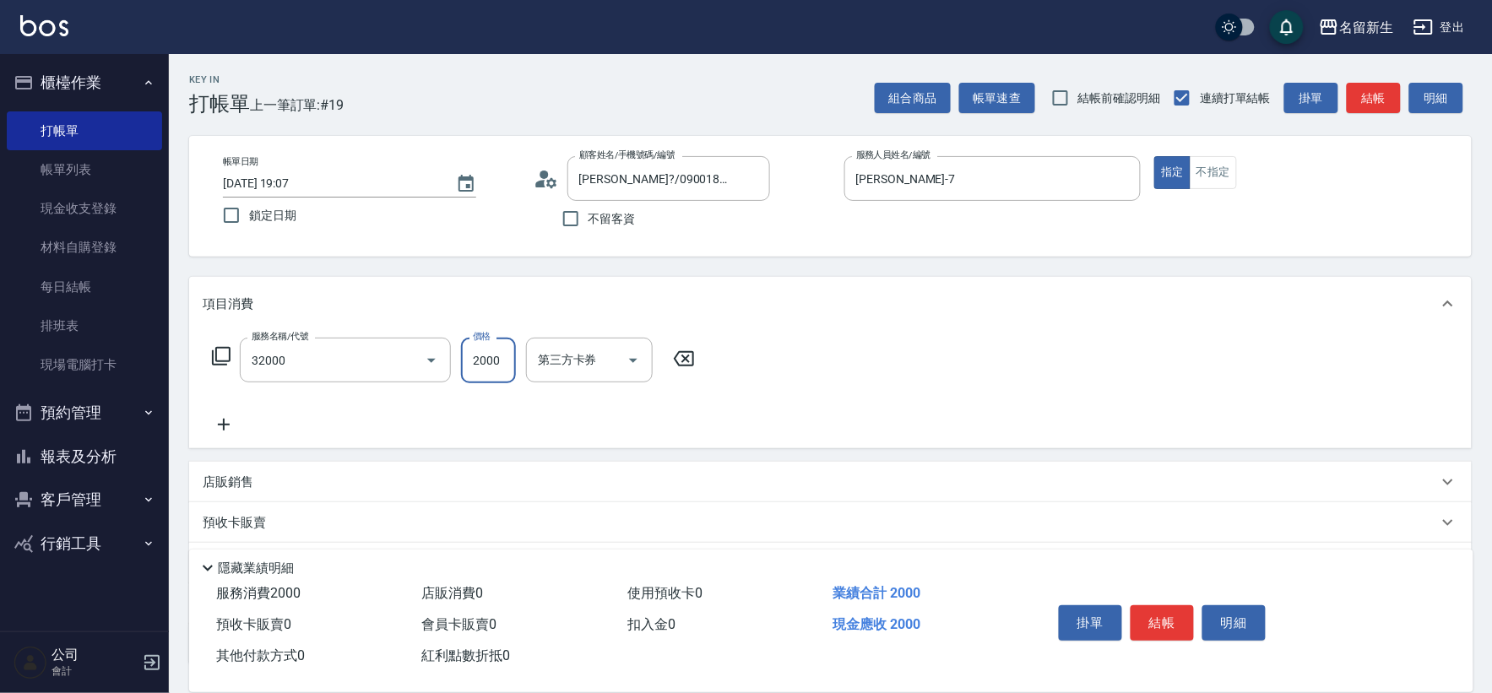
type input "2000以上燙髮(32000)"
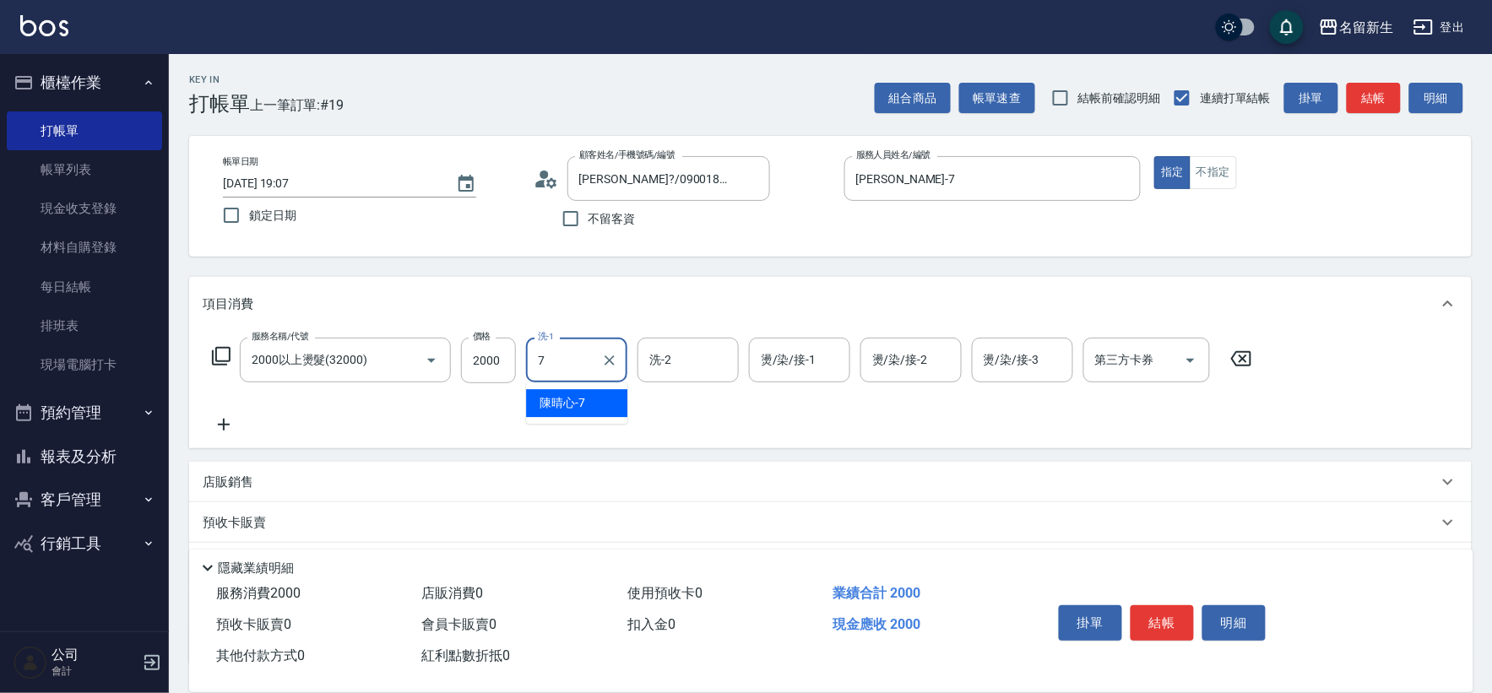
type input "[PERSON_NAME]-7"
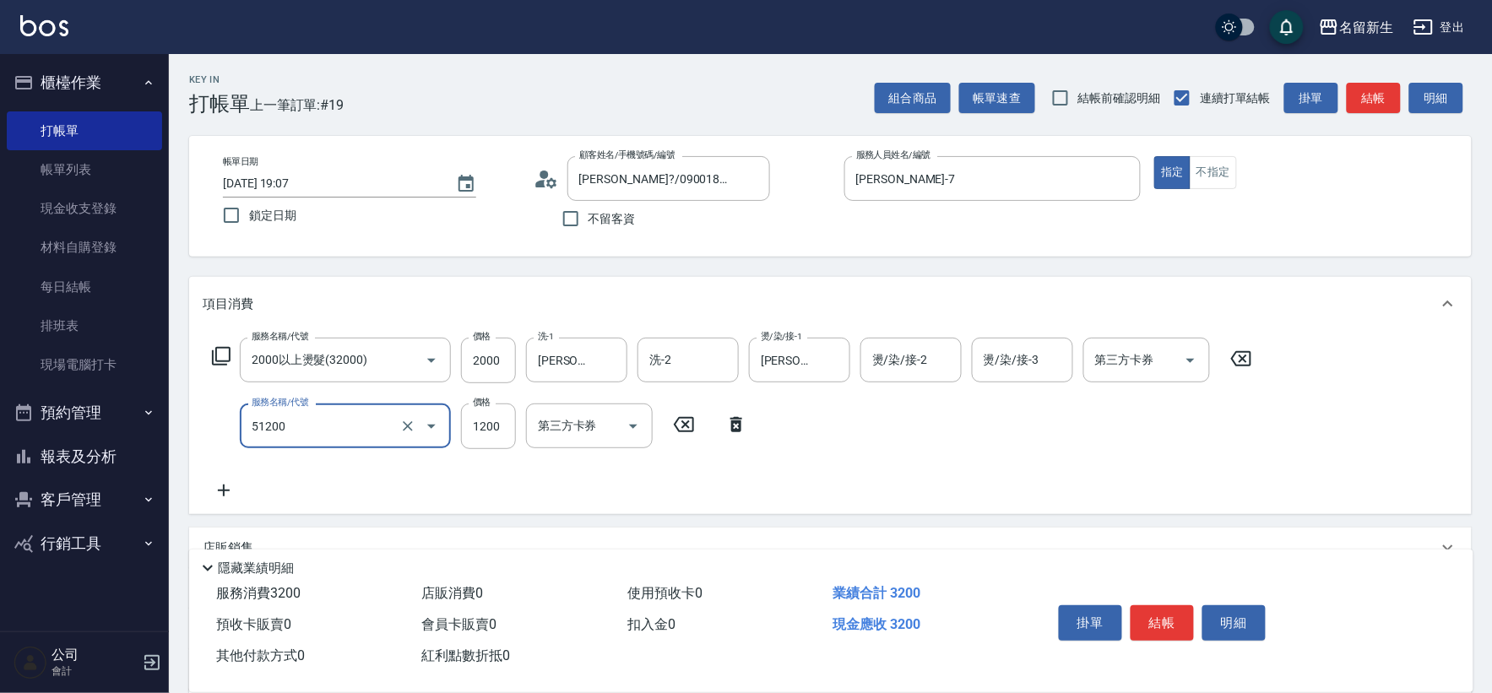
type input "原價801~1200護髮(51200)"
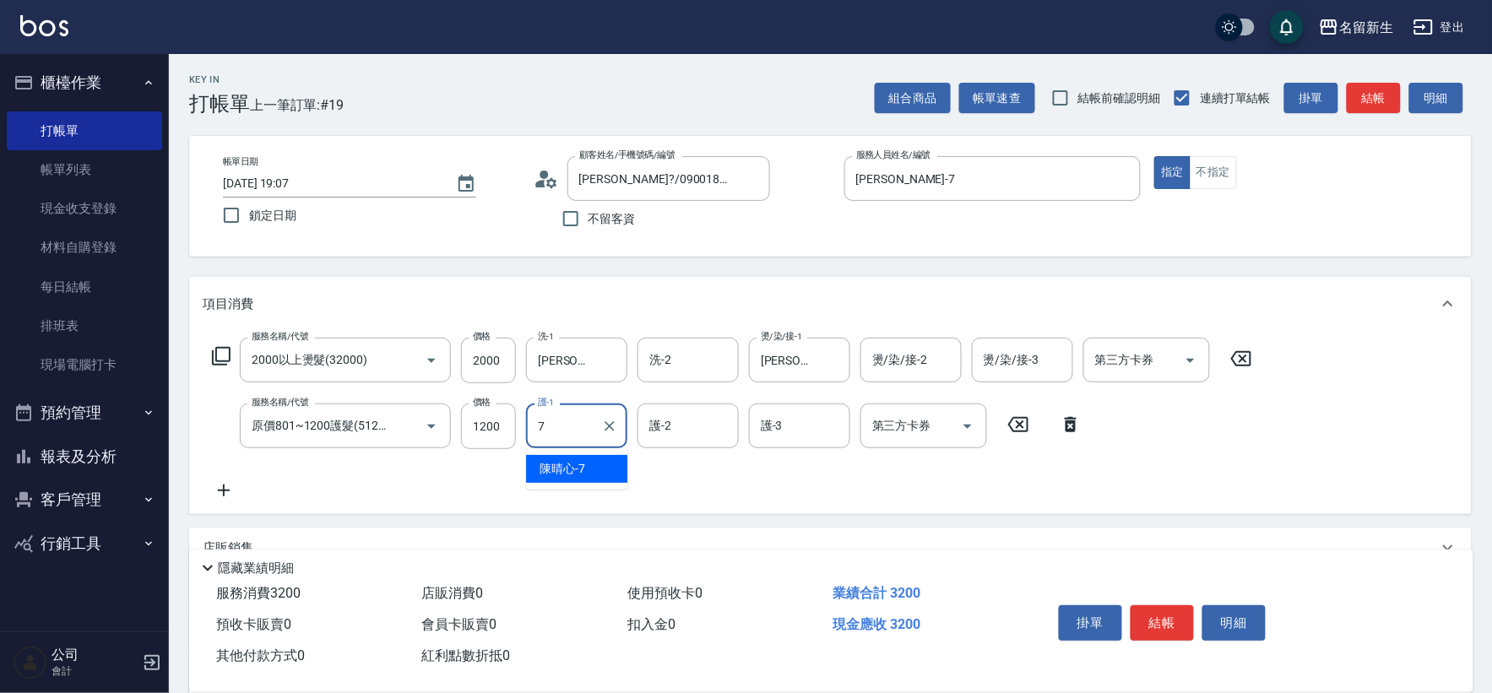
type input "[PERSON_NAME]-7"
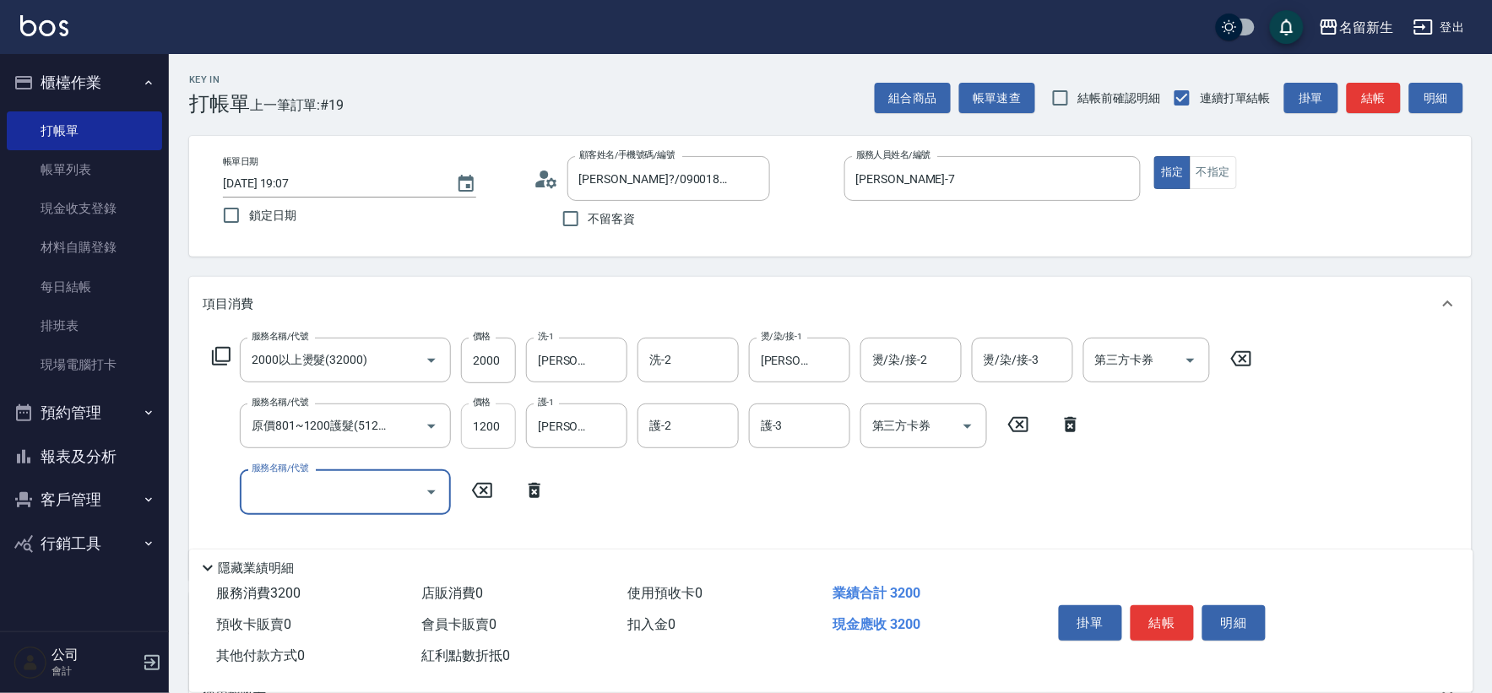
click at [481, 431] on input "1200" at bounding box center [488, 427] width 55 height 46
type input "1020"
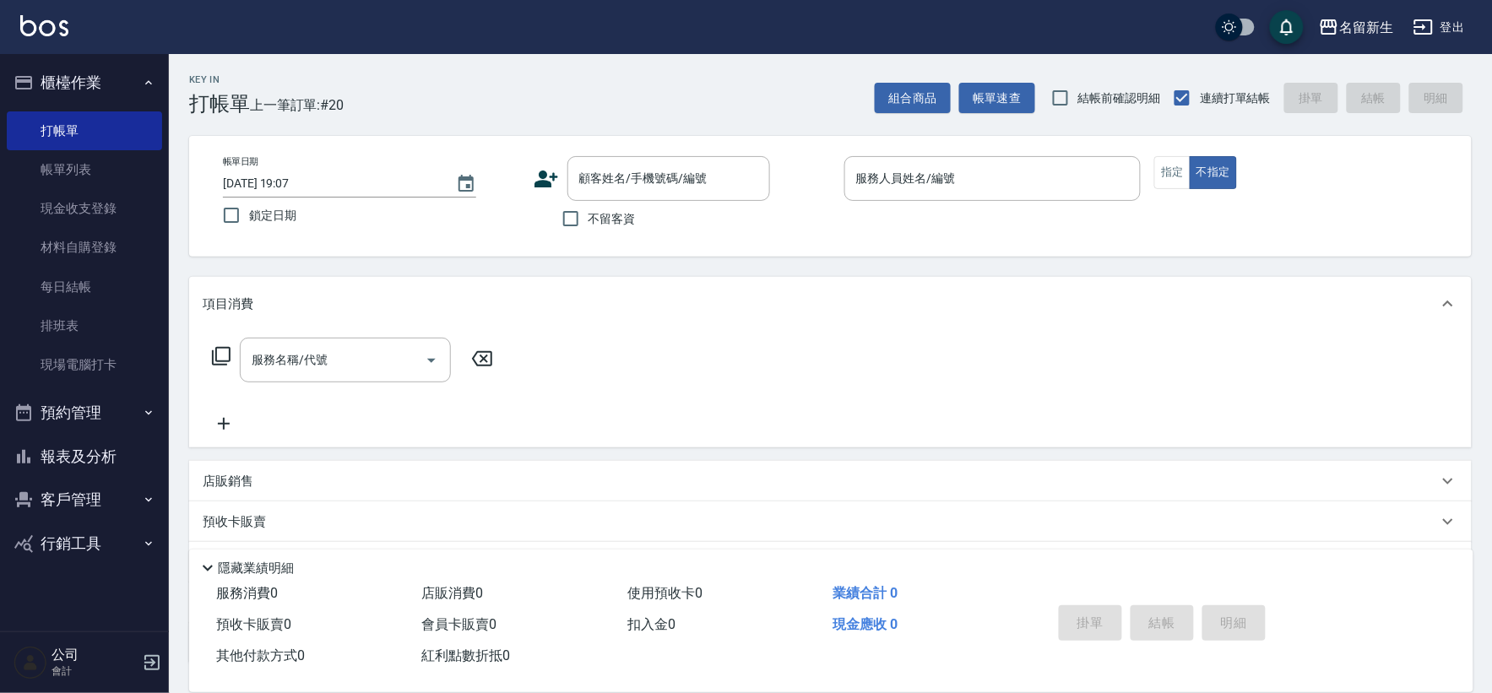
click at [606, 221] on span "不留客資" at bounding box center [611, 219] width 47 height 18
click at [588, 221] on input "不留客資" at bounding box center [570, 218] width 35 height 35
checkbox input "true"
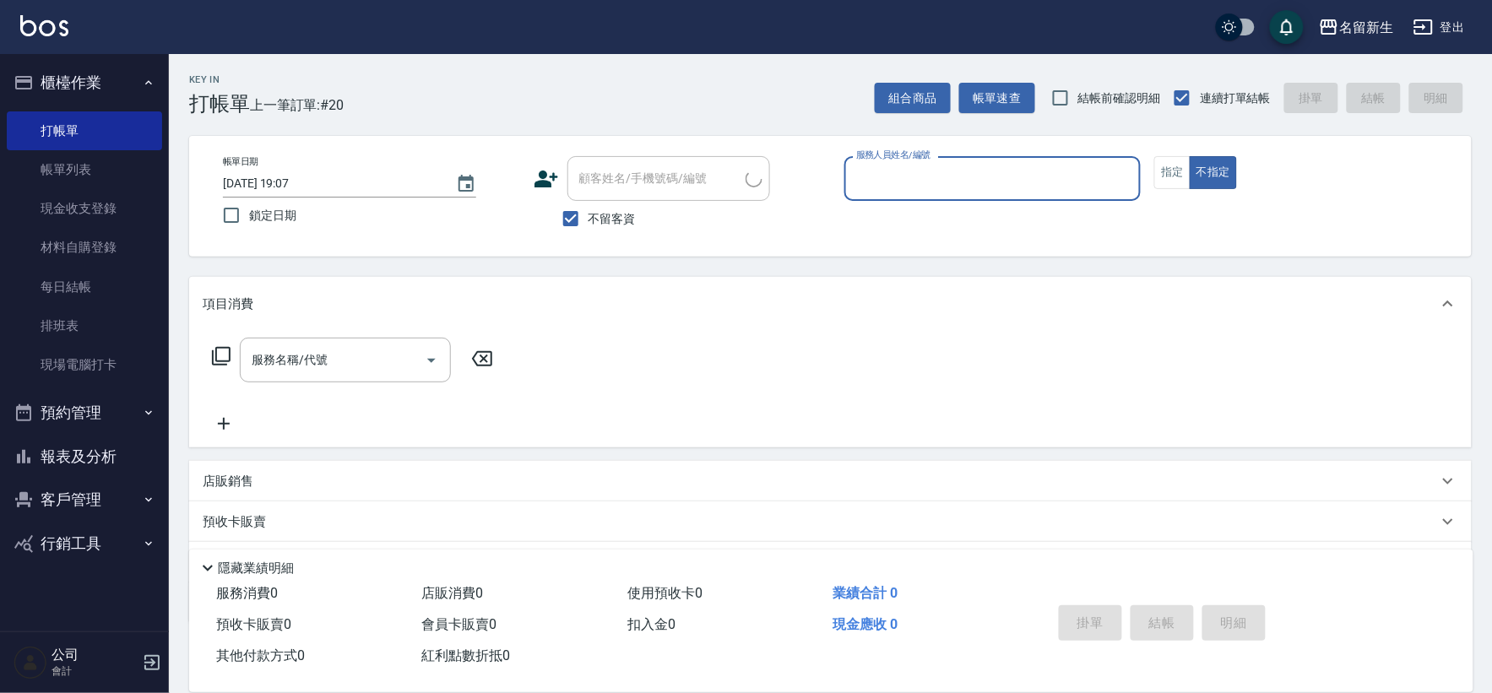
type input "2"
type input "[PERSON_NAME]-7"
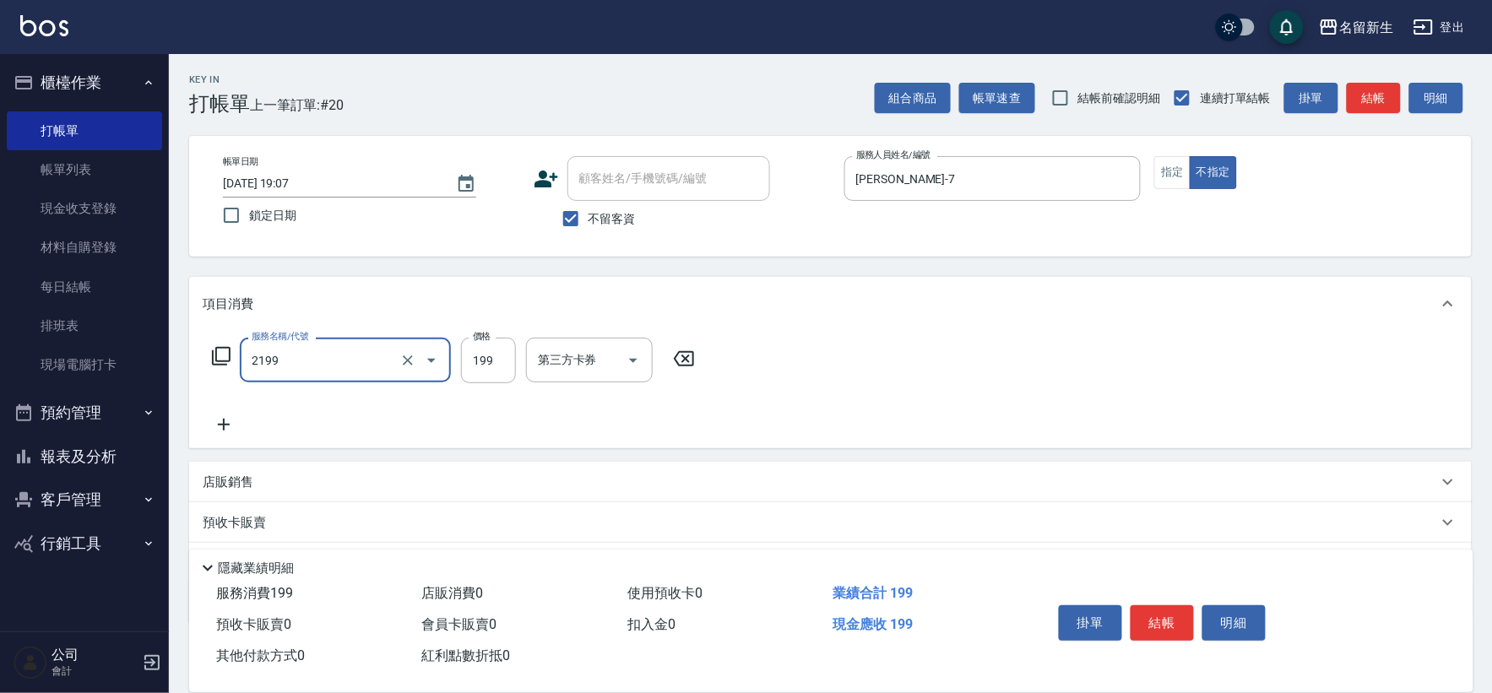
type input "不指定剪髮活動(2199)"
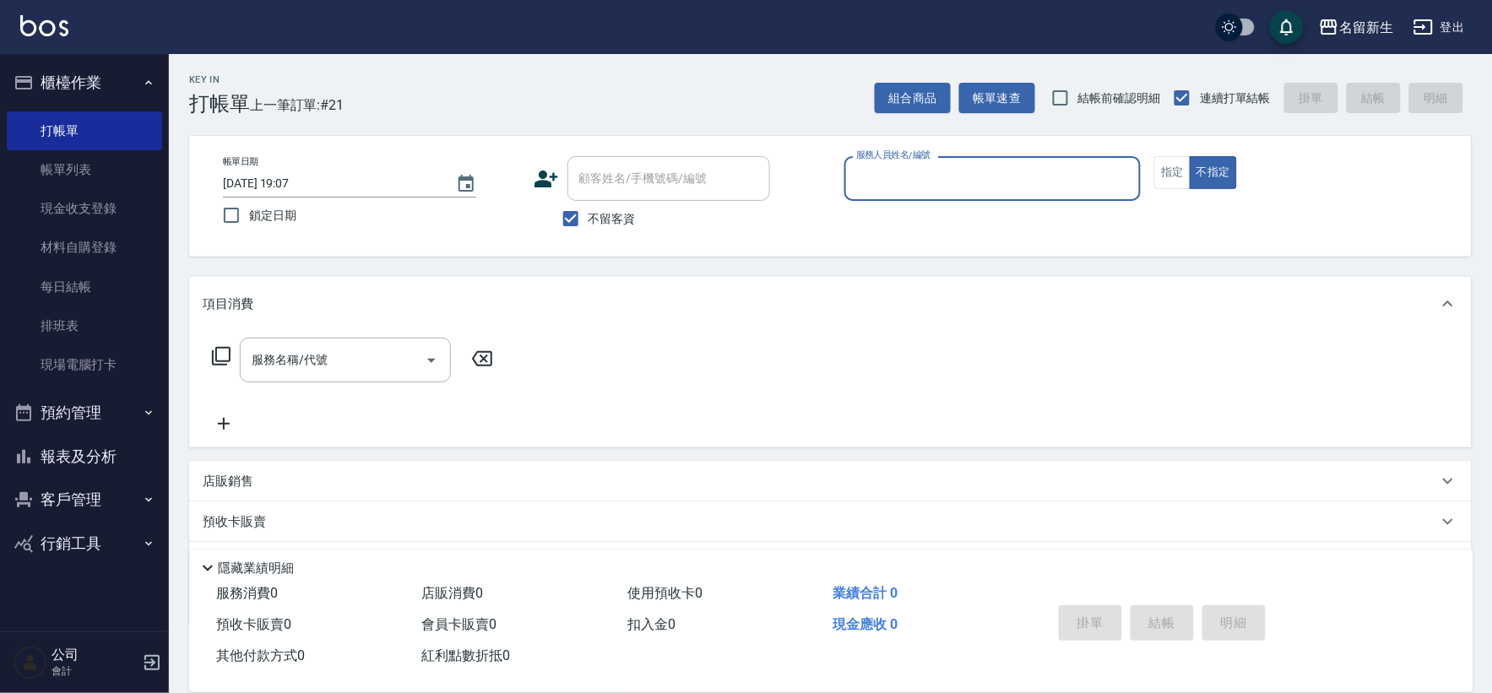
click at [553, 179] on icon at bounding box center [546, 179] width 24 height 17
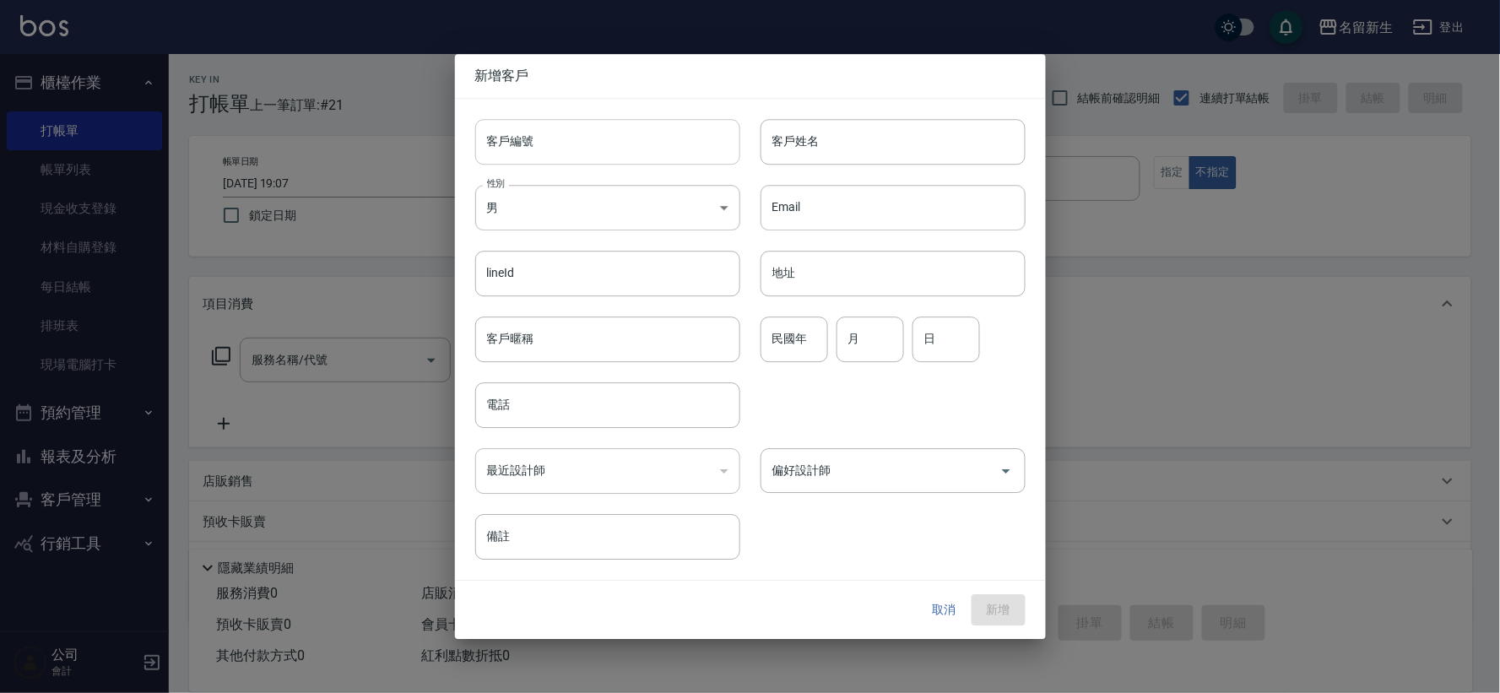
click at [567, 148] on input "客戶編號" at bounding box center [607, 142] width 265 height 46
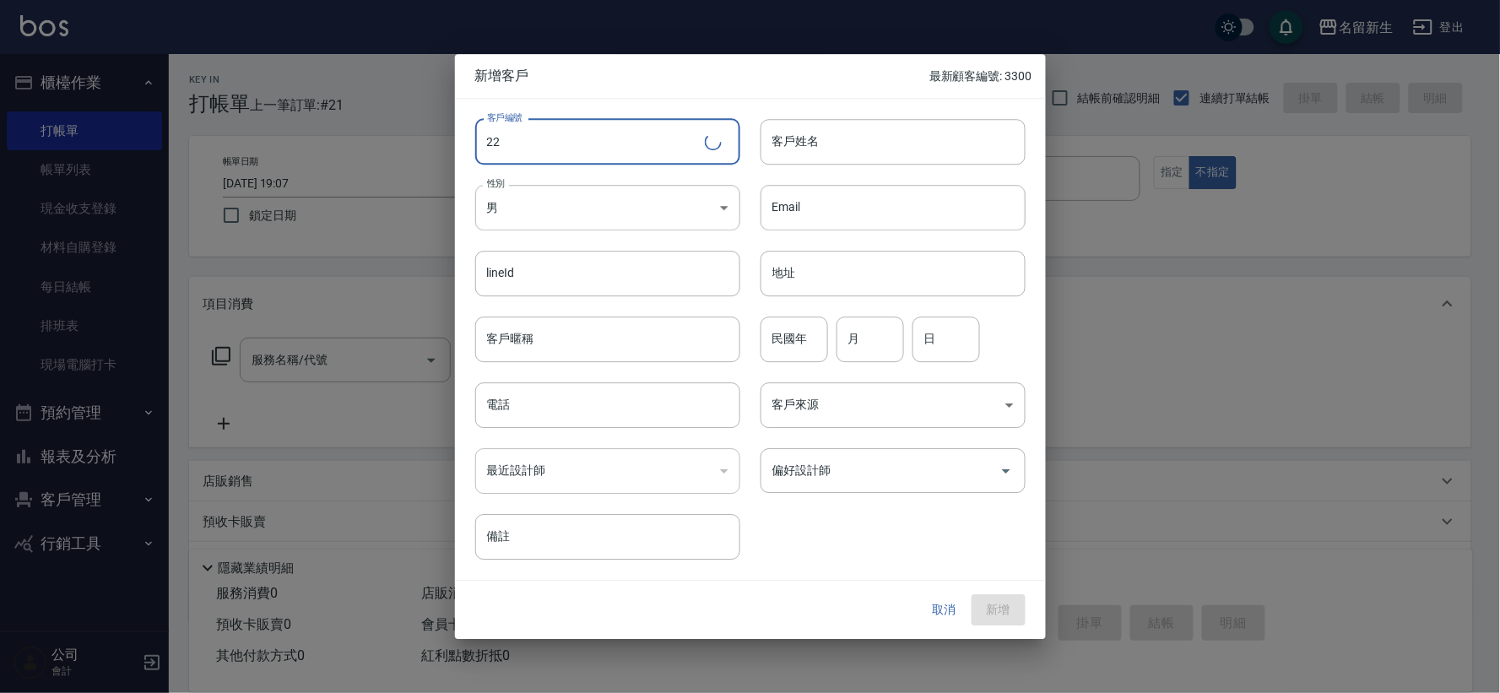
type input "2"
type input "3373"
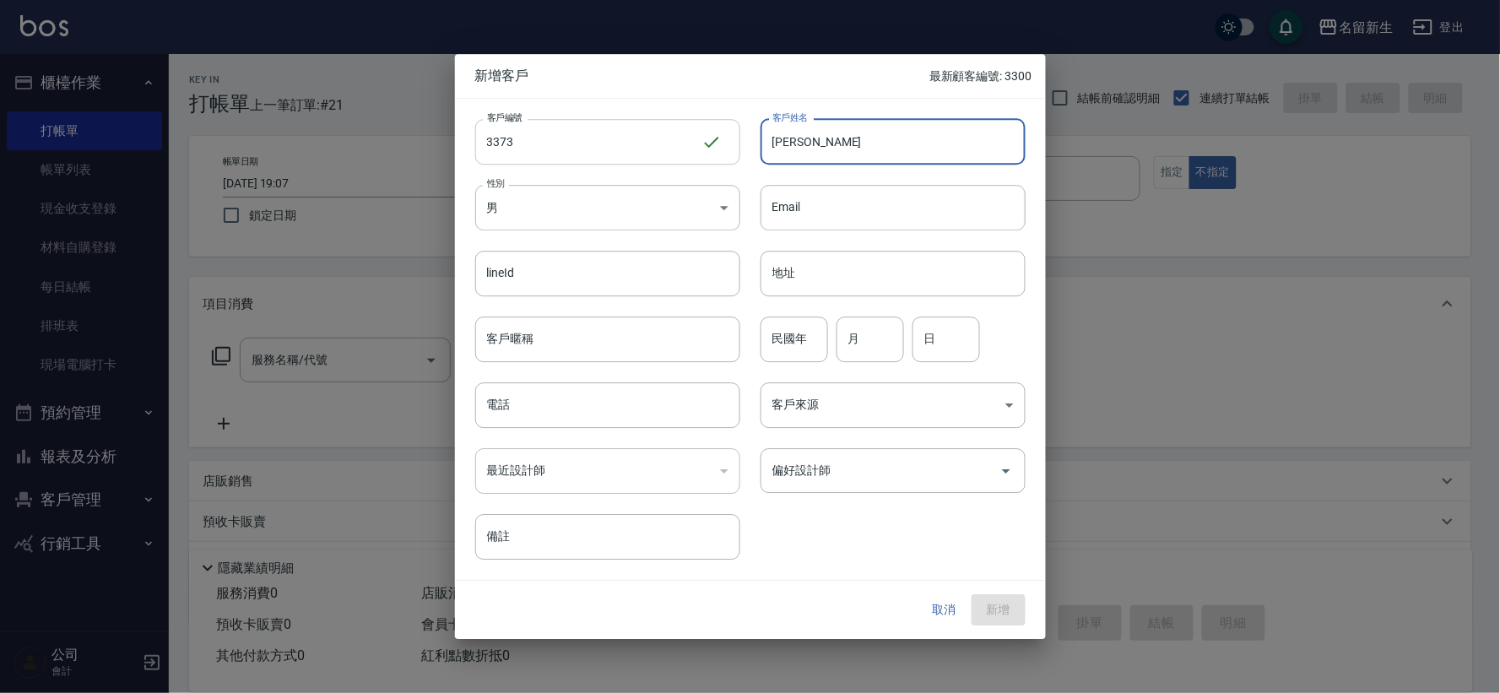
type input "[PERSON_NAME]"
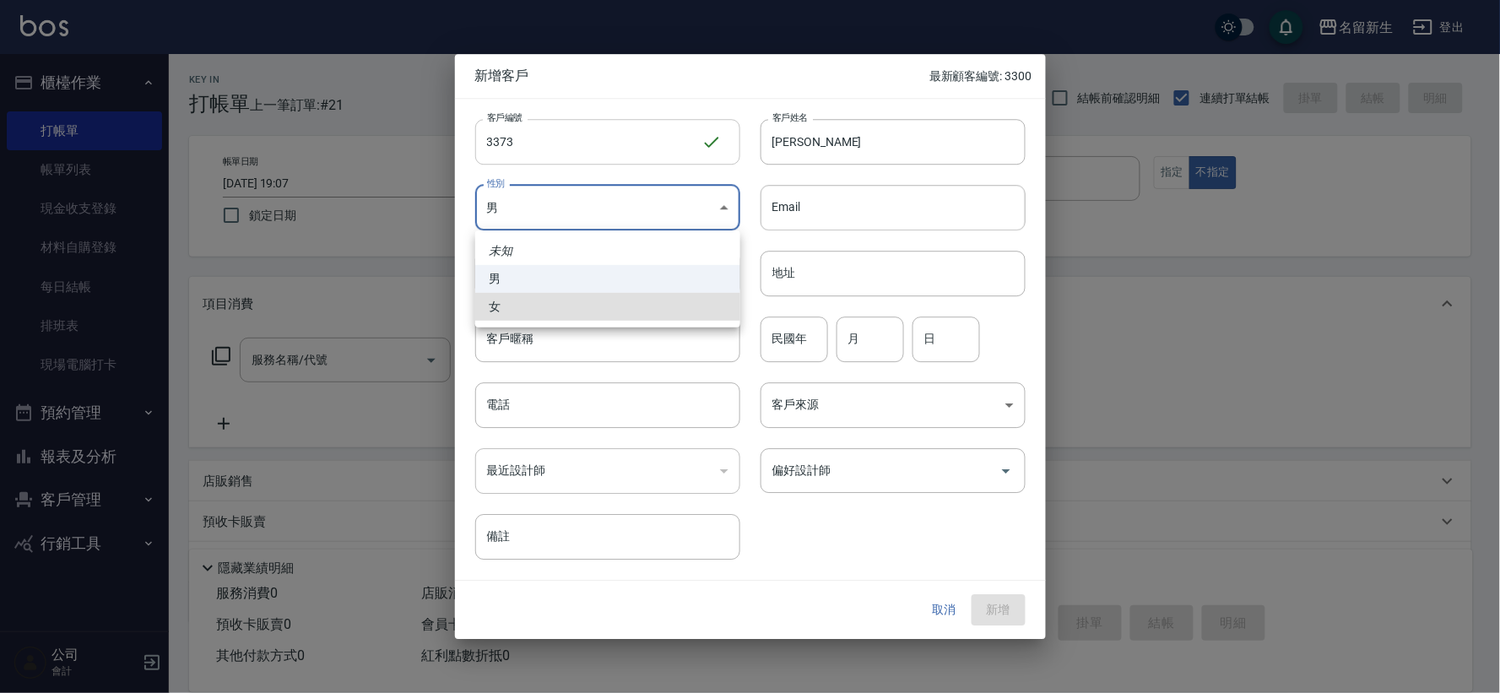
type input "[DEMOGRAPHIC_DATA]"
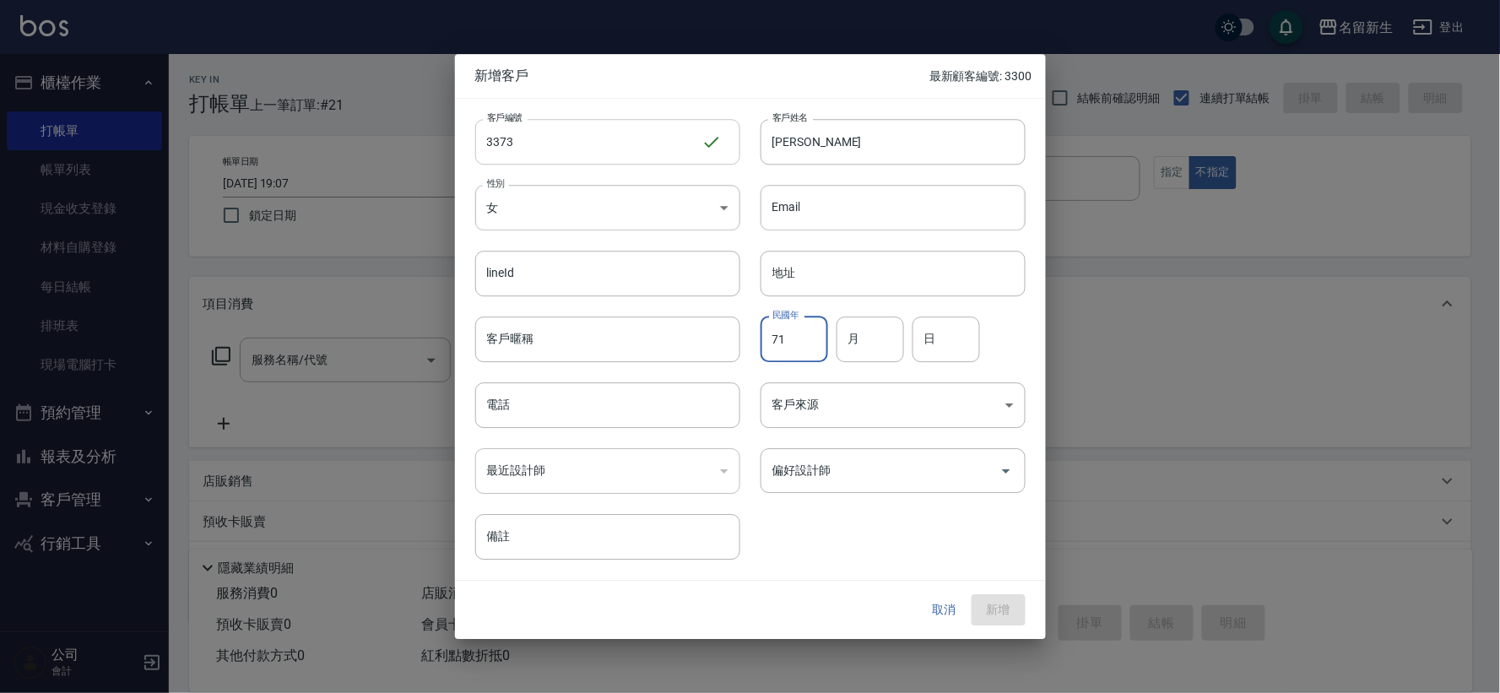
type input "71"
type input "01"
type input "28"
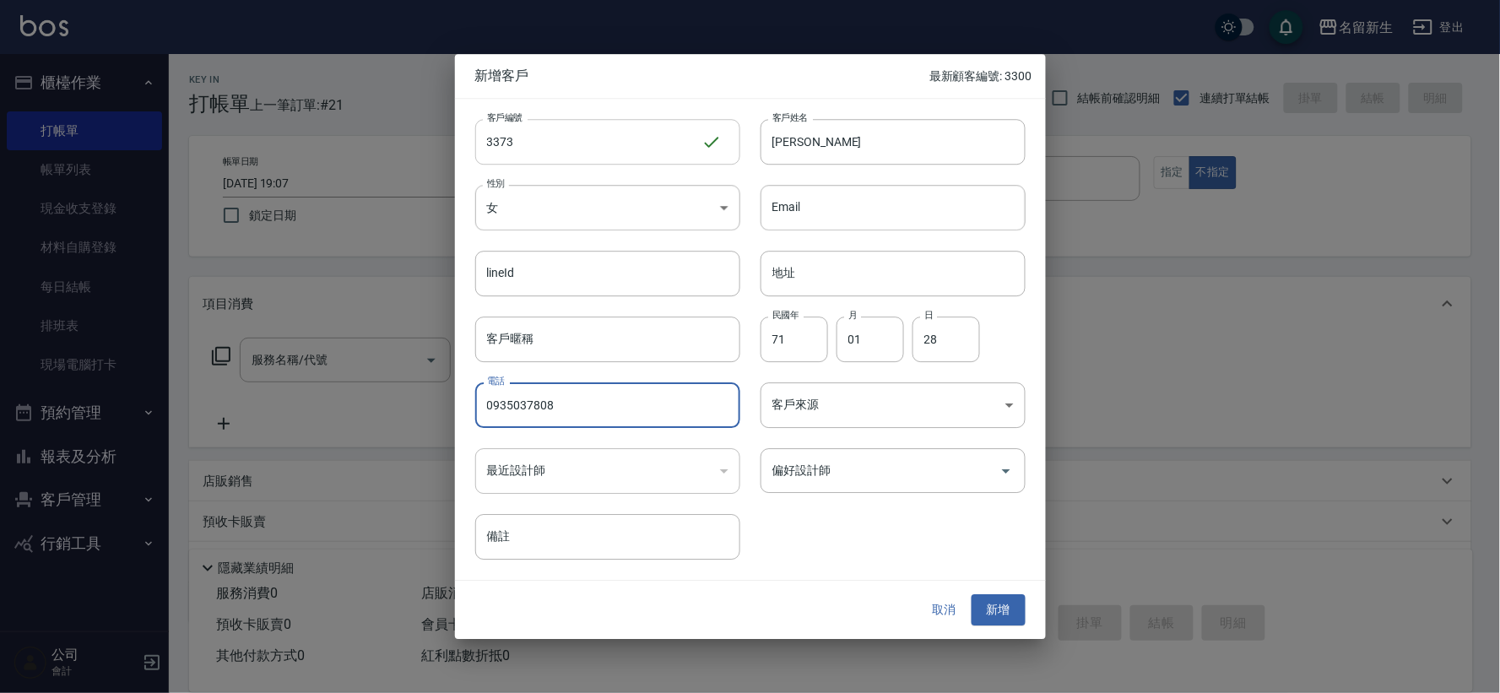
type input "0935037808"
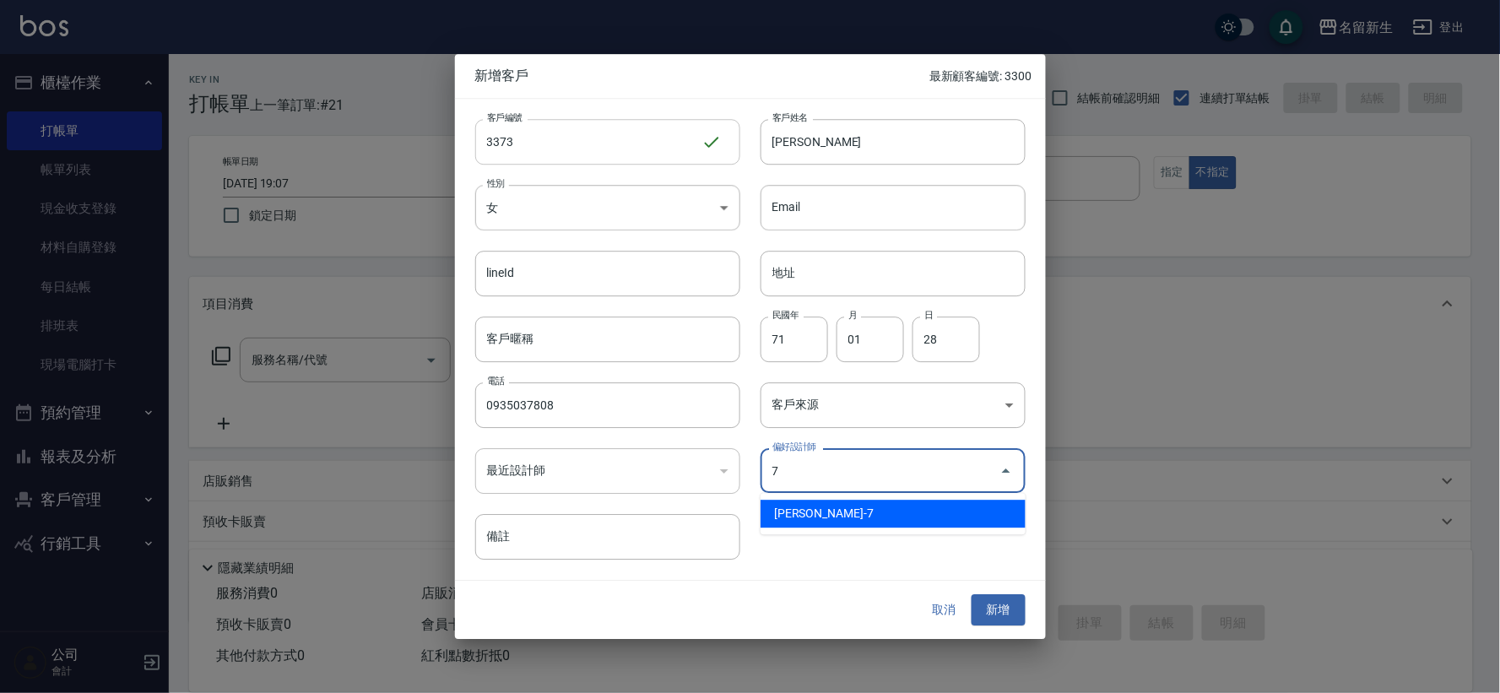
type input "陳晴心"
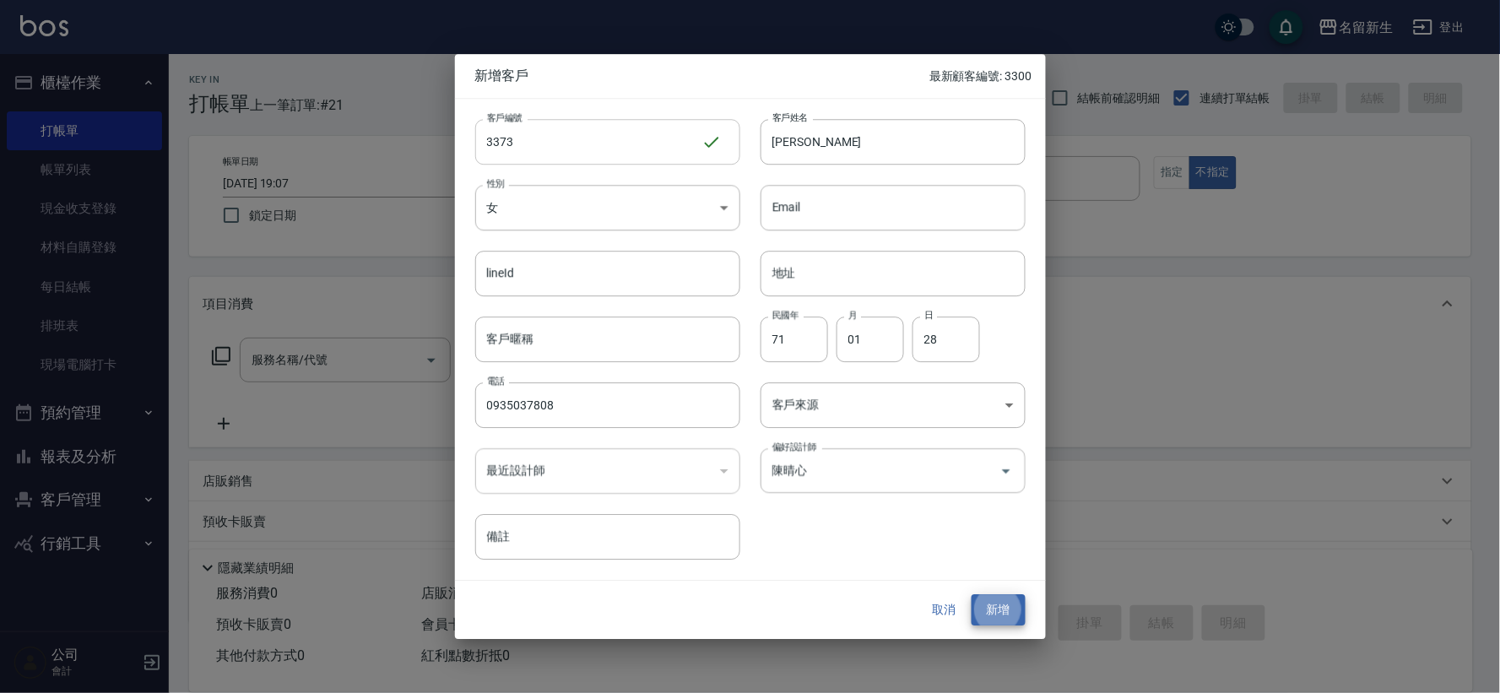
click at [972, 595] on button "新增" at bounding box center [999, 610] width 54 height 31
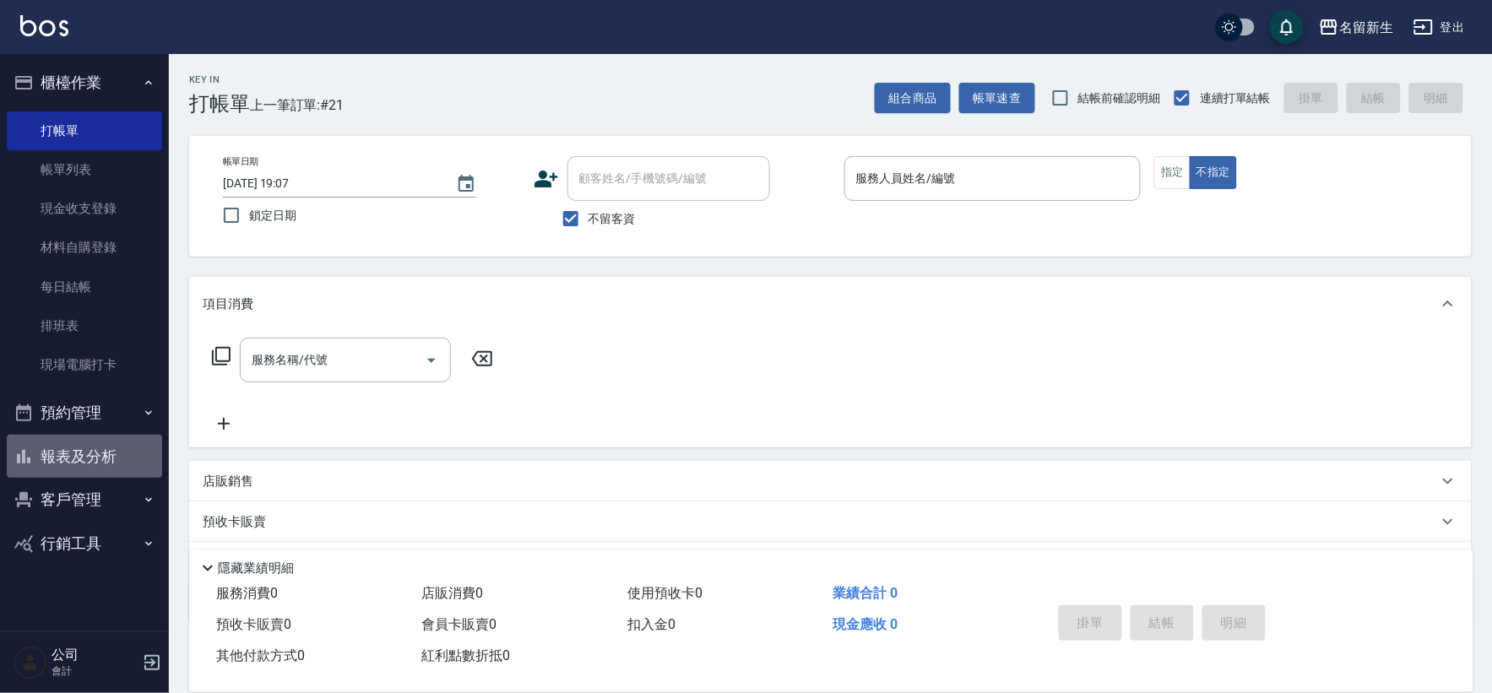
click at [107, 435] on button "報表及分析" at bounding box center [84, 457] width 155 height 44
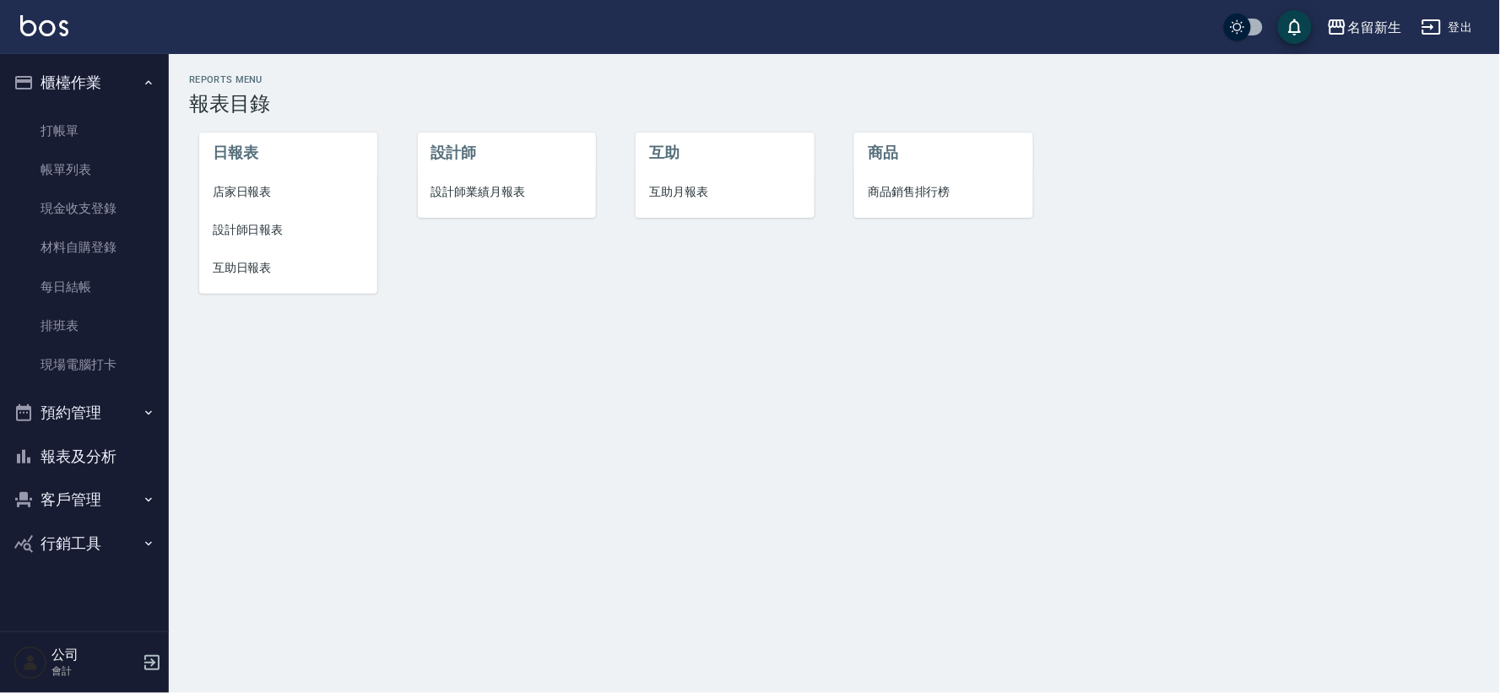
click at [504, 174] on li "設計師業績月報表" at bounding box center [507, 192] width 178 height 38
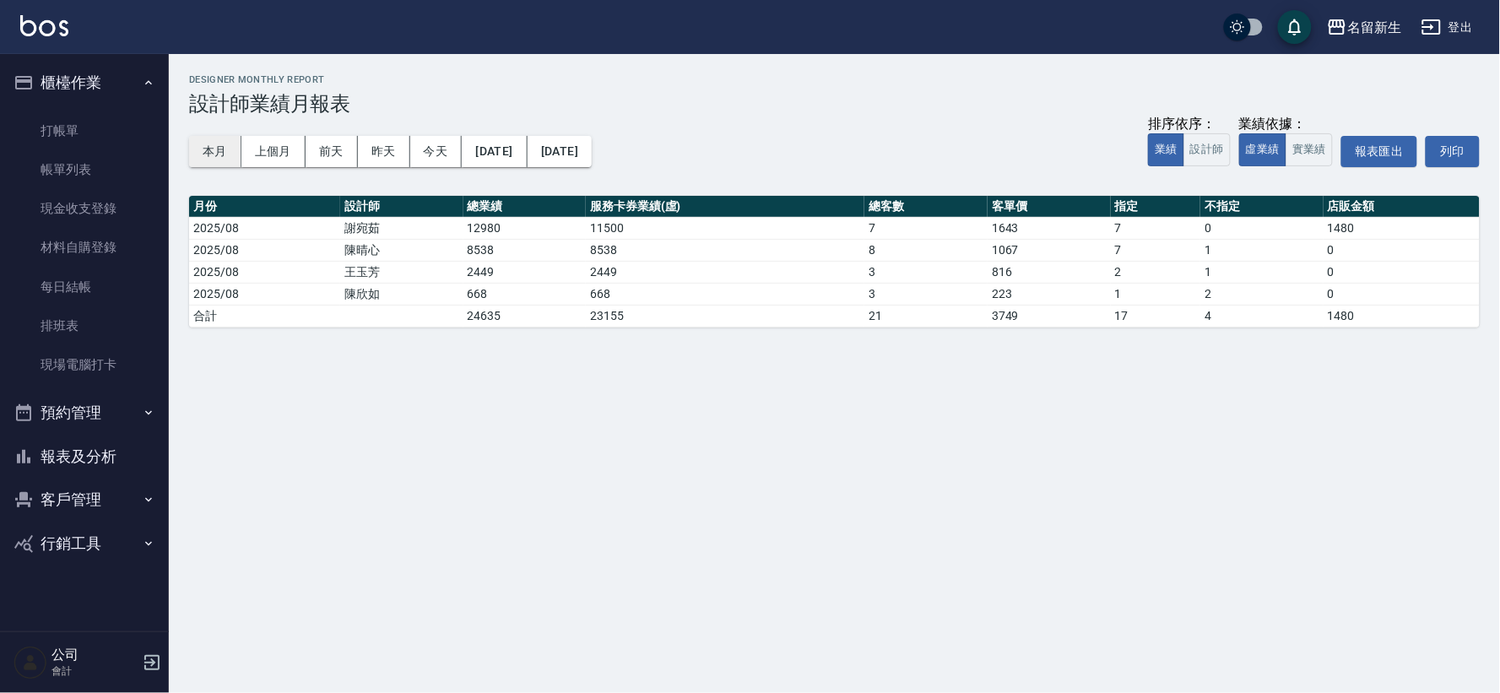
click at [232, 149] on button "本月" at bounding box center [215, 151] width 52 height 31
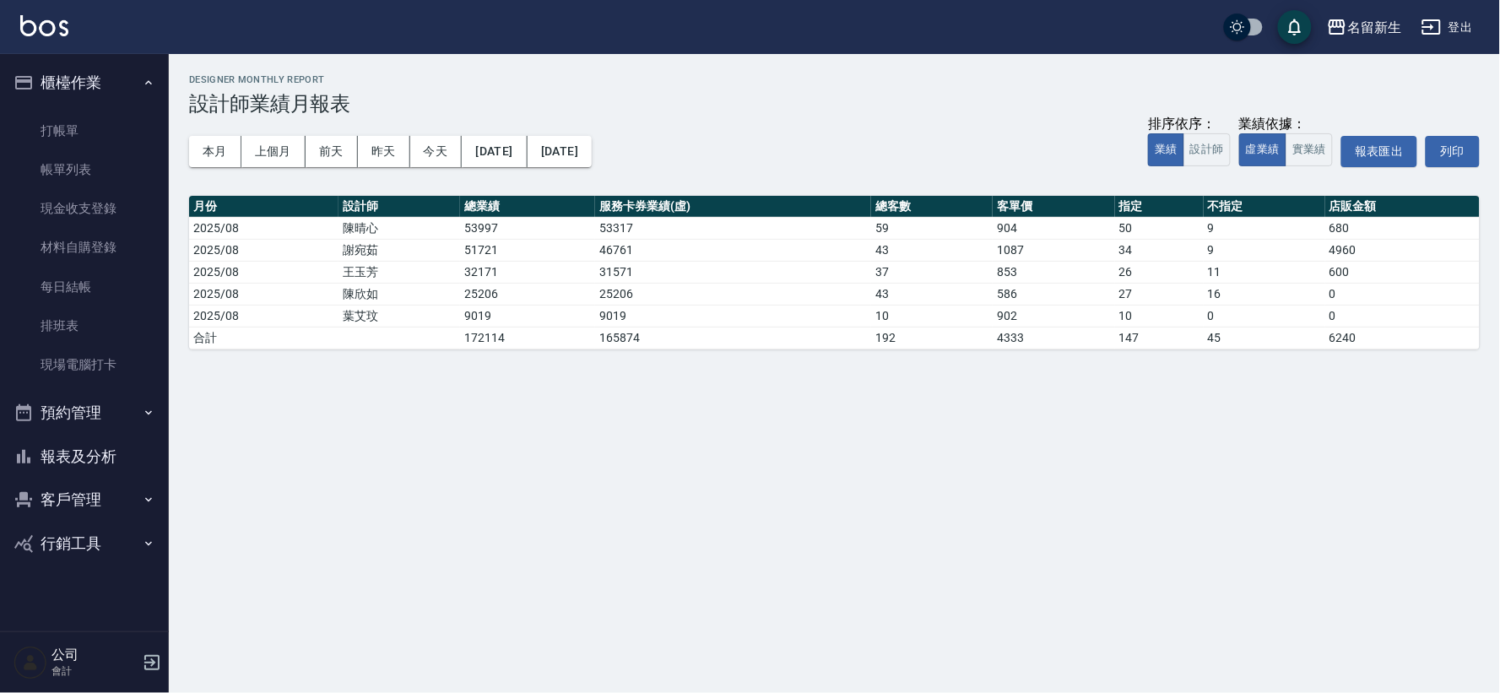
click at [79, 457] on button "報表及分析" at bounding box center [84, 457] width 155 height 44
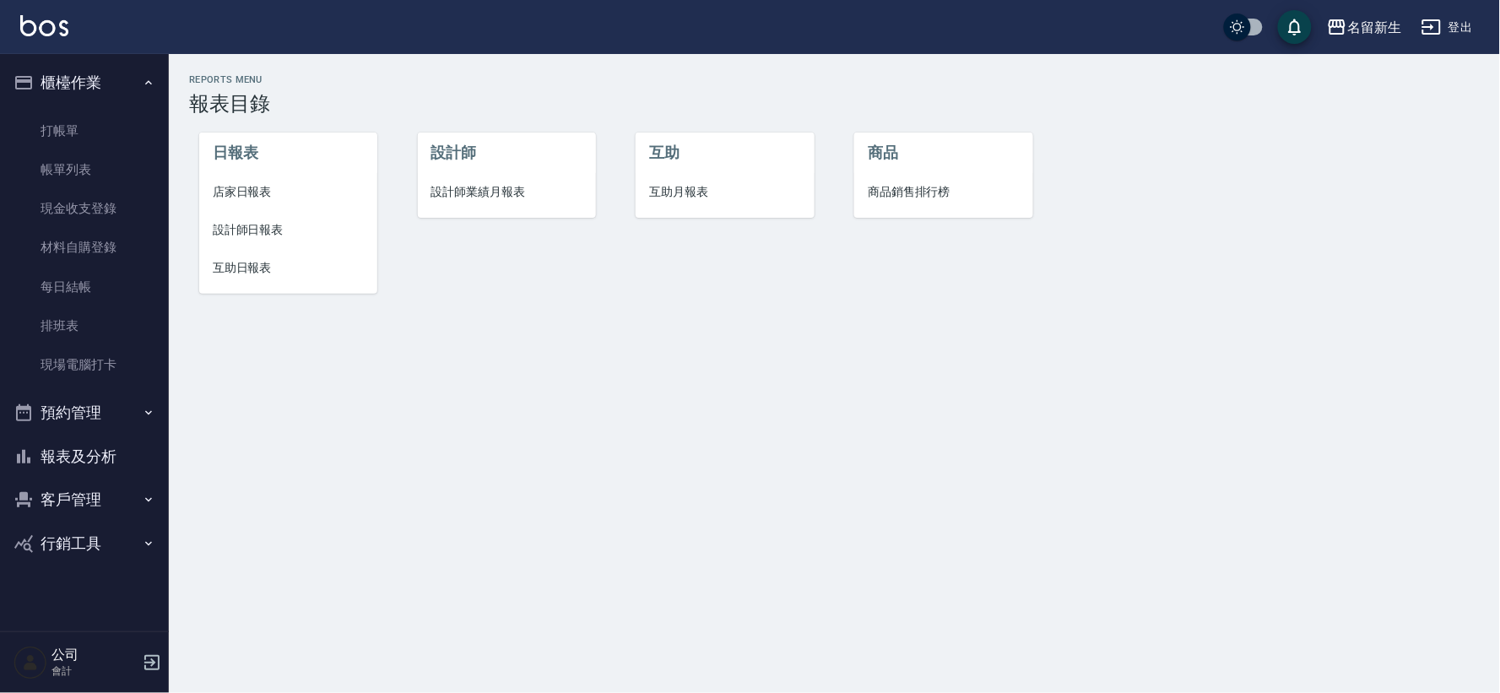
click at [258, 222] on span "設計師日報表" at bounding box center [288, 230] width 151 height 18
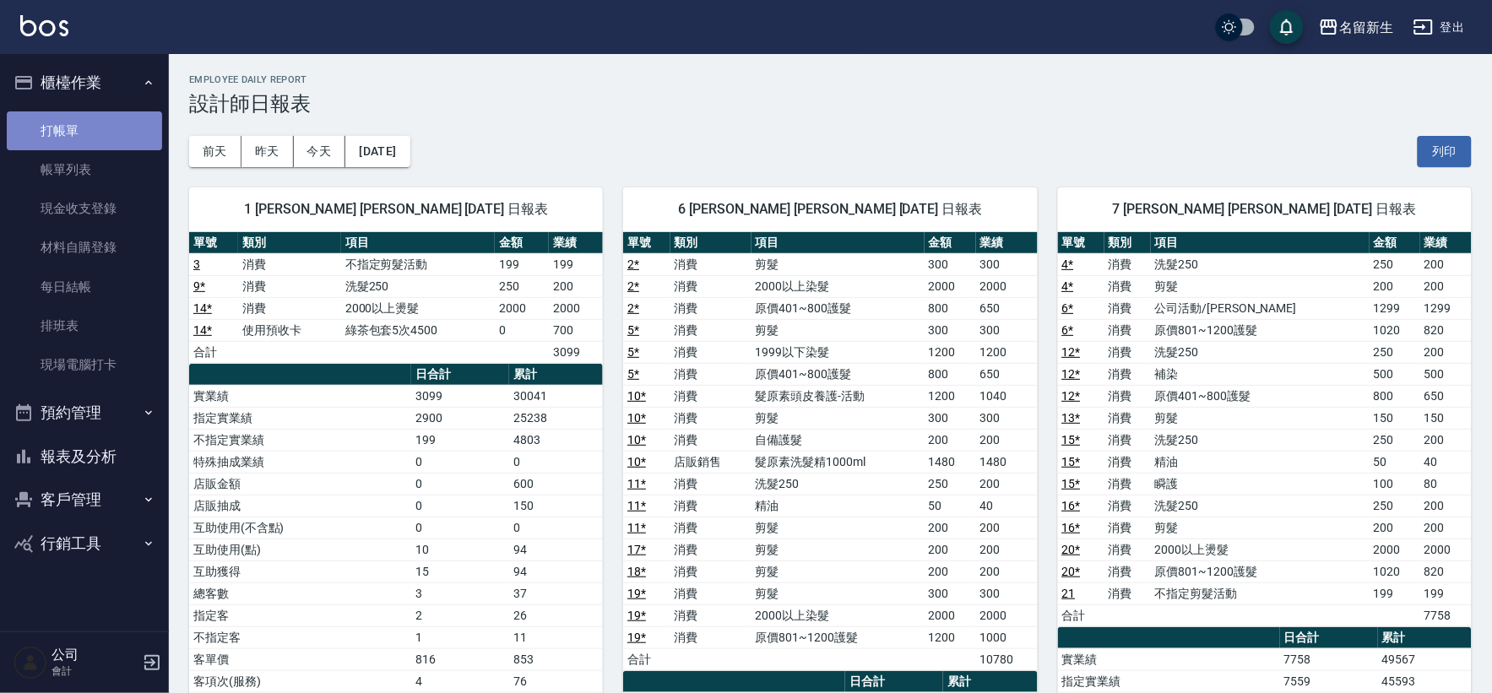
click at [111, 130] on link "打帳單" at bounding box center [84, 130] width 155 height 39
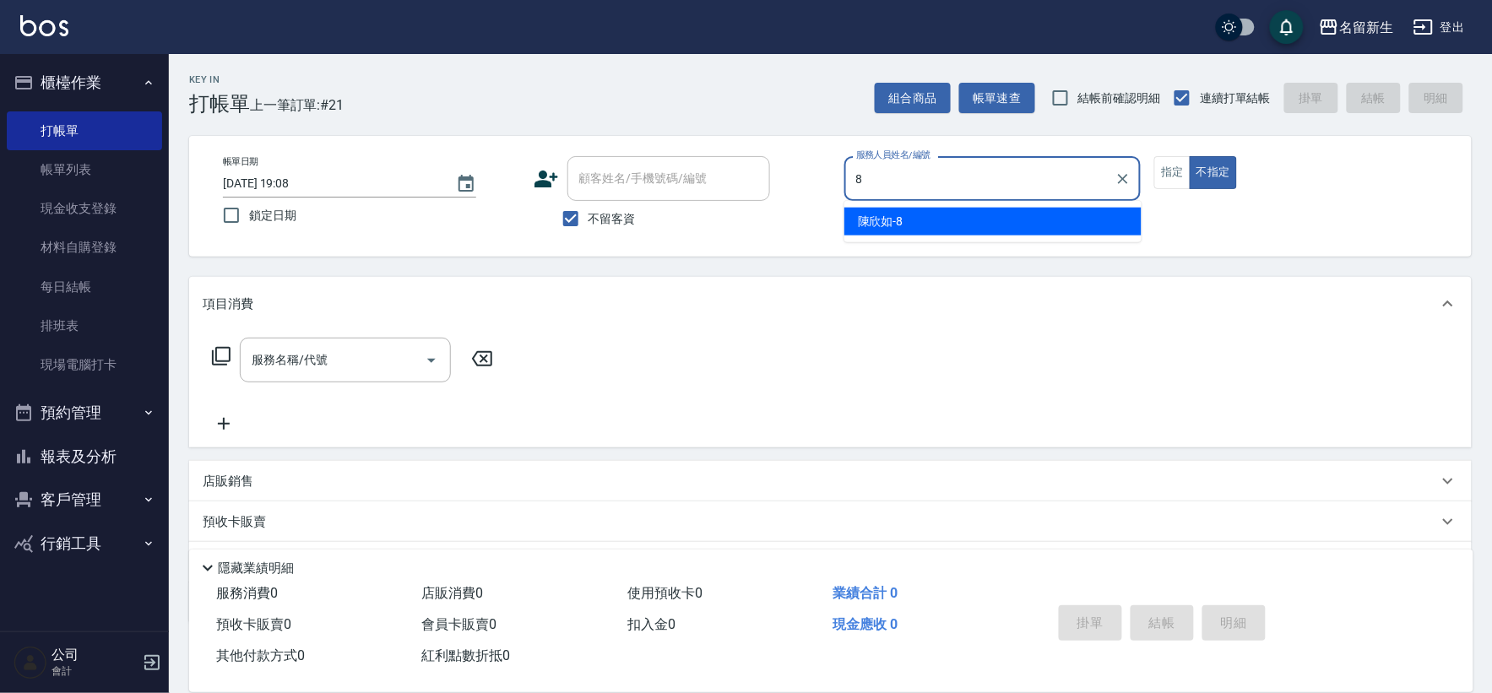
type input "8"
type button "false"
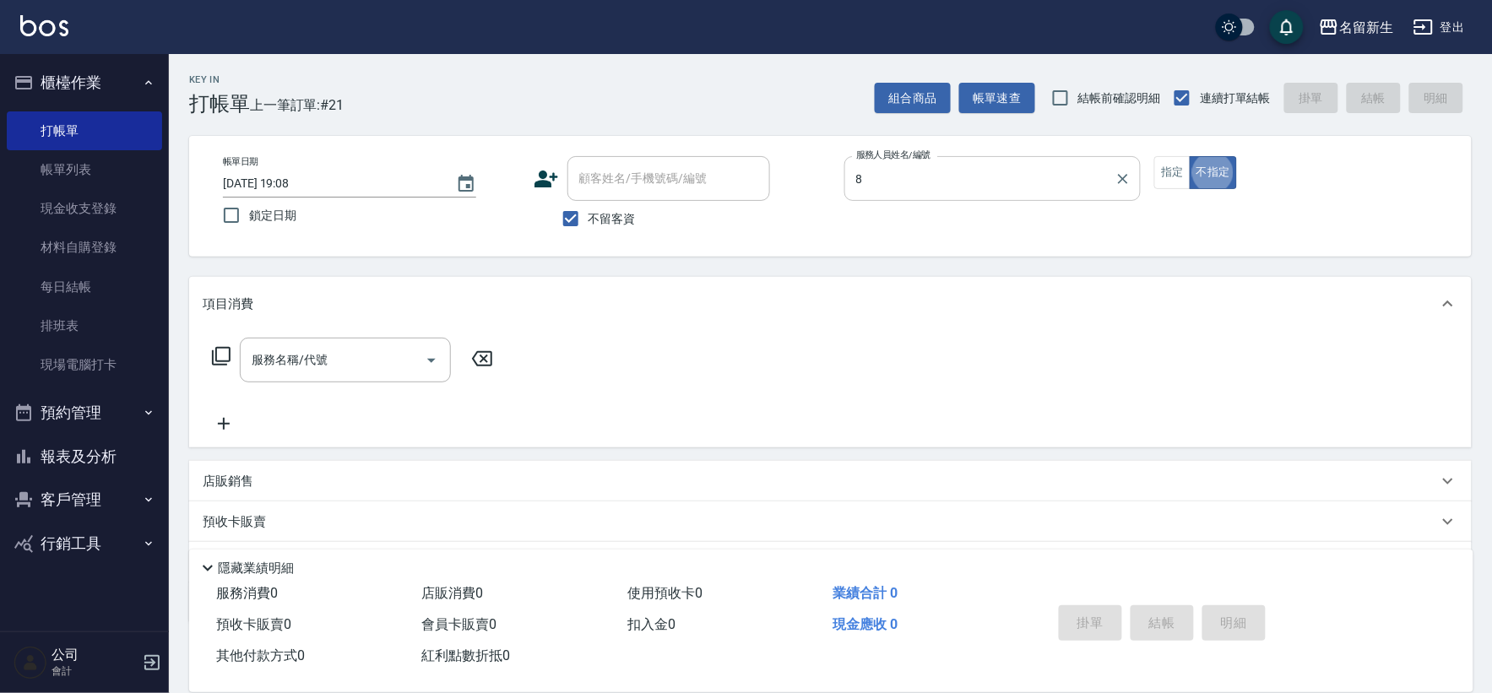
type input "[PERSON_NAME]-8"
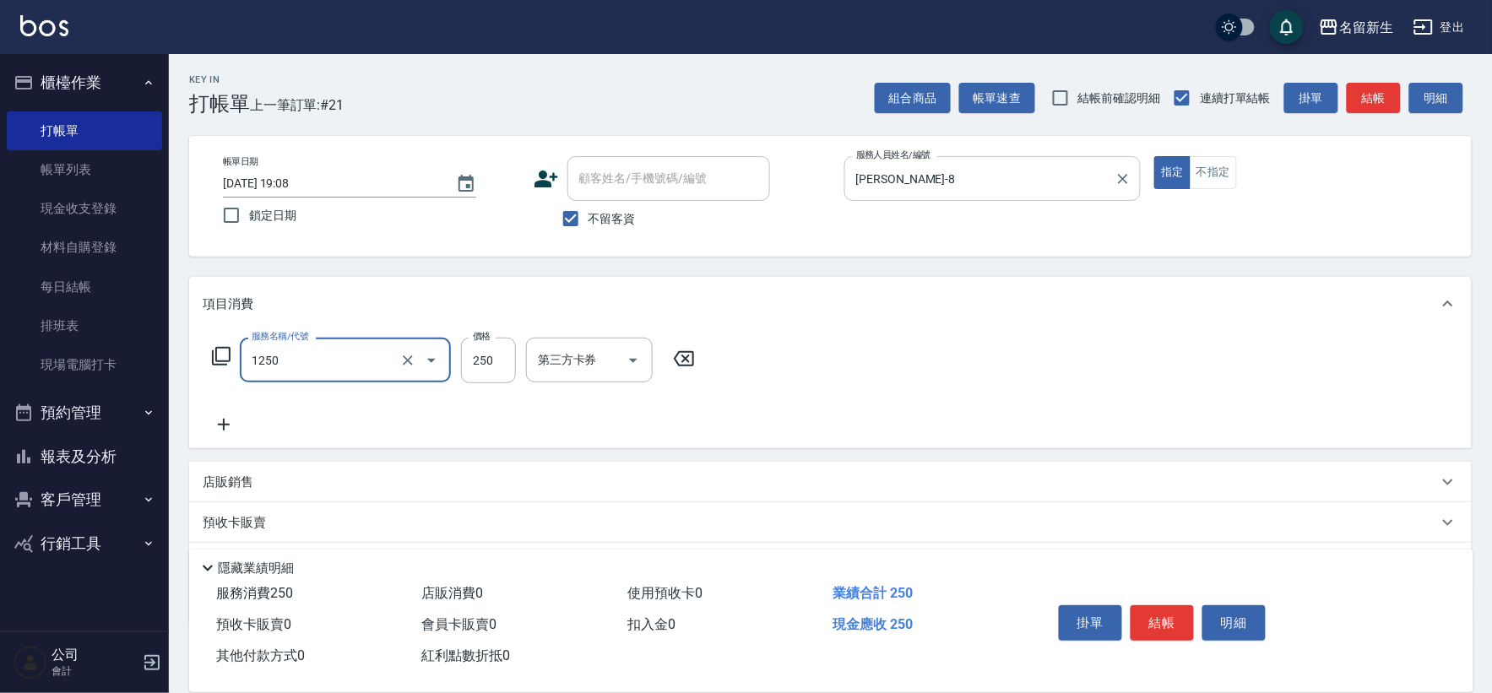
type input "洗髮250(1250)"
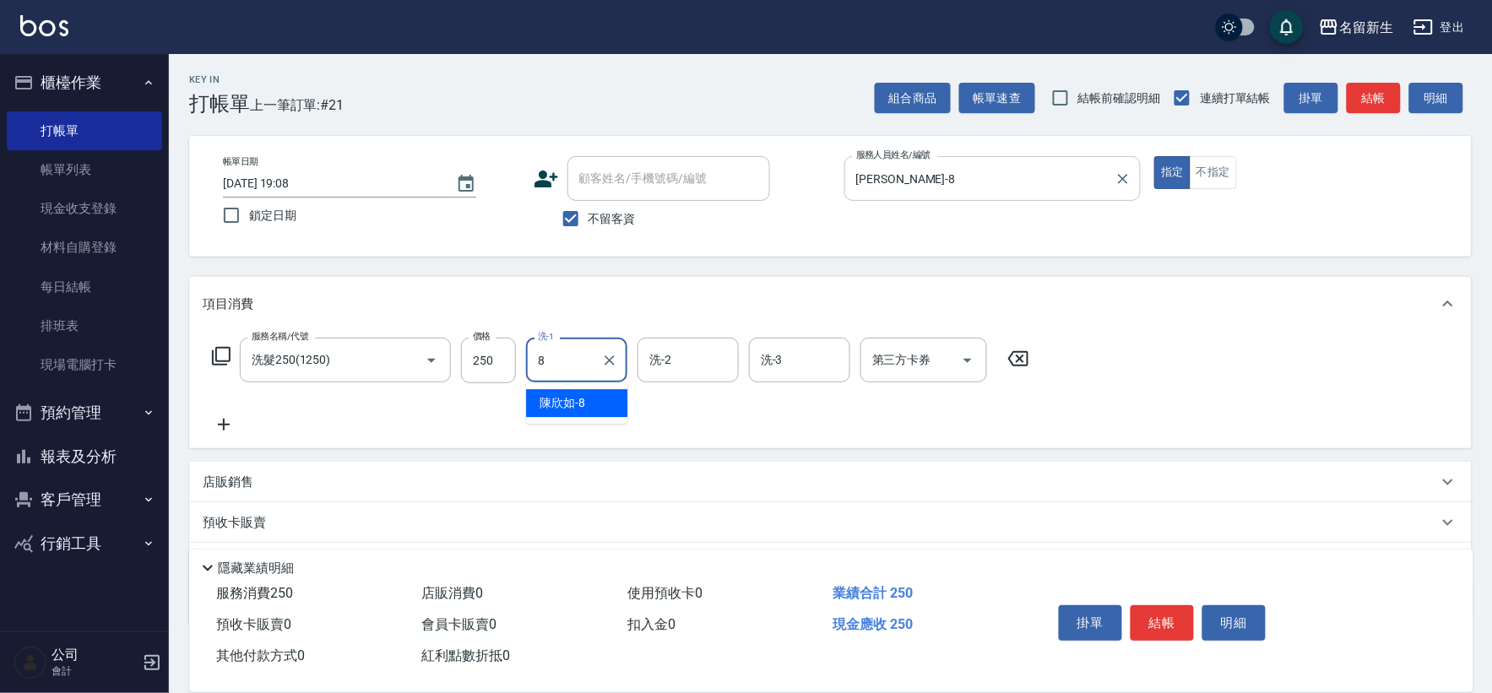
type input "[PERSON_NAME]-8"
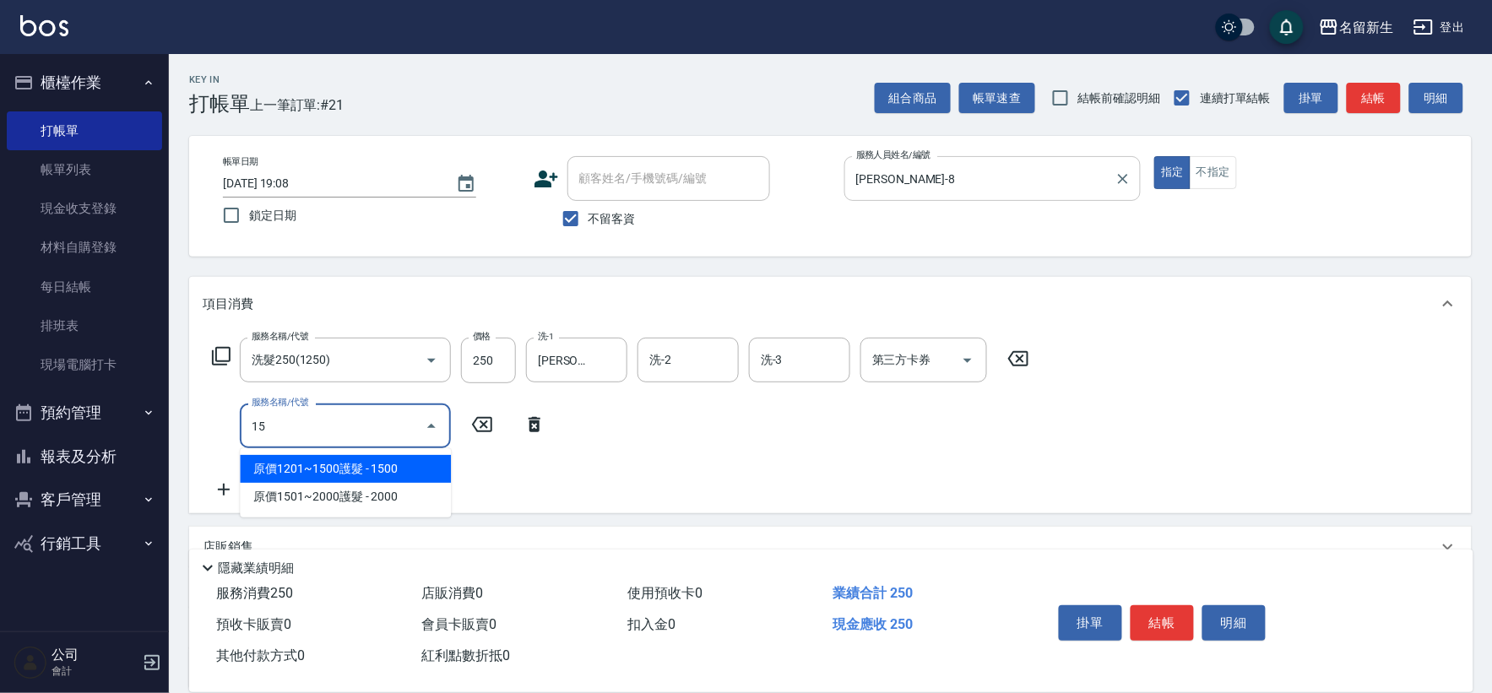
type input "1"
type input "8"
type input "1"
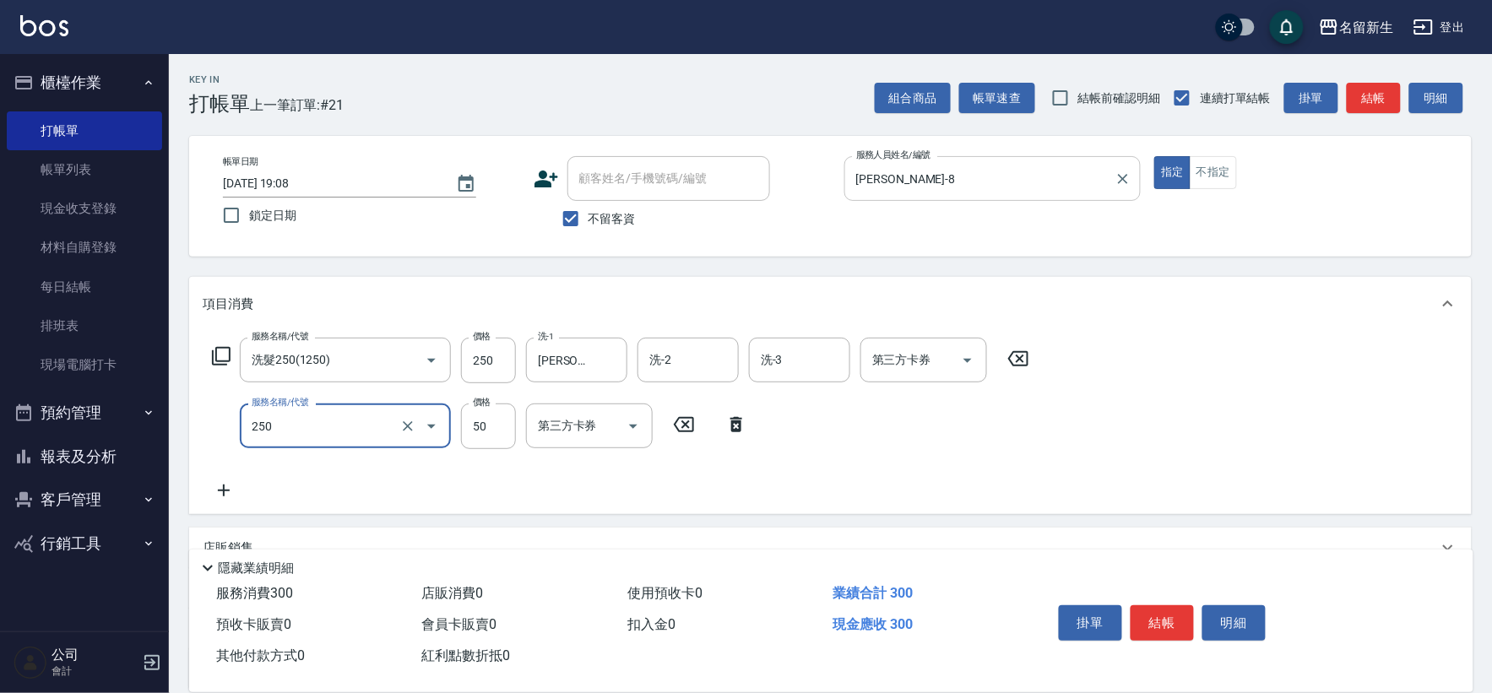
type input "剪瀏海(250)"
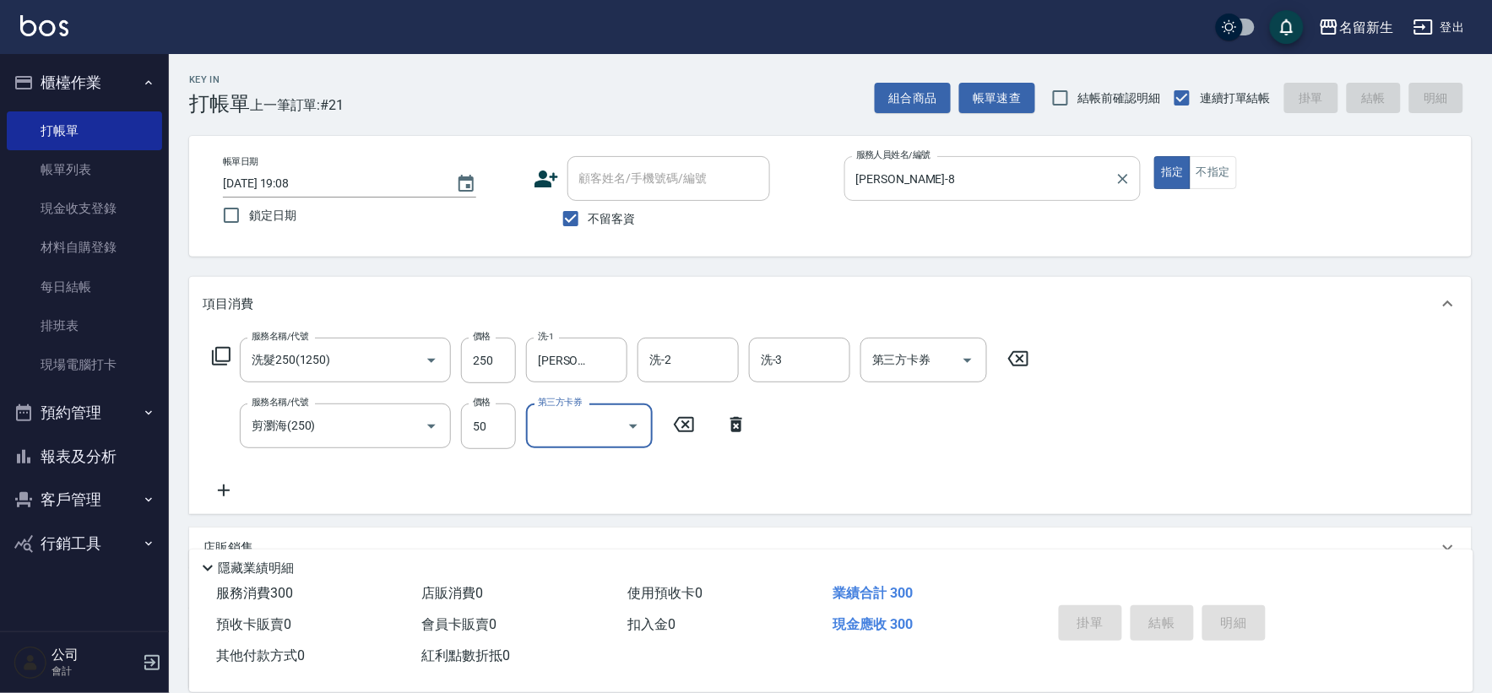
type input "[DATE] 19:09"
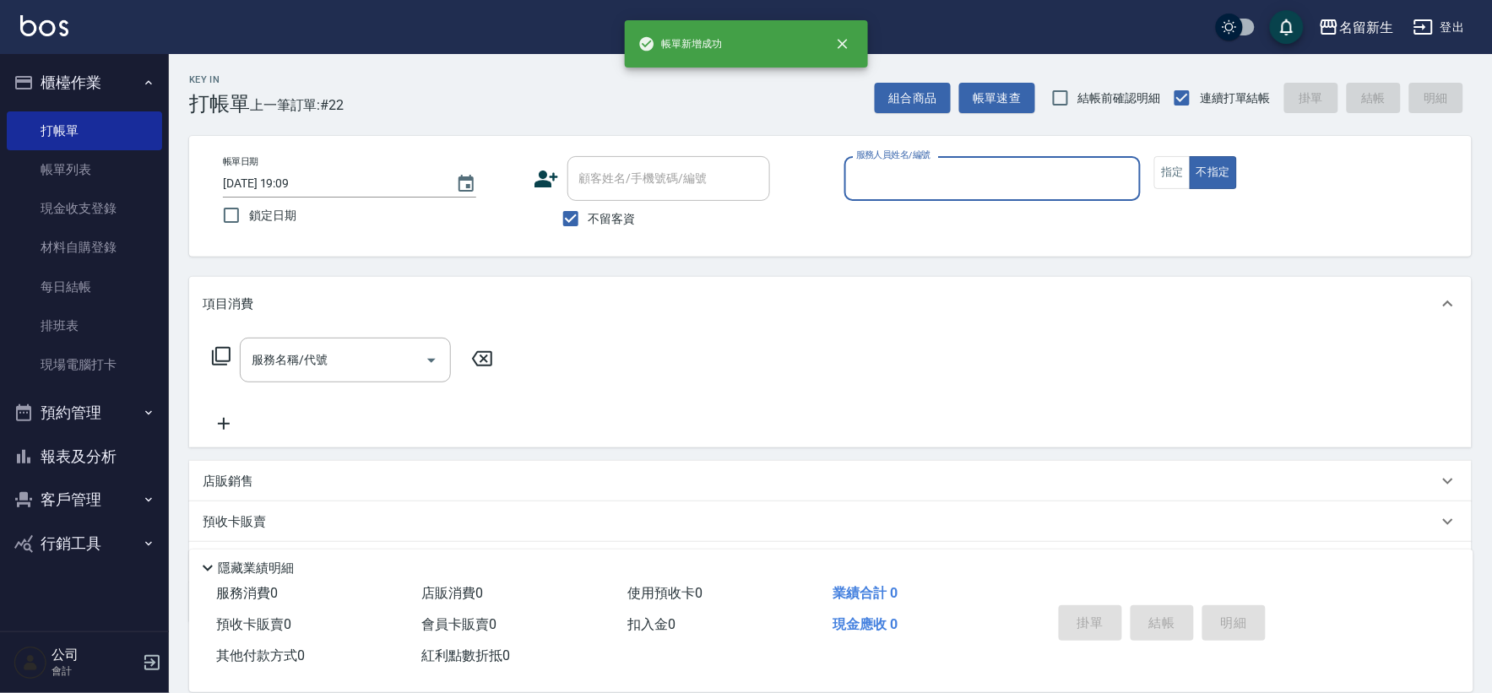
click at [60, 464] on button "報表及分析" at bounding box center [84, 457] width 155 height 44
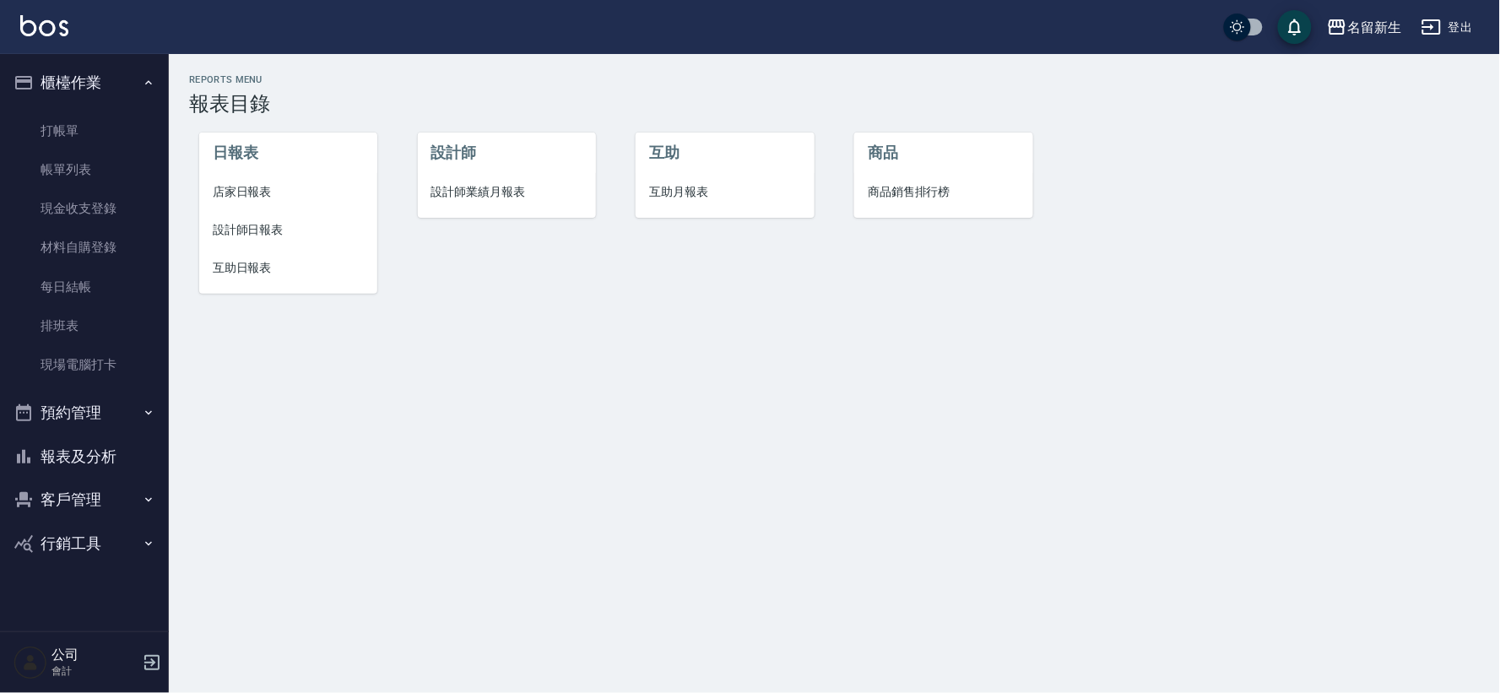
click at [257, 238] on span "設計師日報表" at bounding box center [288, 230] width 151 height 18
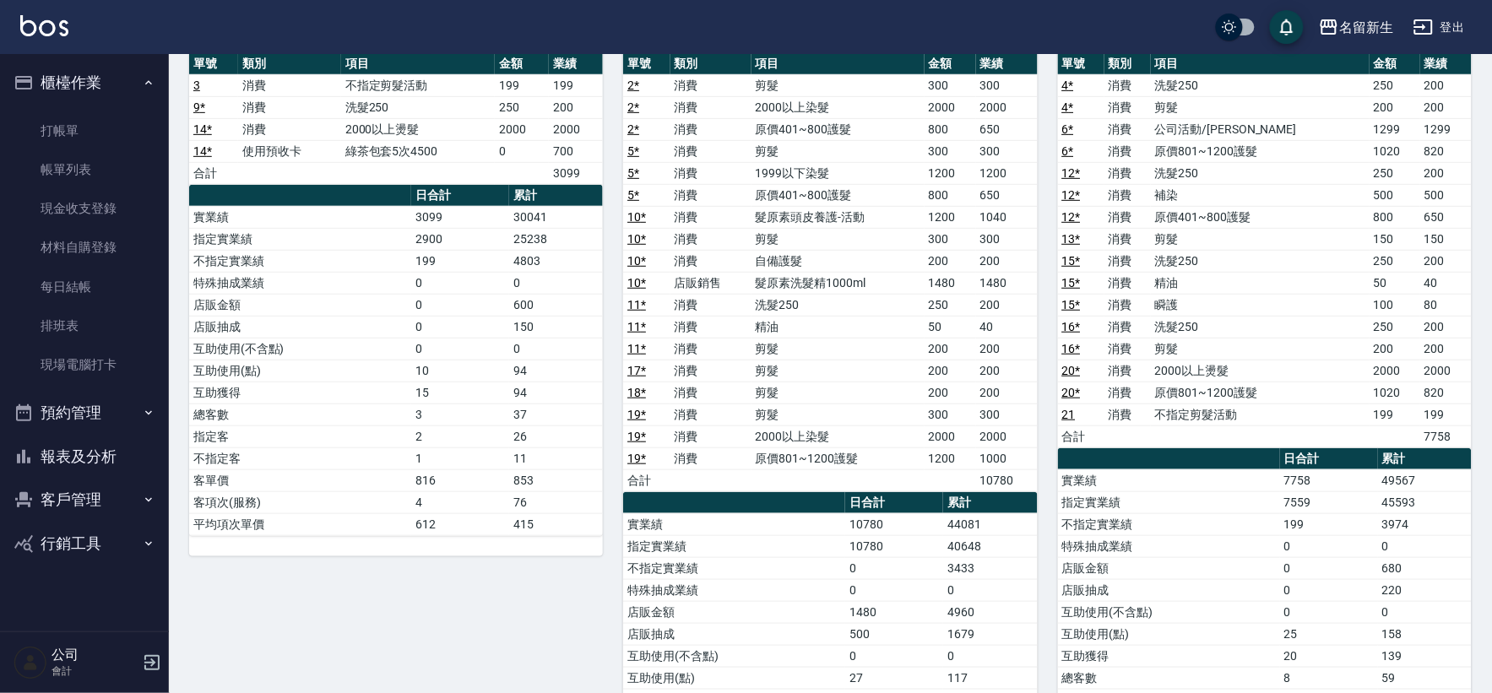
scroll to position [656, 0]
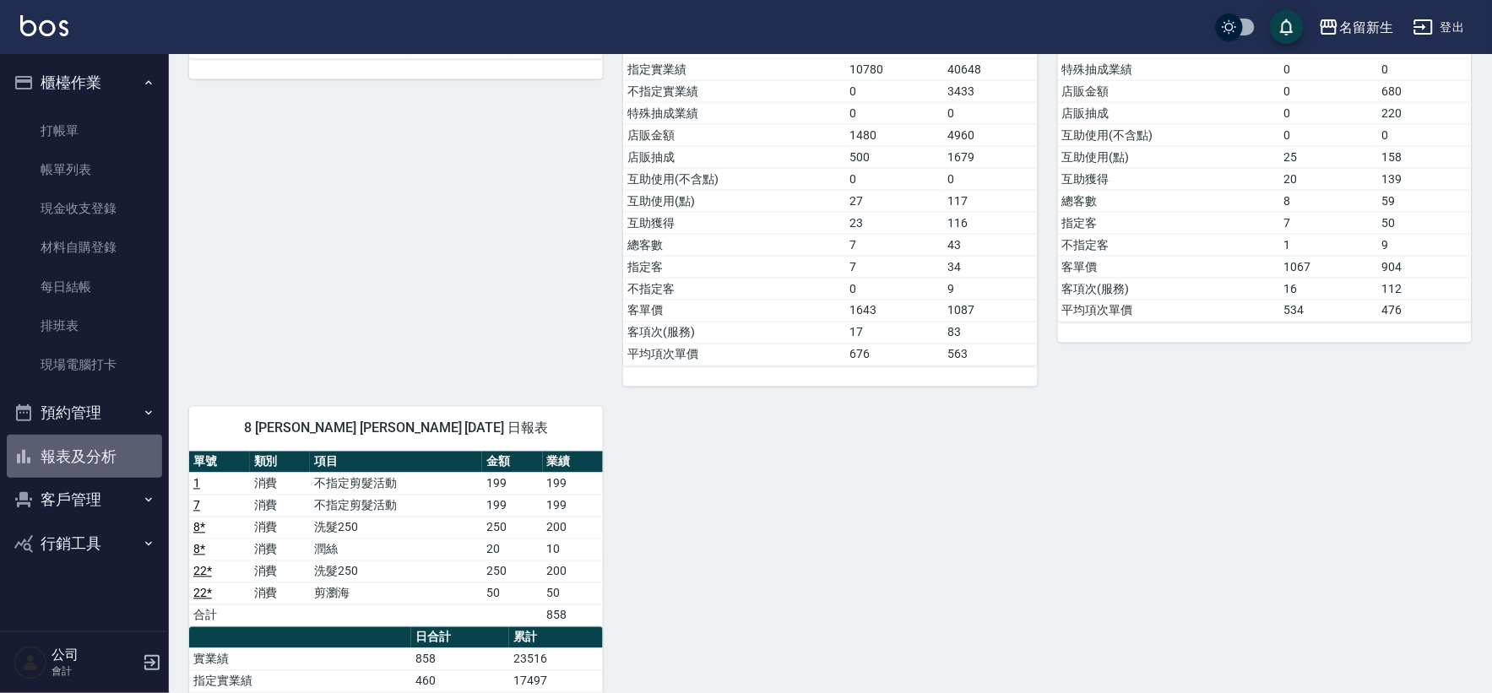
click at [122, 458] on button "報表及分析" at bounding box center [84, 457] width 155 height 44
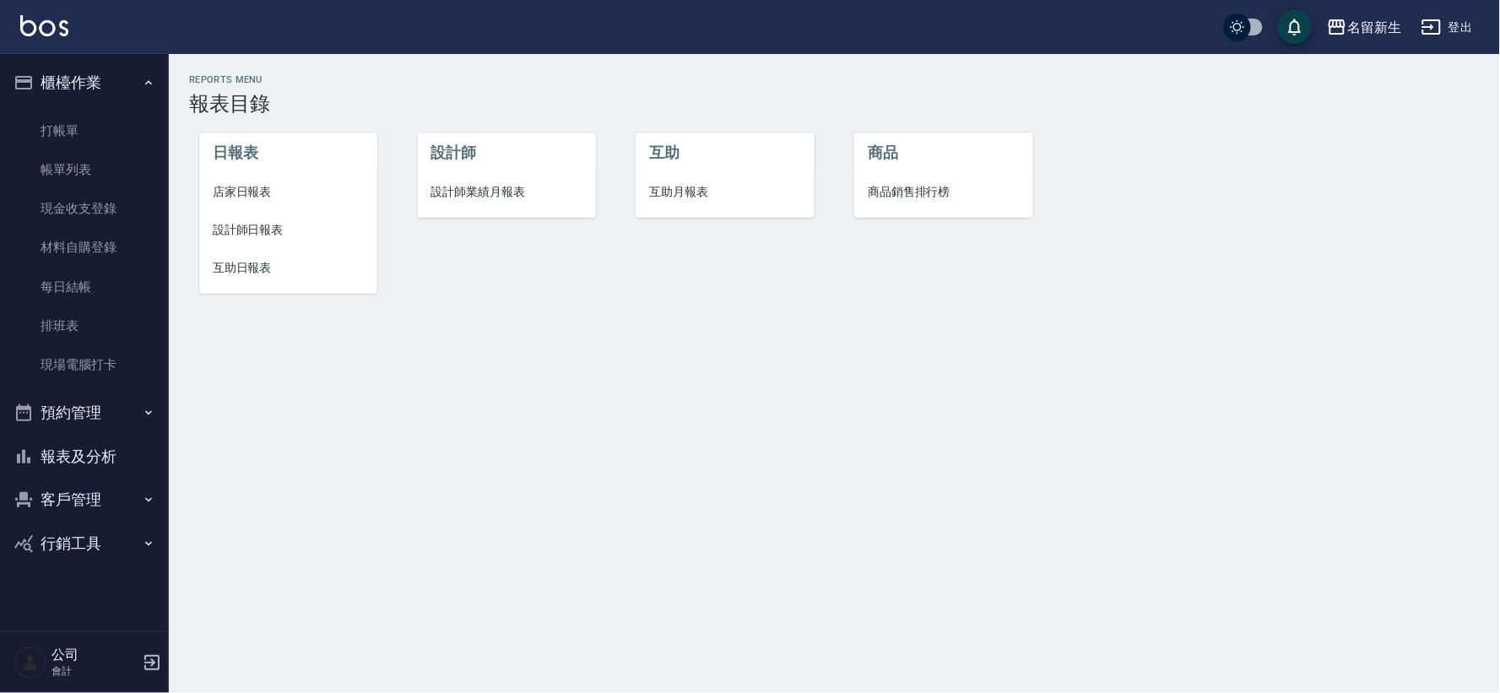
click at [490, 207] on li "設計師業績月報表" at bounding box center [507, 192] width 178 height 38
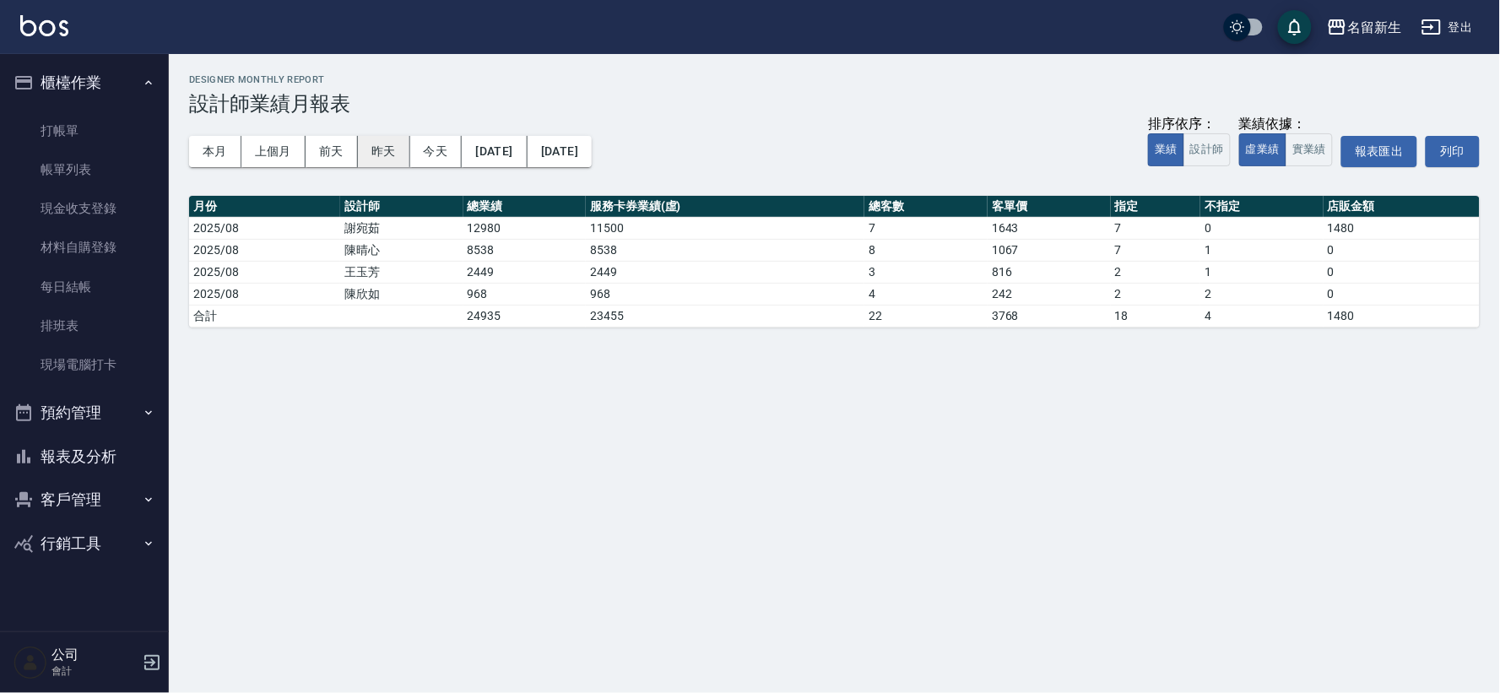
click at [387, 154] on button "昨天" at bounding box center [384, 151] width 52 height 31
click at [425, 150] on button "今天" at bounding box center [436, 151] width 52 height 31
click at [222, 149] on button "本月" at bounding box center [215, 151] width 52 height 31
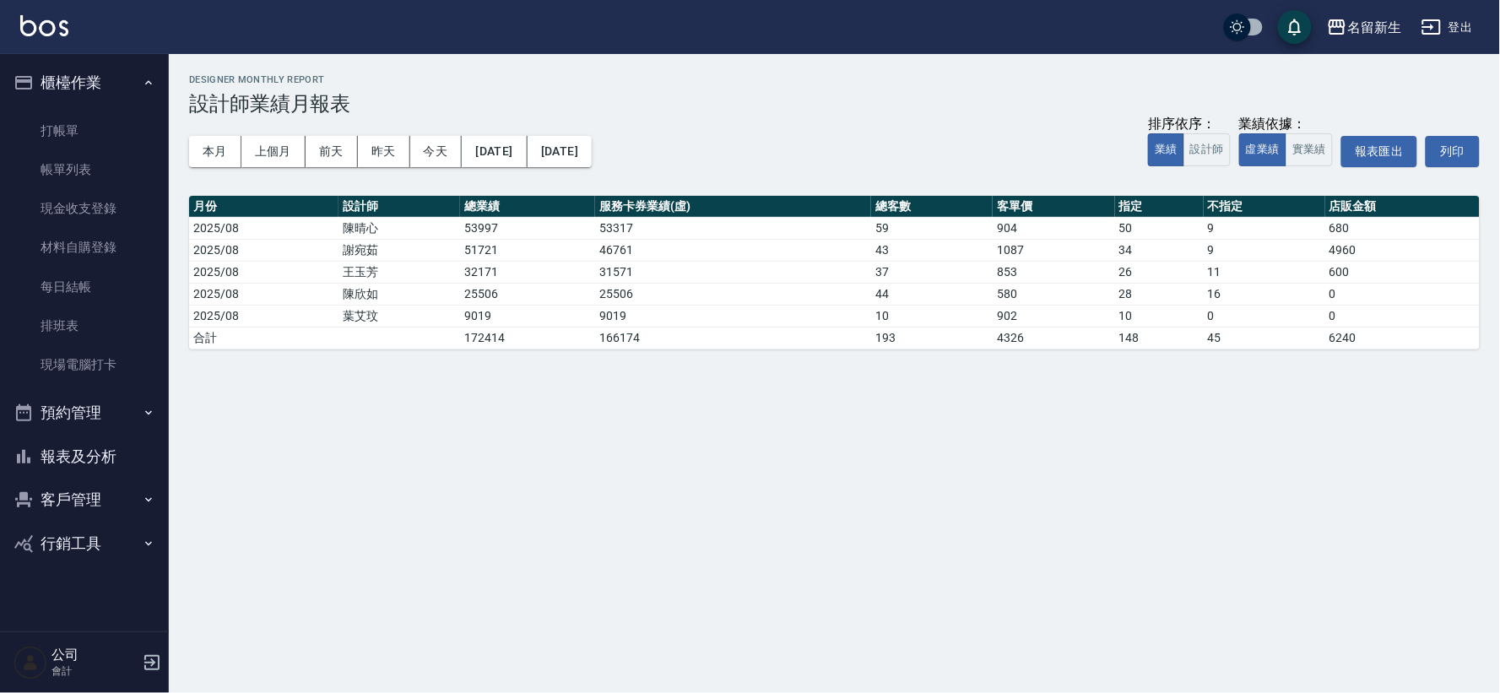
click at [420, 170] on div "本月 上個月 [DATE] [DATE] [DATE] [DATE] [DATE] 排序依序： 業績 設計師 業績依據： 虛業績 實業績 報表匯出 列印" at bounding box center [834, 152] width 1291 height 72
click at [431, 154] on button "今天" at bounding box center [436, 151] width 52 height 31
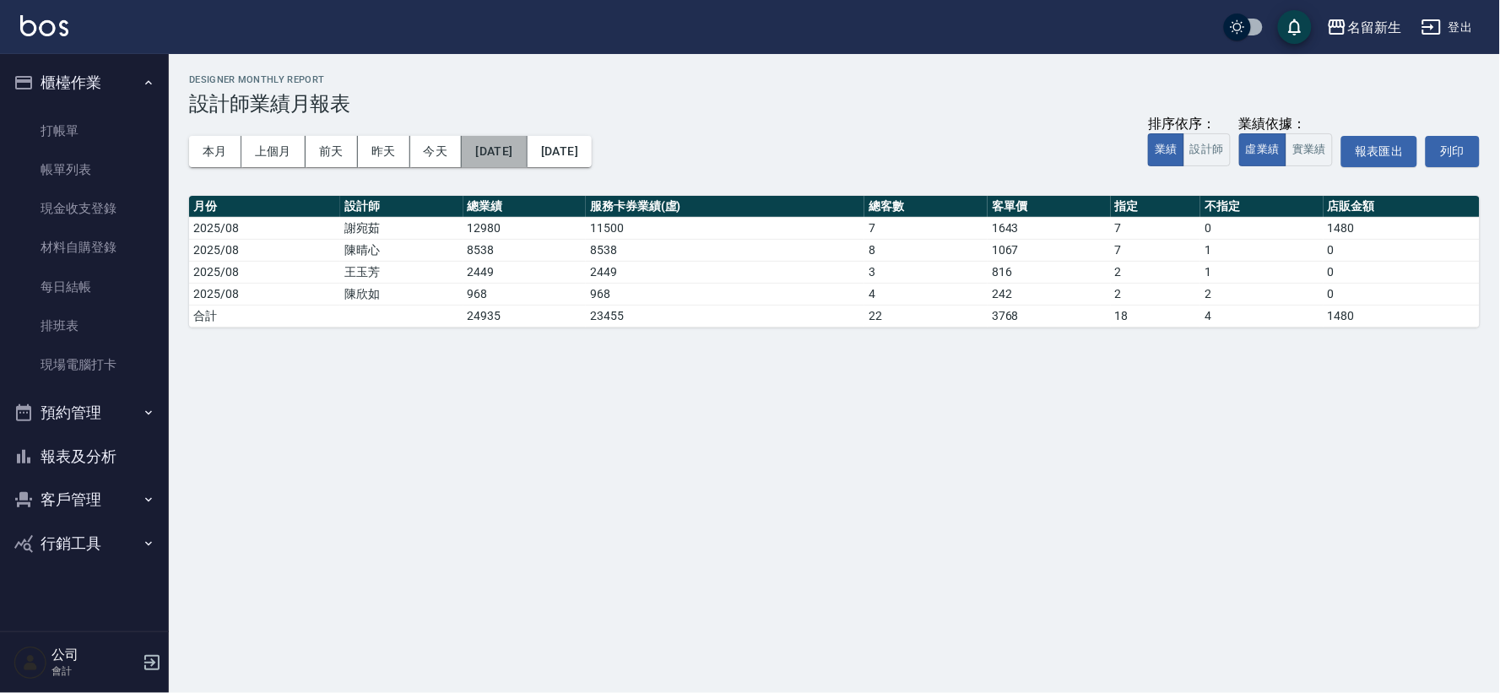
click at [527, 152] on button "[DATE]" at bounding box center [494, 151] width 65 height 31
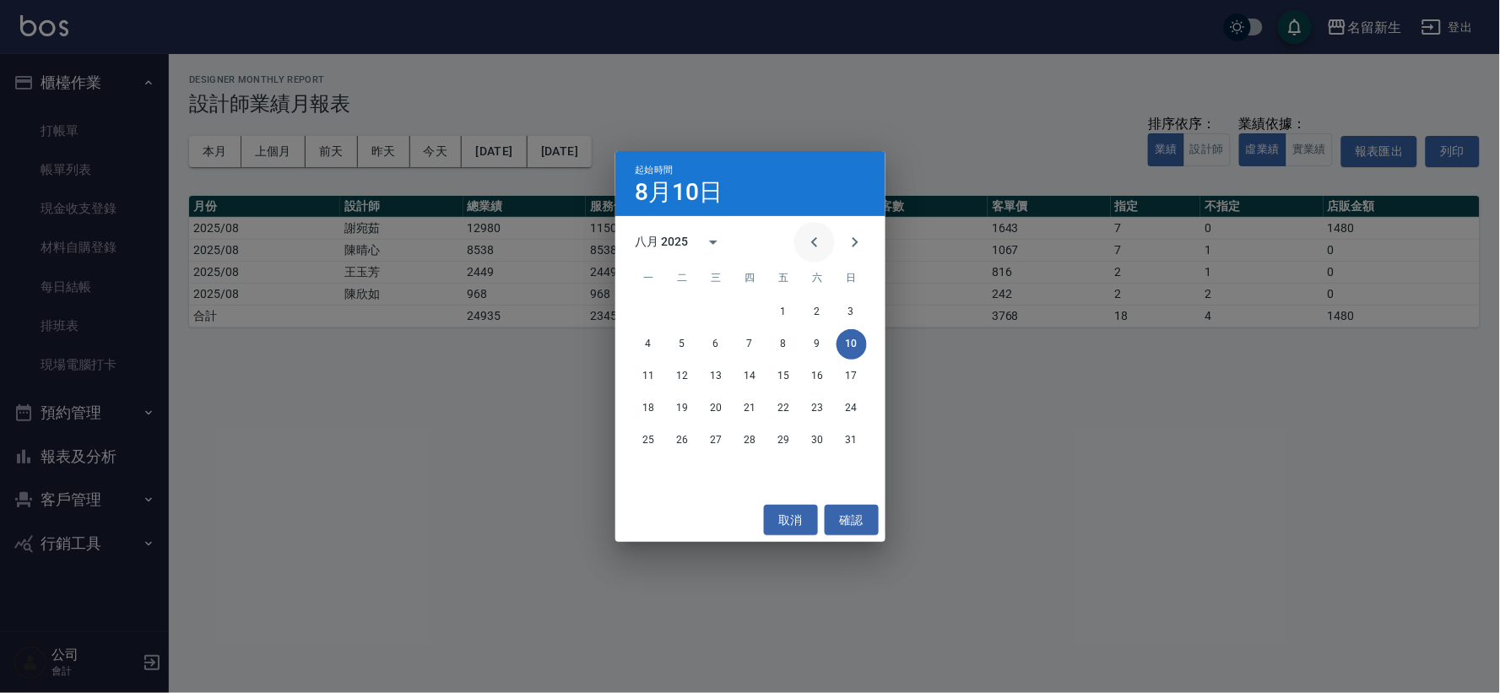
click at [820, 238] on icon "Previous month" at bounding box center [815, 242] width 20 height 20
click at [820, 239] on icon "Previous month" at bounding box center [815, 242] width 20 height 20
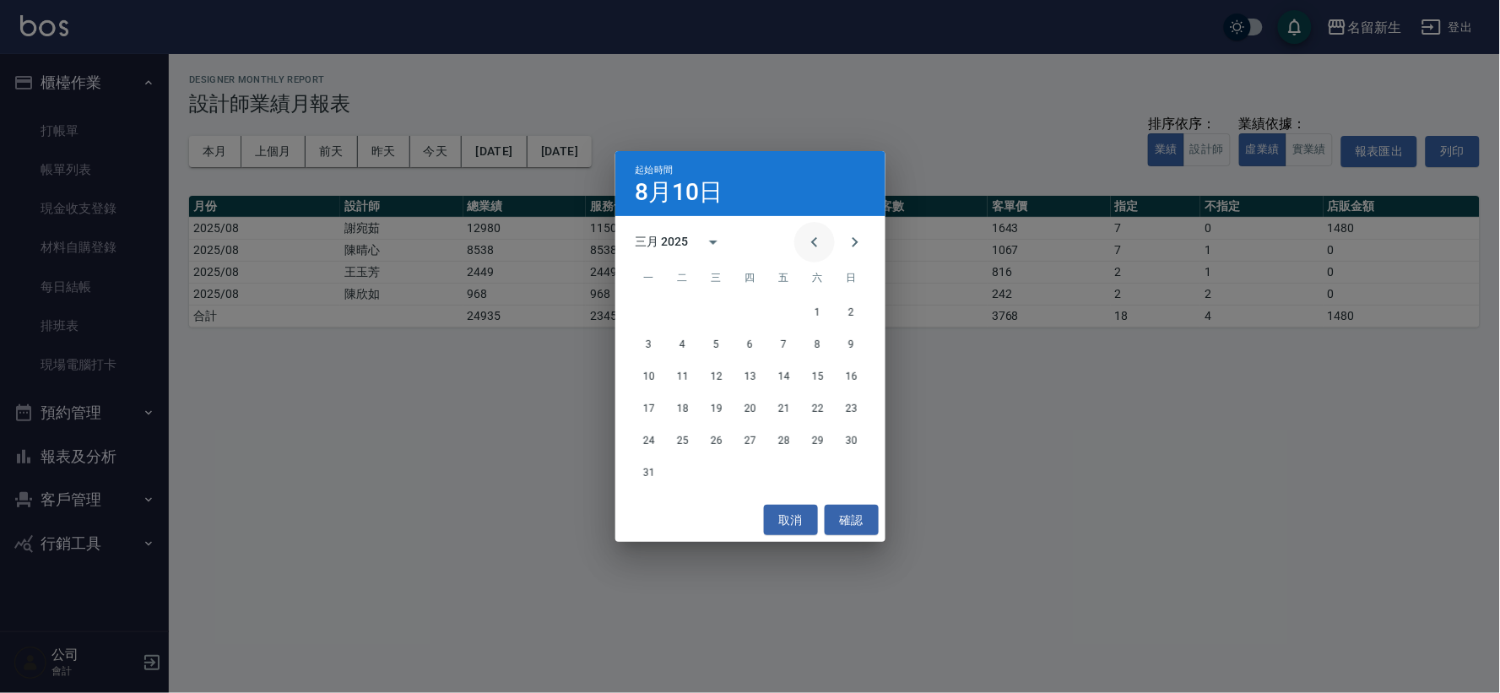
click at [820, 239] on icon "Previous month" at bounding box center [815, 242] width 20 height 20
click at [724, 312] on button "1" at bounding box center [717, 312] width 30 height 30
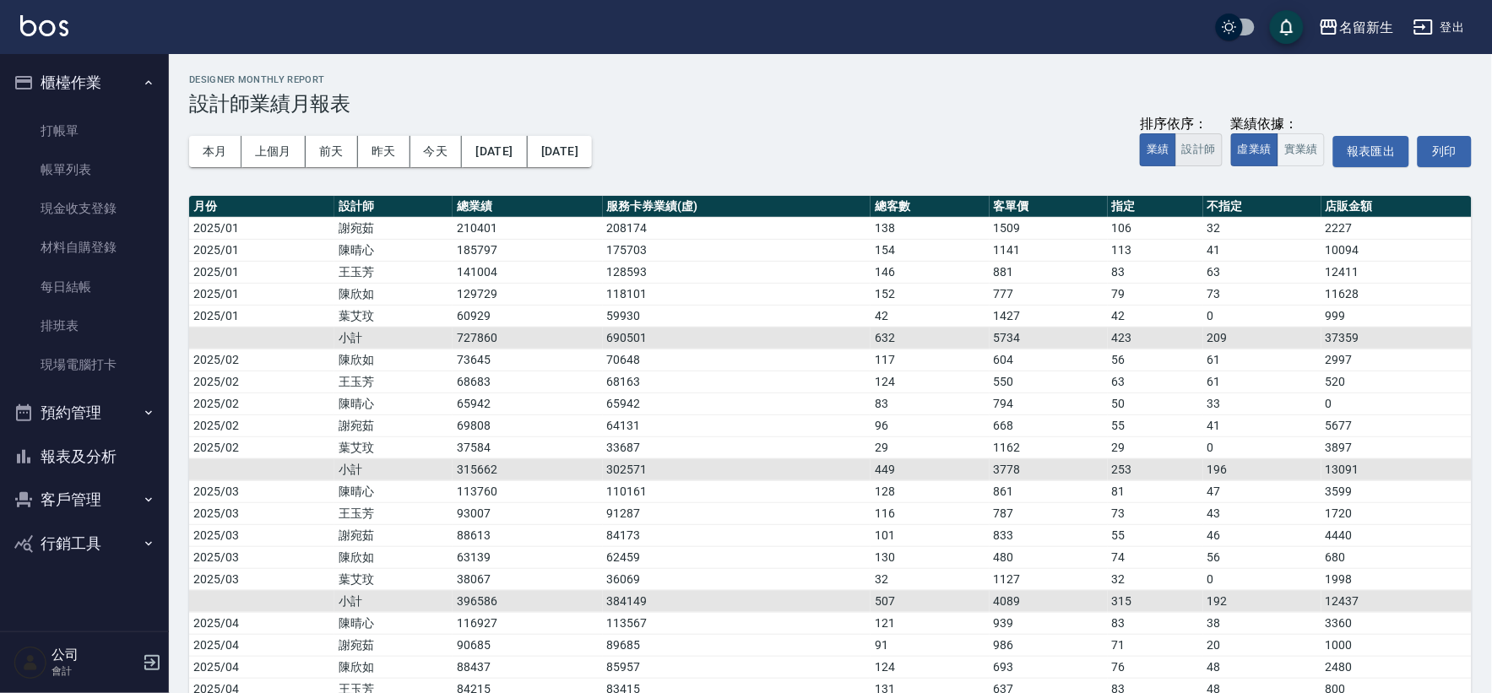
click at [1209, 155] on button "設計師" at bounding box center [1198, 149] width 47 height 33
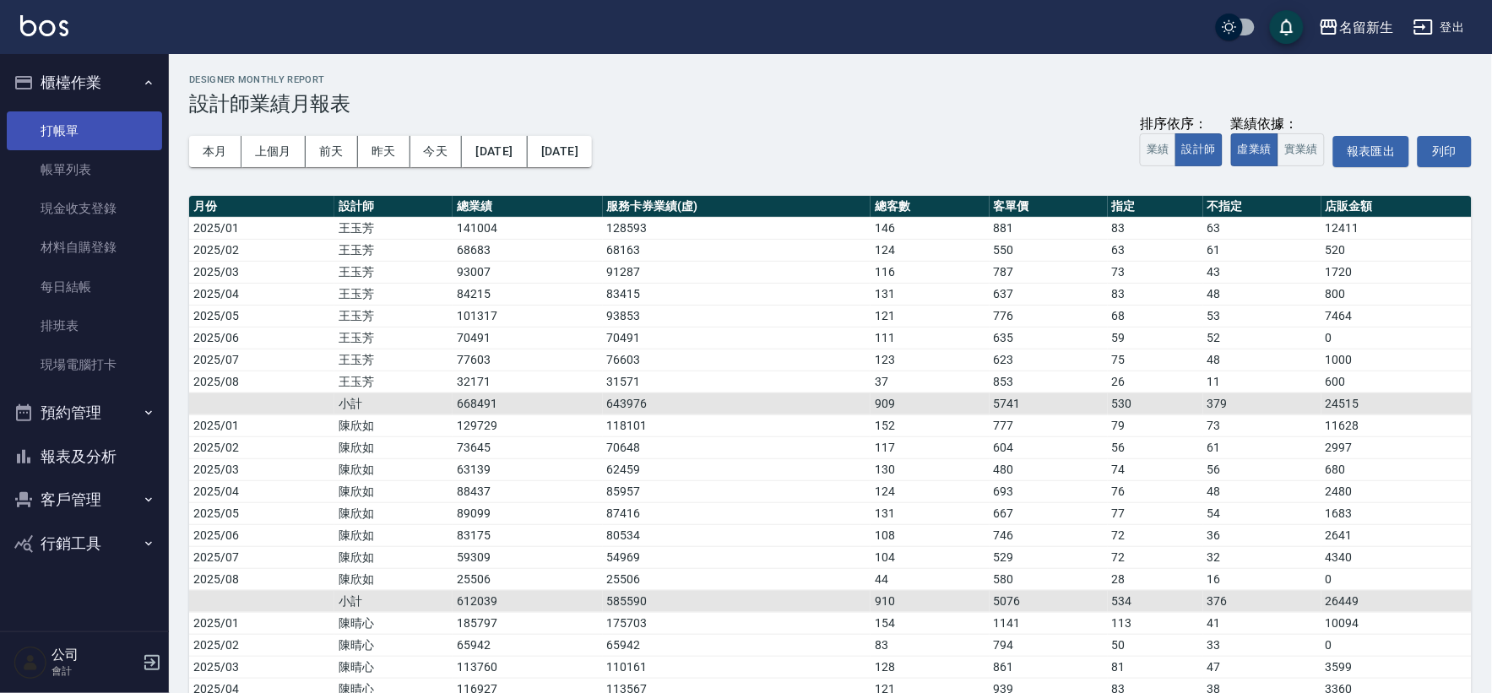
click at [69, 124] on link "打帳單" at bounding box center [84, 130] width 155 height 39
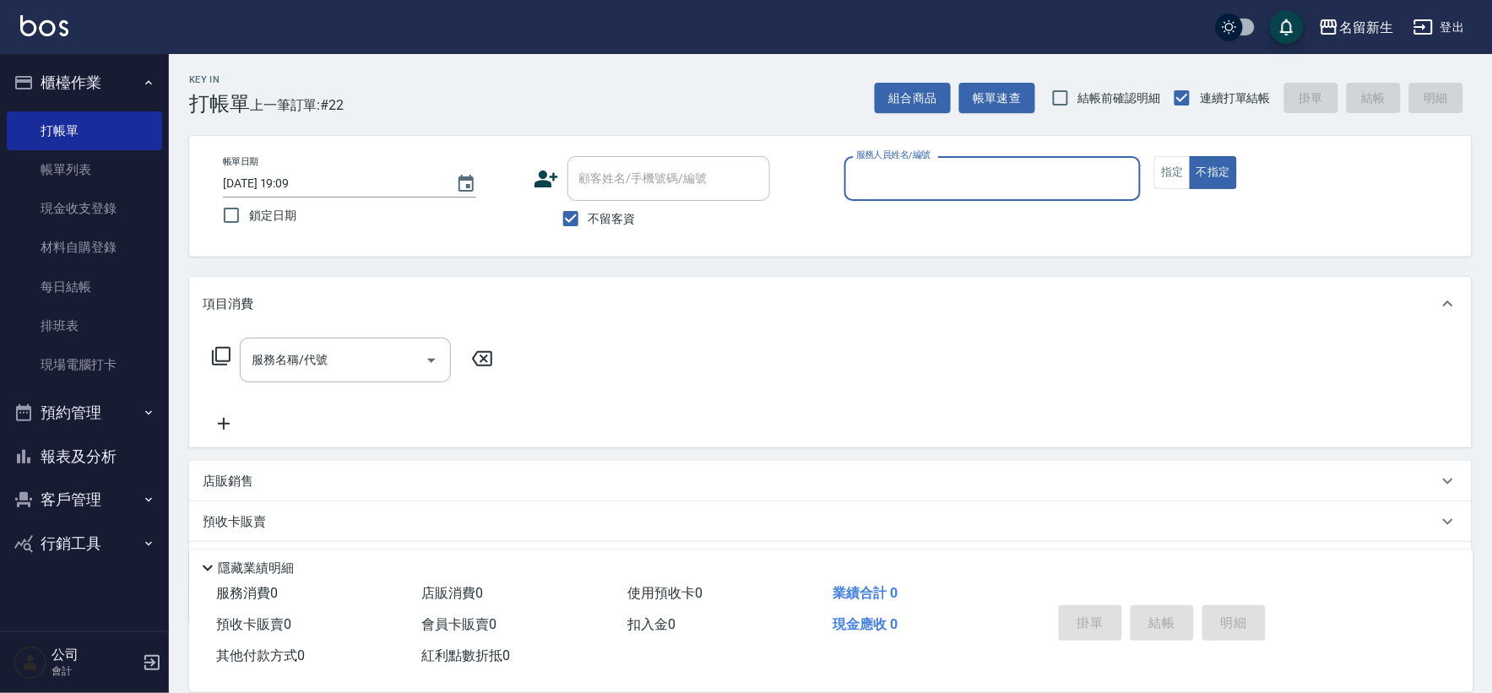
click at [80, 507] on button "客戶管理" at bounding box center [84, 500] width 155 height 44
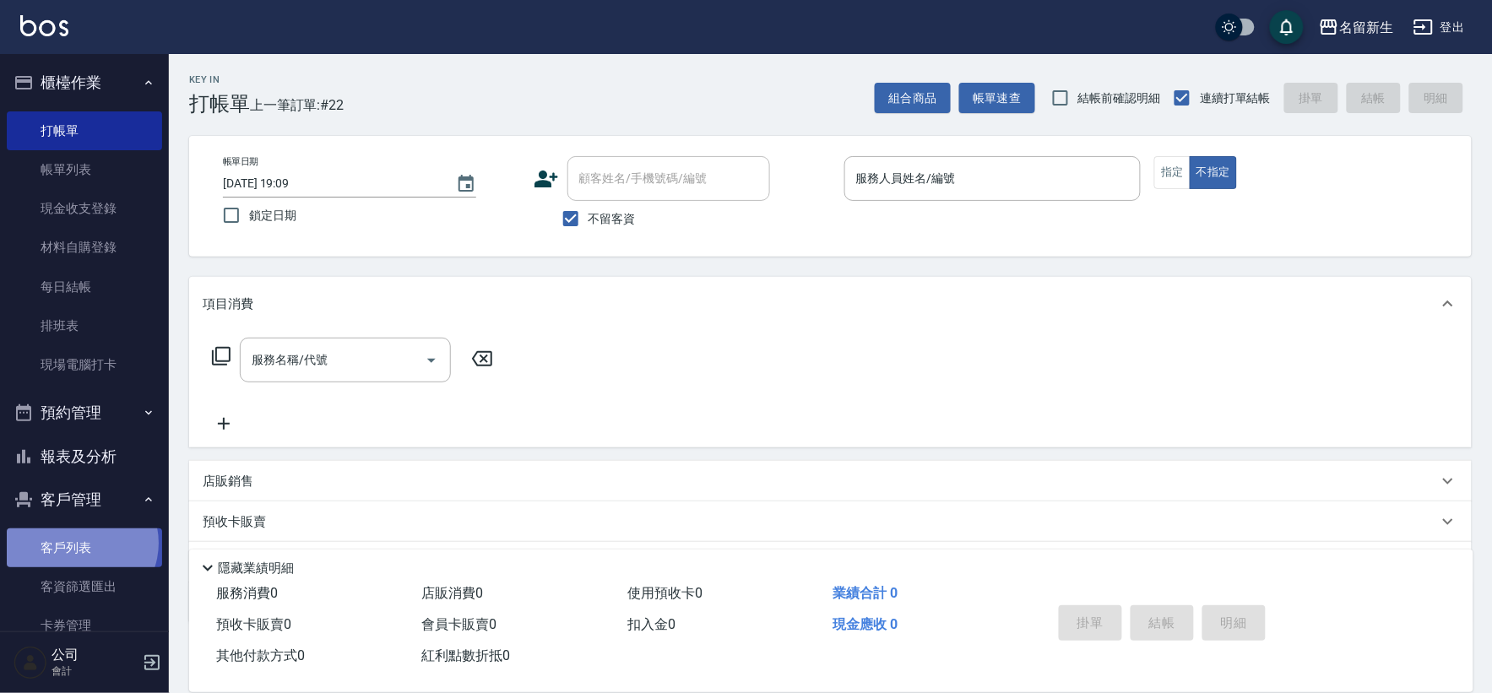
click at [80, 545] on link "客戶列表" at bounding box center [84, 548] width 155 height 39
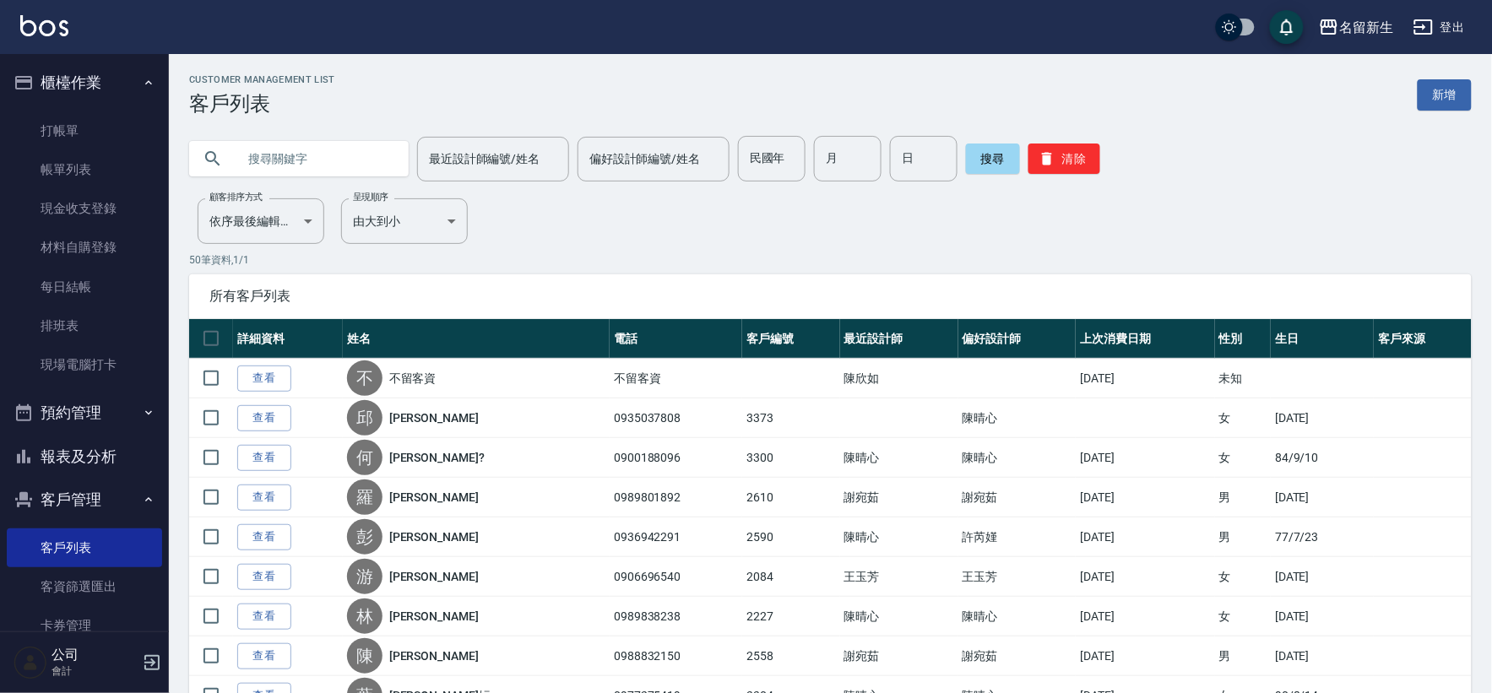
click at [312, 165] on input "text" at bounding box center [315, 159] width 159 height 46
type input "[PERSON_NAME]"
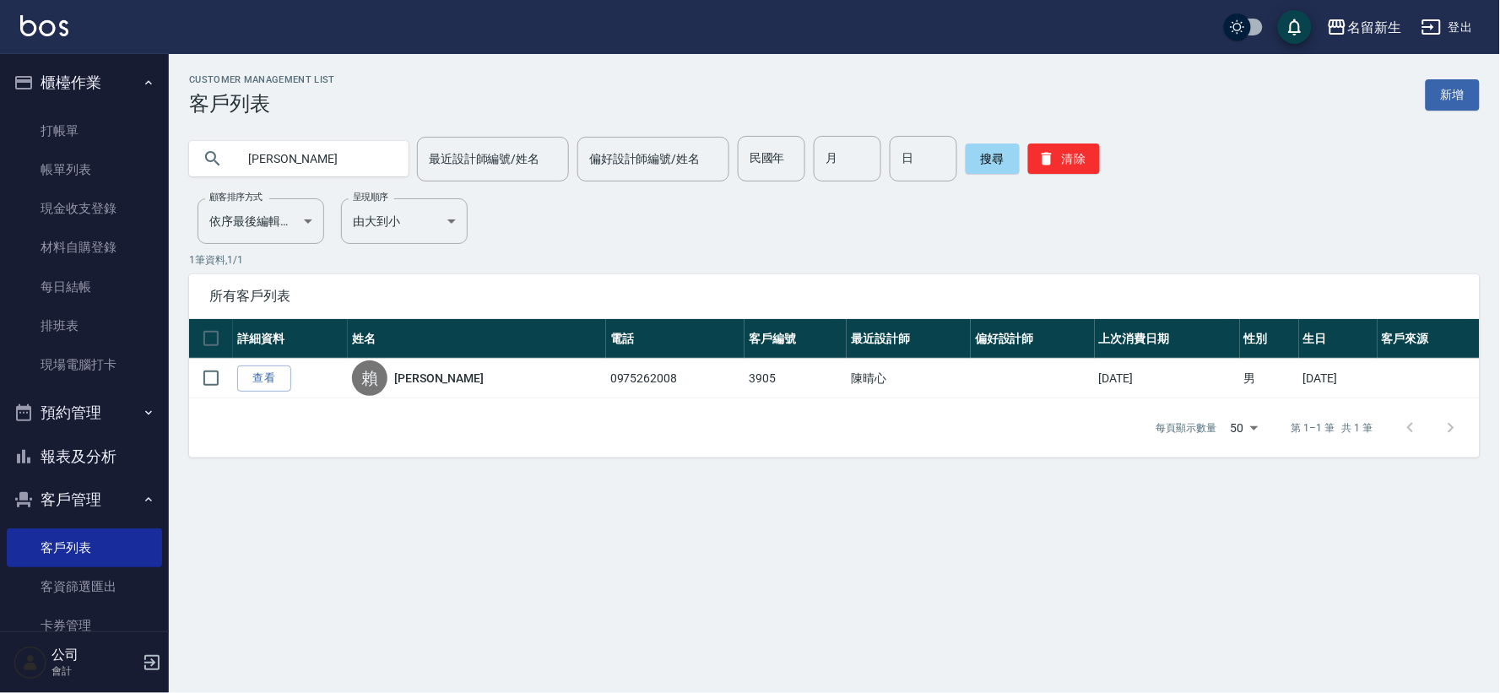
click at [0, 114] on nav "櫃檯作業 打帳單 帳單列表 現金收支登錄 材料自購登錄 每日結帳 排班表 現場電腦打卡 預約管理 預約管理 單日預約紀錄 單週預約紀錄 報表及分析 報表目錄 …" at bounding box center [84, 343] width 169 height 578
click at [59, 147] on link "打帳單" at bounding box center [84, 130] width 155 height 39
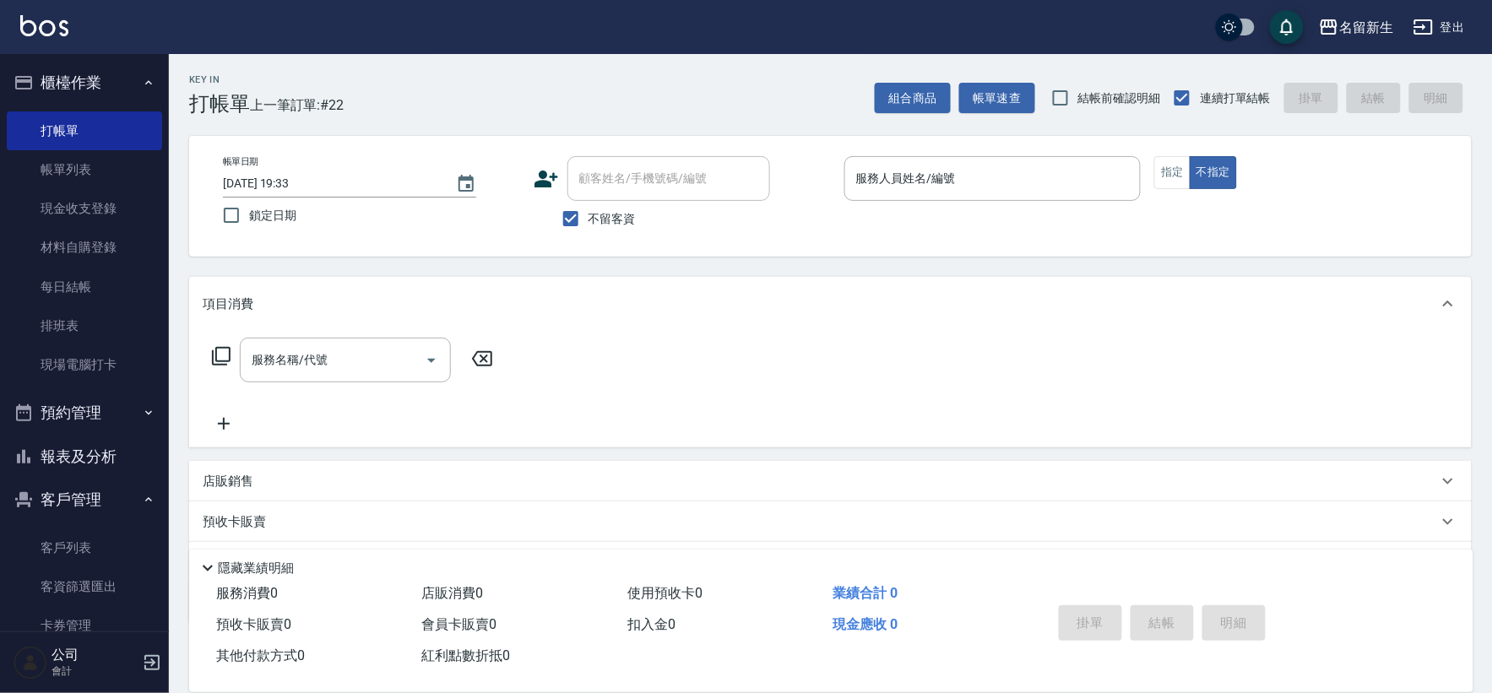
drag, startPoint x: 592, startPoint y: 236, endPoint x: 612, endPoint y: 199, distance: 42.3
click at [594, 230] on label "不留客資" at bounding box center [594, 218] width 83 height 35
click at [588, 230] on input "不留客資" at bounding box center [570, 218] width 35 height 35
checkbox input "false"
click at [616, 193] on div "顧客姓名/手機號碼/編號" at bounding box center [668, 178] width 203 height 45
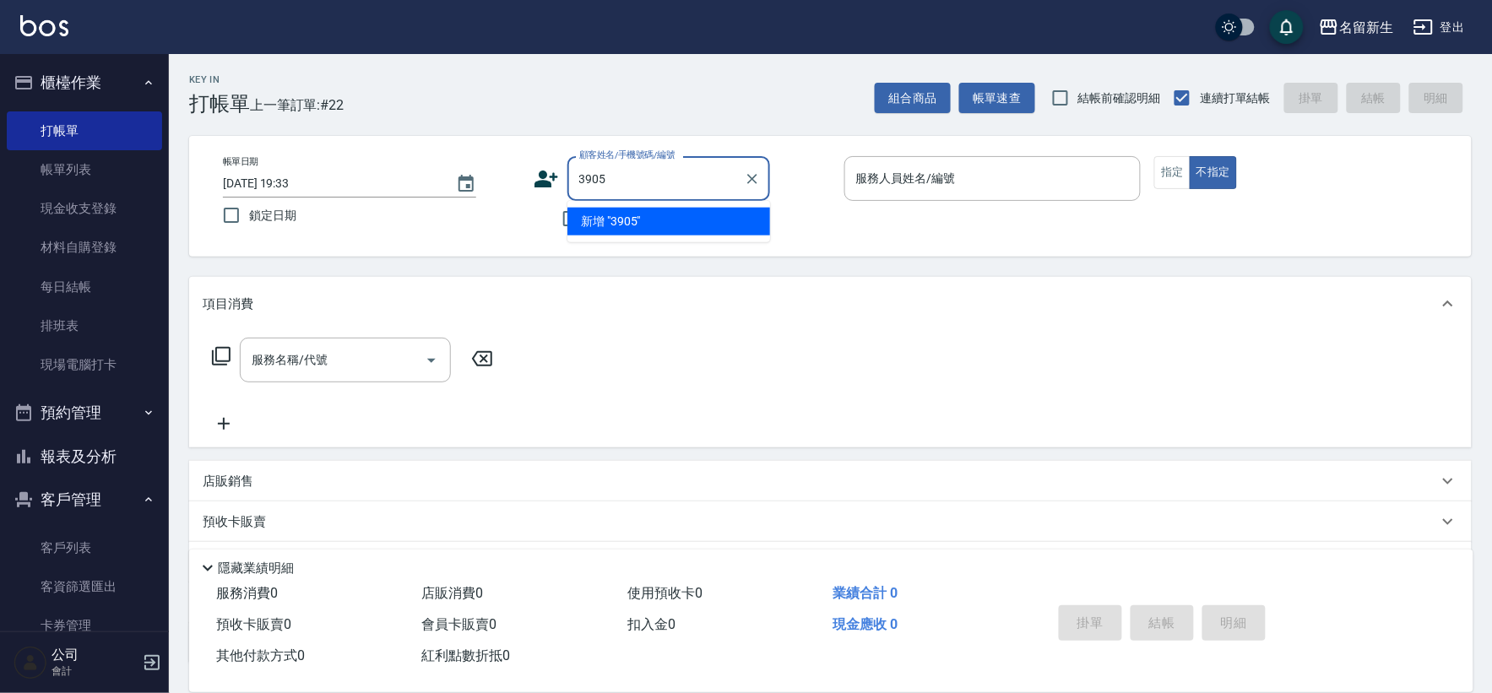
type input "3905"
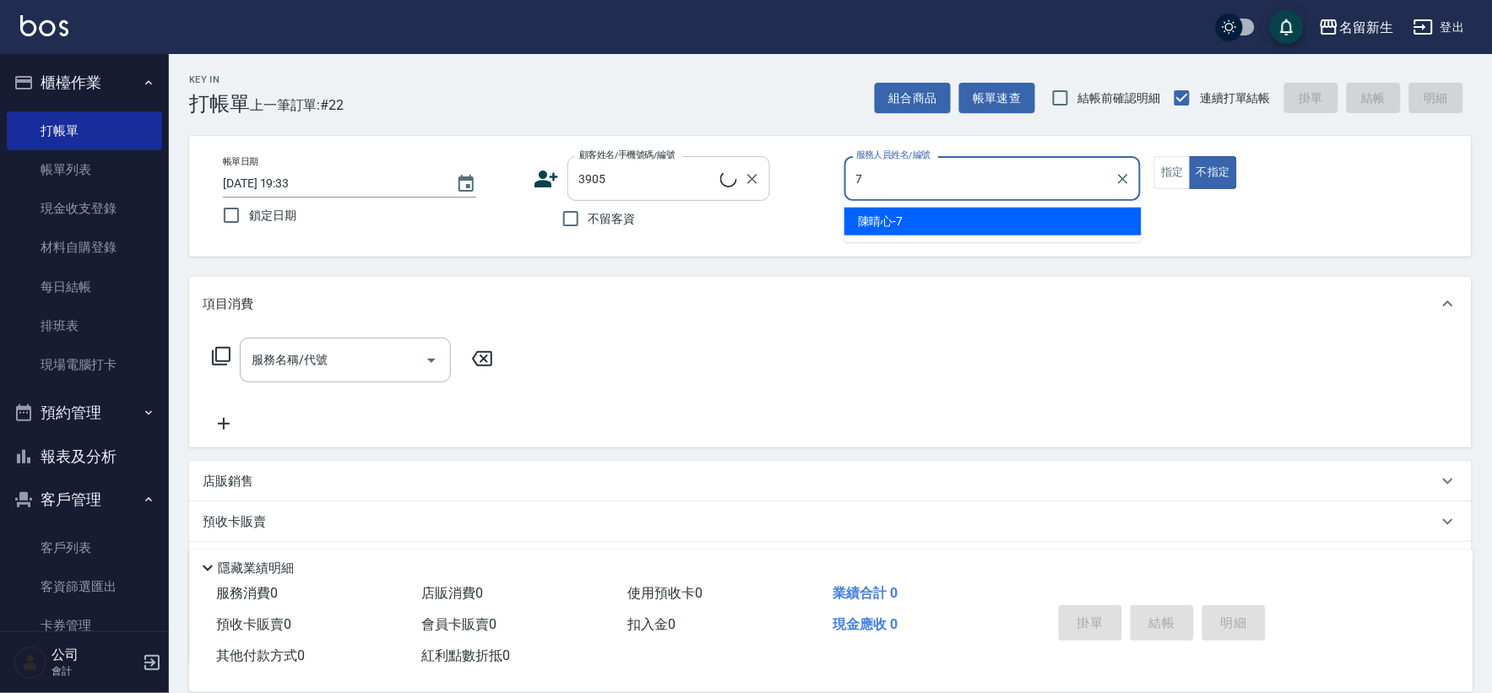
type input "7"
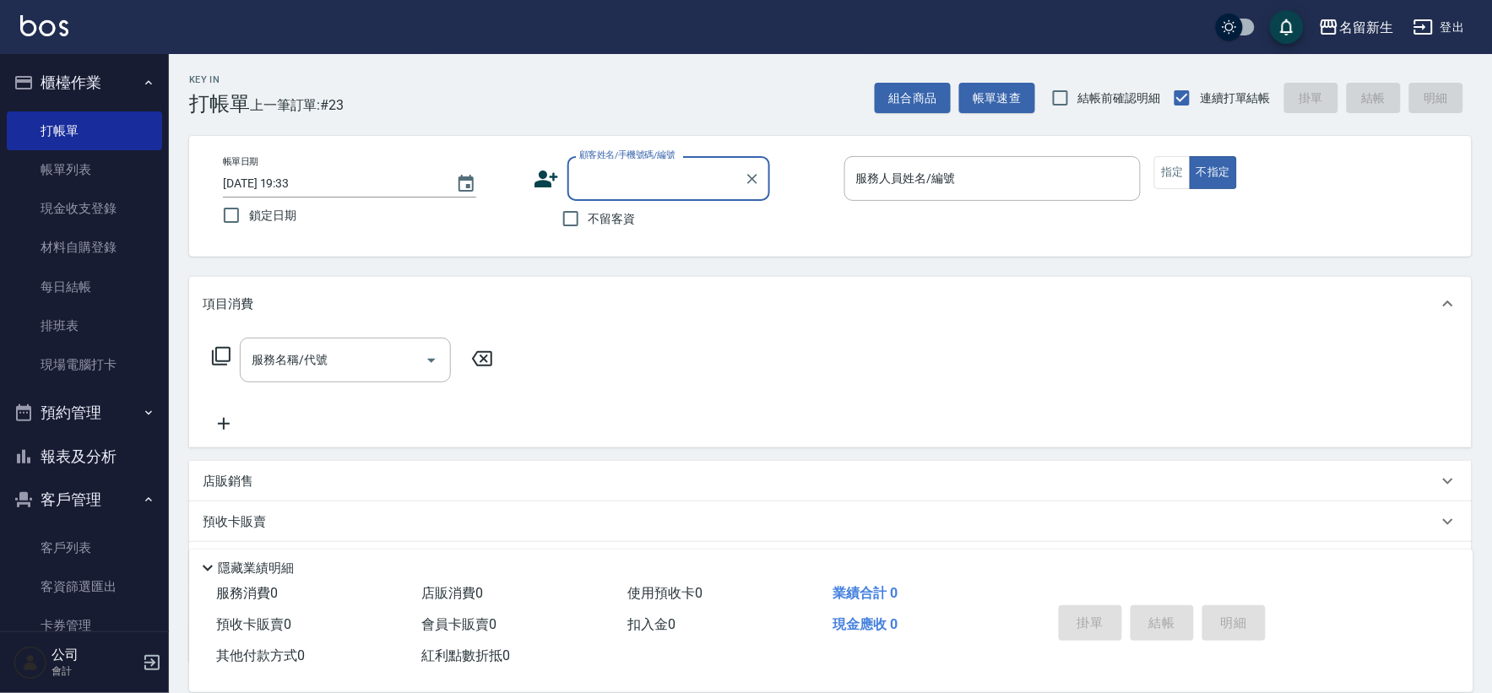
click at [73, 441] on button "報表及分析" at bounding box center [84, 457] width 155 height 44
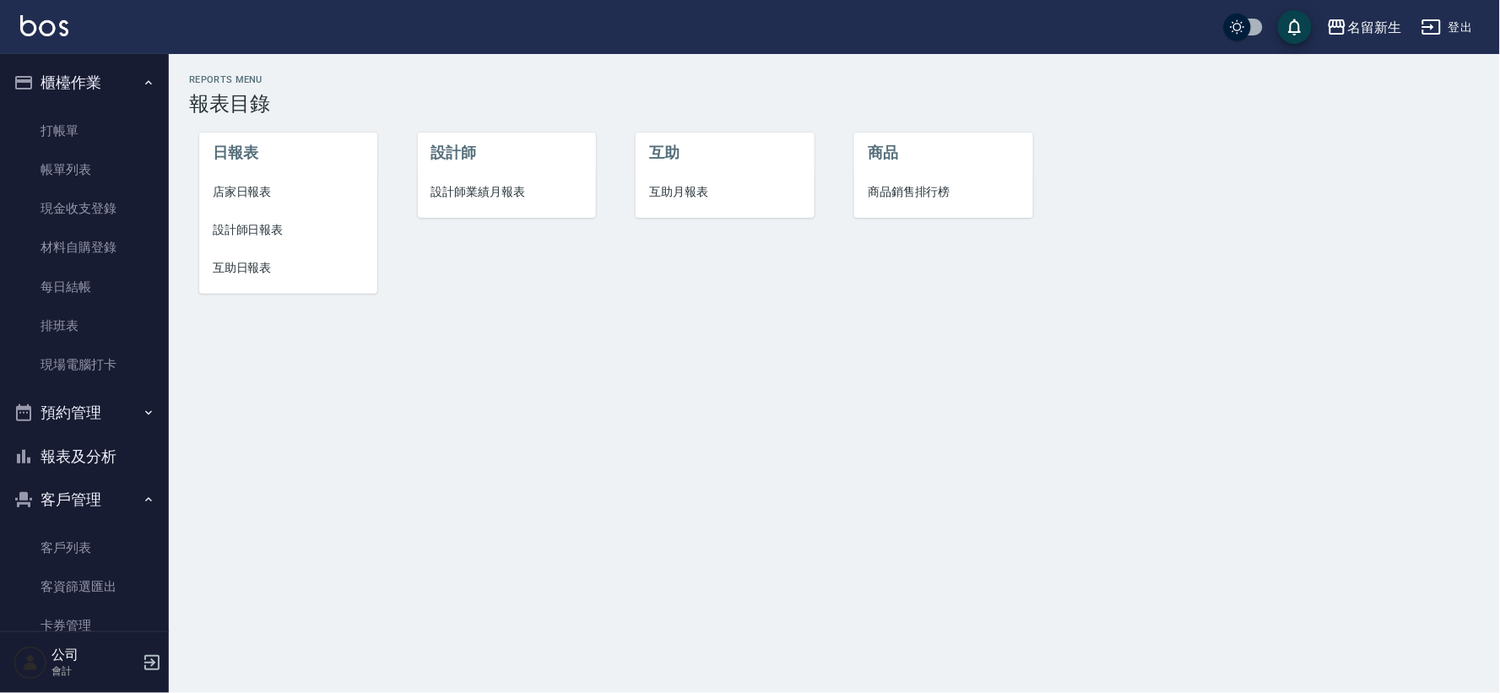
click at [428, 176] on li "設計師業績月報表" at bounding box center [507, 192] width 178 height 38
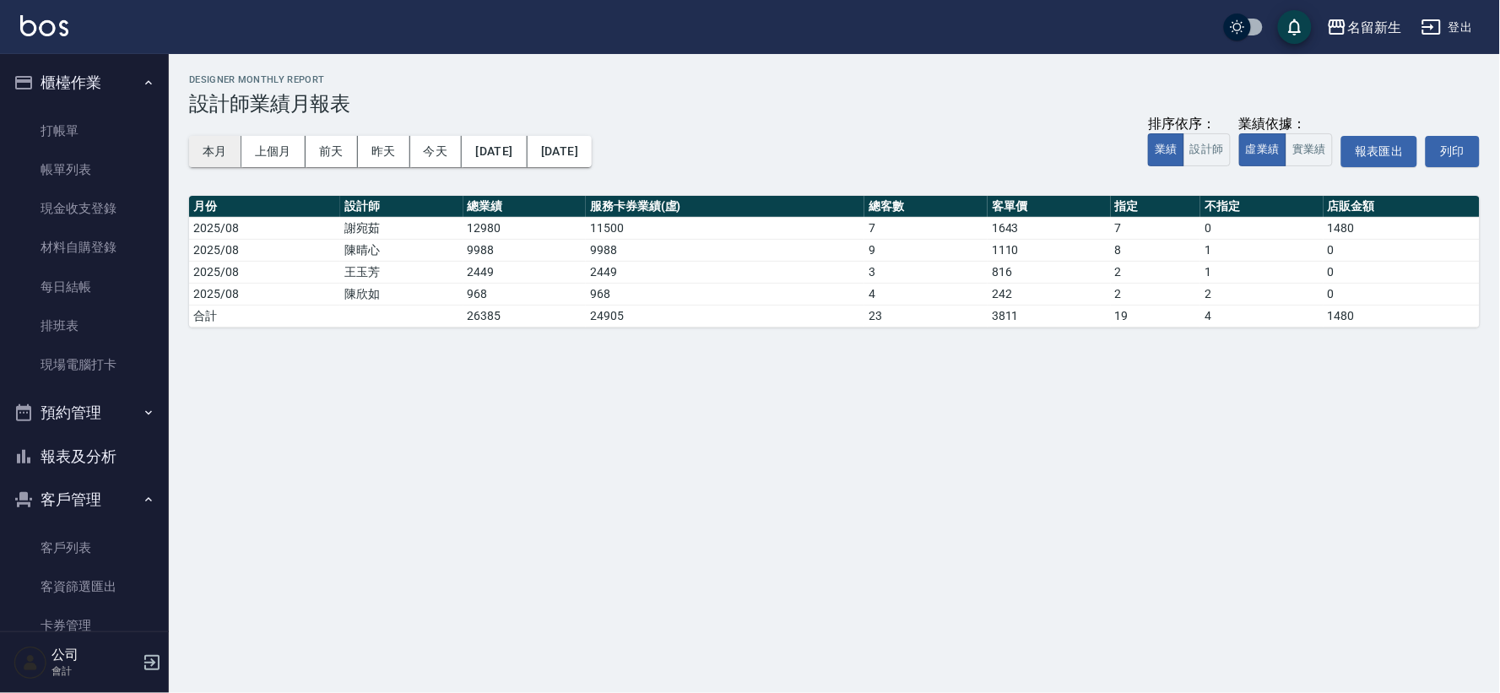
click at [201, 157] on button "本月" at bounding box center [215, 151] width 52 height 31
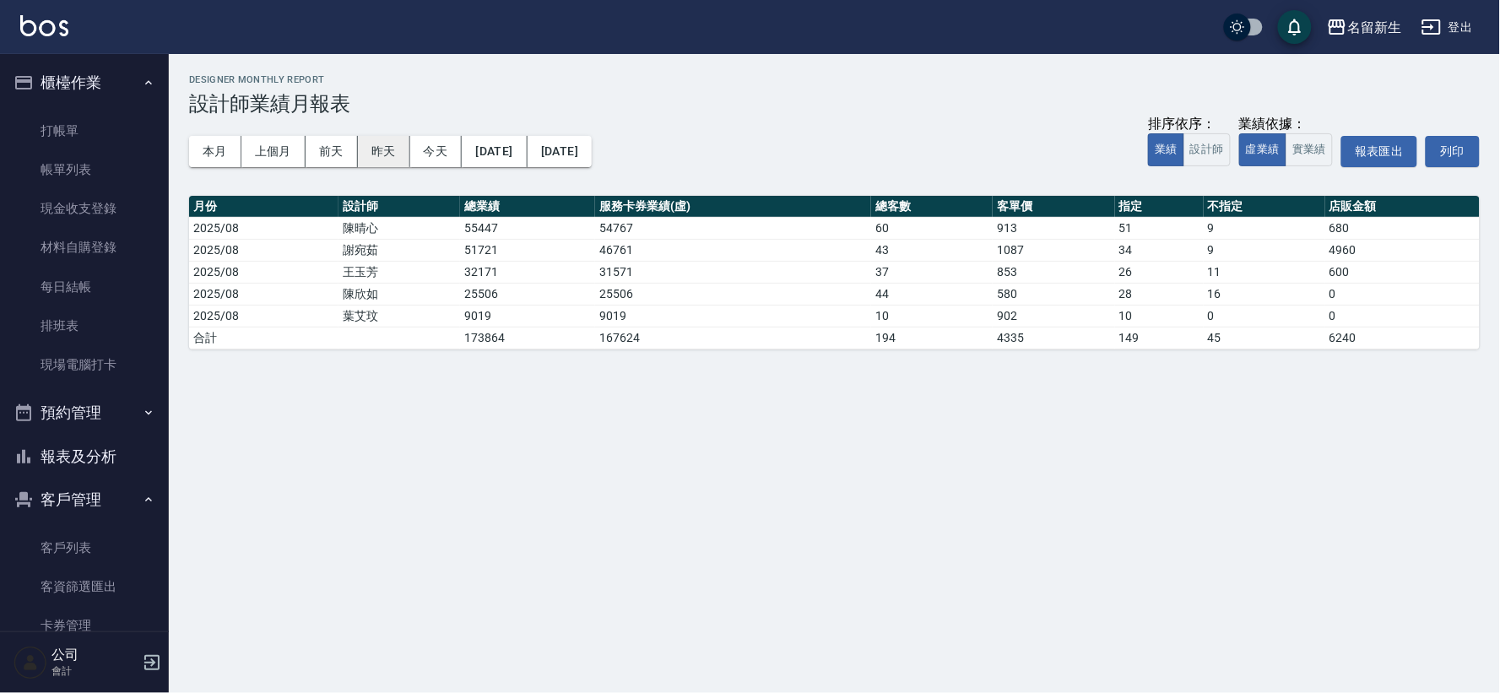
click at [410, 160] on button "今天" at bounding box center [436, 151] width 52 height 31
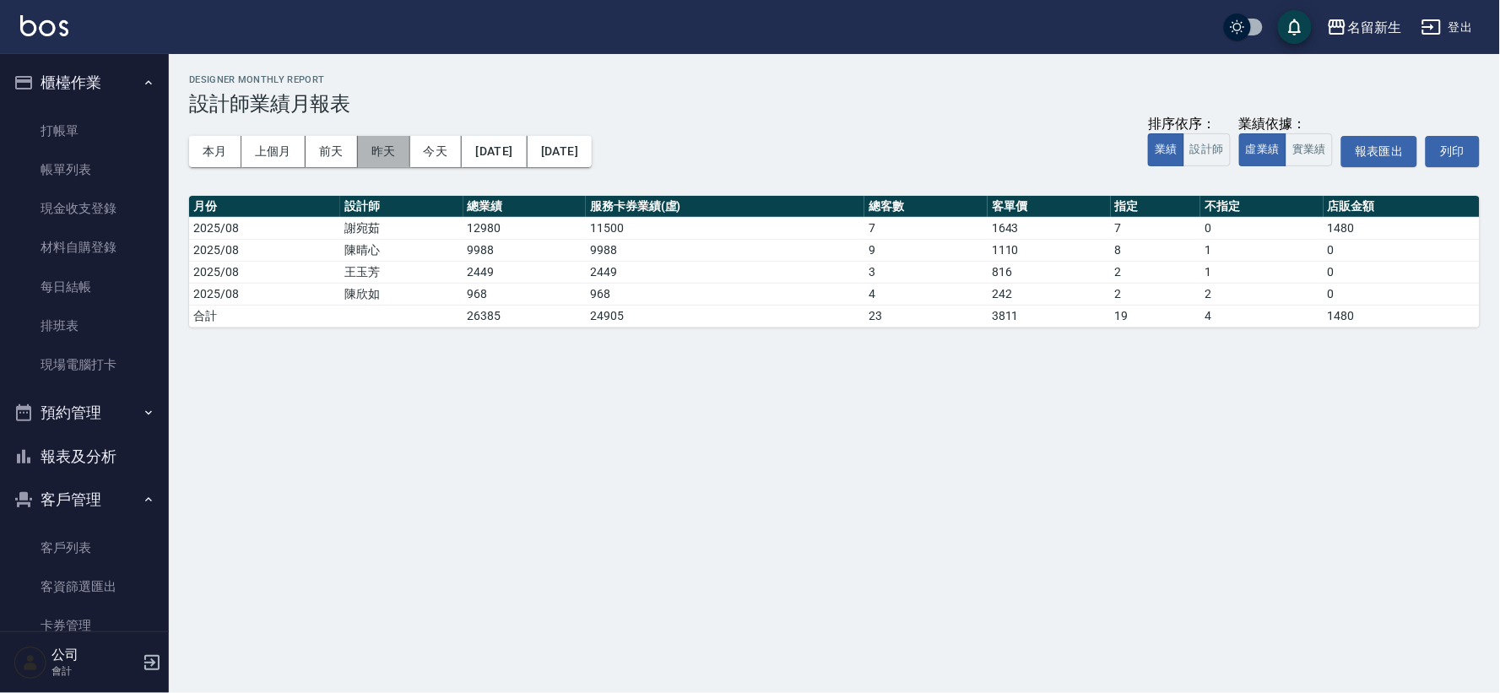
click at [366, 155] on button "昨天" at bounding box center [384, 151] width 52 height 31
click at [313, 155] on button "前天" at bounding box center [332, 151] width 52 height 31
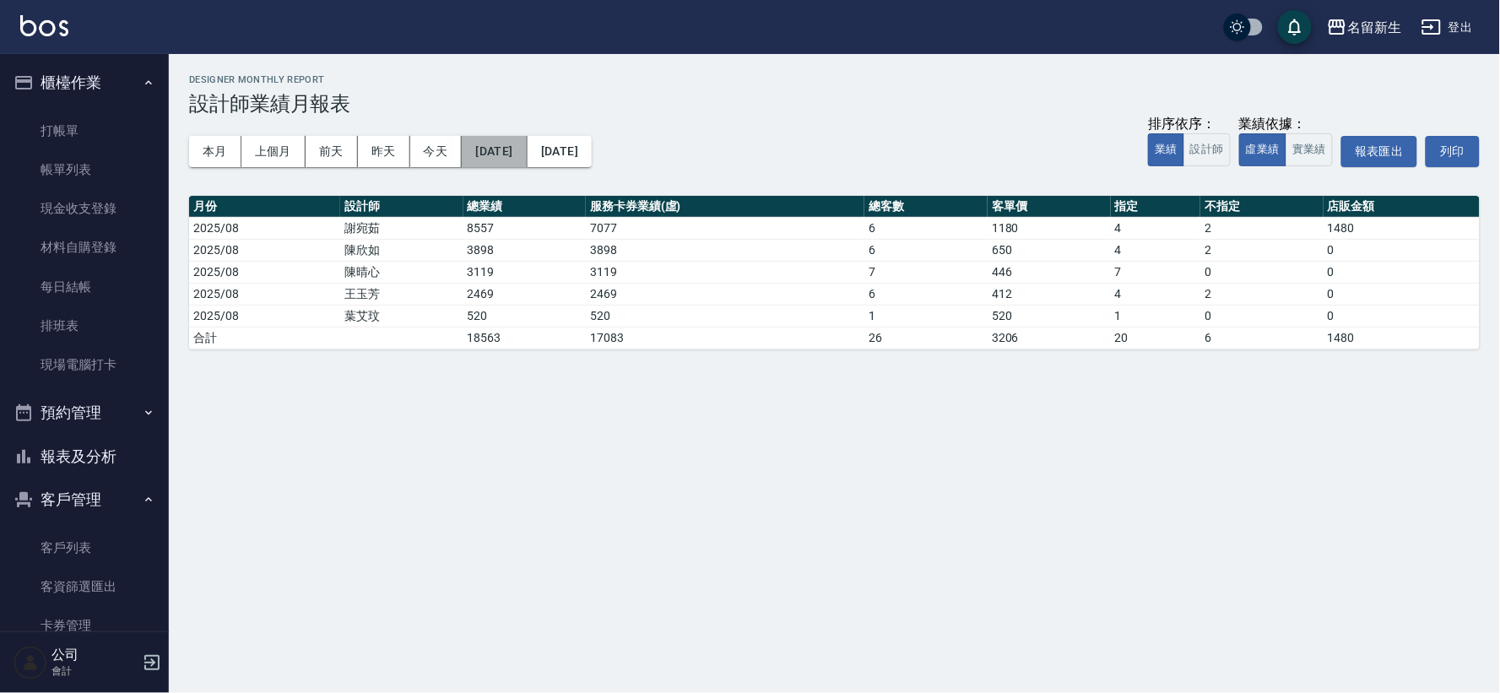
click at [523, 144] on button "[DATE]" at bounding box center [494, 151] width 65 height 31
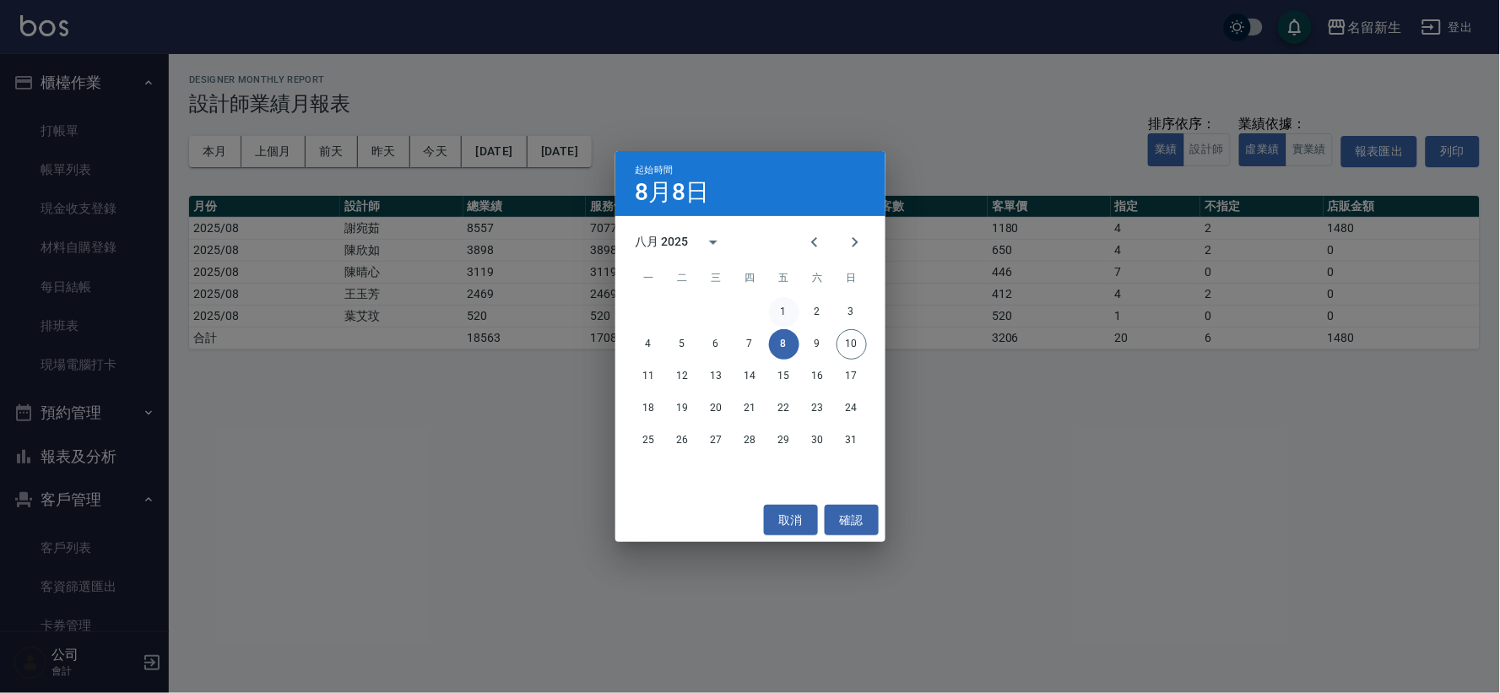
click at [778, 308] on button "1" at bounding box center [784, 312] width 30 height 30
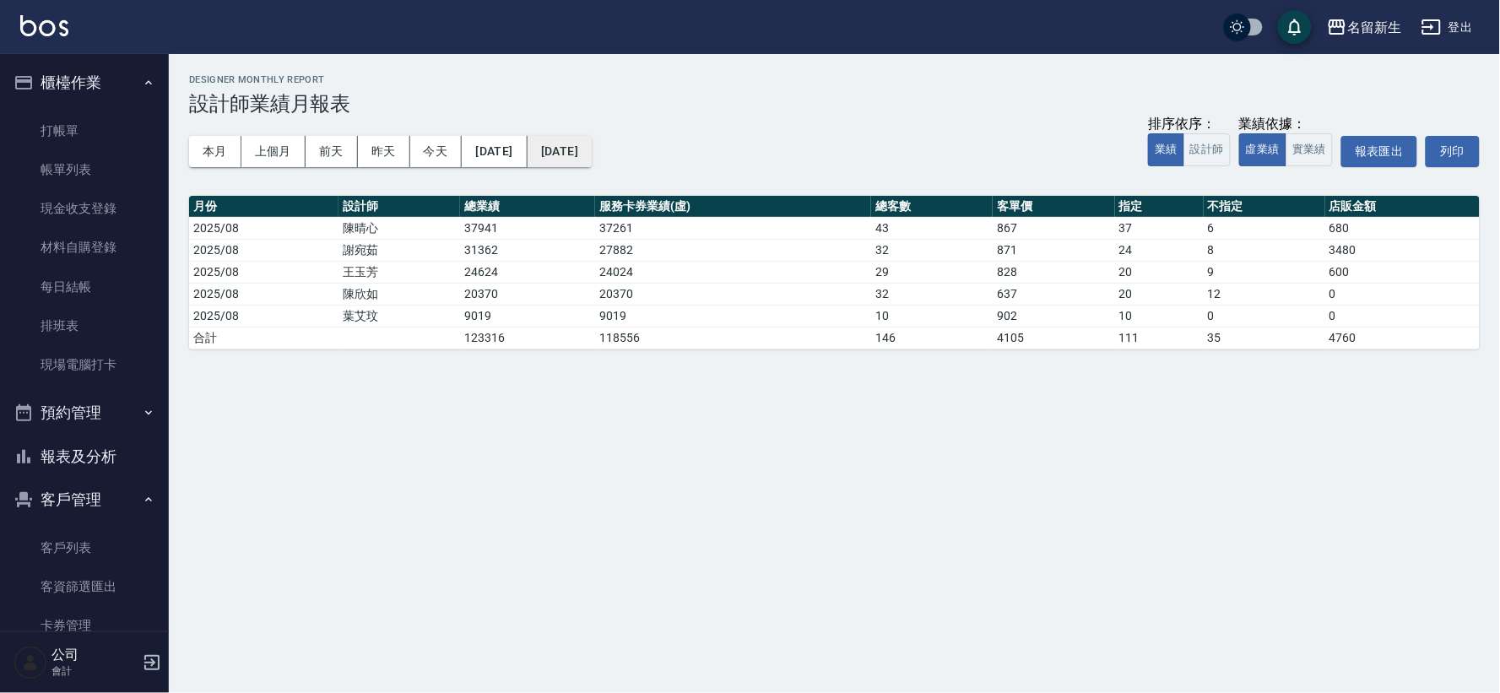
click at [589, 140] on button "[DATE]" at bounding box center [560, 151] width 64 height 31
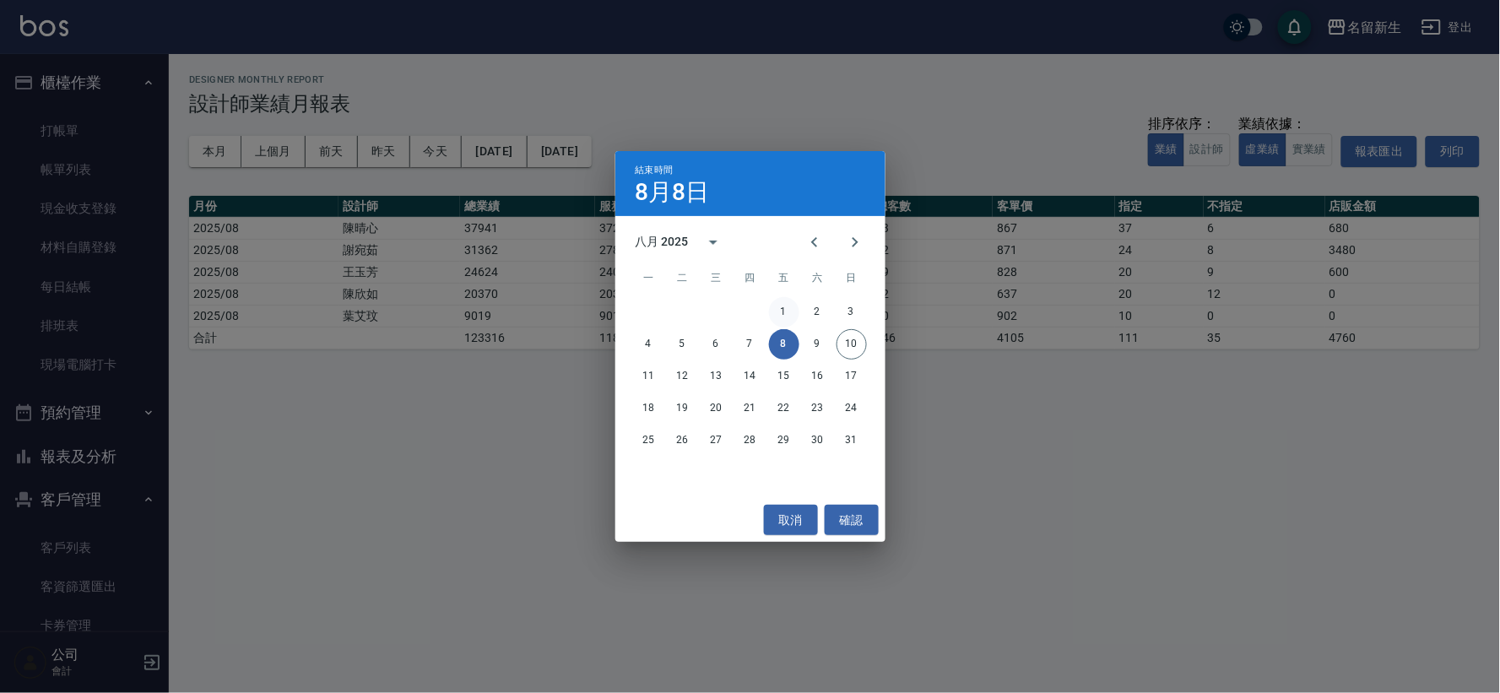
click at [789, 306] on button "1" at bounding box center [784, 312] width 30 height 30
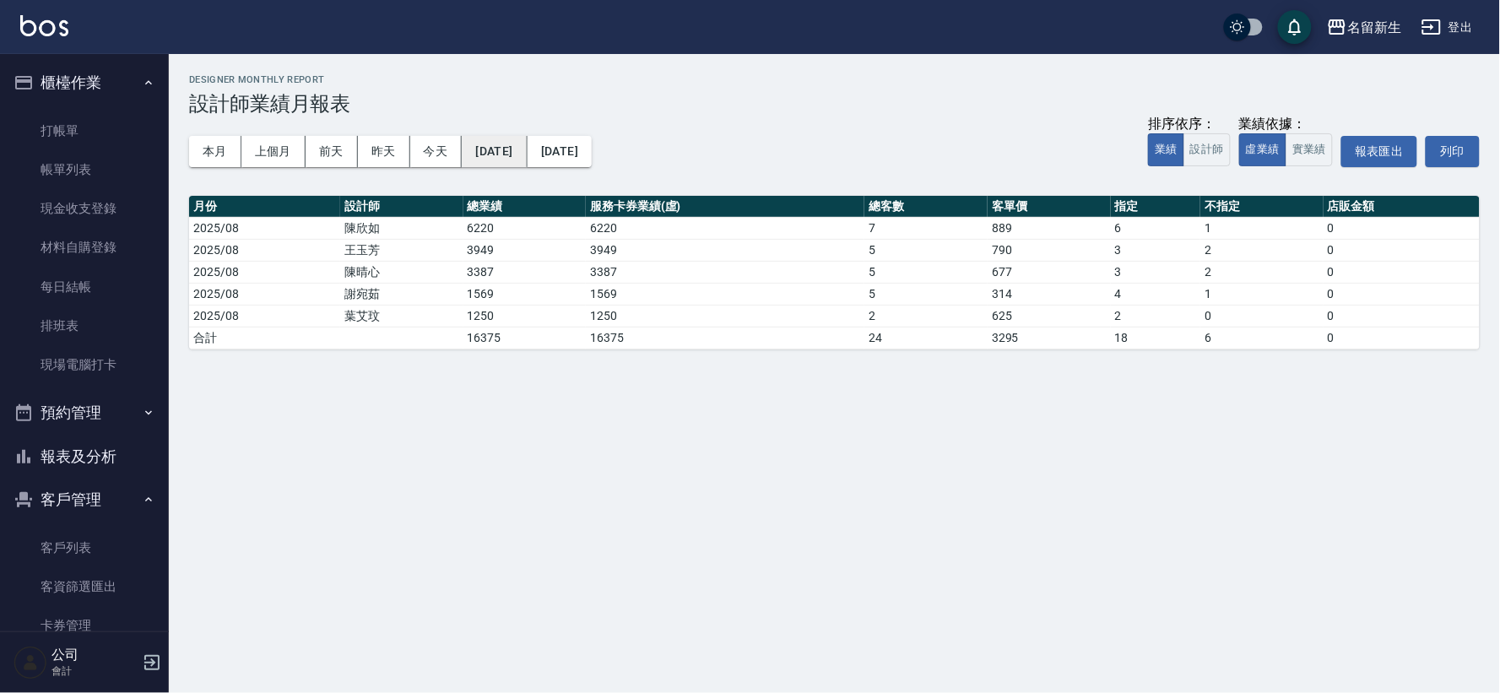
click at [526, 165] on button "[DATE]" at bounding box center [494, 151] width 65 height 31
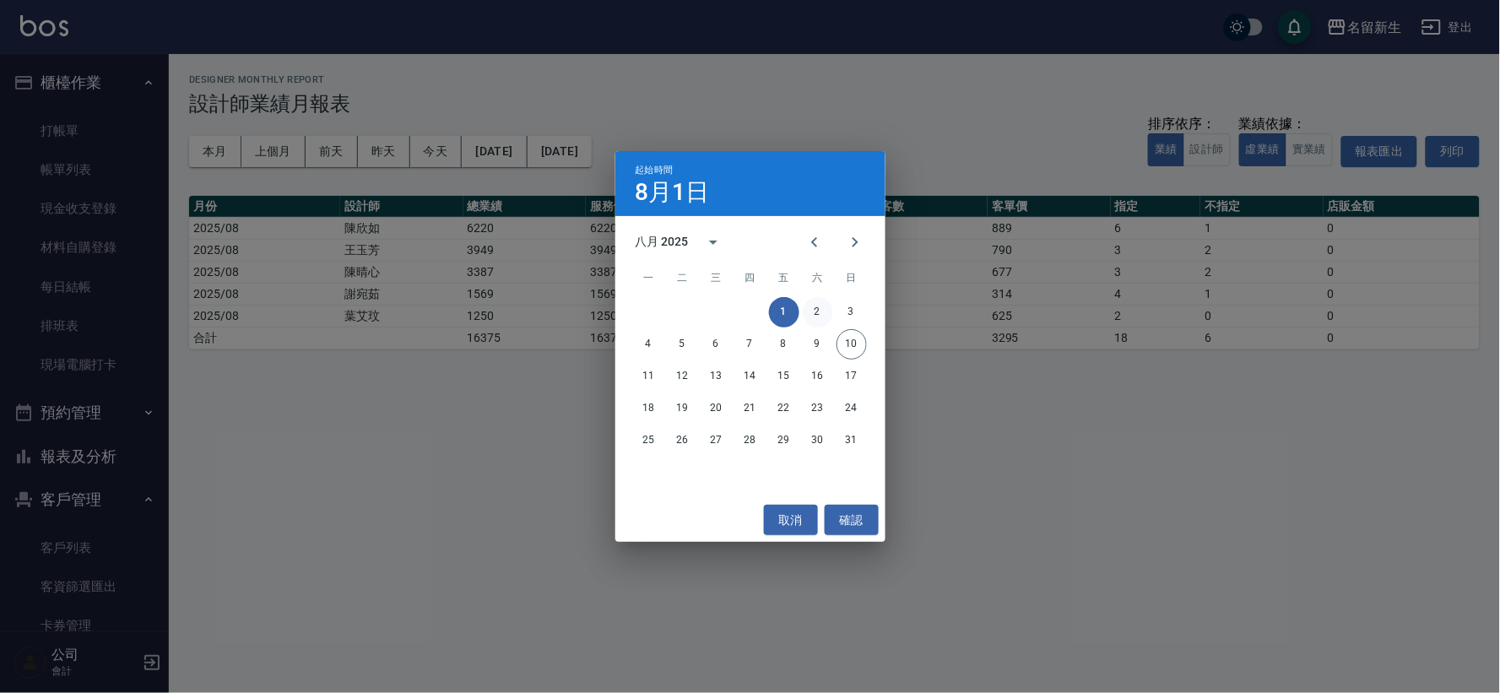
click at [822, 310] on button "2" at bounding box center [818, 312] width 30 height 30
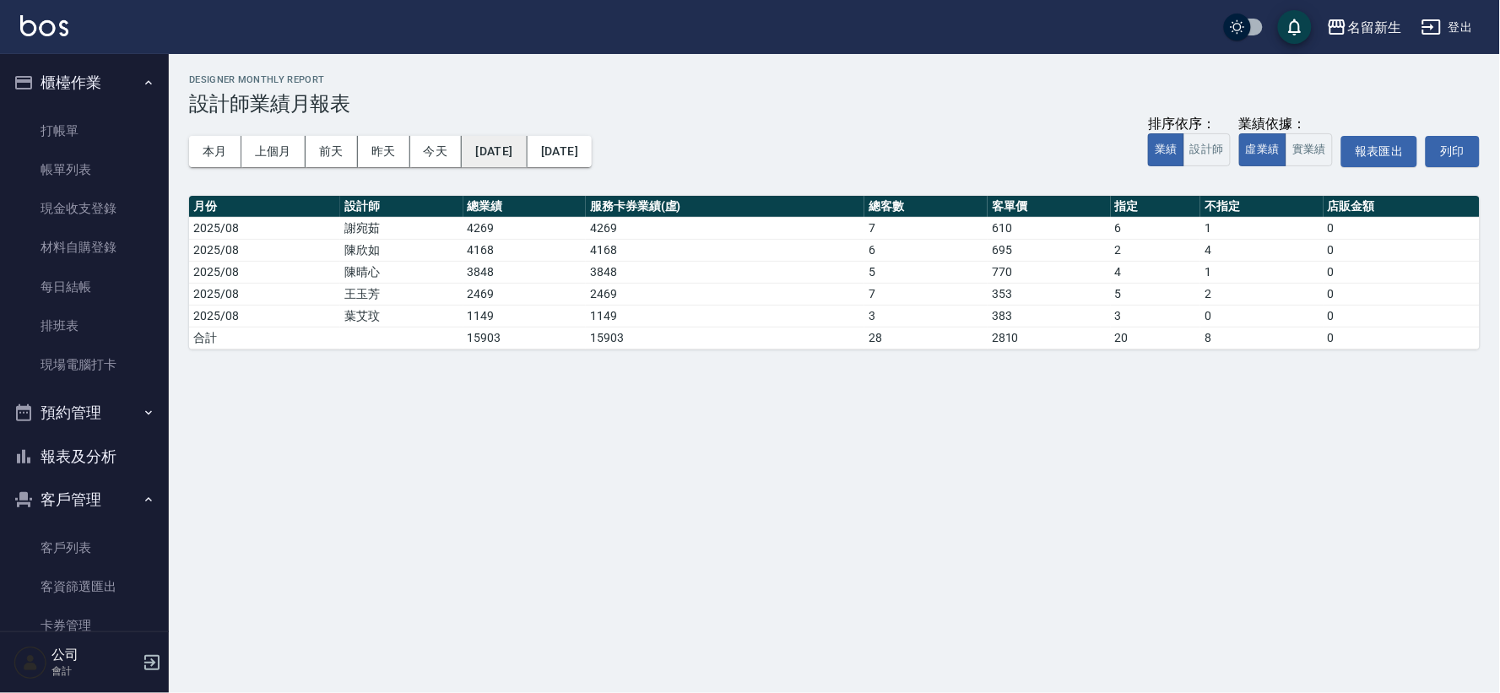
click at [527, 149] on button "[DATE]" at bounding box center [494, 151] width 65 height 31
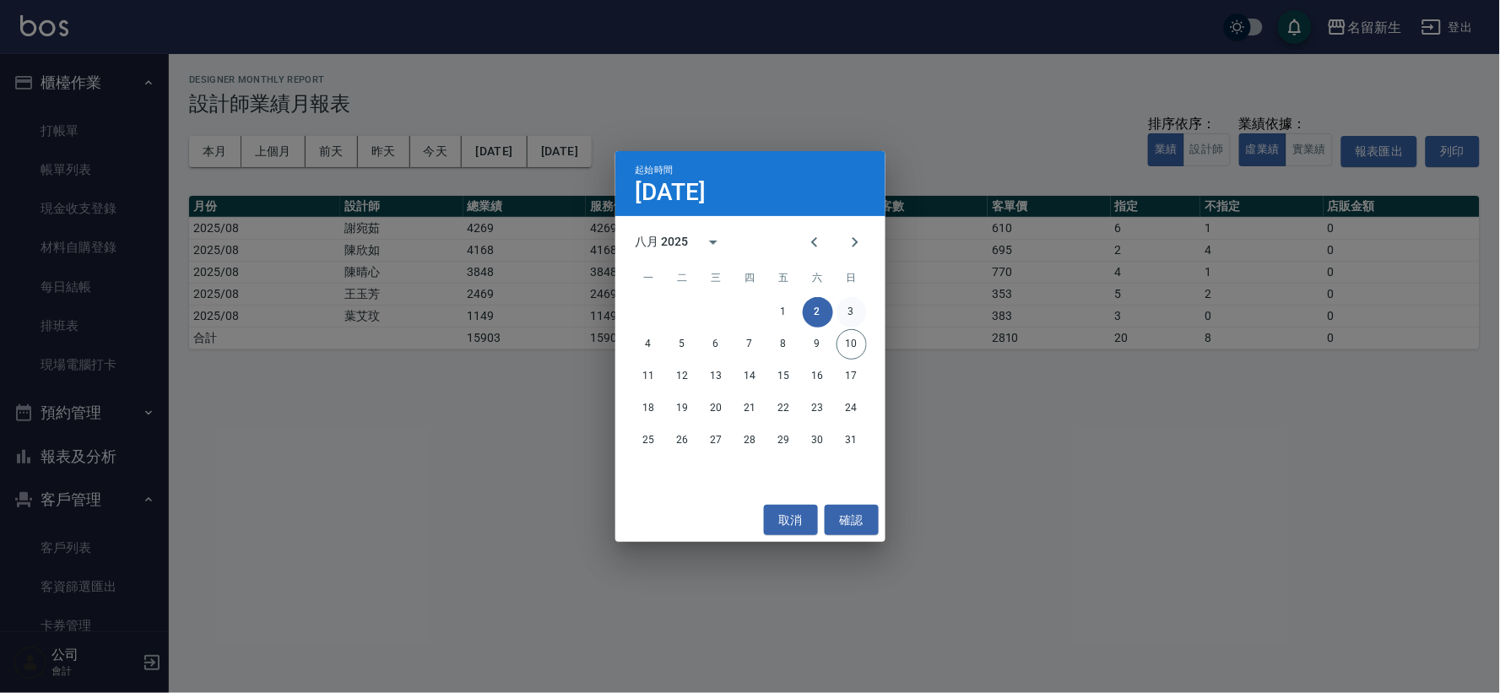
click at [854, 314] on button "3" at bounding box center [852, 312] width 30 height 30
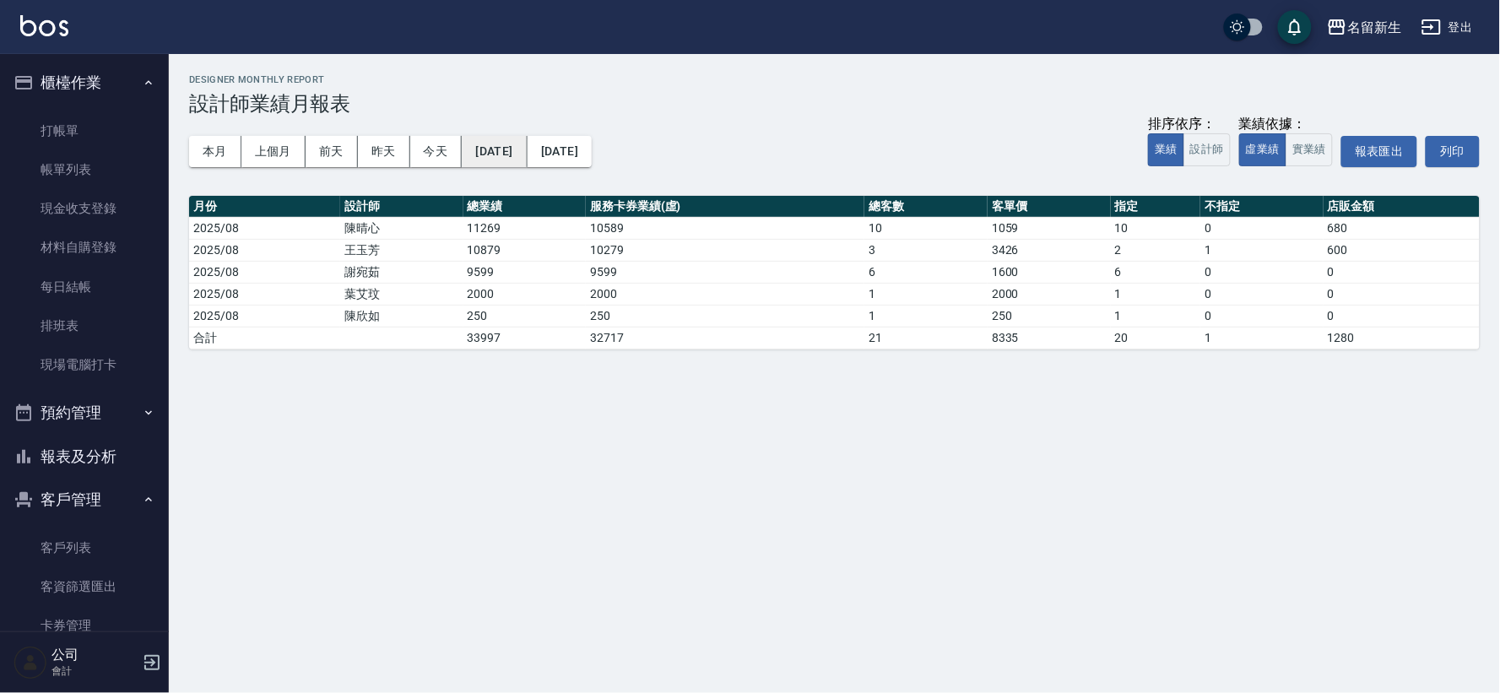
click at [505, 160] on button "[DATE]" at bounding box center [494, 151] width 65 height 31
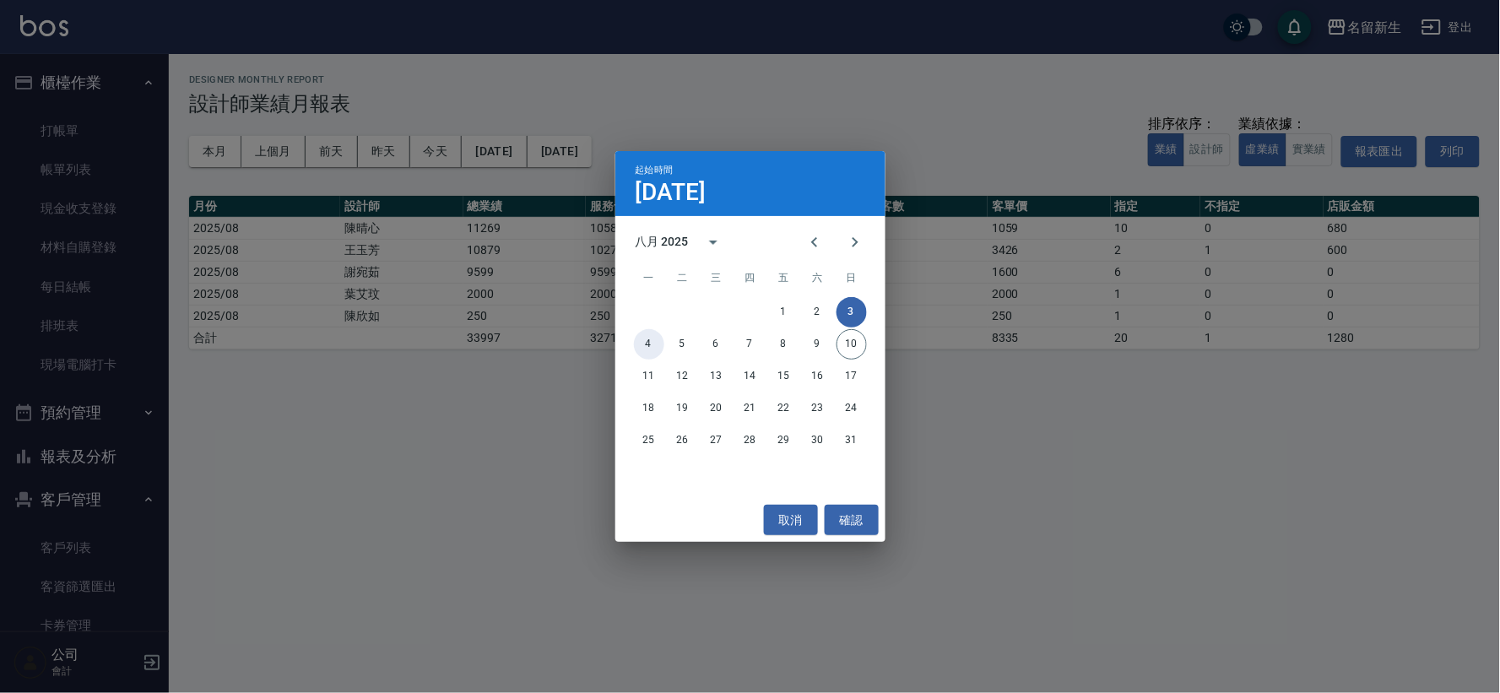
click at [639, 344] on button "4" at bounding box center [649, 344] width 30 height 30
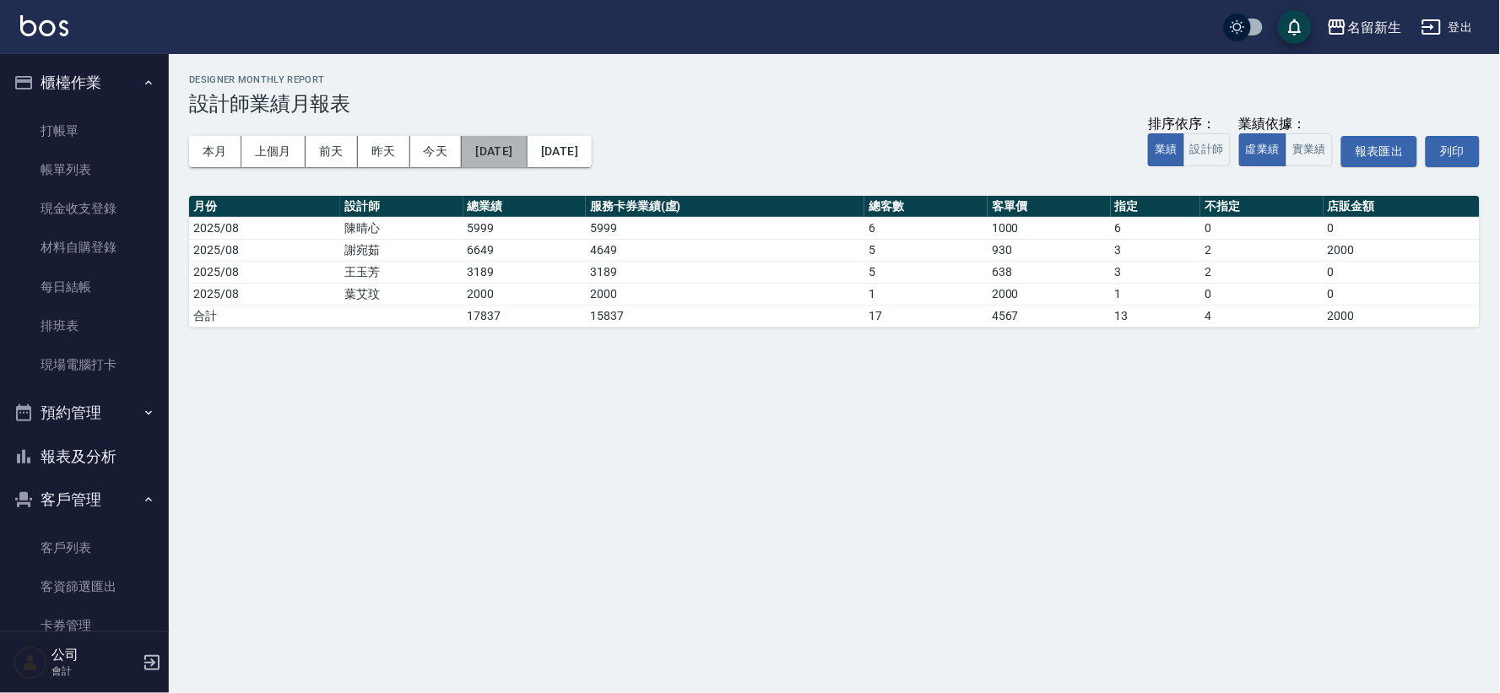
click at [494, 155] on button "[DATE]" at bounding box center [494, 151] width 65 height 31
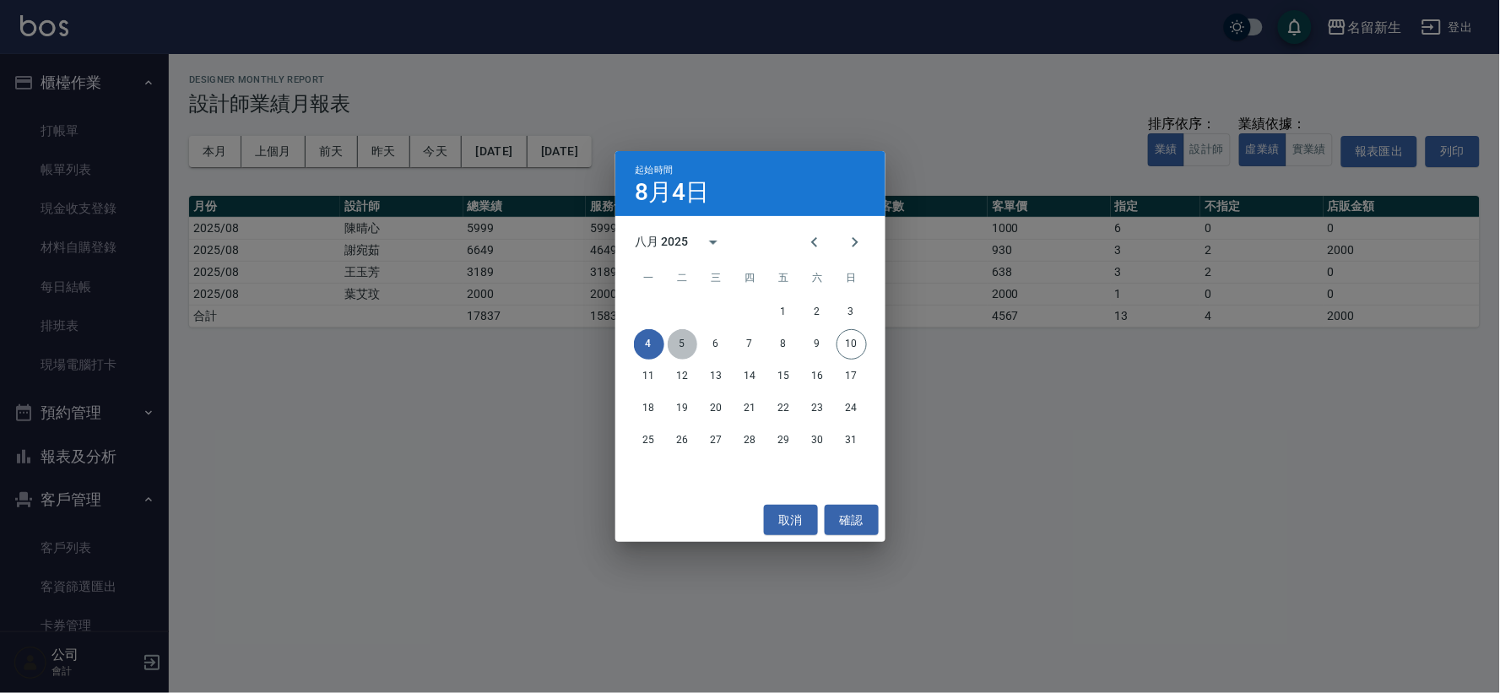
click at [678, 348] on button "5" at bounding box center [683, 344] width 30 height 30
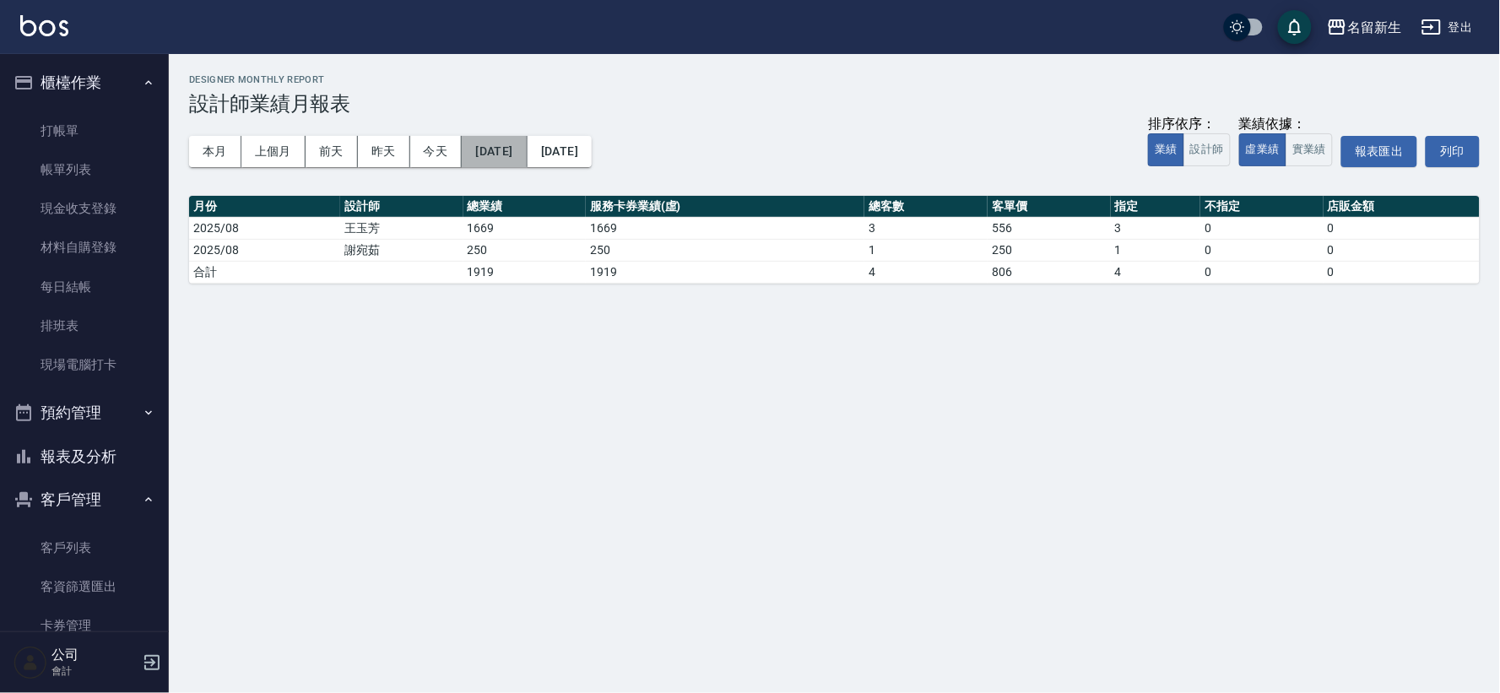
drag, startPoint x: 527, startPoint y: 150, endPoint x: 545, endPoint y: 163, distance: 21.8
click at [527, 163] on button "[DATE]" at bounding box center [494, 151] width 65 height 31
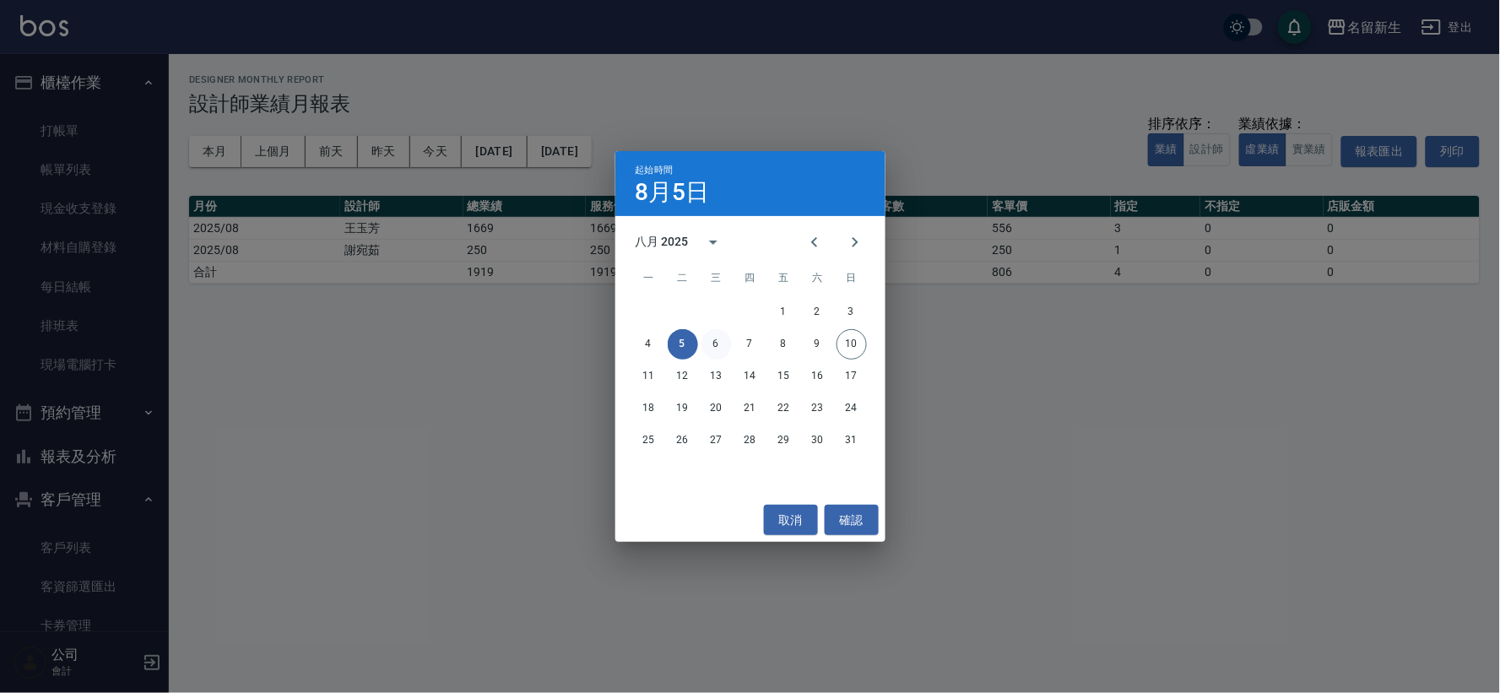
click at [722, 341] on button "6" at bounding box center [717, 344] width 30 height 30
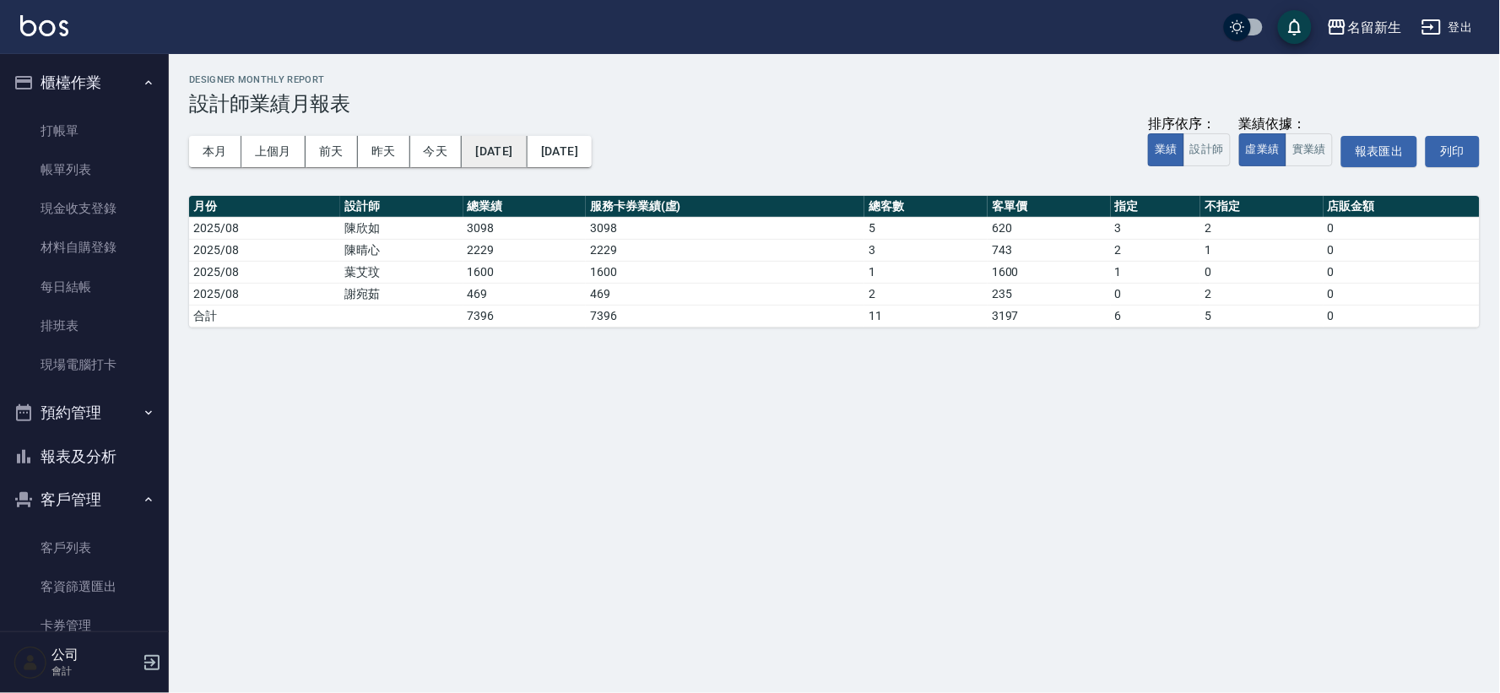
click at [524, 149] on button "[DATE]" at bounding box center [494, 151] width 65 height 31
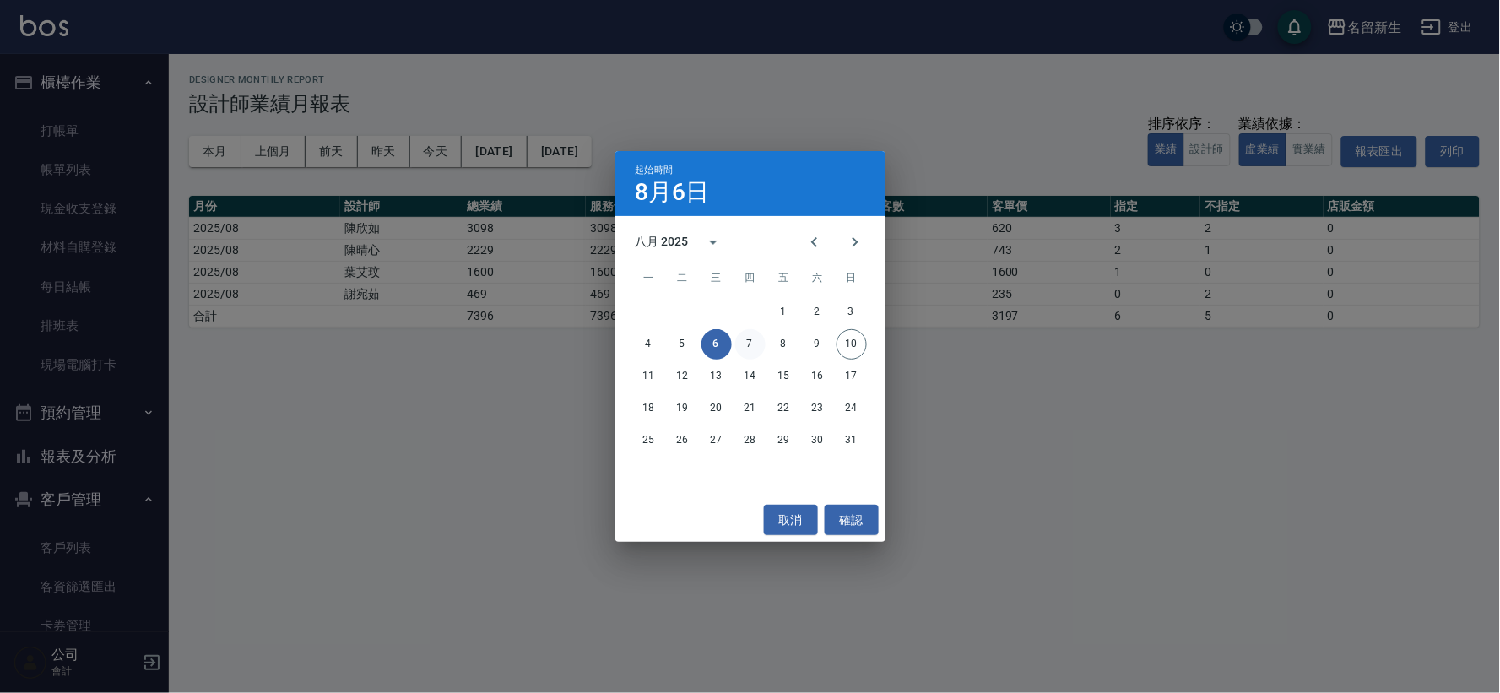
click at [754, 334] on button "7" at bounding box center [750, 344] width 30 height 30
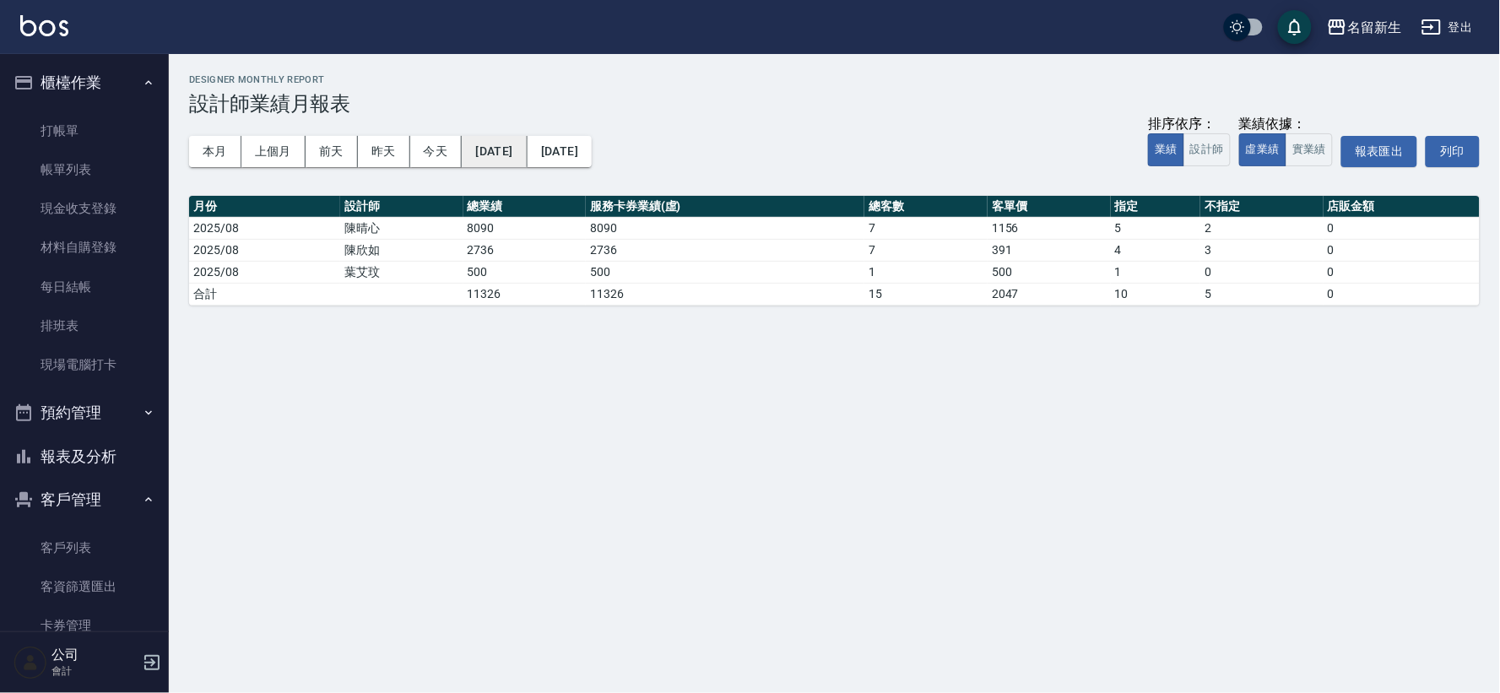
click at [527, 159] on button "[DATE]" at bounding box center [494, 151] width 65 height 31
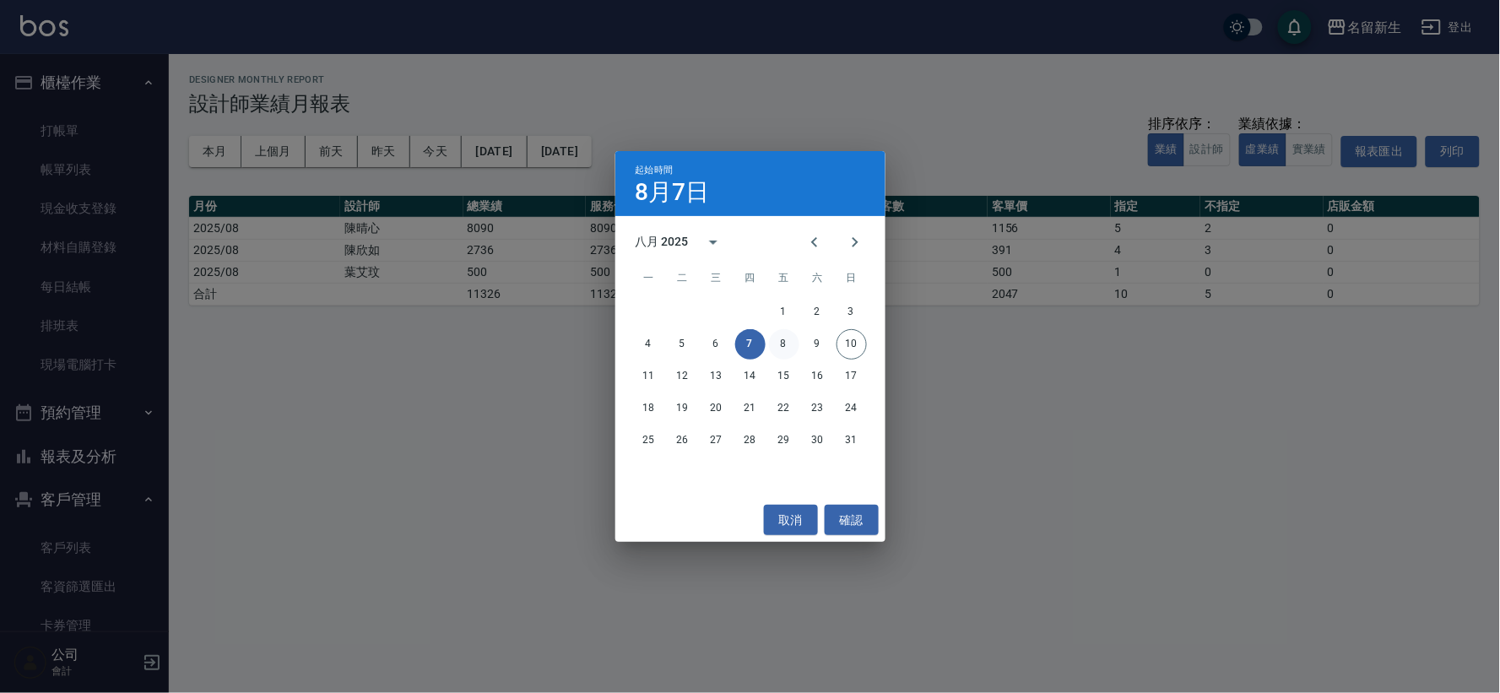
click at [787, 335] on button "8" at bounding box center [784, 344] width 30 height 30
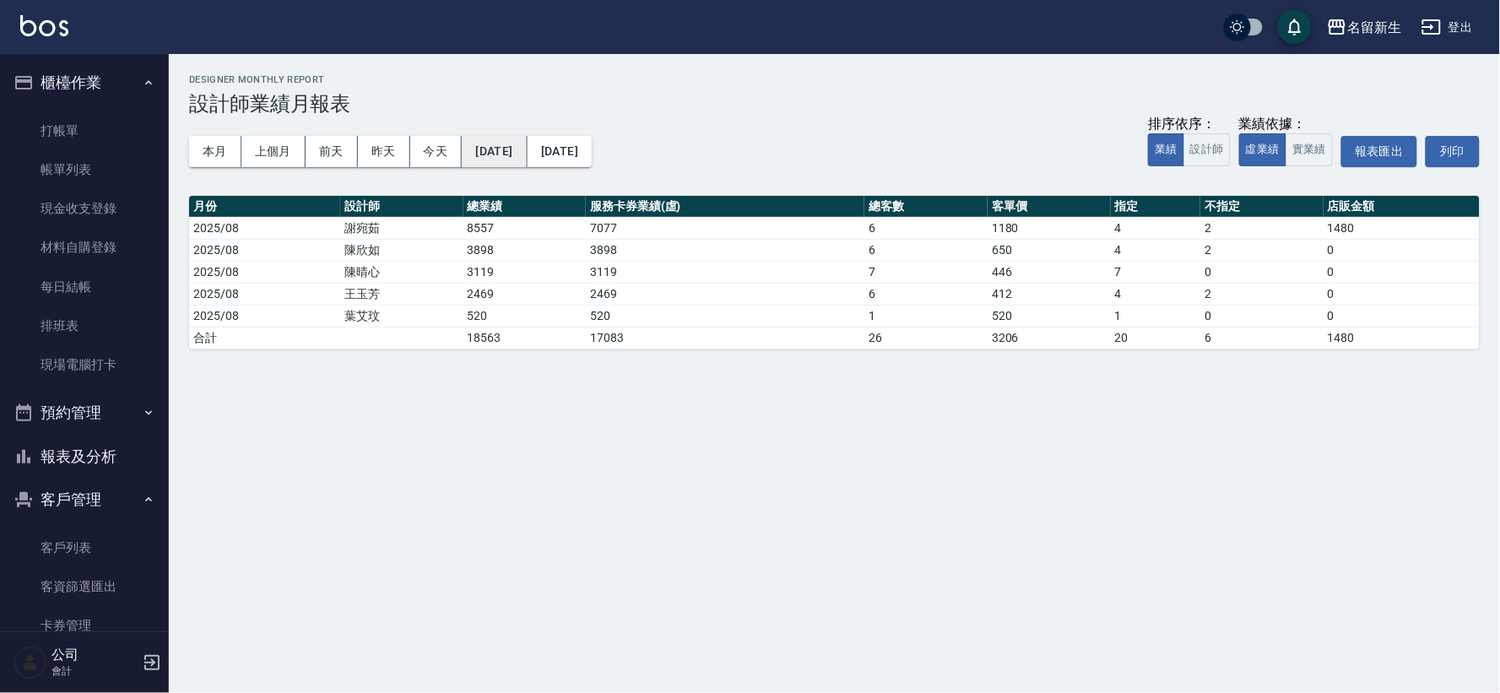
click at [527, 165] on button "[DATE]" at bounding box center [494, 151] width 65 height 31
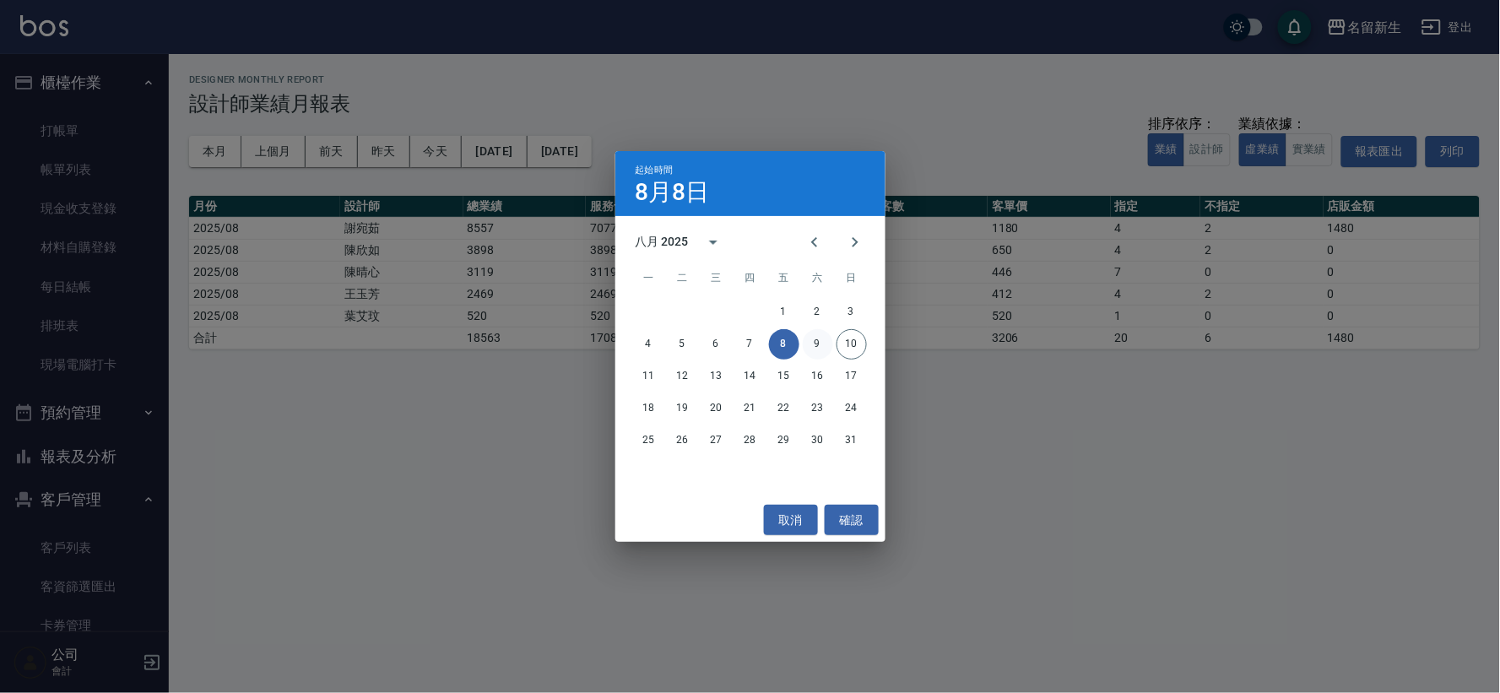
click at [808, 347] on button "9" at bounding box center [818, 344] width 30 height 30
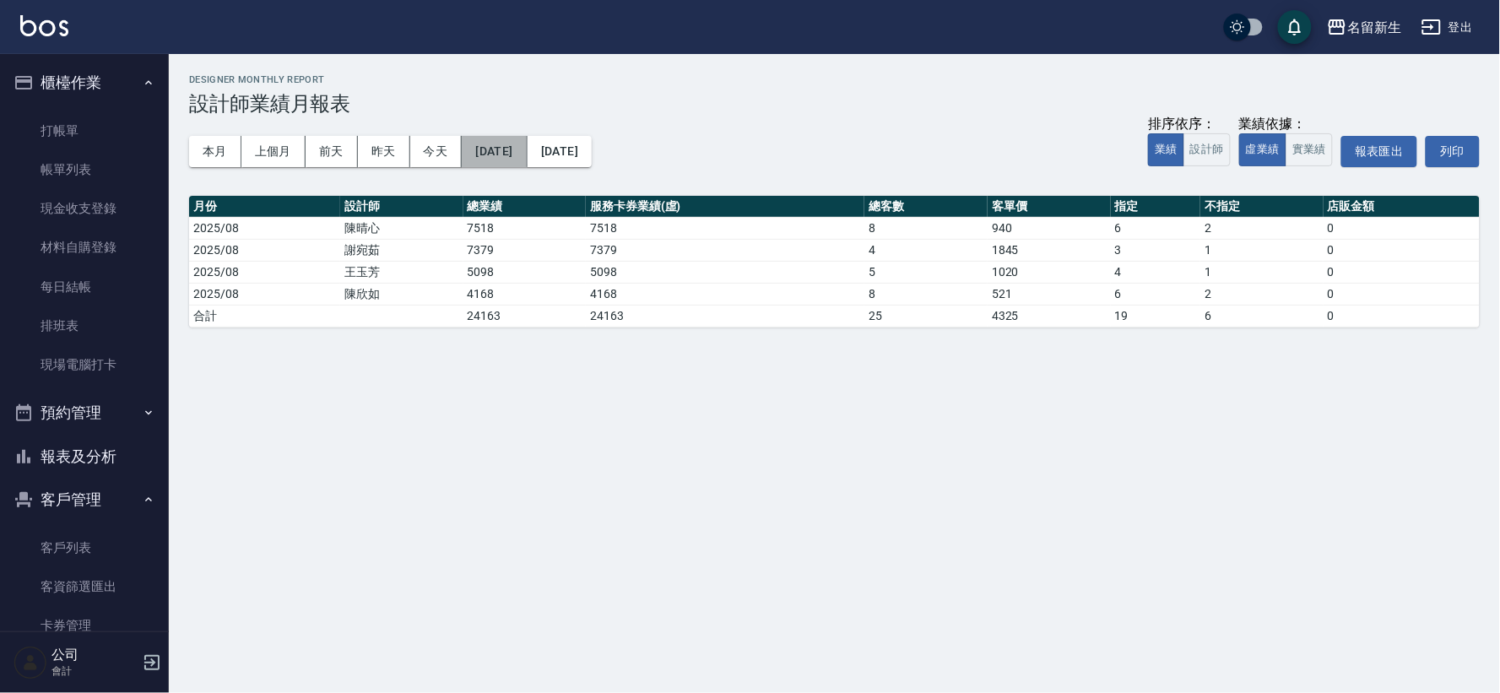
click at [519, 161] on button "[DATE]" at bounding box center [494, 151] width 65 height 31
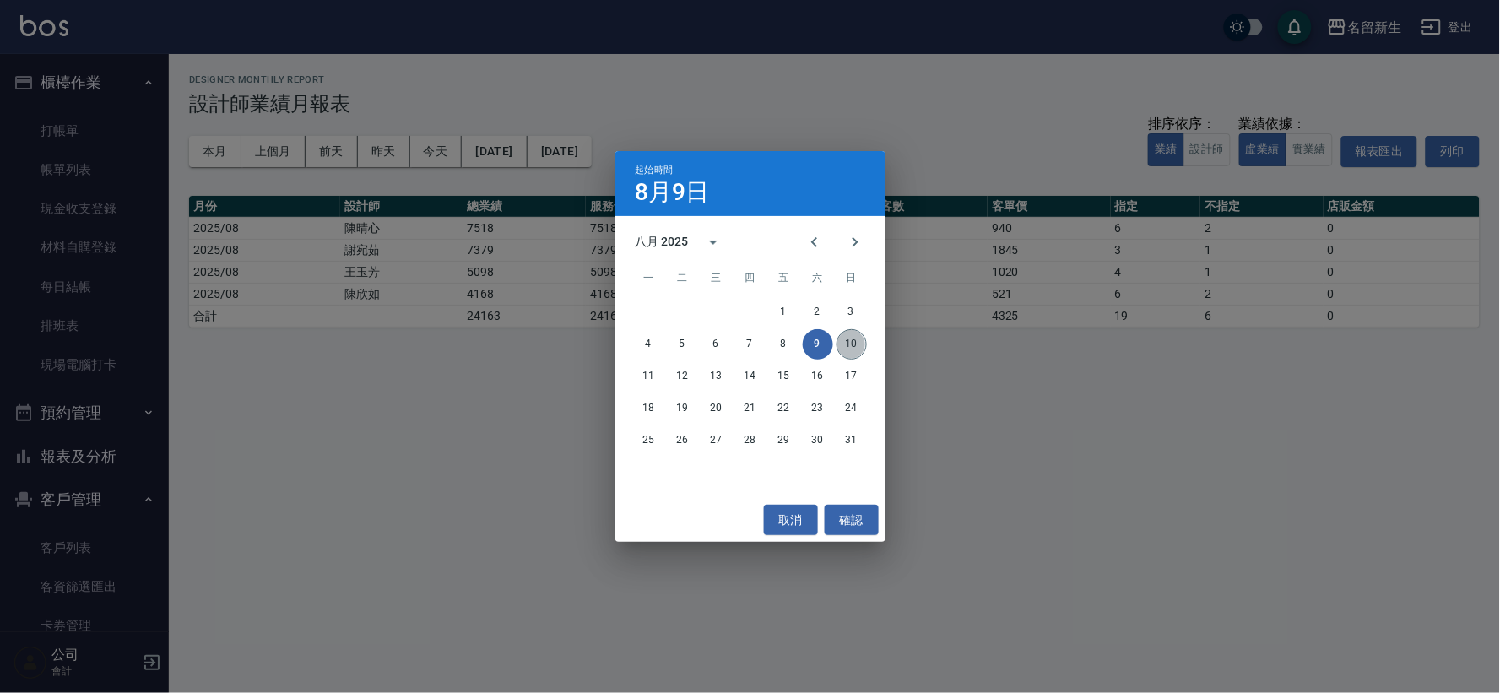
click at [857, 347] on button "10" at bounding box center [852, 344] width 30 height 30
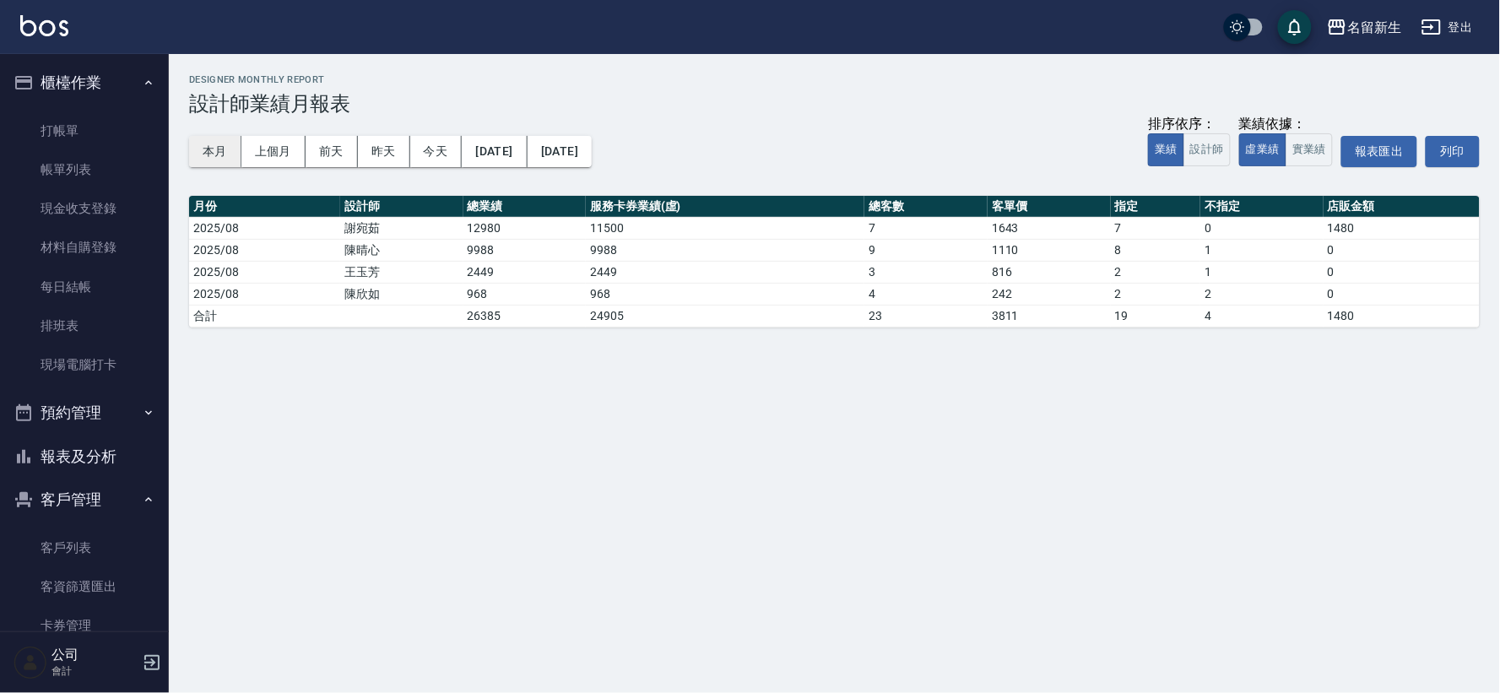
click at [233, 144] on button "本月" at bounding box center [215, 151] width 52 height 31
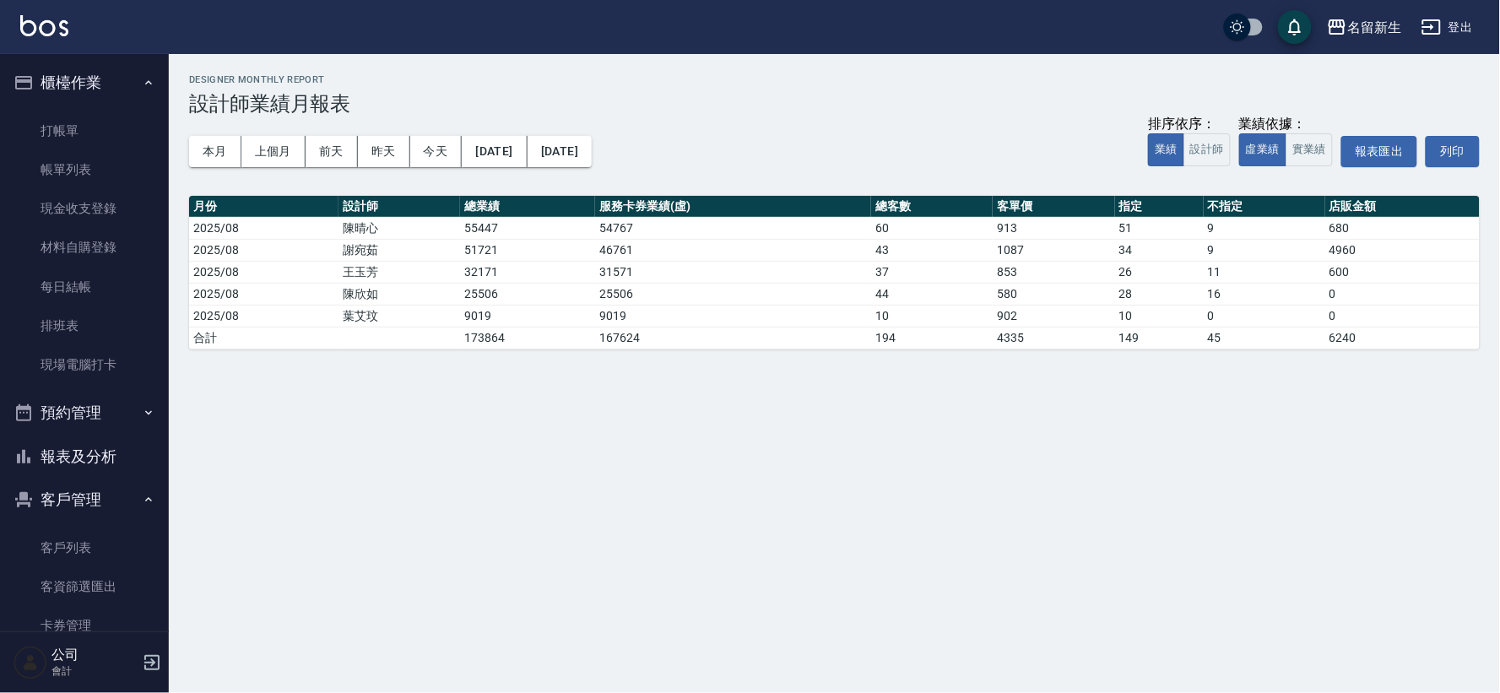
click at [83, 457] on button "報表及分析" at bounding box center [84, 457] width 155 height 44
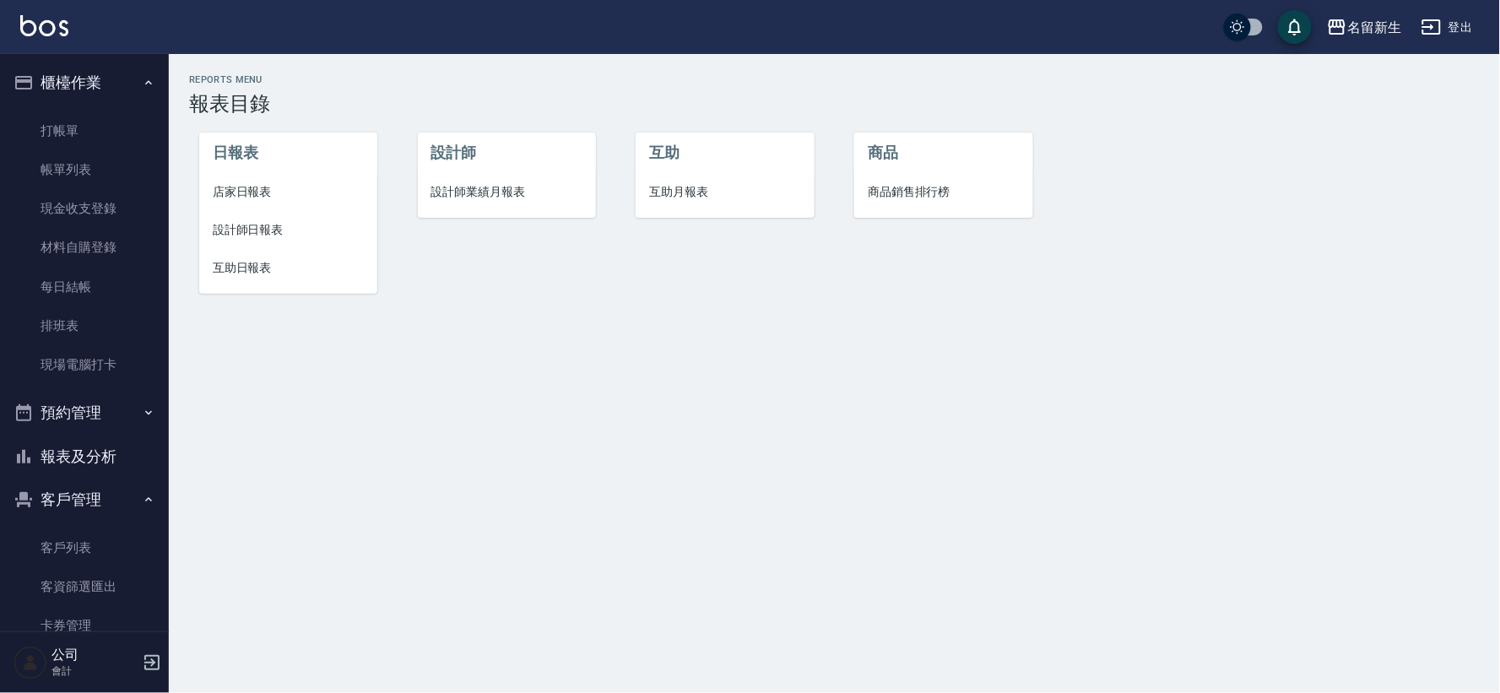
click at [268, 215] on li "設計師日報表" at bounding box center [288, 230] width 178 height 38
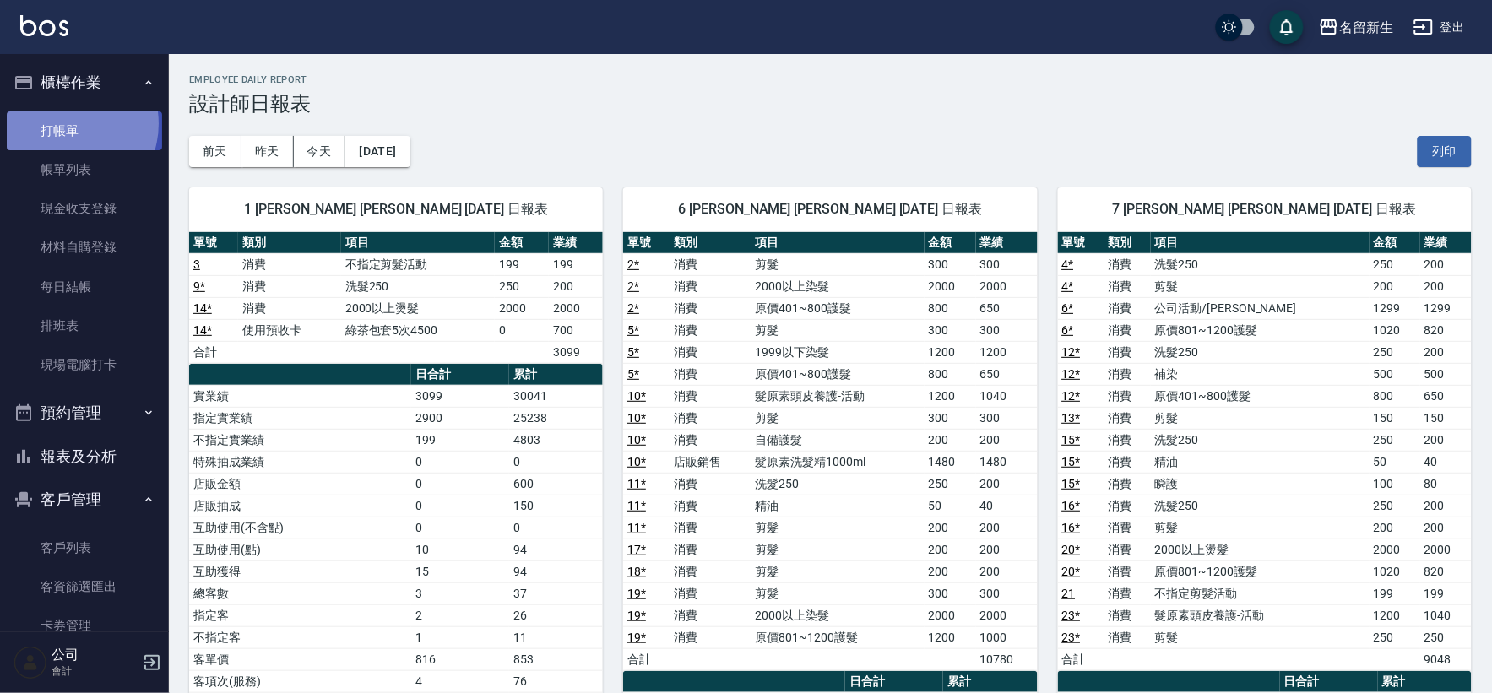
click at [63, 123] on link "打帳單" at bounding box center [84, 130] width 155 height 39
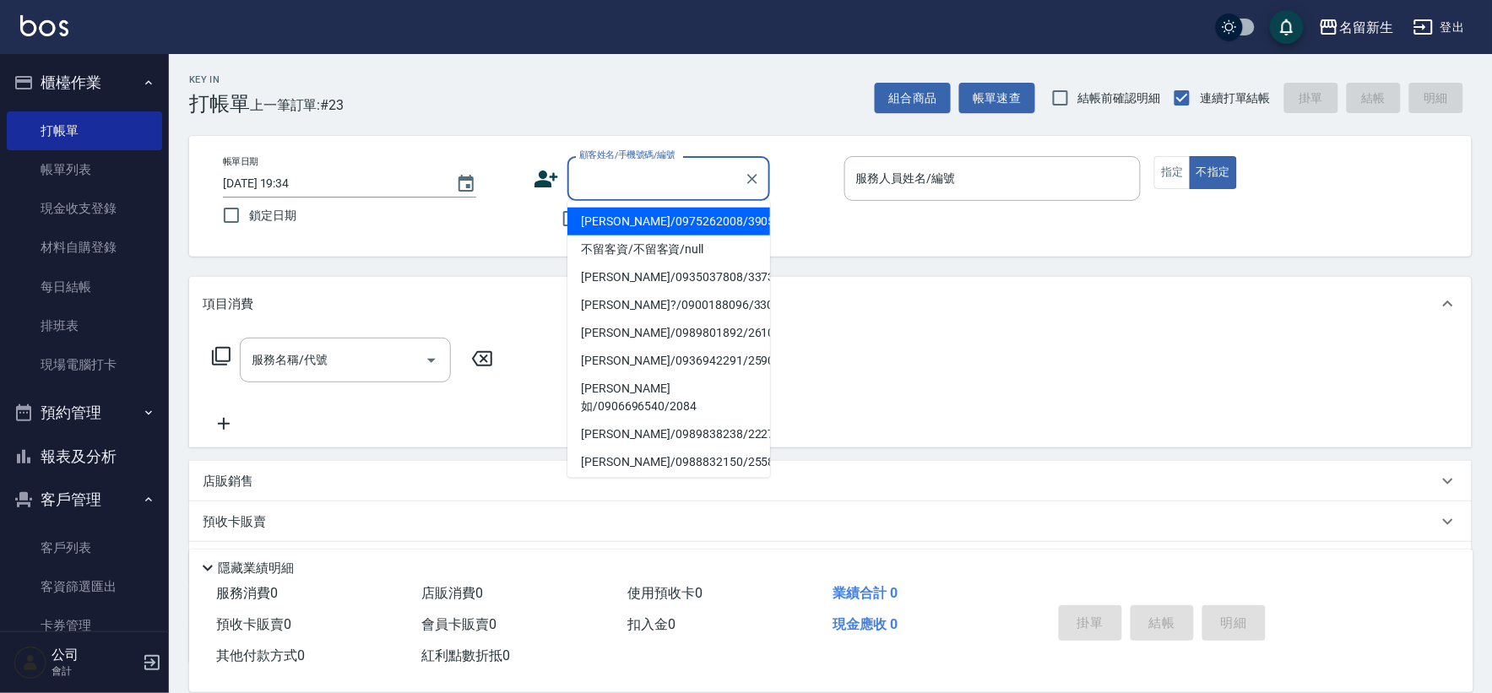
click at [647, 169] on input "顧客姓名/手機號碼/編號" at bounding box center [656, 179] width 162 height 30
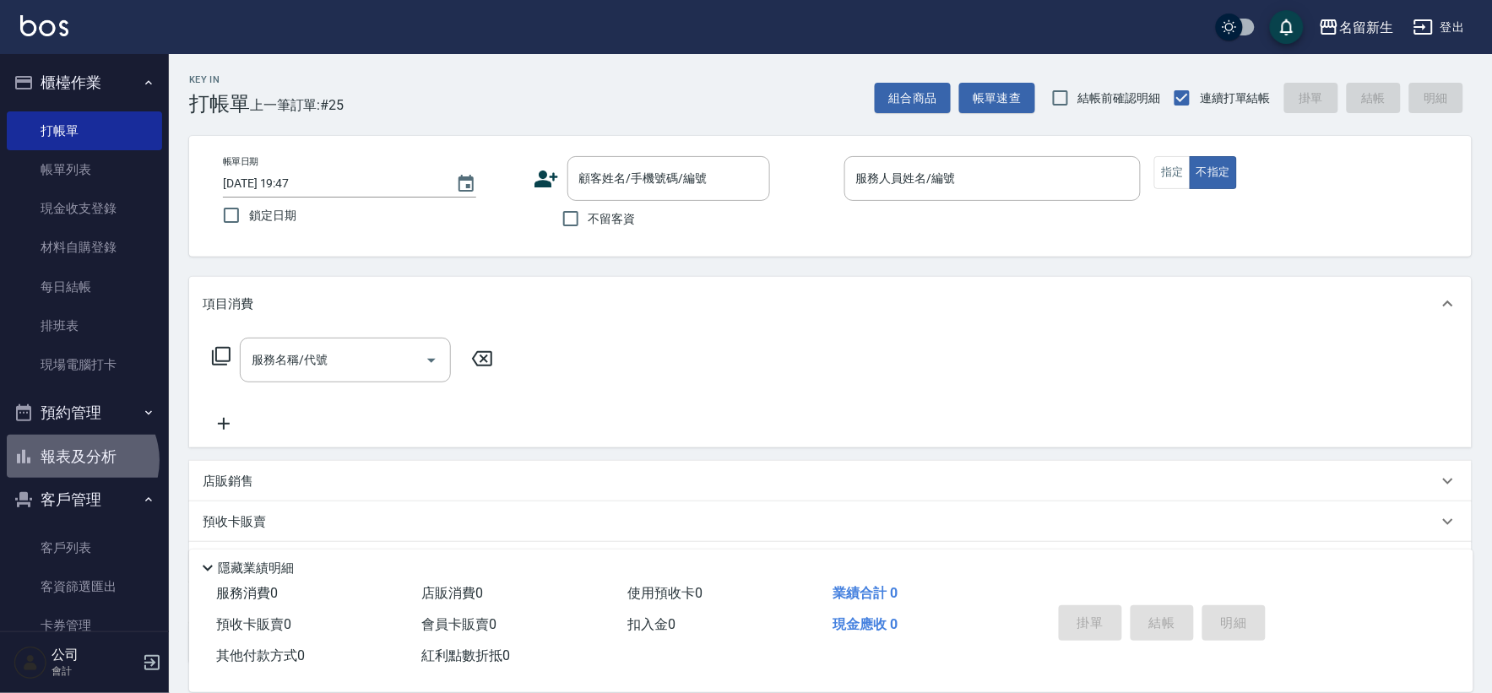
click at [79, 461] on button "報表及分析" at bounding box center [84, 457] width 155 height 44
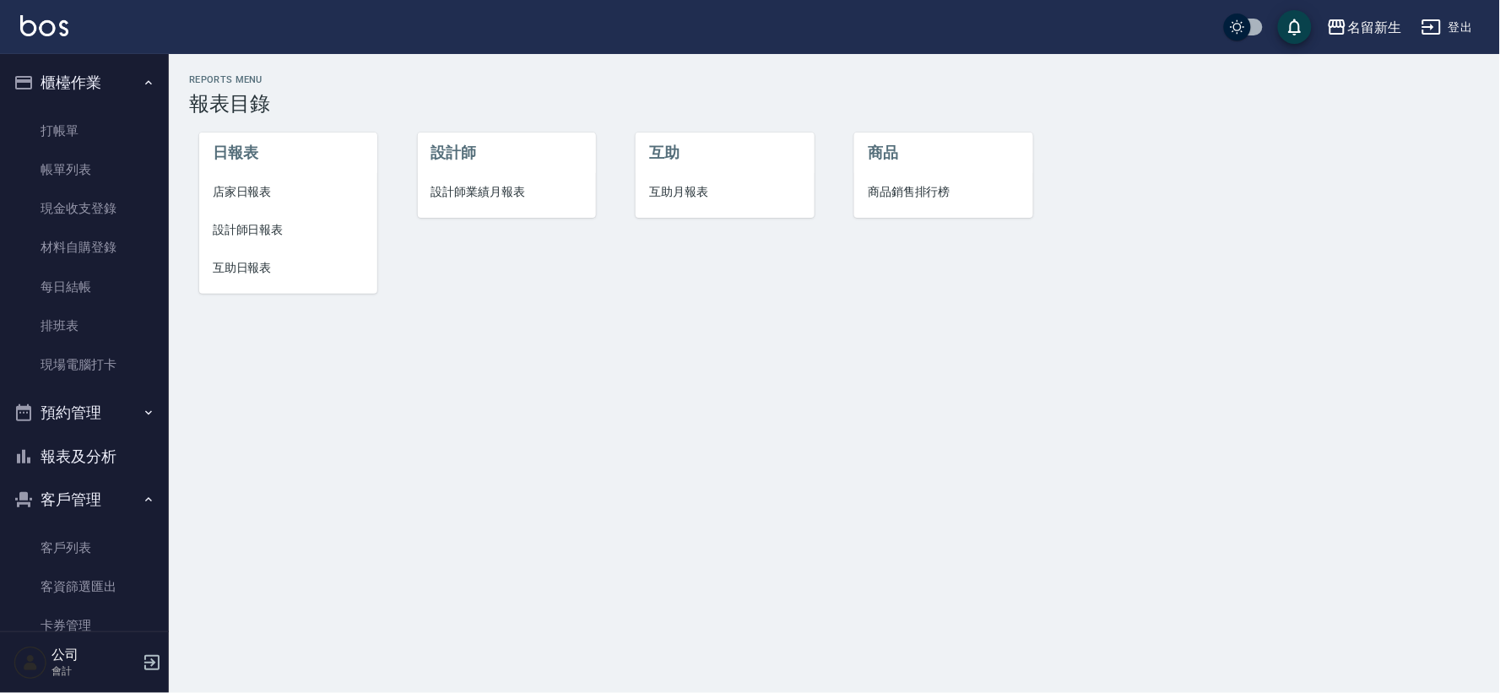
click at [236, 203] on li "店家日報表" at bounding box center [288, 192] width 178 height 38
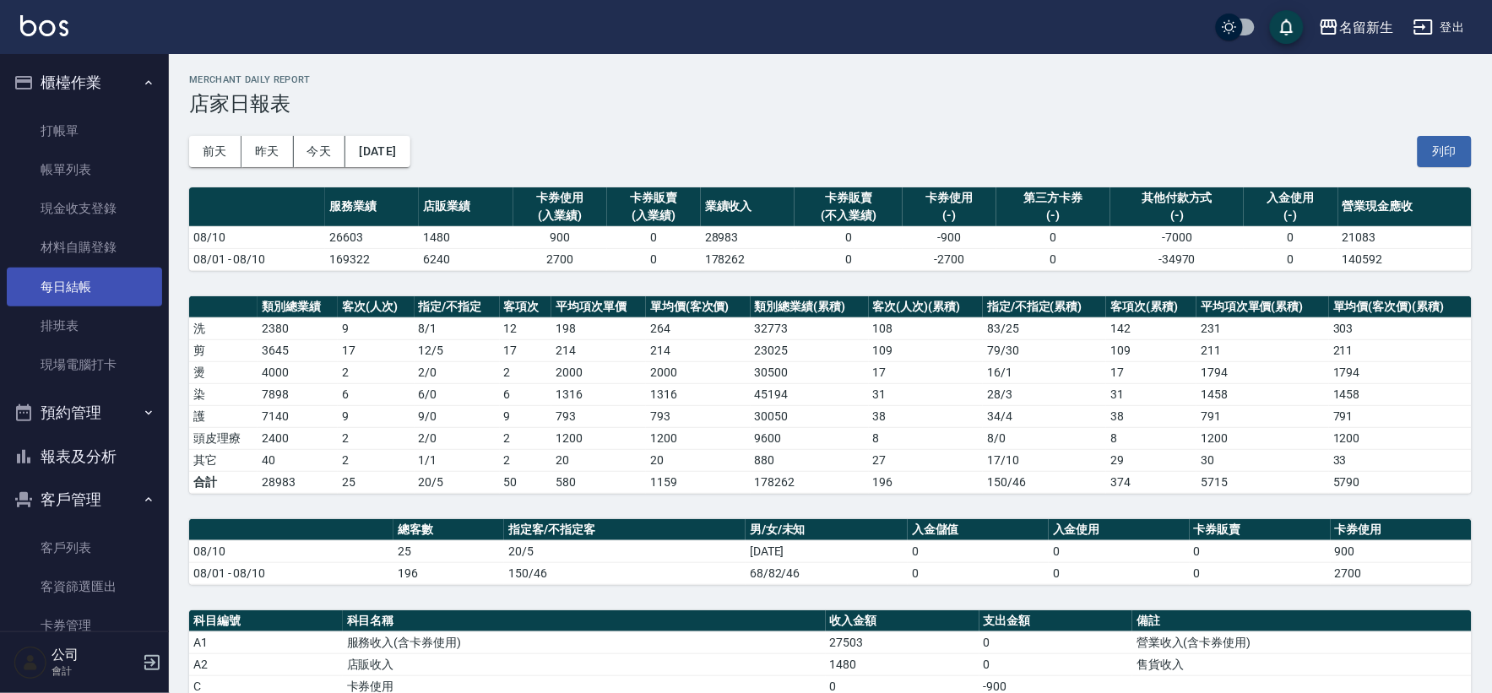
click at [102, 296] on link "每日結帳" at bounding box center [84, 287] width 155 height 39
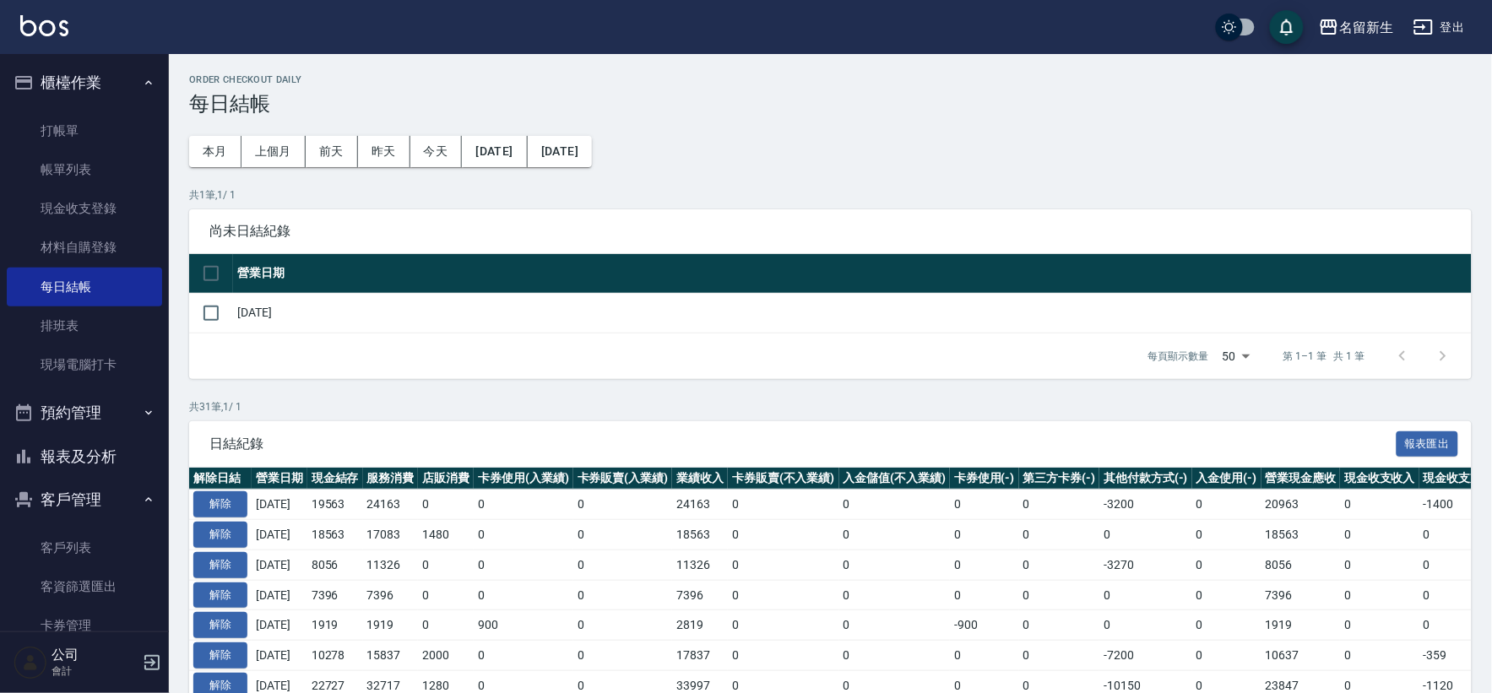
click at [203, 291] on th at bounding box center [211, 274] width 44 height 40
click at [197, 305] on input "checkbox" at bounding box center [210, 313] width 35 height 35
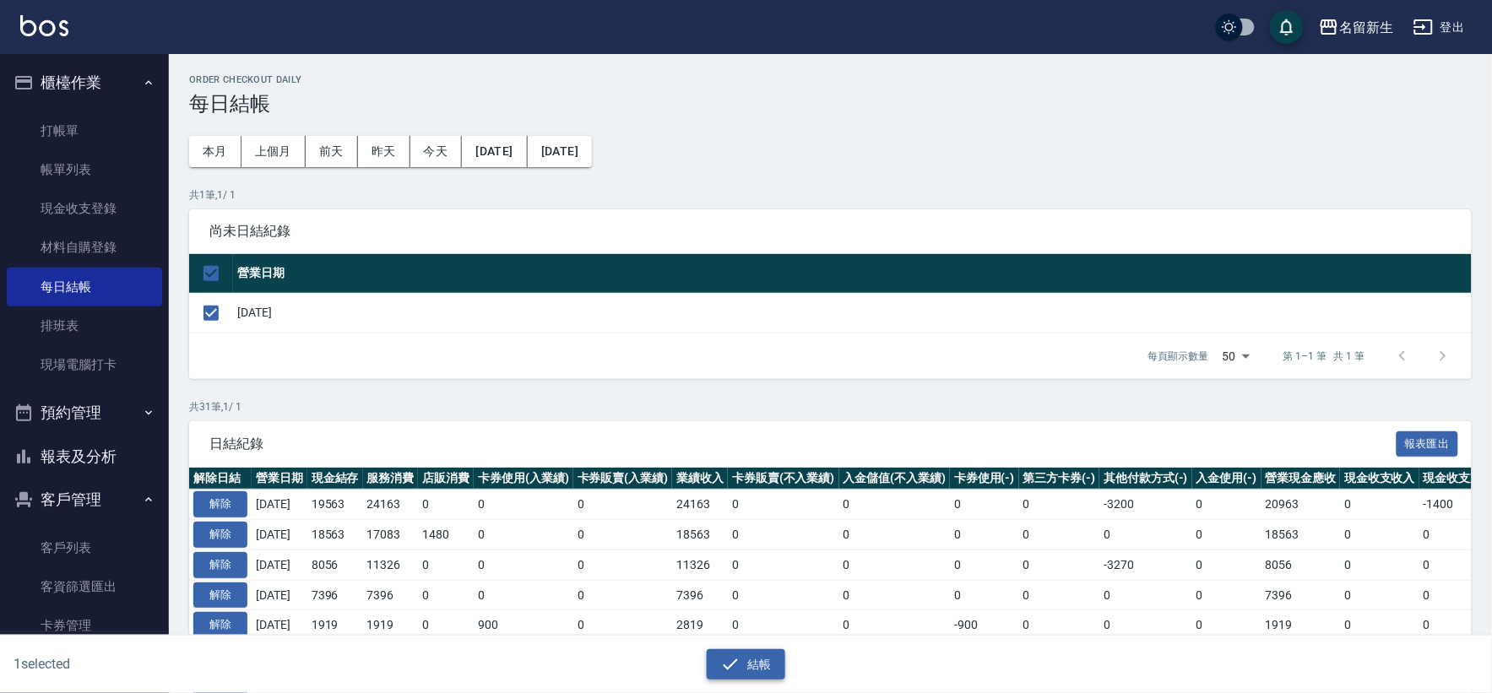
click at [755, 664] on button "結帳" at bounding box center [746, 664] width 79 height 31
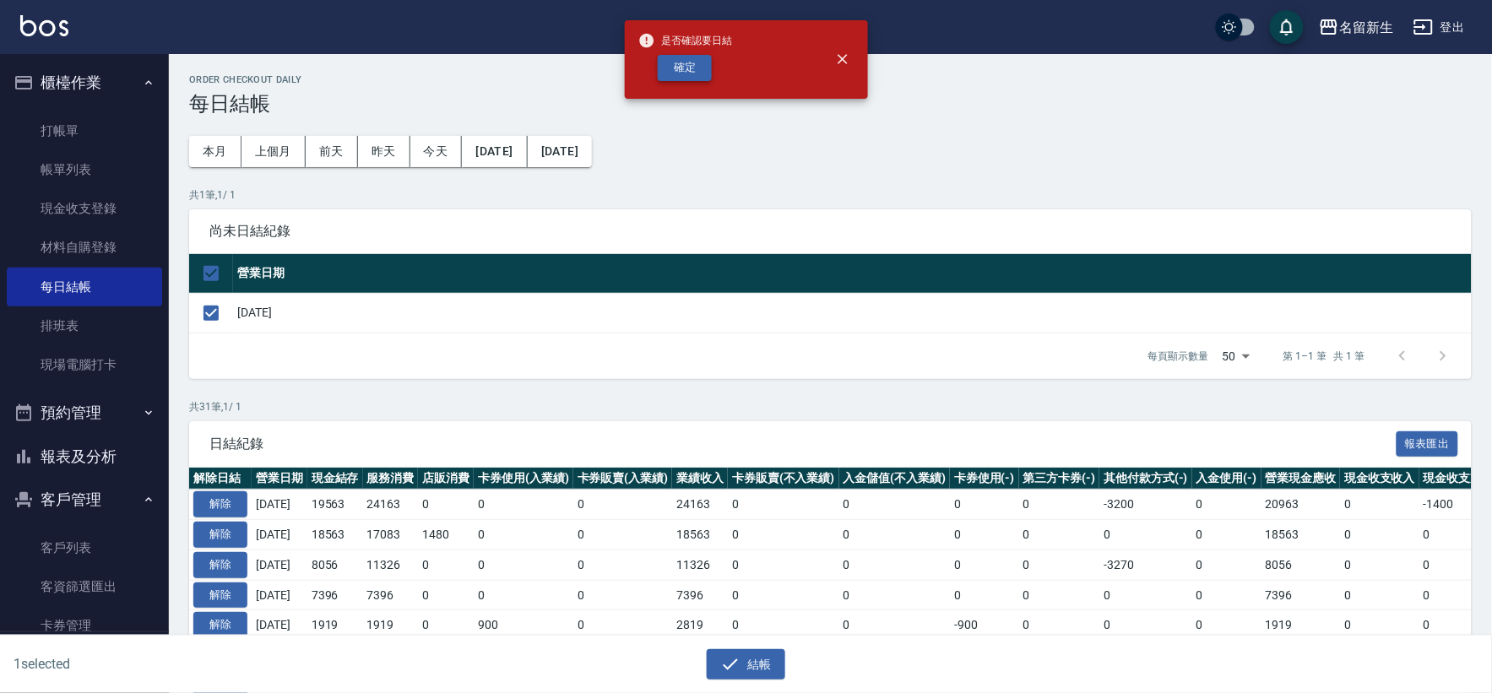
click at [686, 72] on button "確定" at bounding box center [685, 68] width 54 height 26
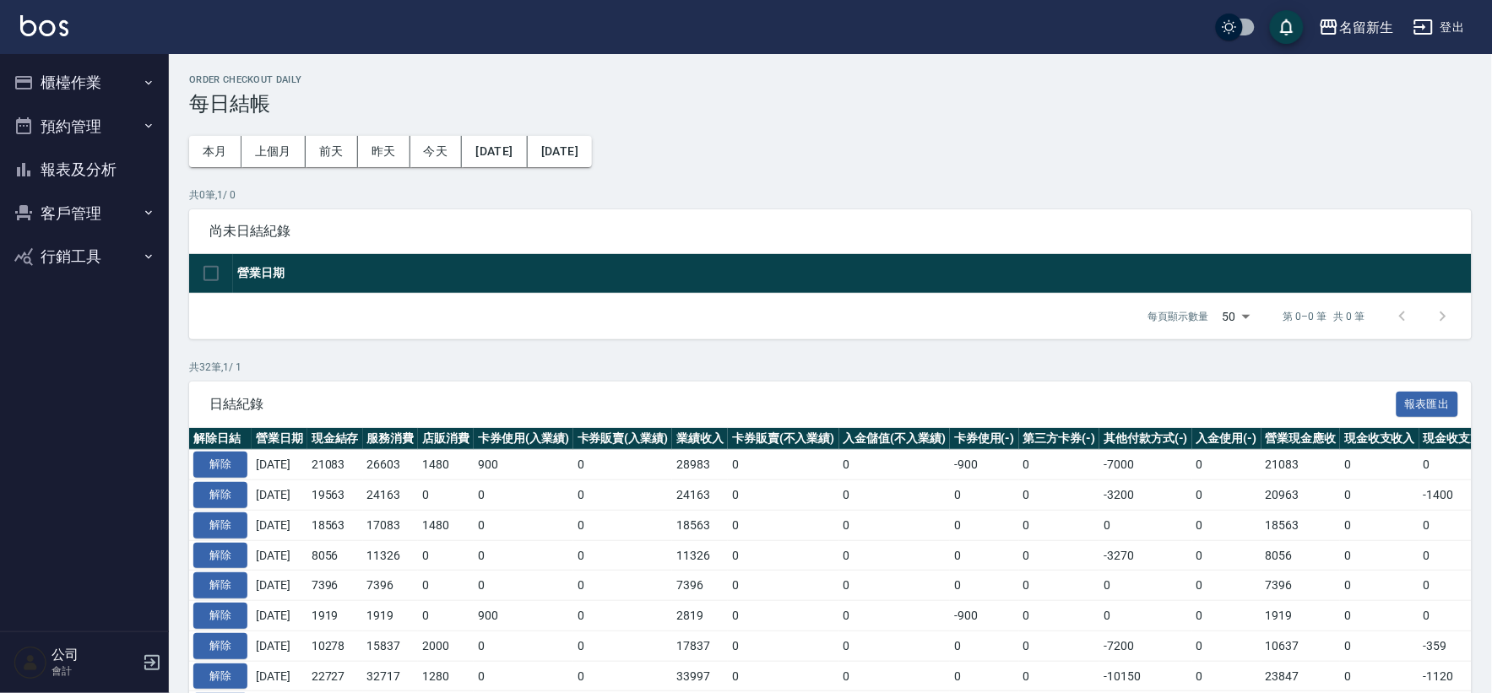
click at [120, 79] on button "櫃檯作業" at bounding box center [84, 83] width 155 height 44
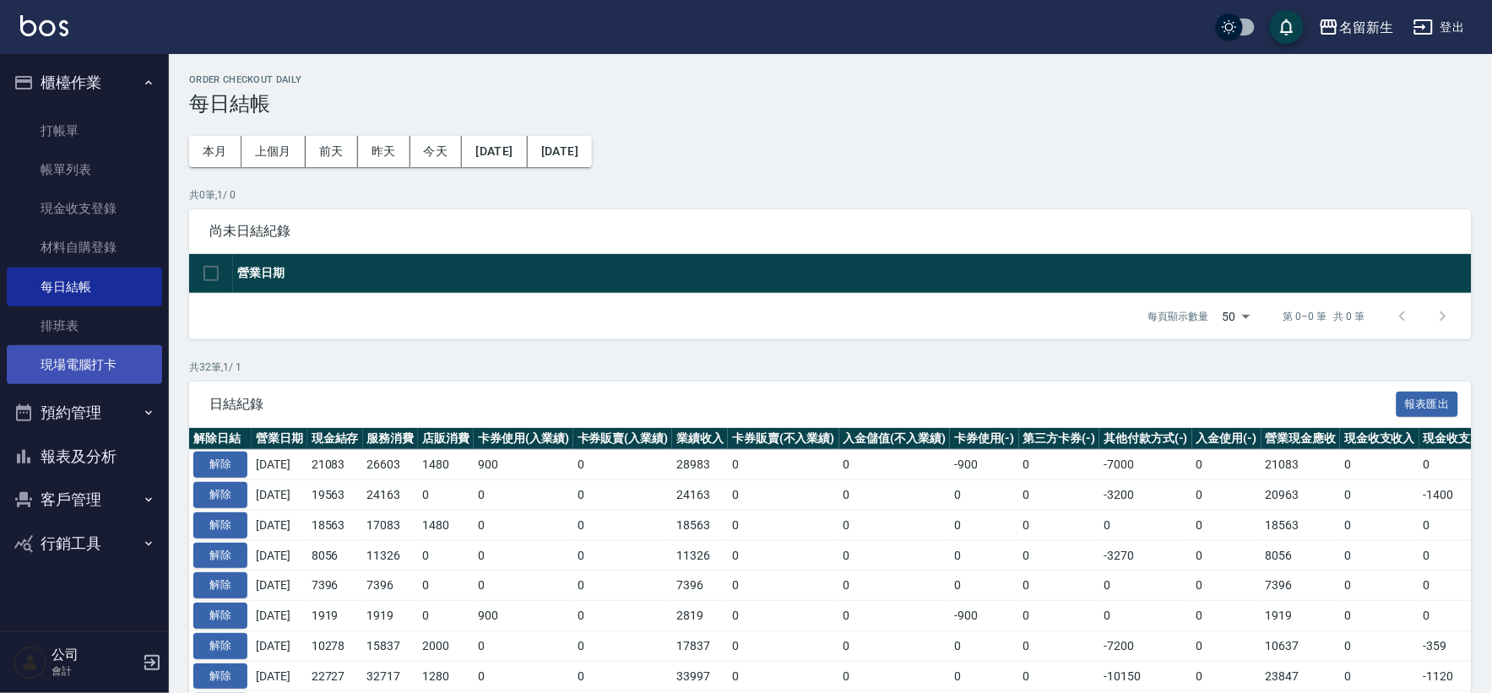
click at [85, 350] on link "現場電腦打卡" at bounding box center [84, 364] width 155 height 39
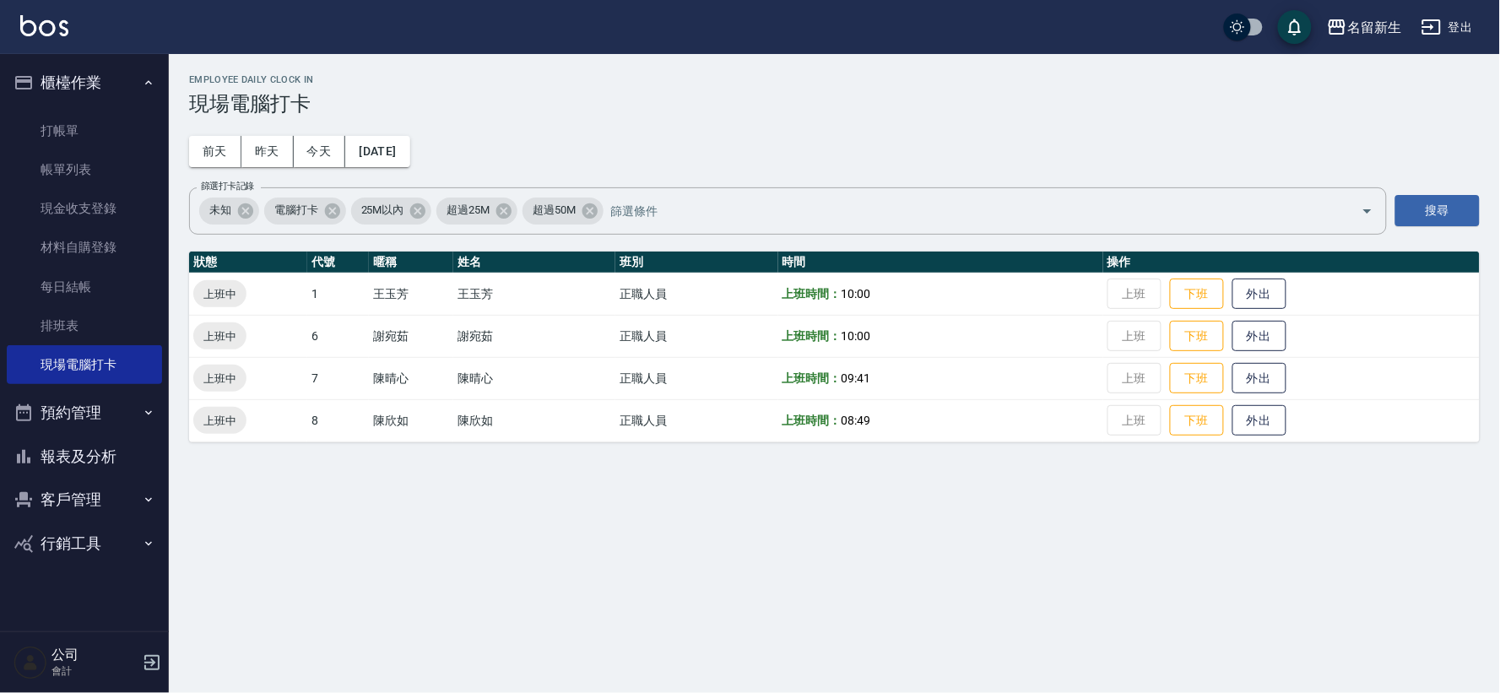
click at [100, 452] on button "報表及分析" at bounding box center [84, 457] width 155 height 44
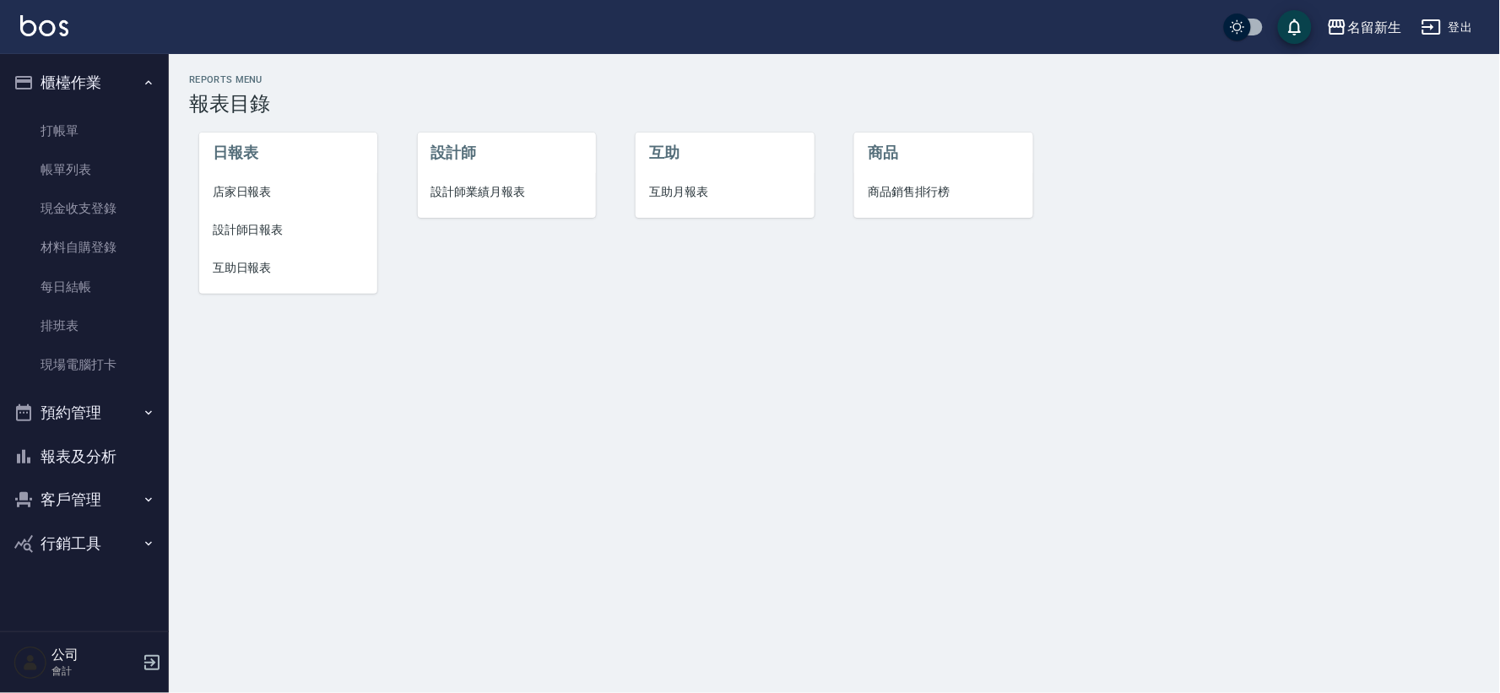
click at [504, 182] on li "設計師業績月報表" at bounding box center [507, 192] width 178 height 38
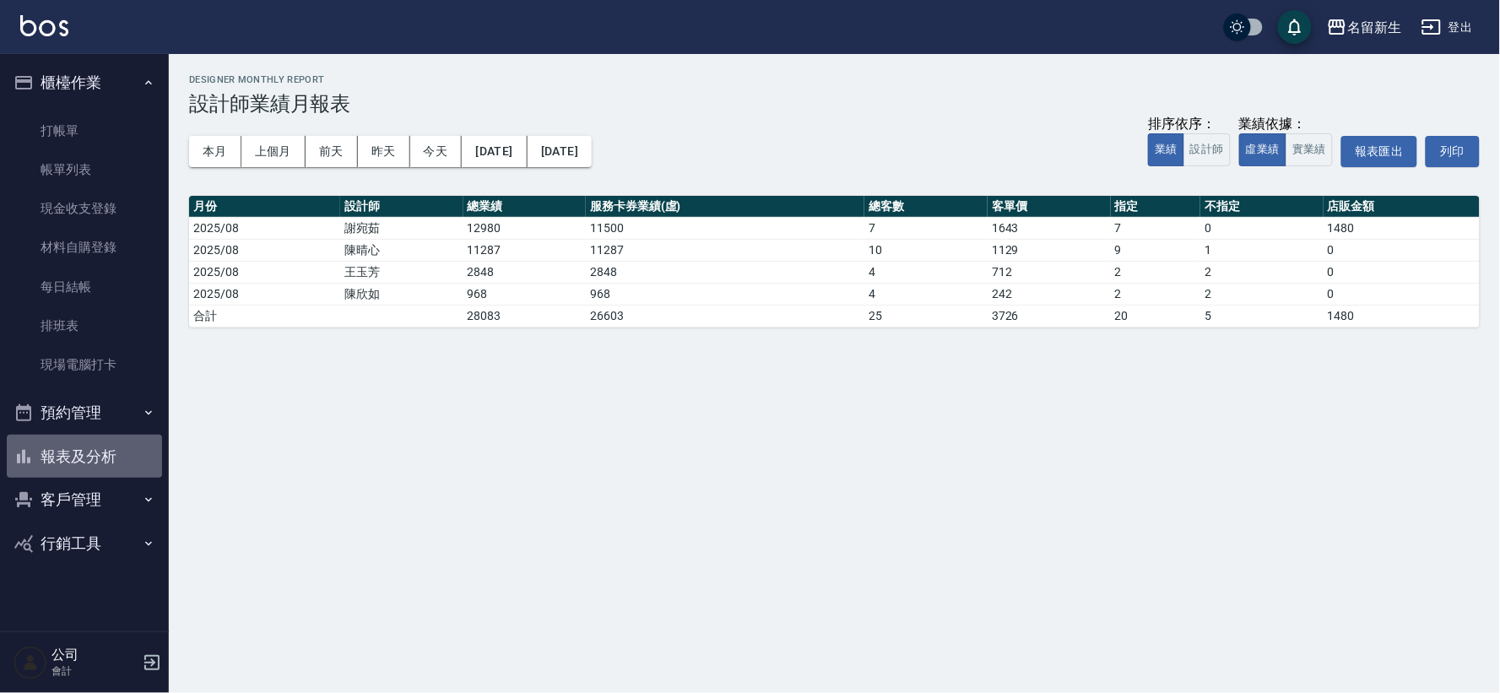
click at [106, 451] on button "報表及分析" at bounding box center [84, 457] width 155 height 44
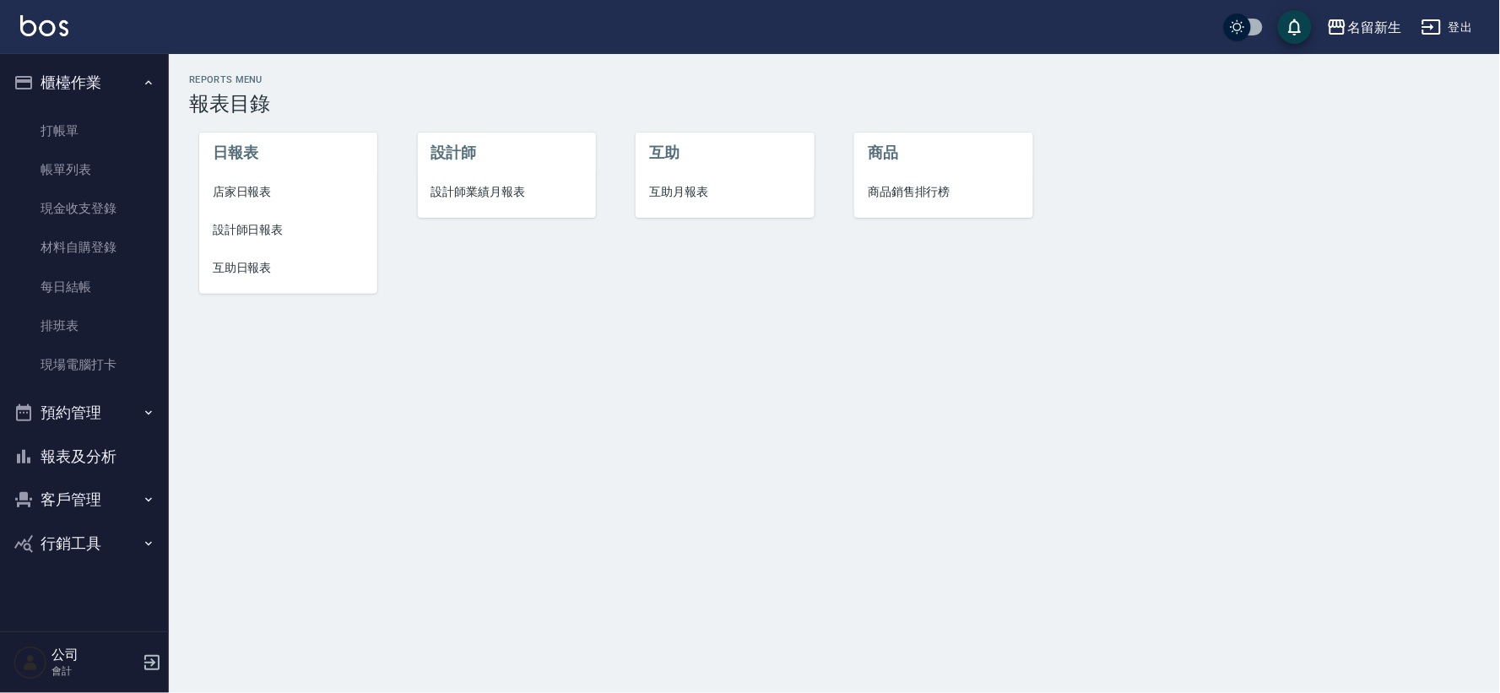
click at [240, 188] on span "店家日報表" at bounding box center [288, 192] width 151 height 18
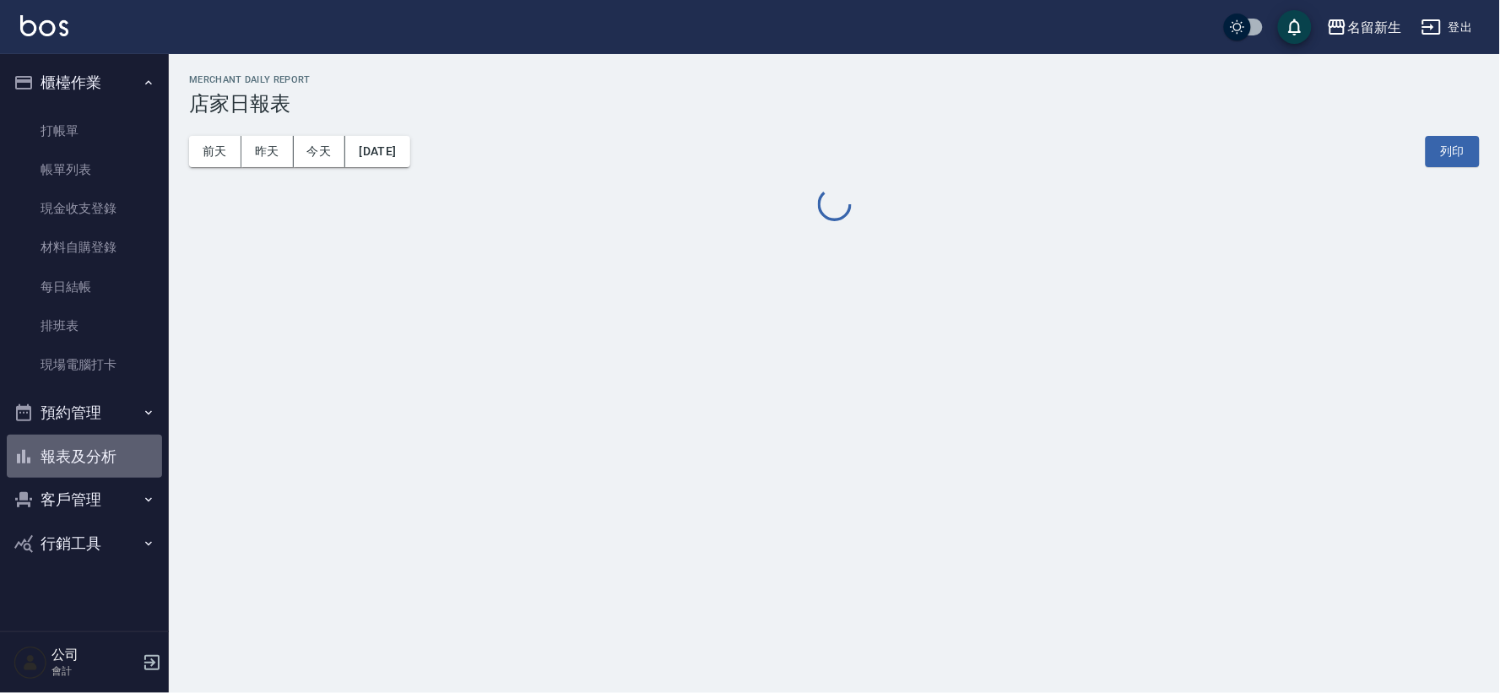
click at [88, 446] on button "報表及分析" at bounding box center [84, 457] width 155 height 44
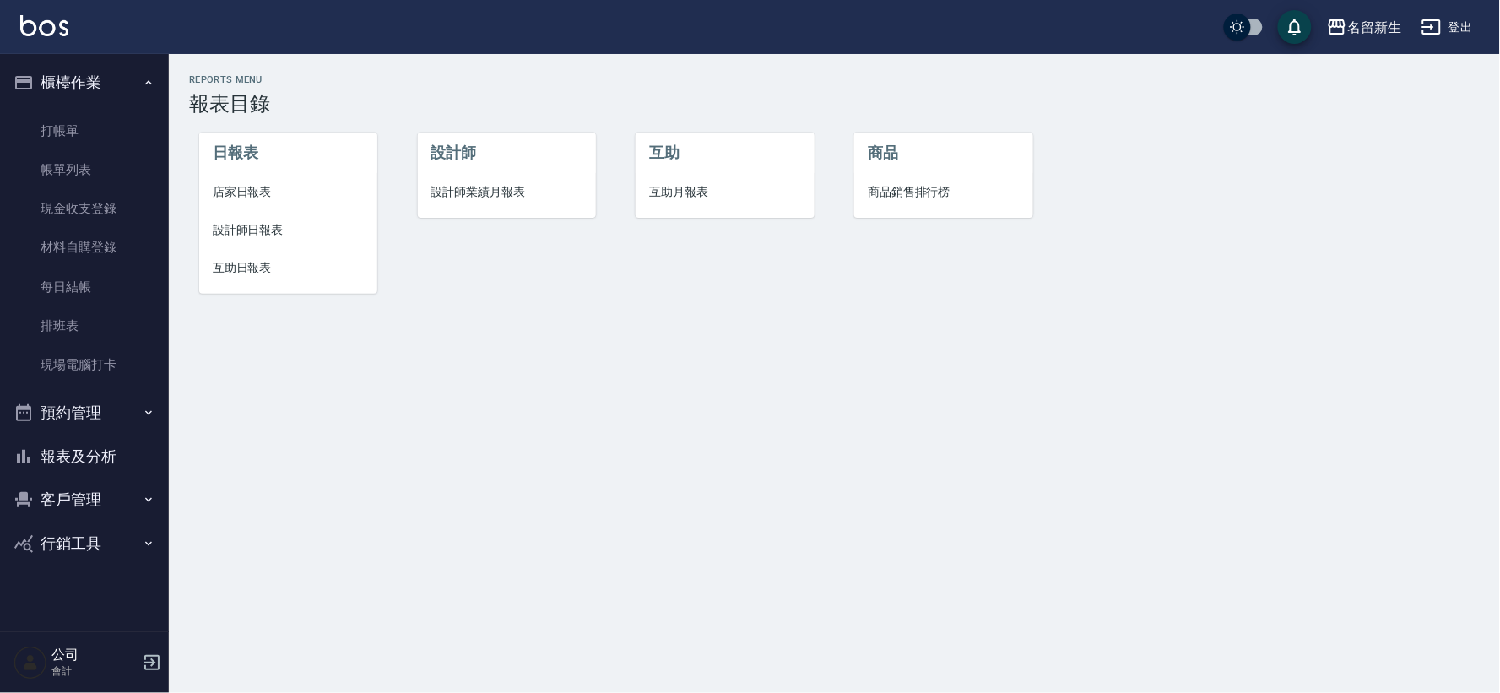
click at [484, 196] on span "設計師業績月報表" at bounding box center [506, 192] width 151 height 18
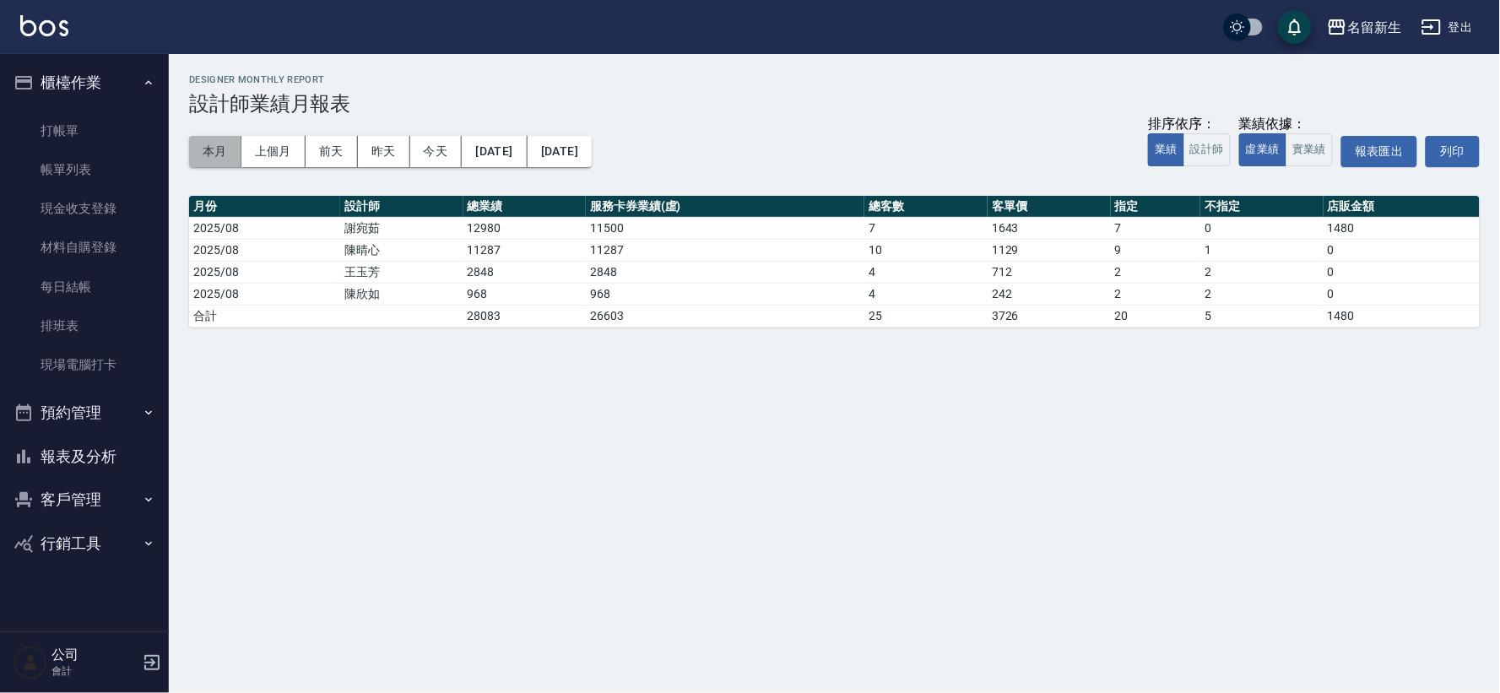
click at [214, 154] on button "本月" at bounding box center [215, 151] width 52 height 31
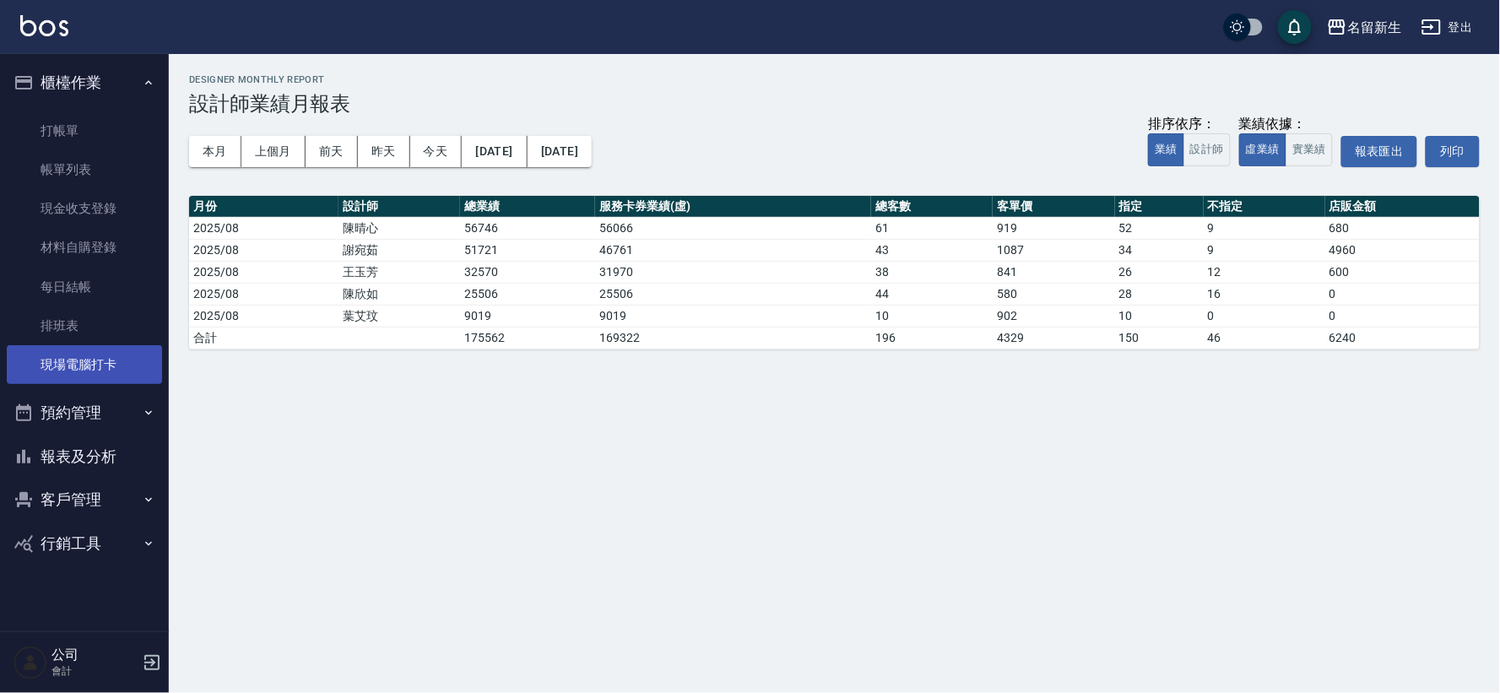
click at [111, 366] on link "現場電腦打卡" at bounding box center [84, 364] width 155 height 39
